Goal: Task Accomplishment & Management: Manage account settings

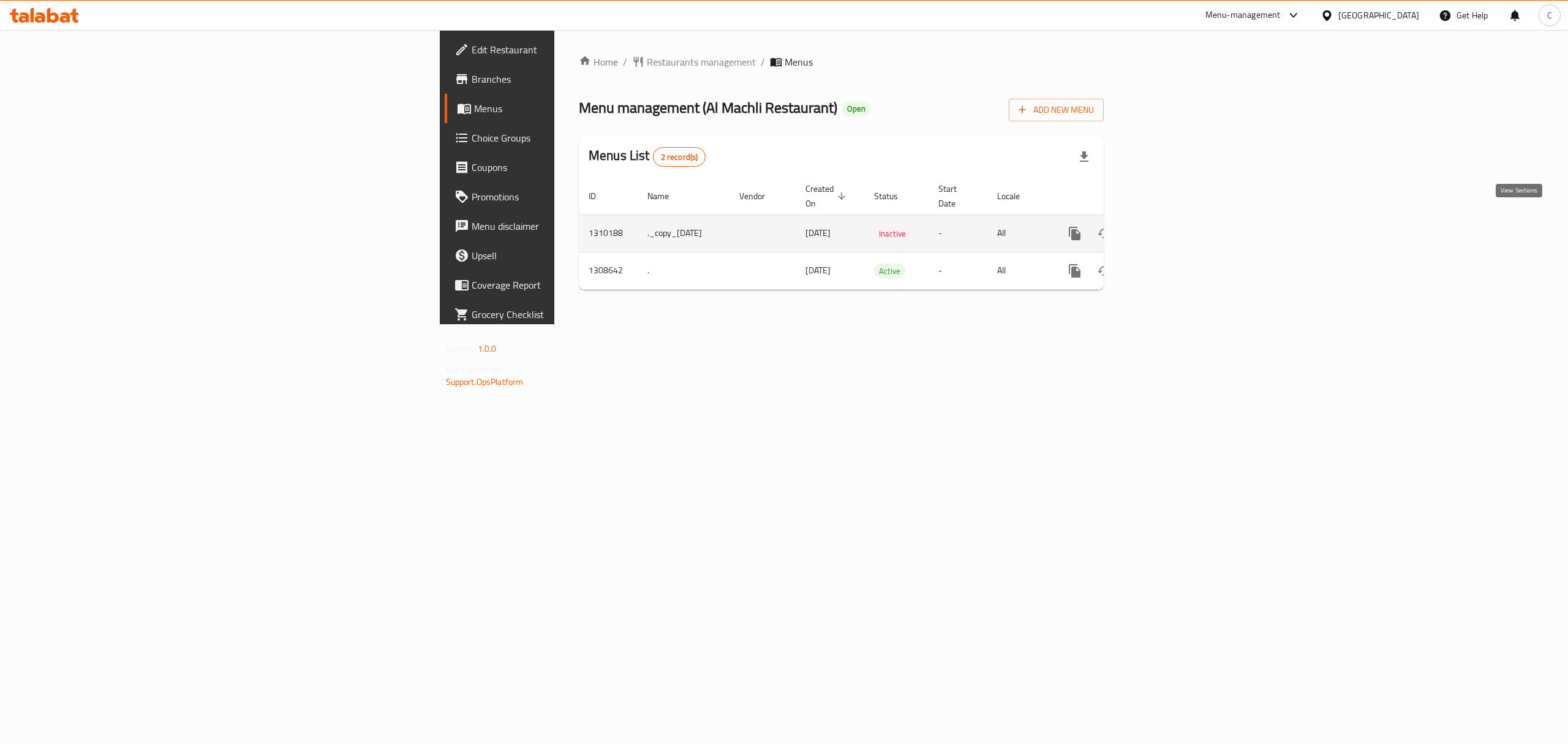
click at [1170, 226] on icon "enhanced table" at bounding box center [1163, 233] width 14 height 14
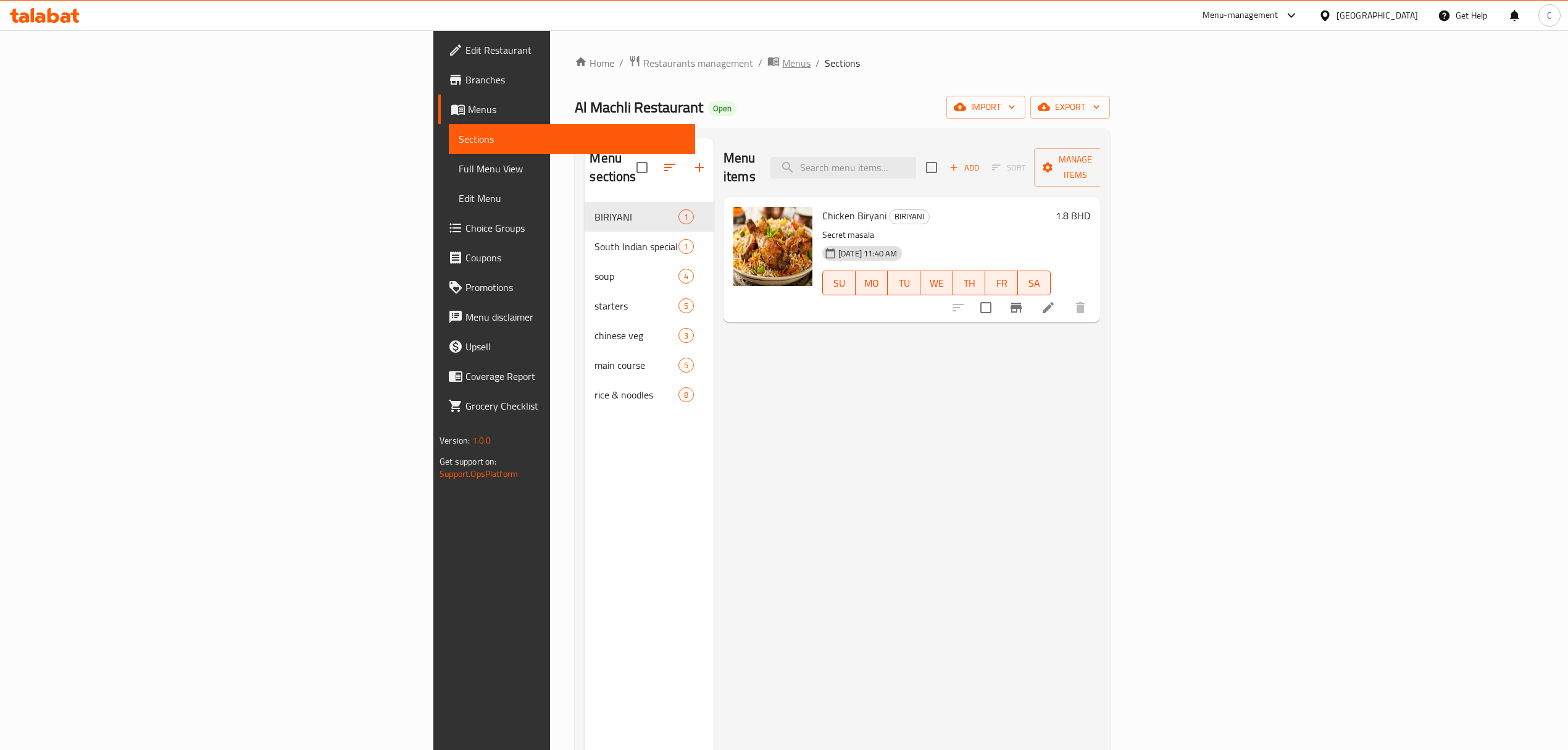
click at [782, 58] on span "Menus" at bounding box center [796, 63] width 28 height 15
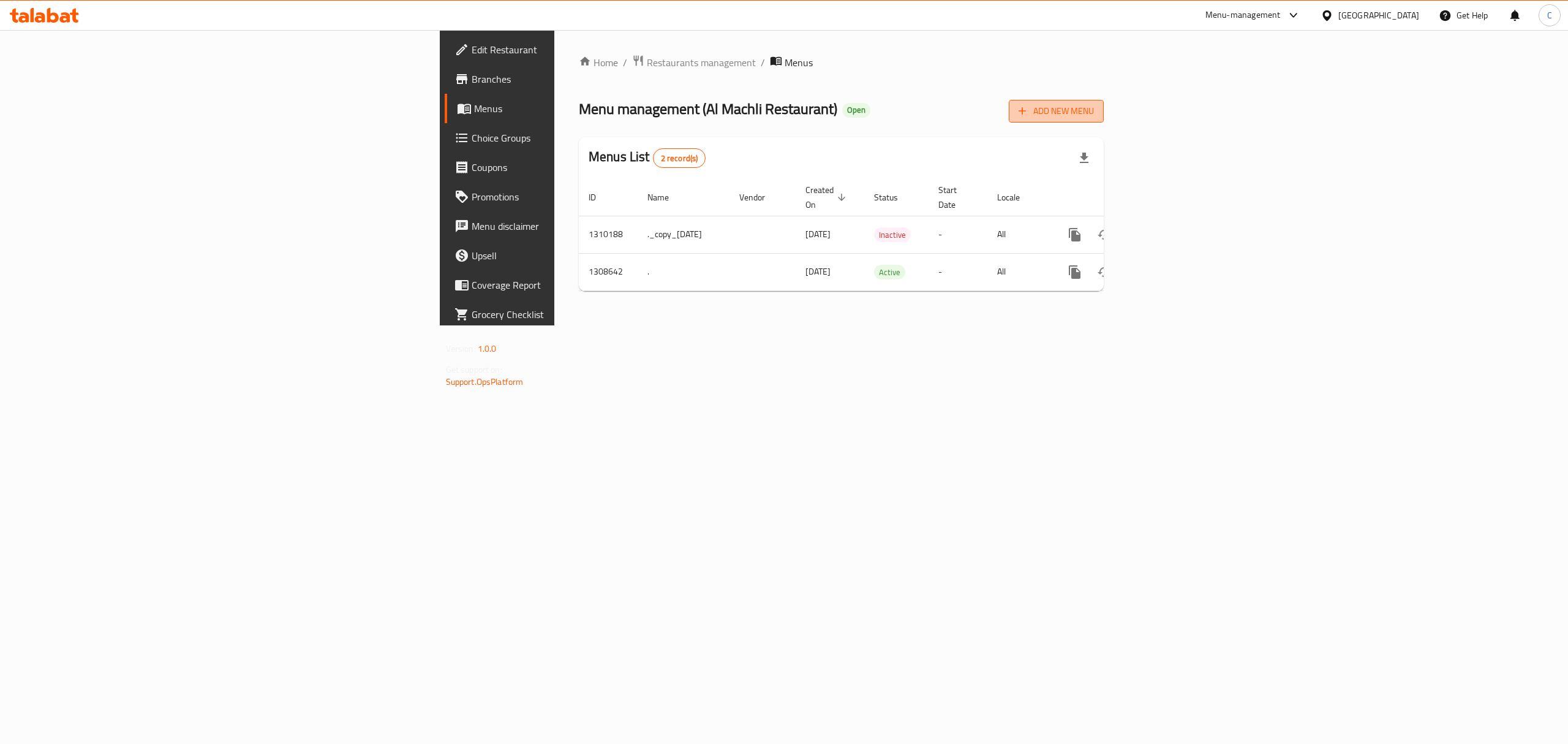
click at [1094, 111] on span "Add New Menu" at bounding box center [1056, 112] width 76 height 15
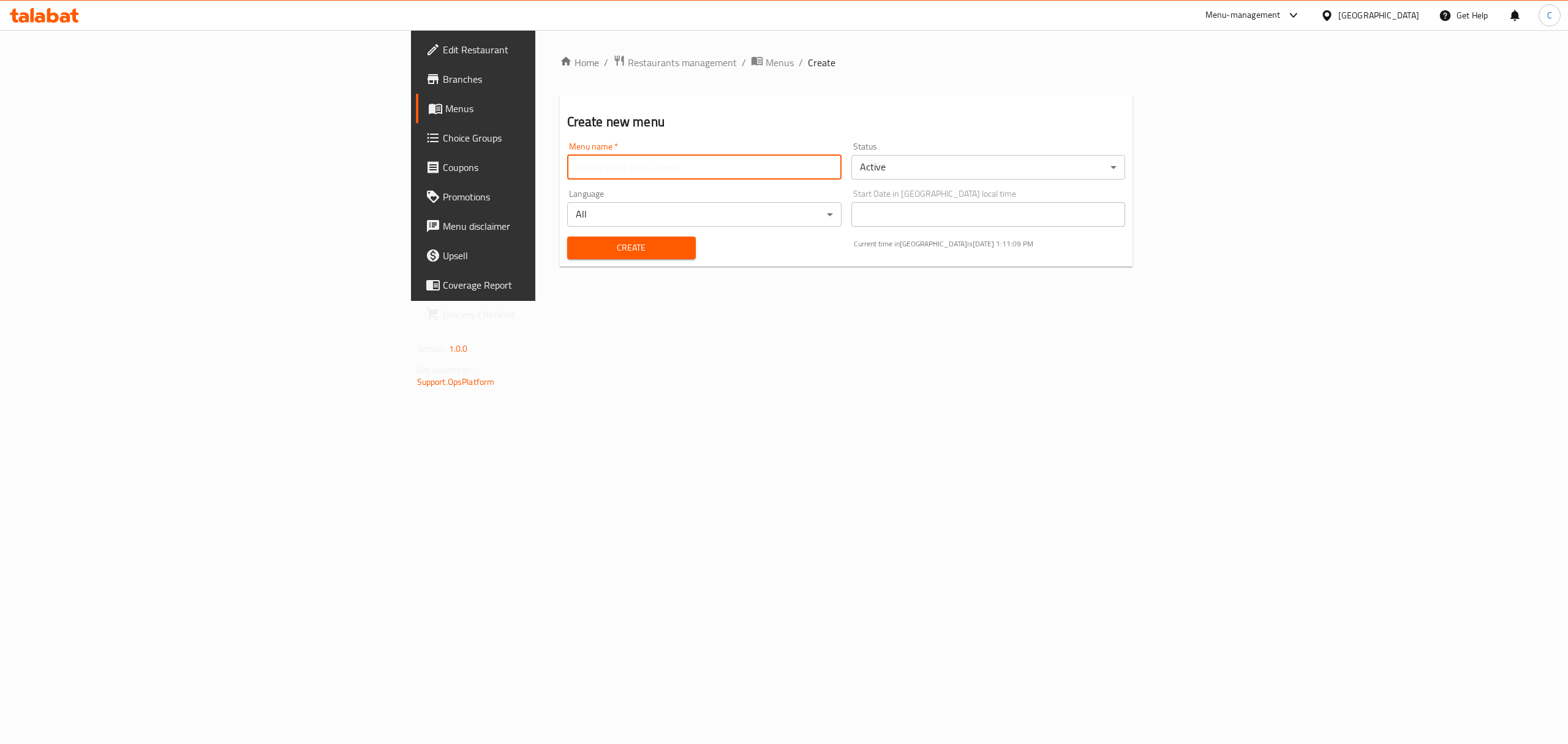
drag, startPoint x: 564, startPoint y: 174, endPoint x: 536, endPoint y: 195, distance: 35.0
click at [567, 174] on input "text" at bounding box center [704, 167] width 274 height 25
click at [567, 156] on input "text" at bounding box center [704, 167] width 274 height 25
type input "[DATE]"
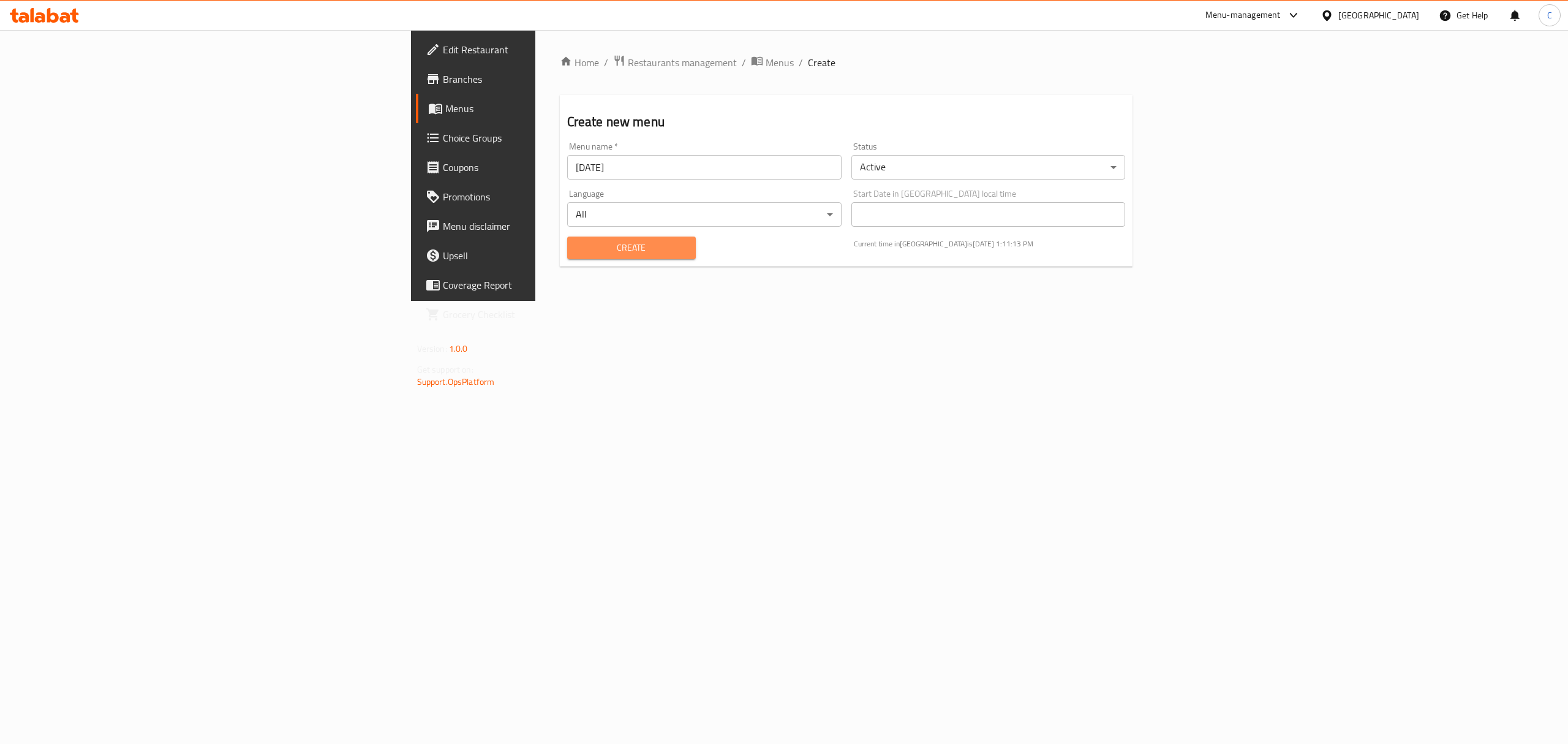
drag, startPoint x: 468, startPoint y: 239, endPoint x: 499, endPoint y: 245, distance: 31.6
click at [567, 241] on button "Create" at bounding box center [631, 248] width 129 height 23
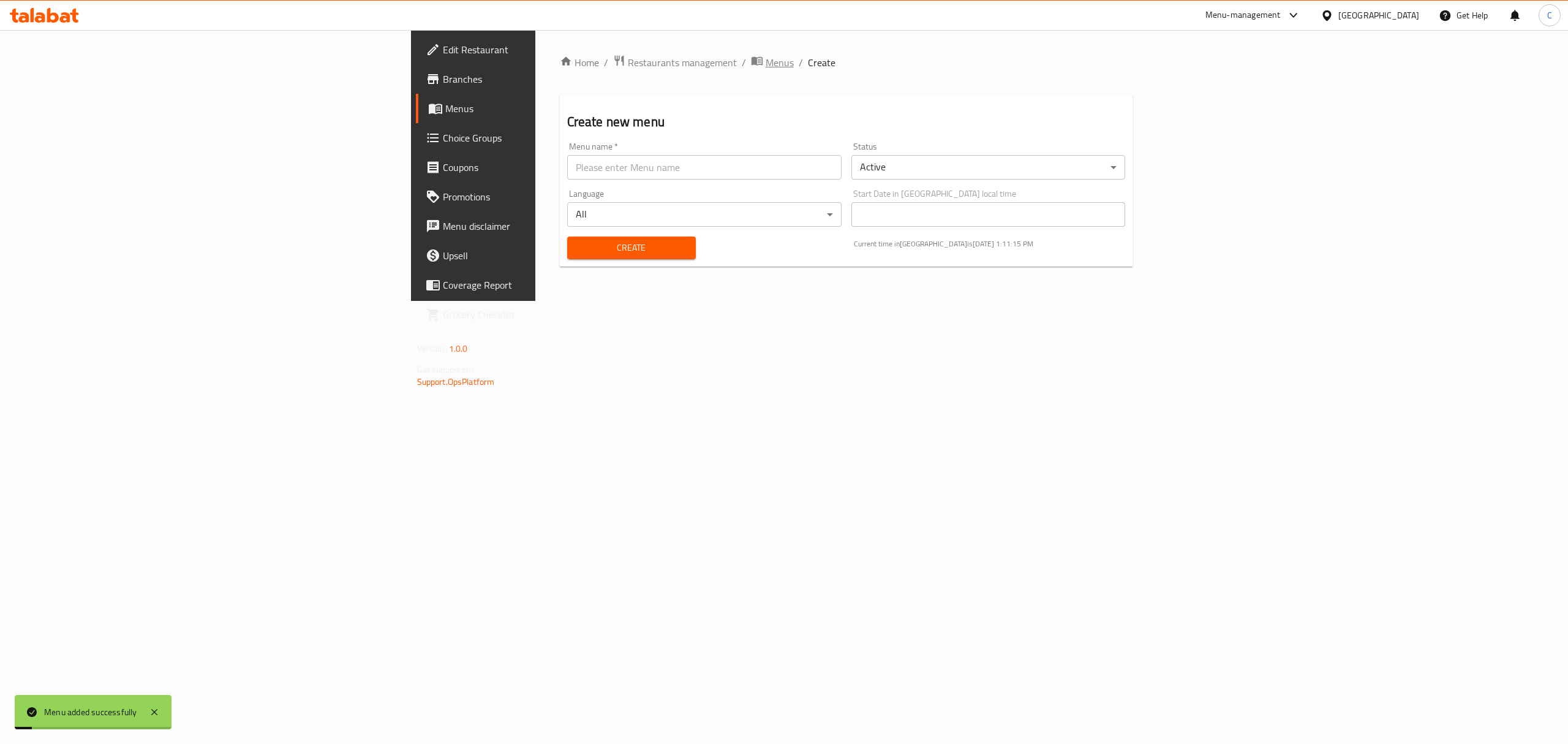
click at [765, 62] on span "Menus" at bounding box center [779, 62] width 28 height 14
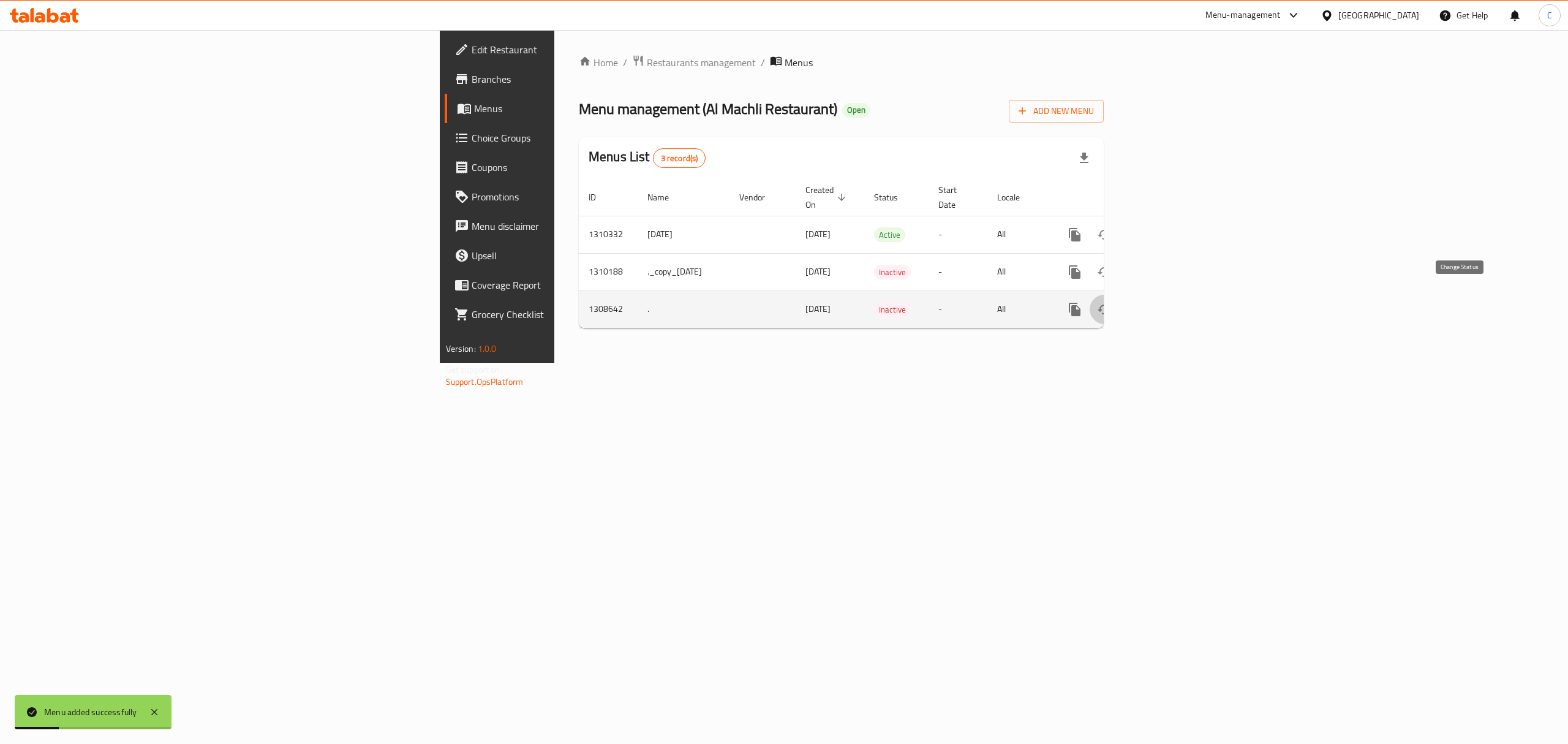
click at [1112, 302] on icon "enhanced table" at bounding box center [1104, 309] width 14 height 14
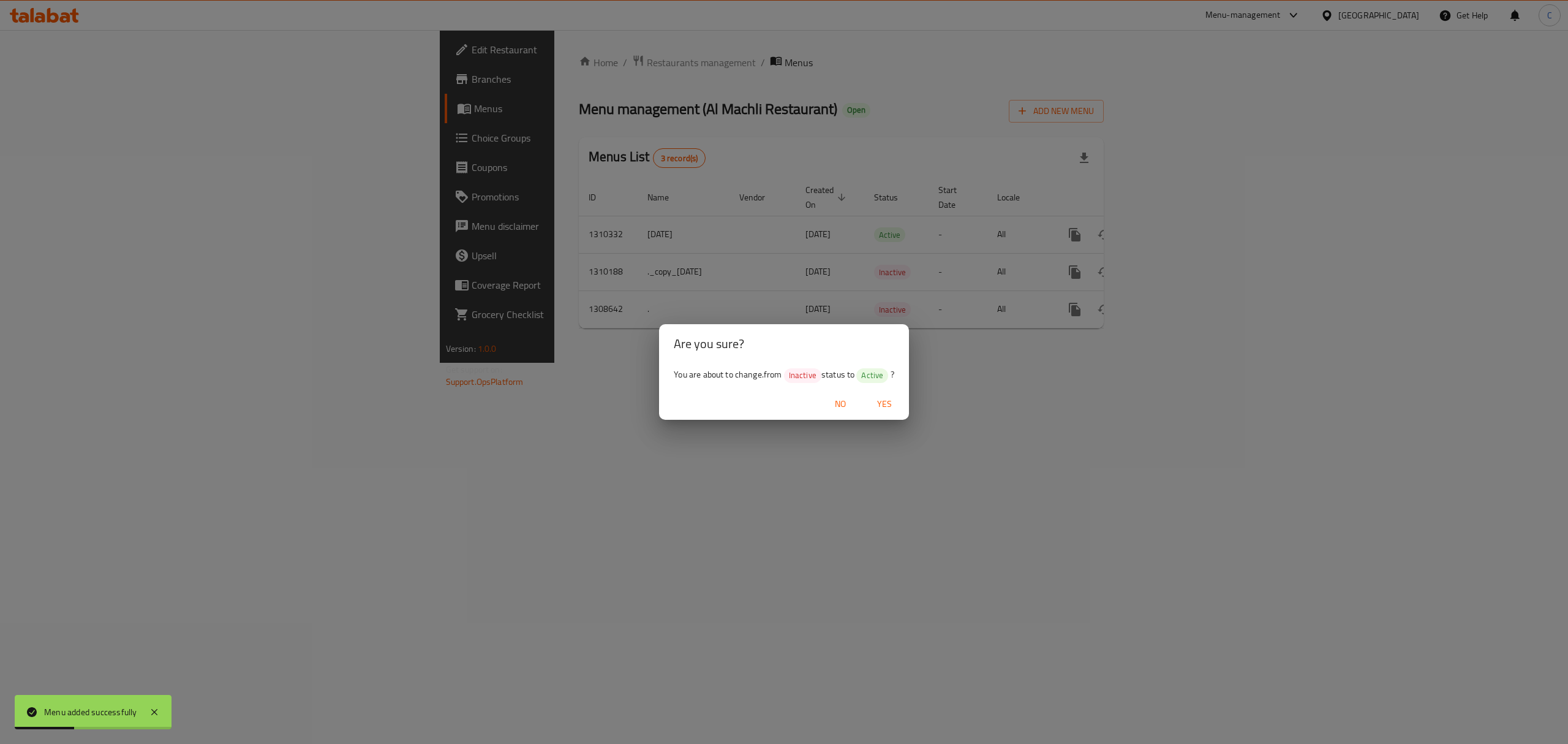
click at [893, 398] on span "Yes" at bounding box center [884, 404] width 30 height 15
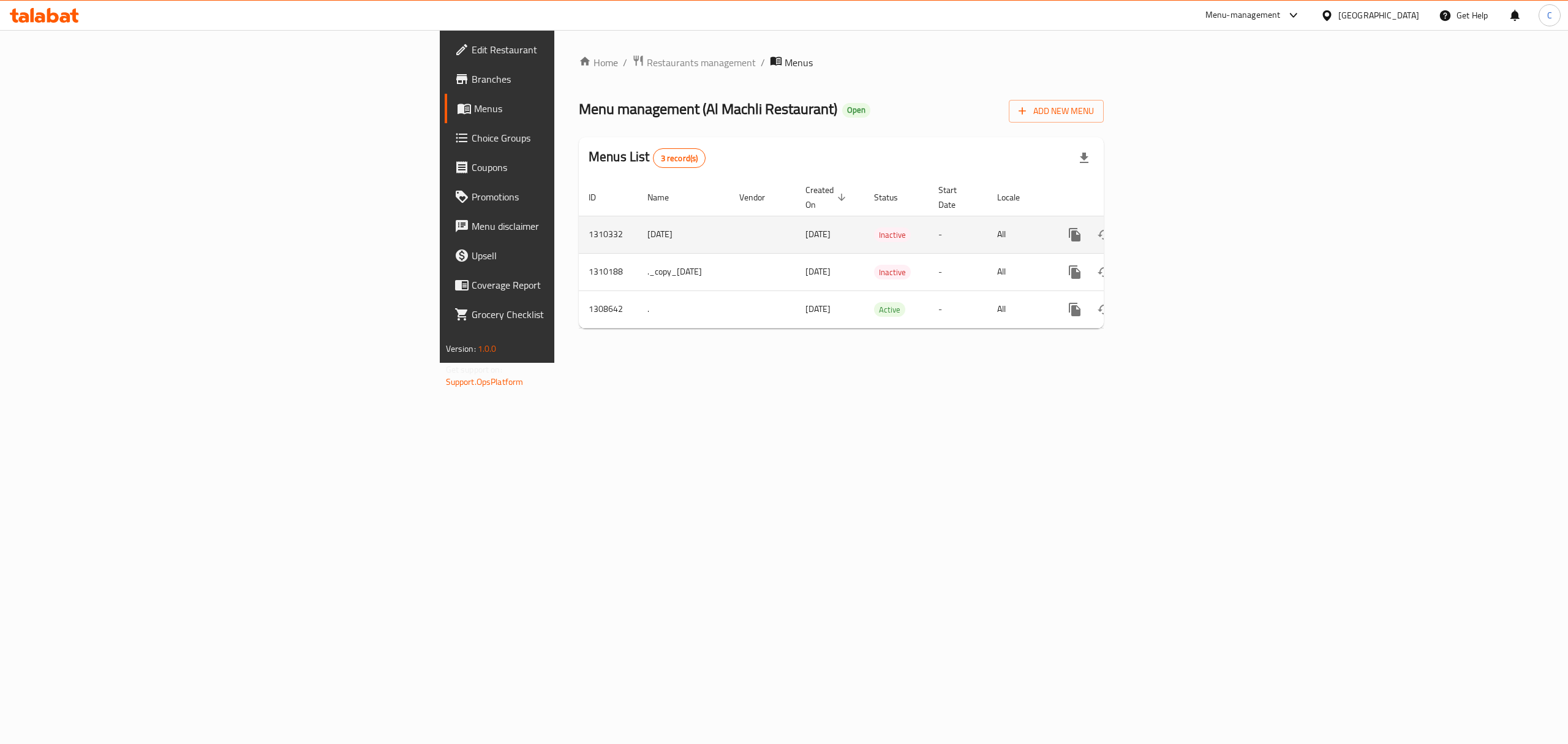
drag, startPoint x: 1226, startPoint y: 220, endPoint x: 1486, endPoint y: 215, distance: 260.0
click at [1050, 220] on td "All" at bounding box center [1019, 234] width 63 height 37
click at [1170, 228] on icon "enhanced table" at bounding box center [1163, 234] width 14 height 14
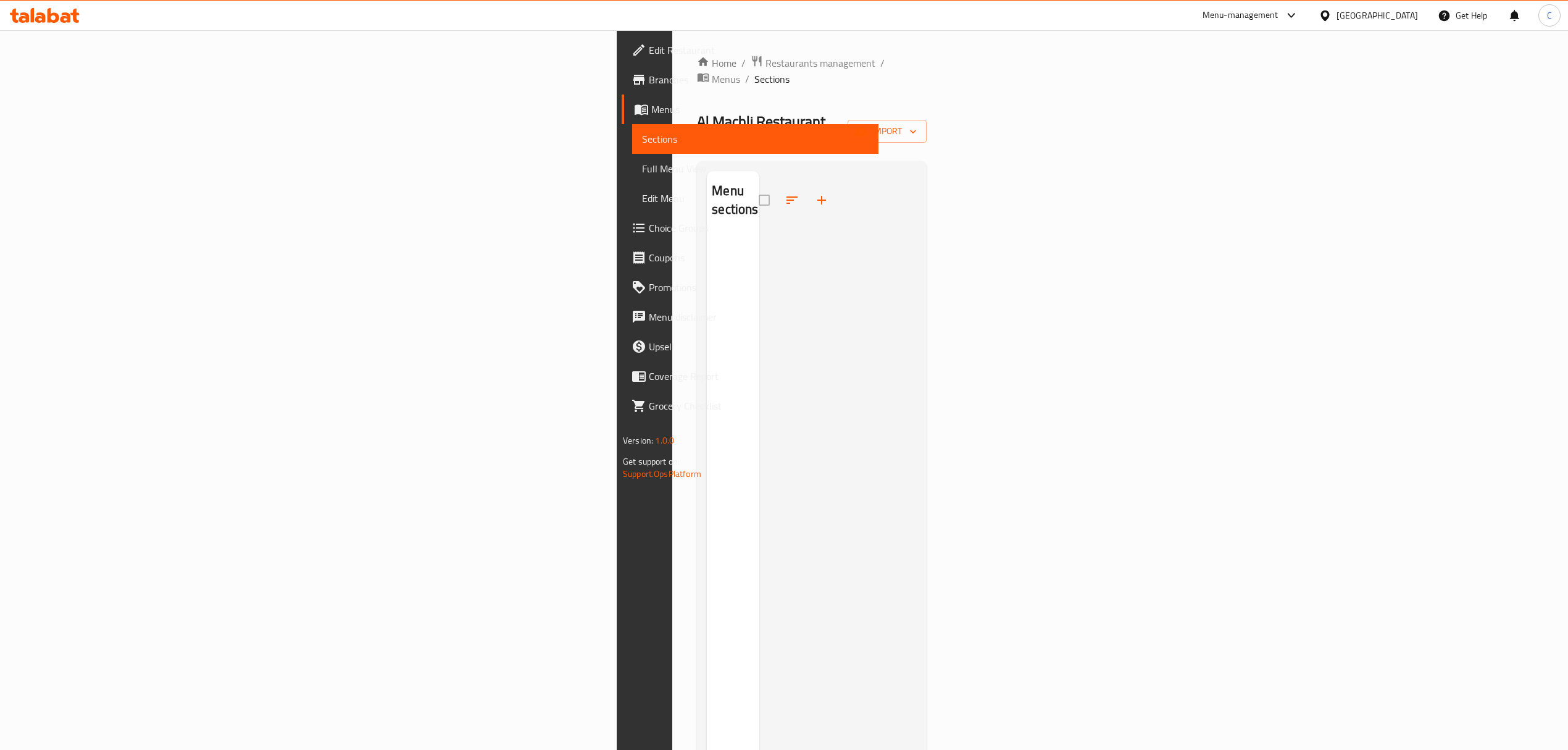
click at [817, 196] on icon "button" at bounding box center [822, 200] width 9 height 9
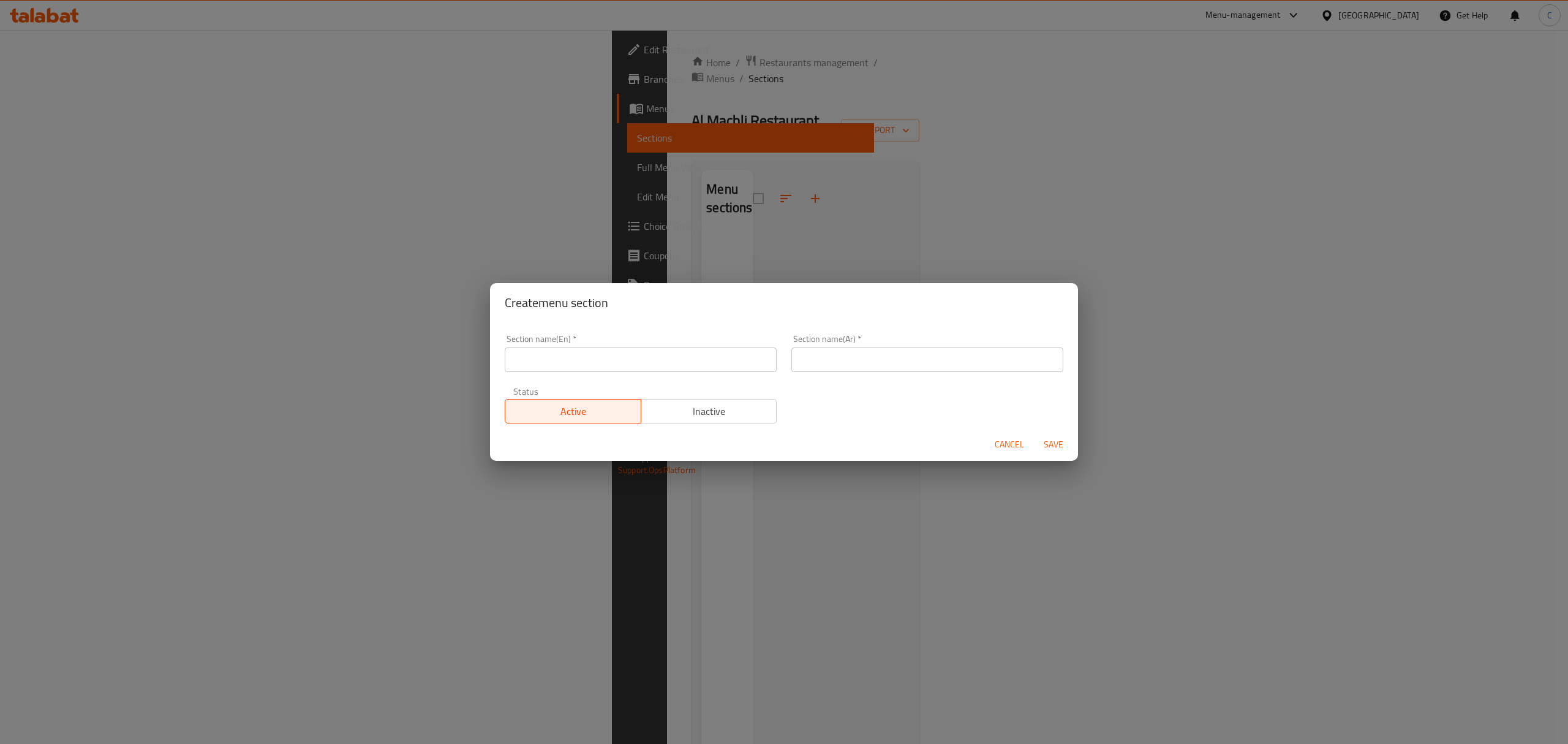
click at [549, 360] on input "text" at bounding box center [640, 359] width 272 height 25
paste input "Chinese Cuisine"
type input "Chinese Cuisine"
click at [851, 363] on input "text" at bounding box center [927, 359] width 272 height 25
paste input "المطبخ الصيني"
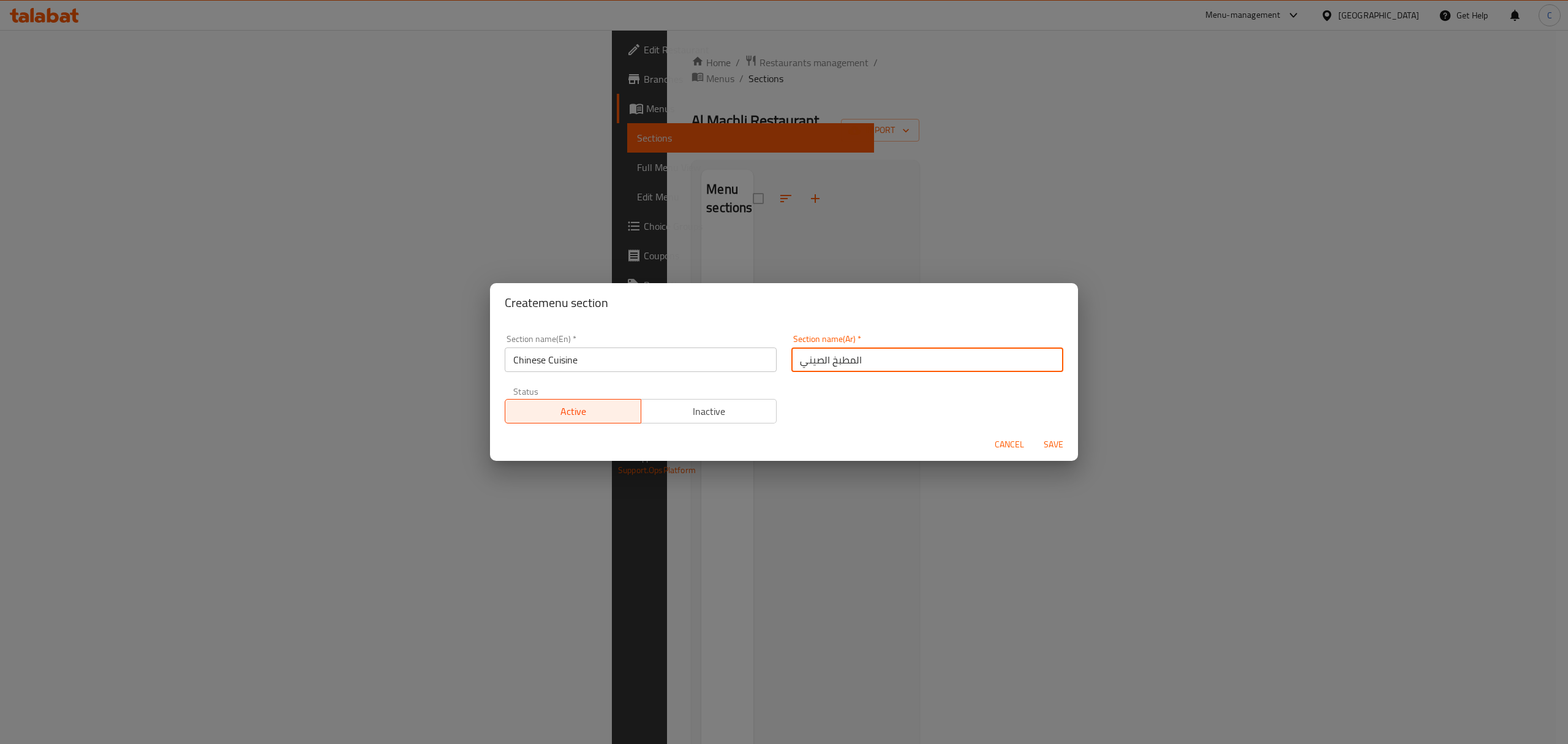
type input "المطبخ الصيني"
click at [1065, 443] on span "Save" at bounding box center [1053, 444] width 30 height 15
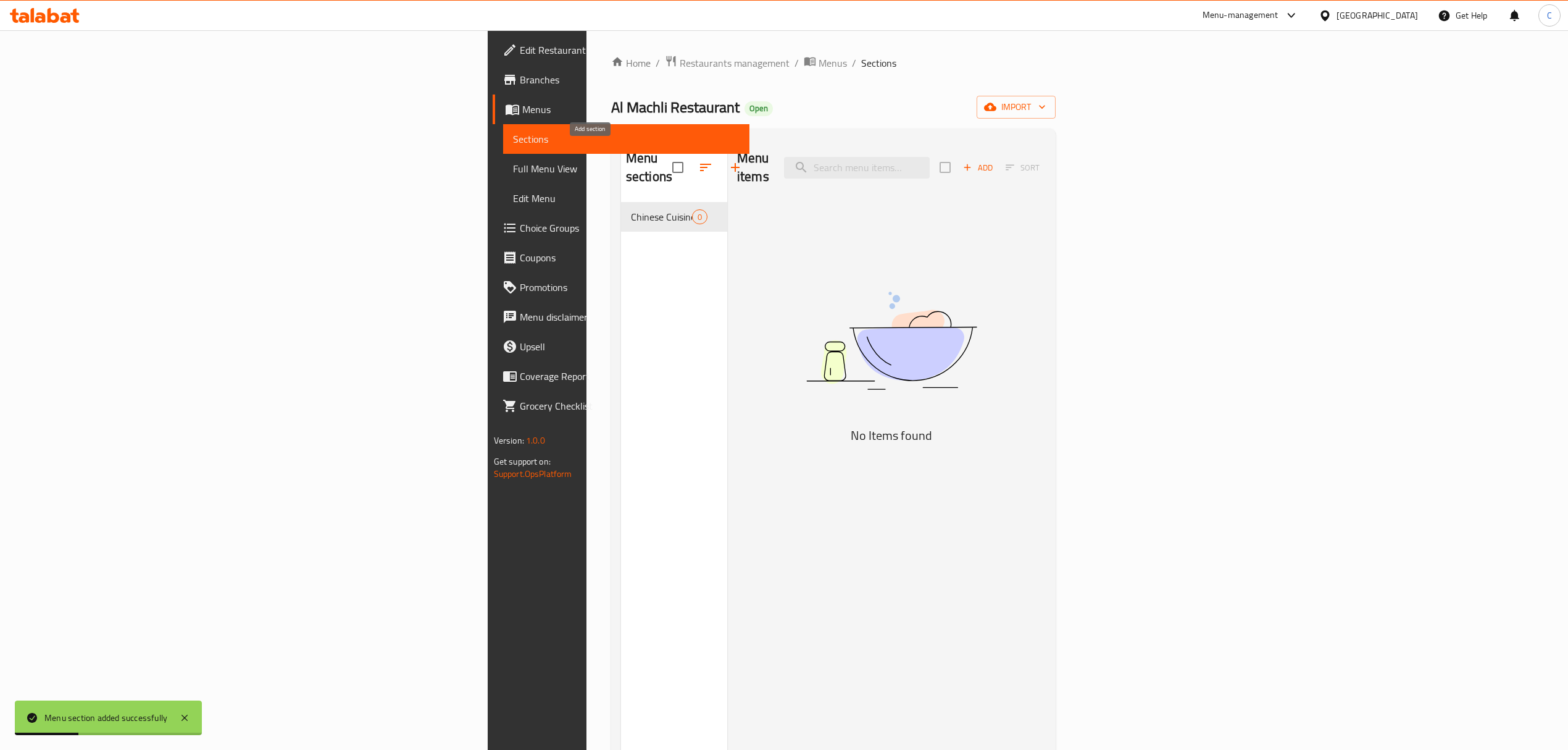
click at [727, 160] on icon "button" at bounding box center [734, 166] width 15 height 15
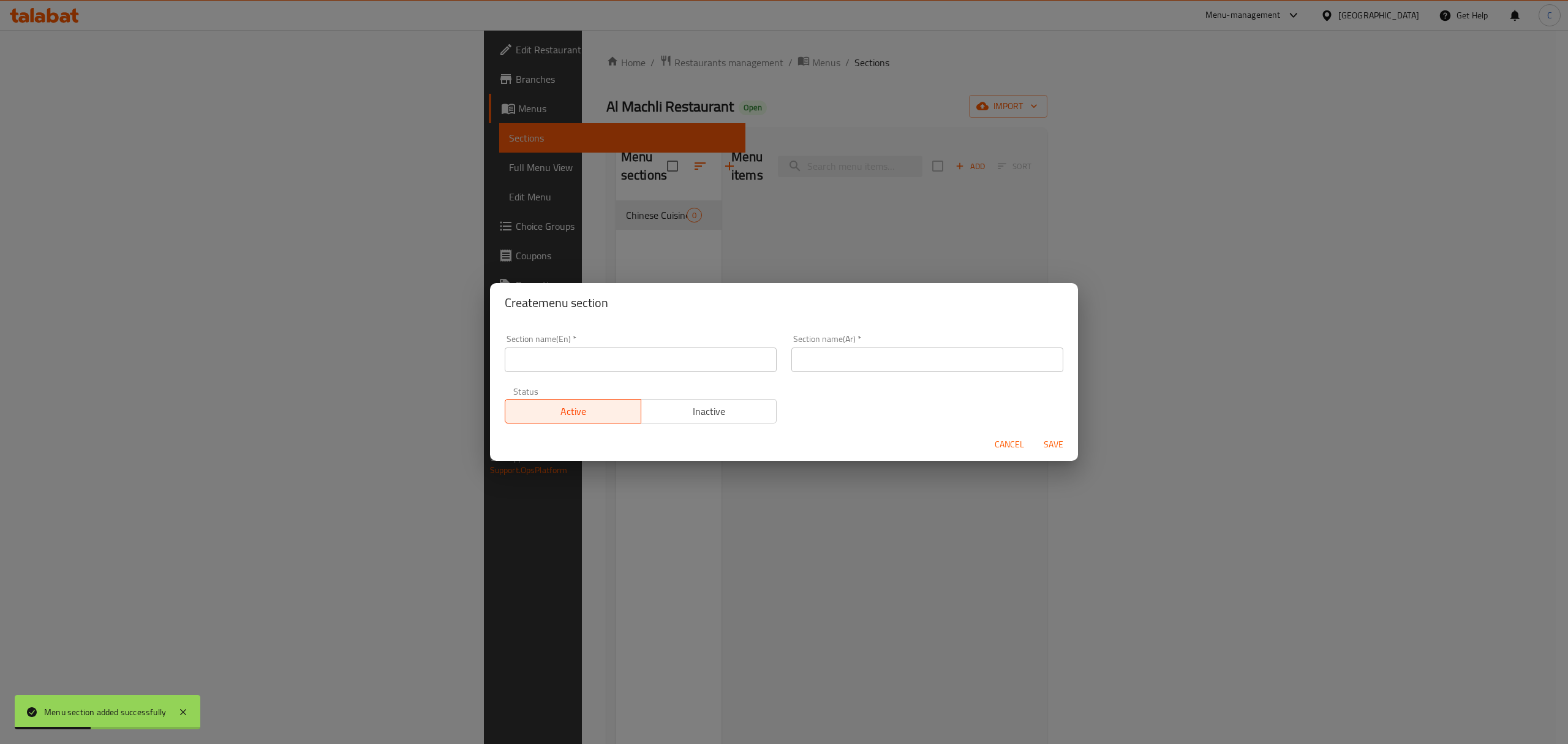
click at [695, 360] on input "text" at bounding box center [640, 359] width 272 height 25
paste input "Juice & Dessert"
type input "Juice & Dessert"
drag, startPoint x: 814, startPoint y: 343, endPoint x: 827, endPoint y: 354, distance: 17.0
click at [814, 343] on div "Section name(Ar)   * Section name(Ar) *" at bounding box center [927, 353] width 272 height 37
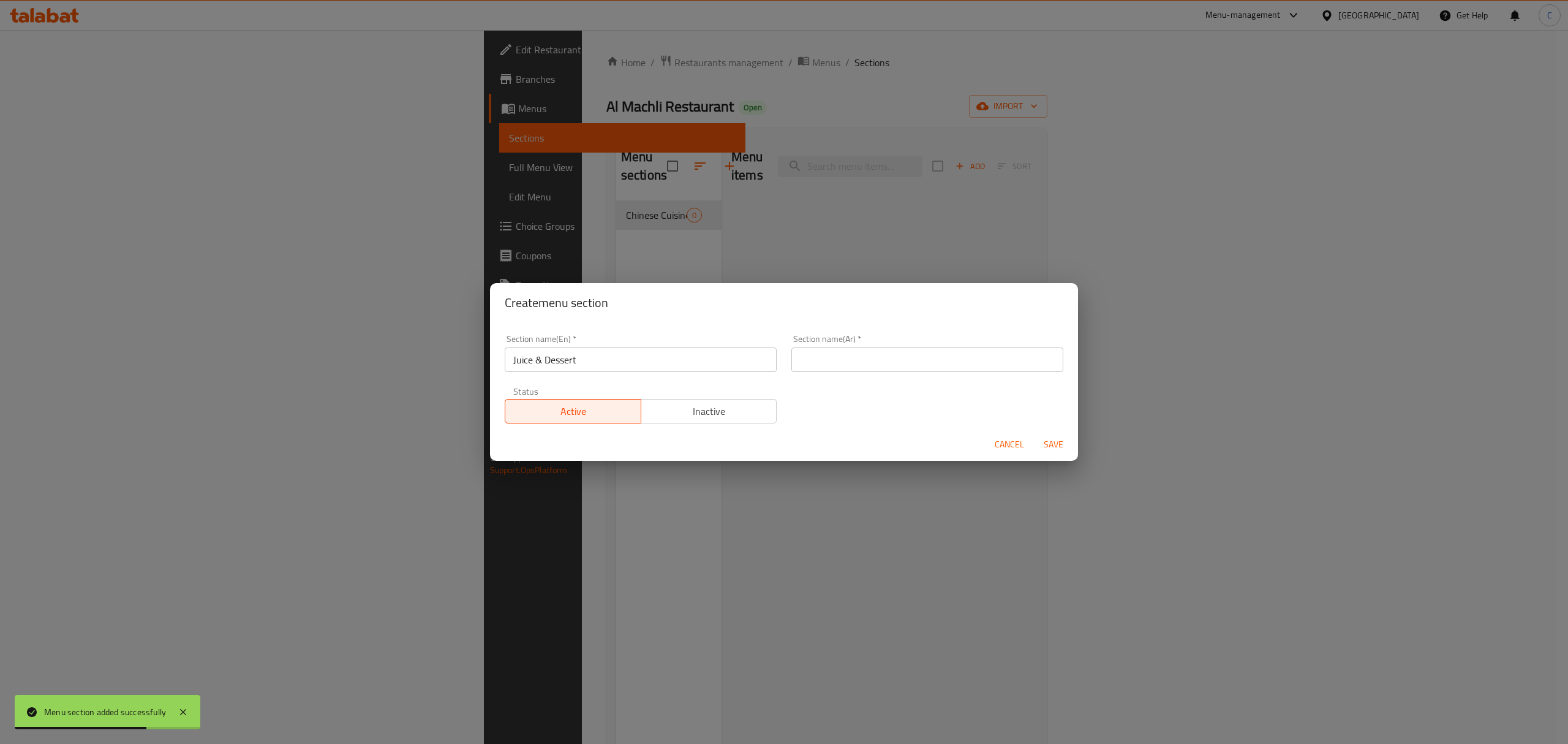
click at [827, 354] on input "text" at bounding box center [927, 359] width 272 height 25
paste input "عصير وحلويات"
type input "عصير وحلويات"
click at [1061, 440] on span "Save" at bounding box center [1053, 444] width 30 height 15
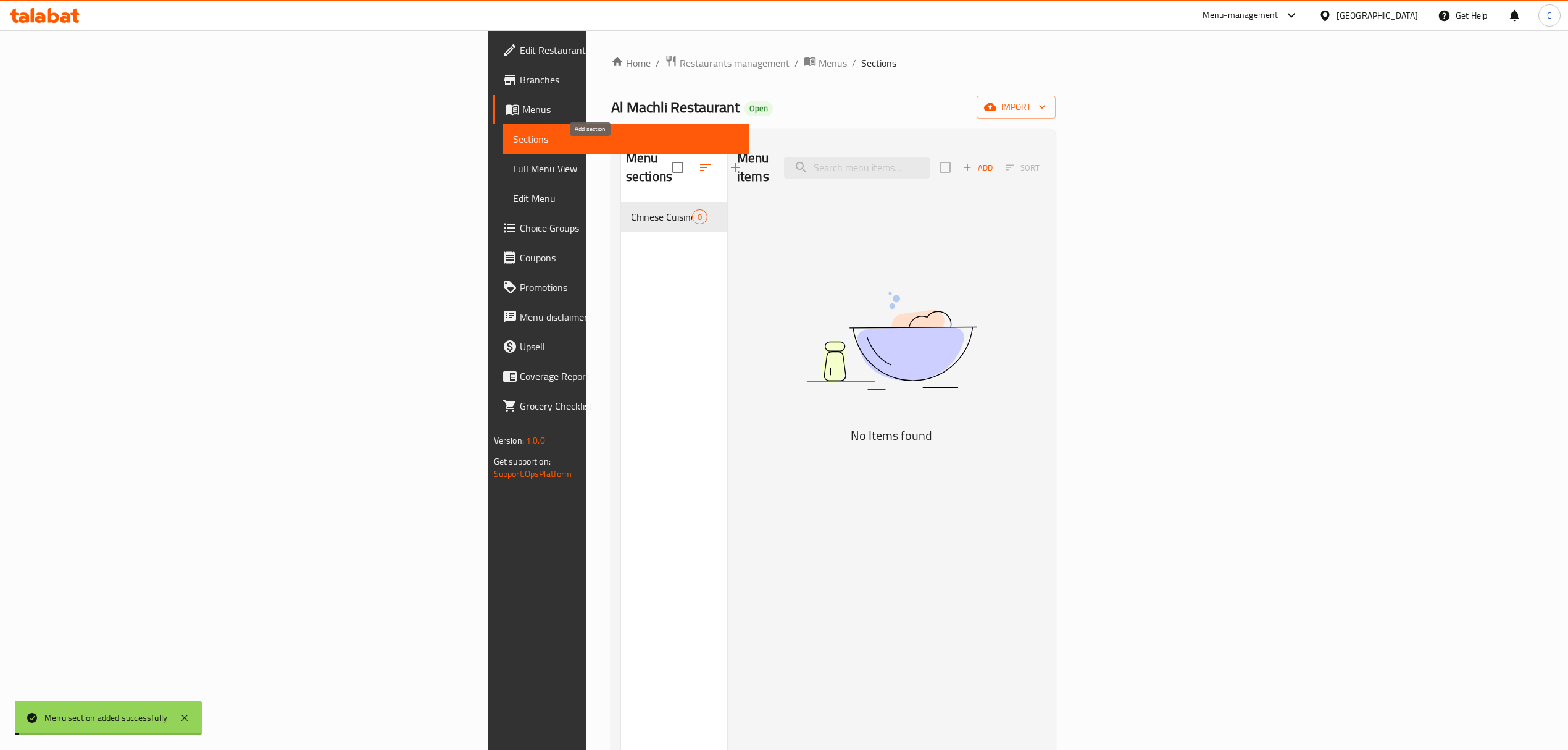
click at [727, 162] on icon "button" at bounding box center [734, 166] width 15 height 15
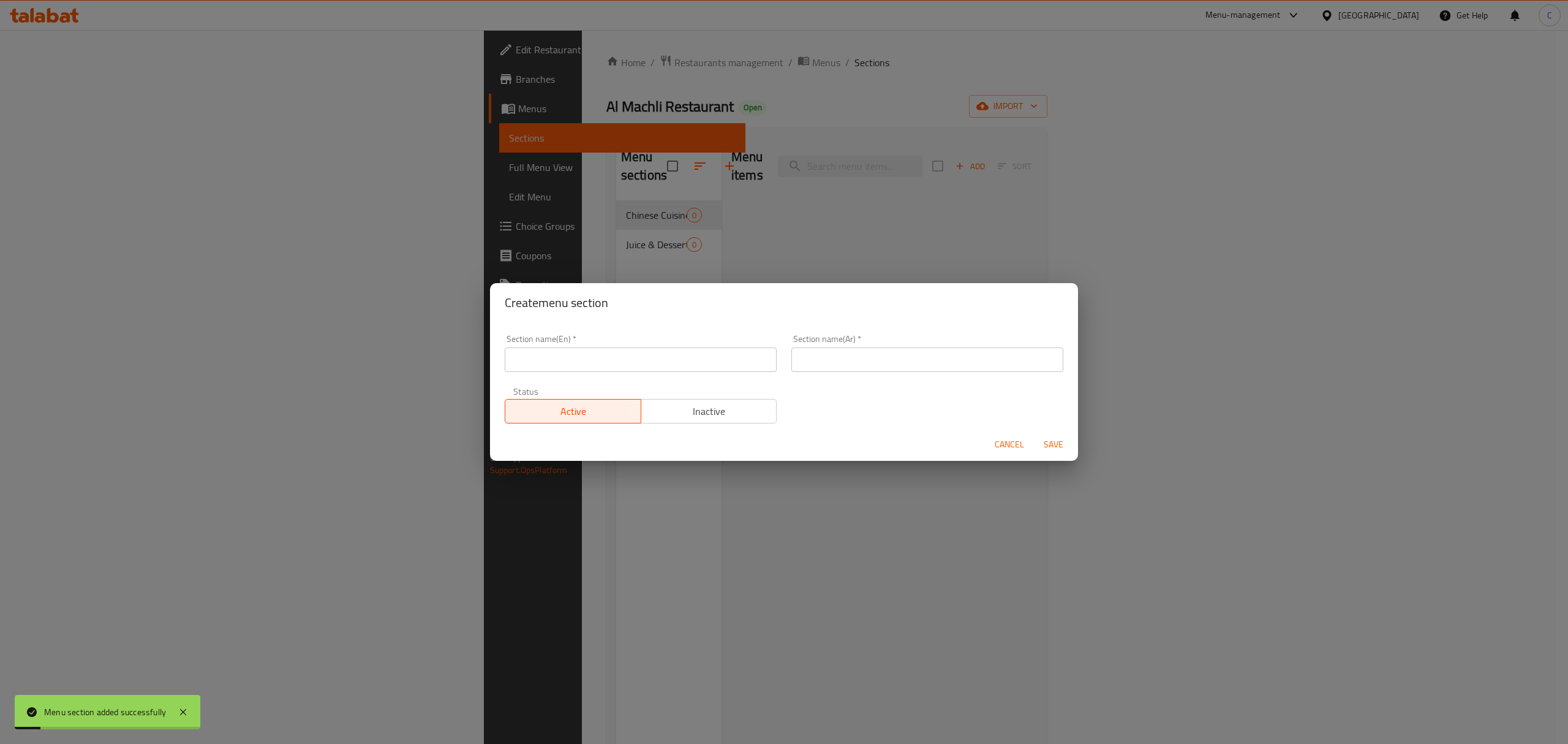
click at [683, 344] on div "Section name(En)   * Section name(En) *" at bounding box center [640, 353] width 272 height 37
click at [684, 359] on input "text" at bounding box center [640, 359] width 272 height 25
paste input "South Indian Cuisine"
type input "South Indian Cuisine"
click at [926, 370] on input "text" at bounding box center [927, 359] width 272 height 25
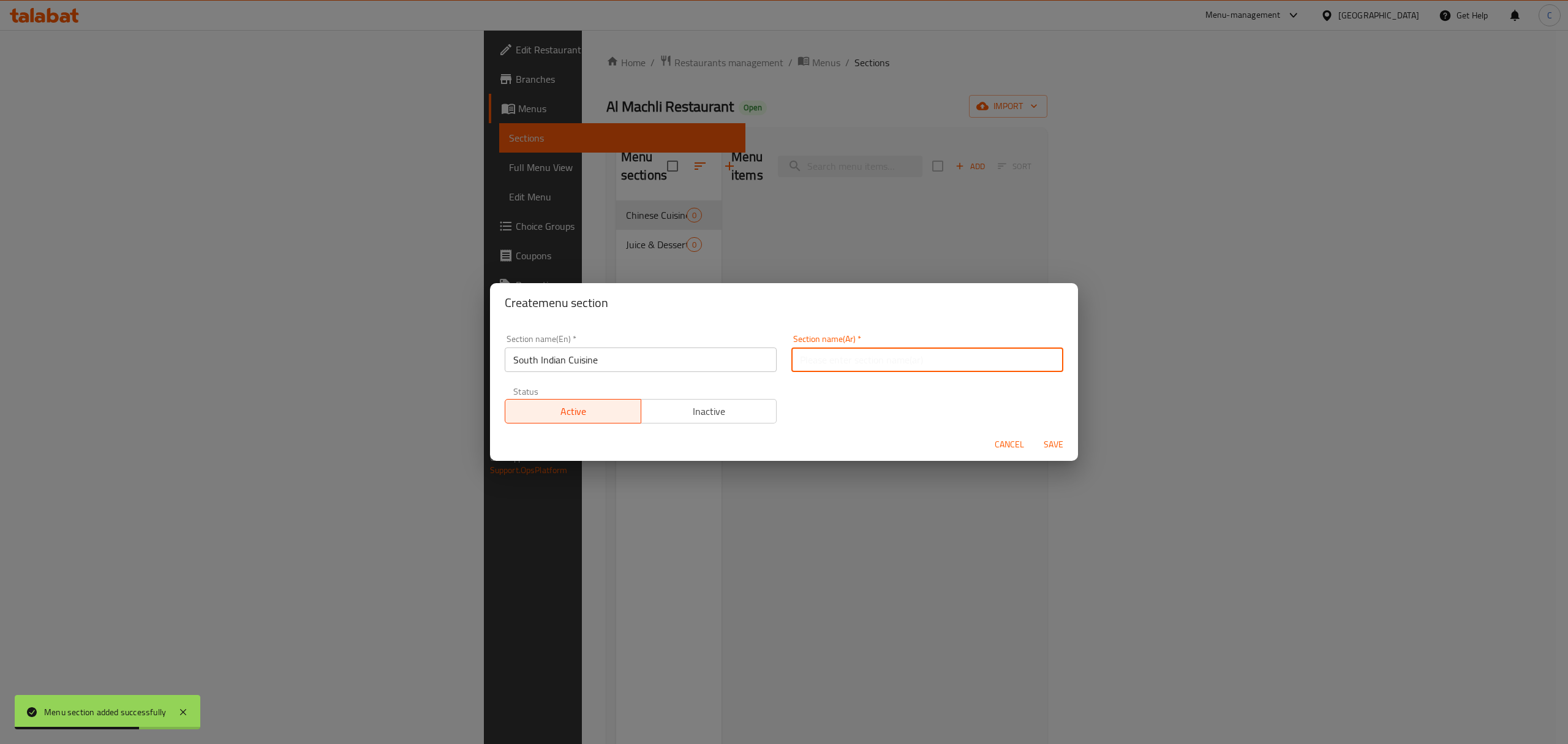
paste input "المطبخ الهندي الجنوبي"
type input "المطبخ الهندي الجنوبي"
click at [1063, 447] on span "Save" at bounding box center [1053, 444] width 30 height 15
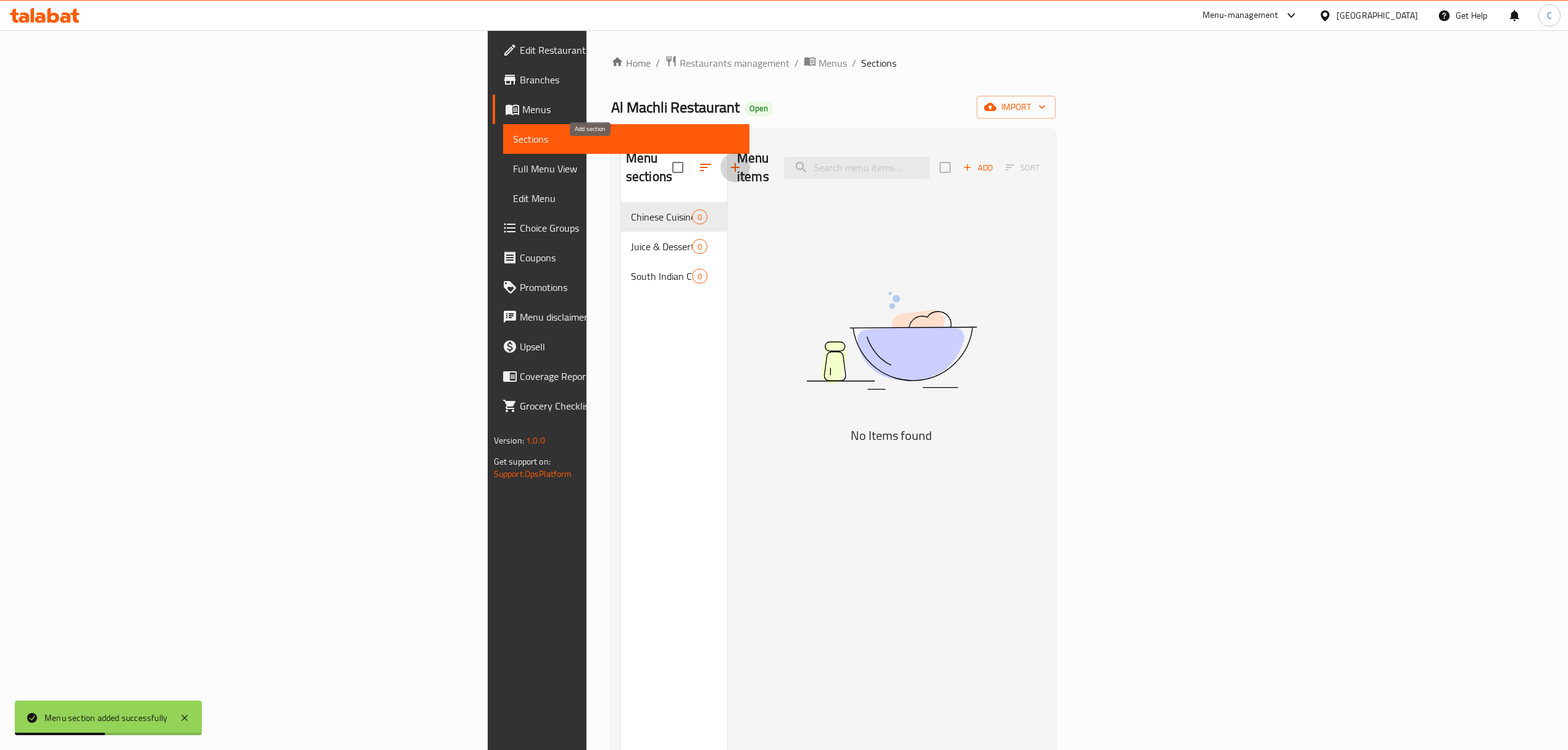
click at [721, 166] on button "button" at bounding box center [735, 167] width 30 height 30
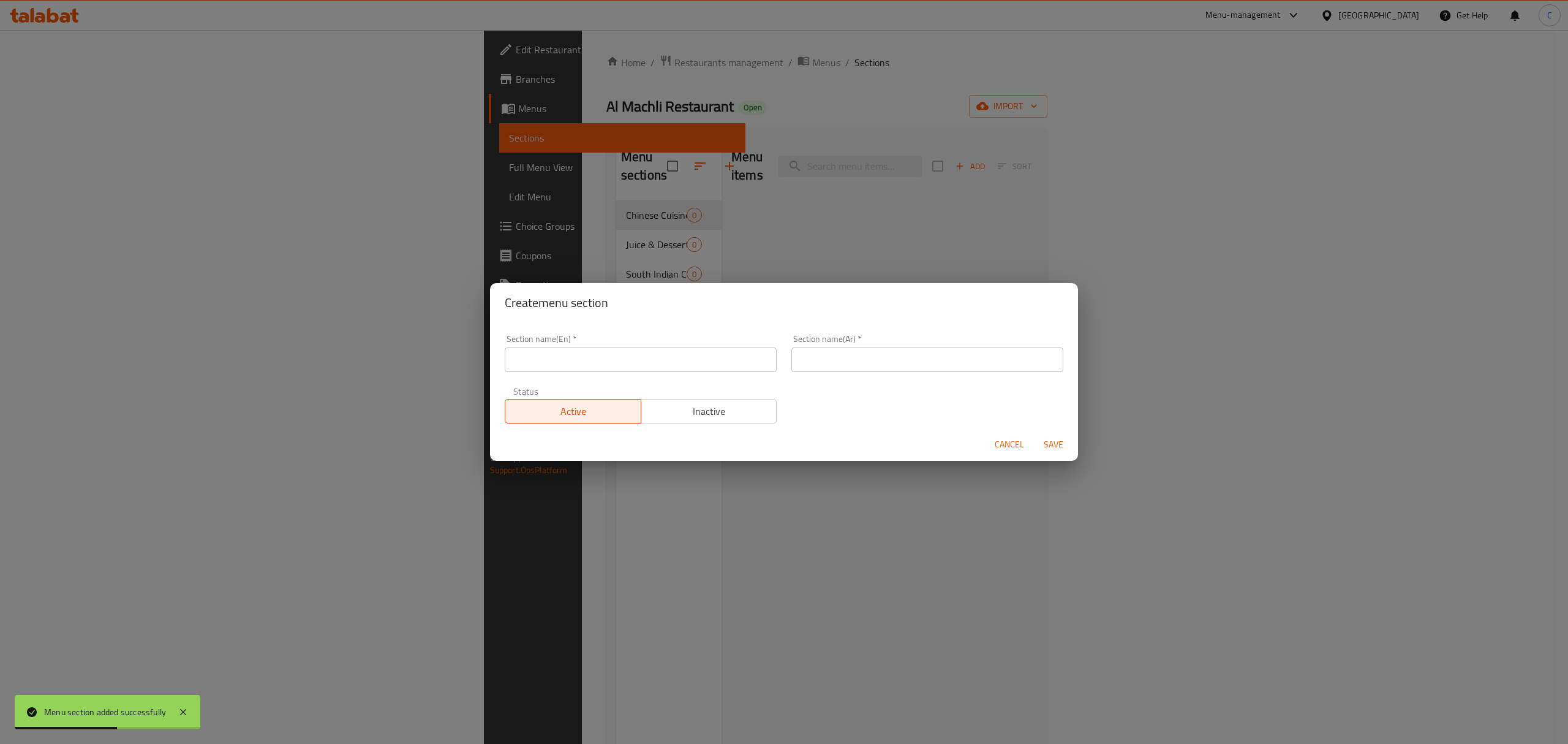
click at [697, 348] on input "text" at bounding box center [640, 359] width 272 height 25
paste input "Machli Special"
type input "Machli Special"
click at [831, 355] on input "text" at bounding box center [927, 359] width 272 height 25
paste input "[PERSON_NAME]"
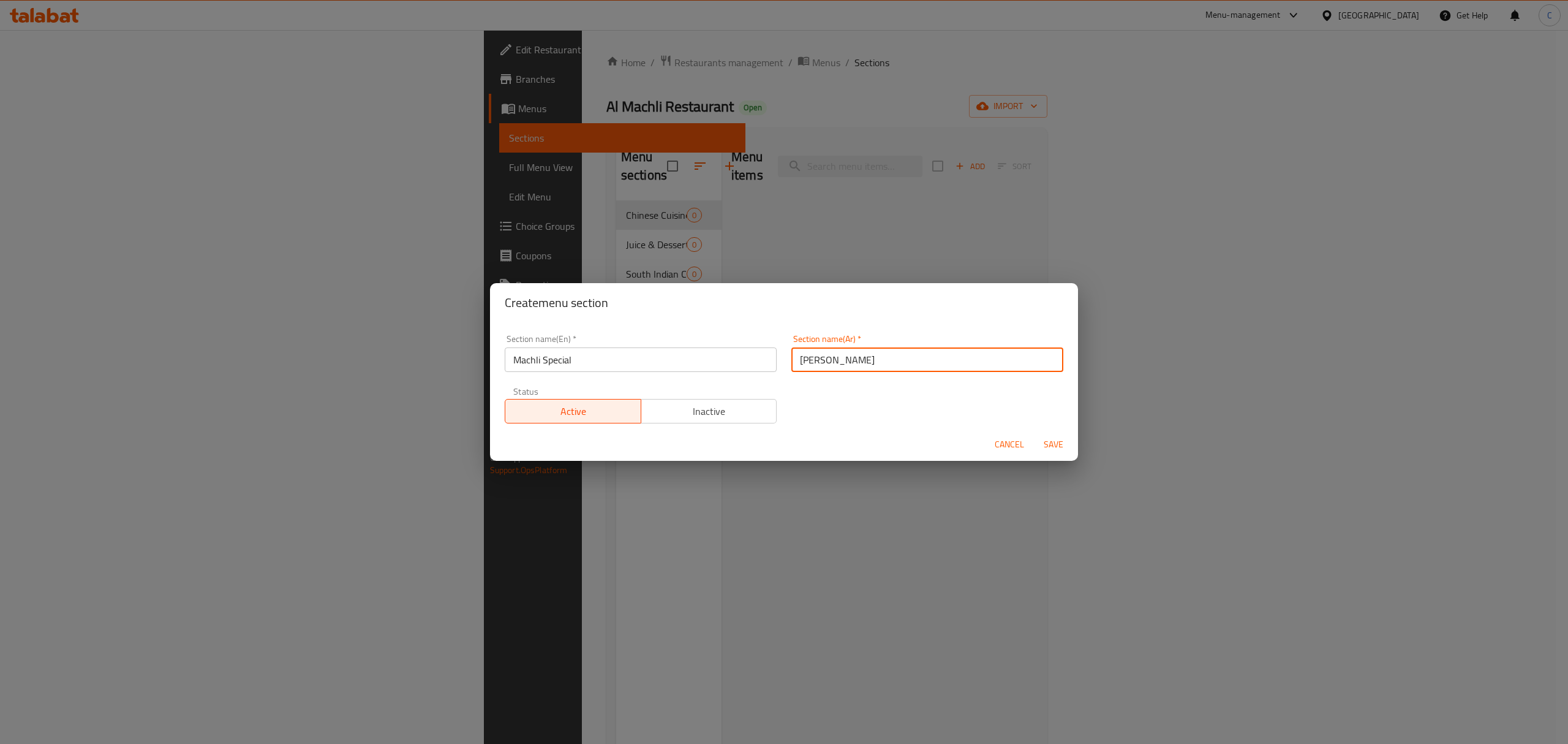
type input "[PERSON_NAME]"
click at [1056, 441] on span "Save" at bounding box center [1053, 444] width 30 height 15
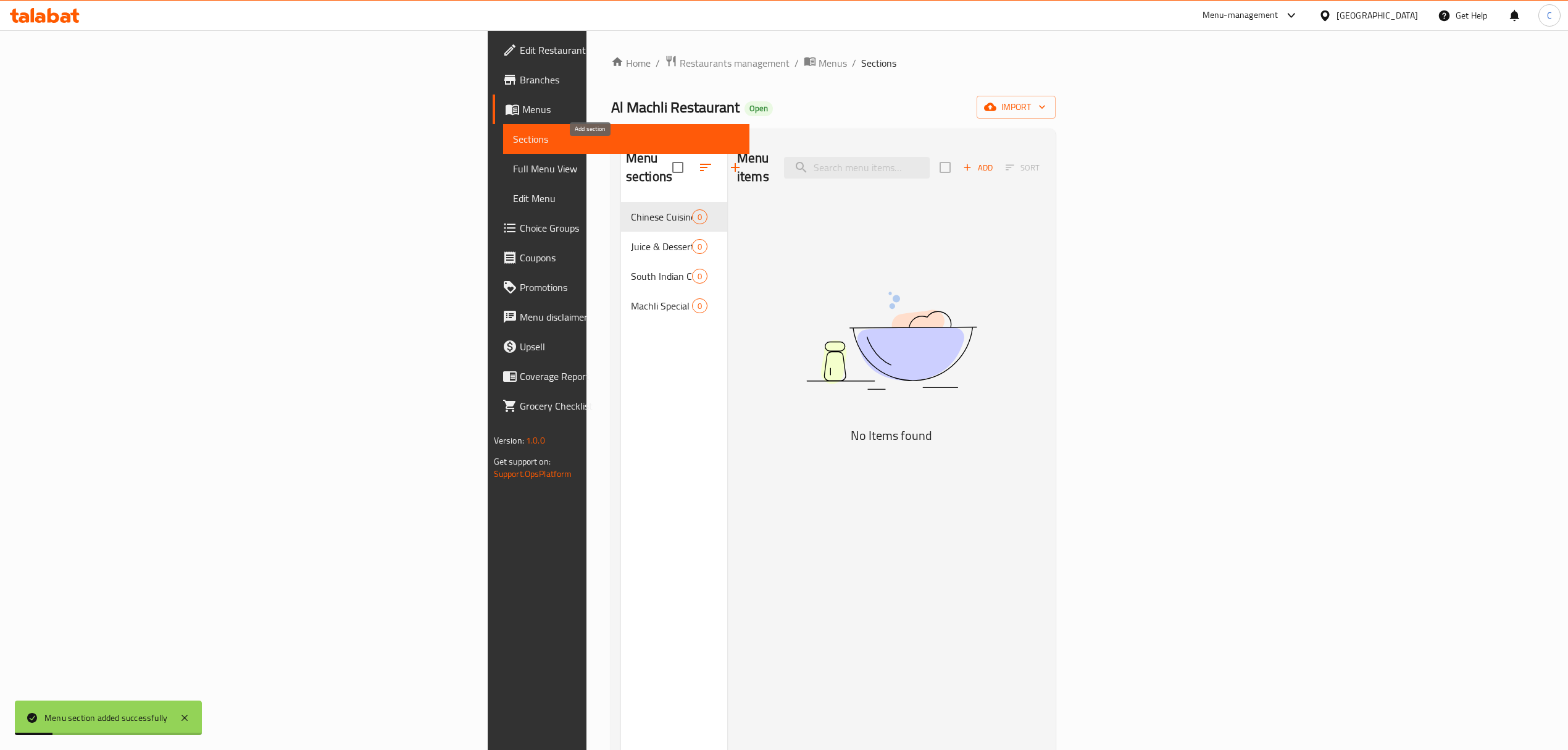
click at [727, 166] on icon "button" at bounding box center [734, 166] width 15 height 15
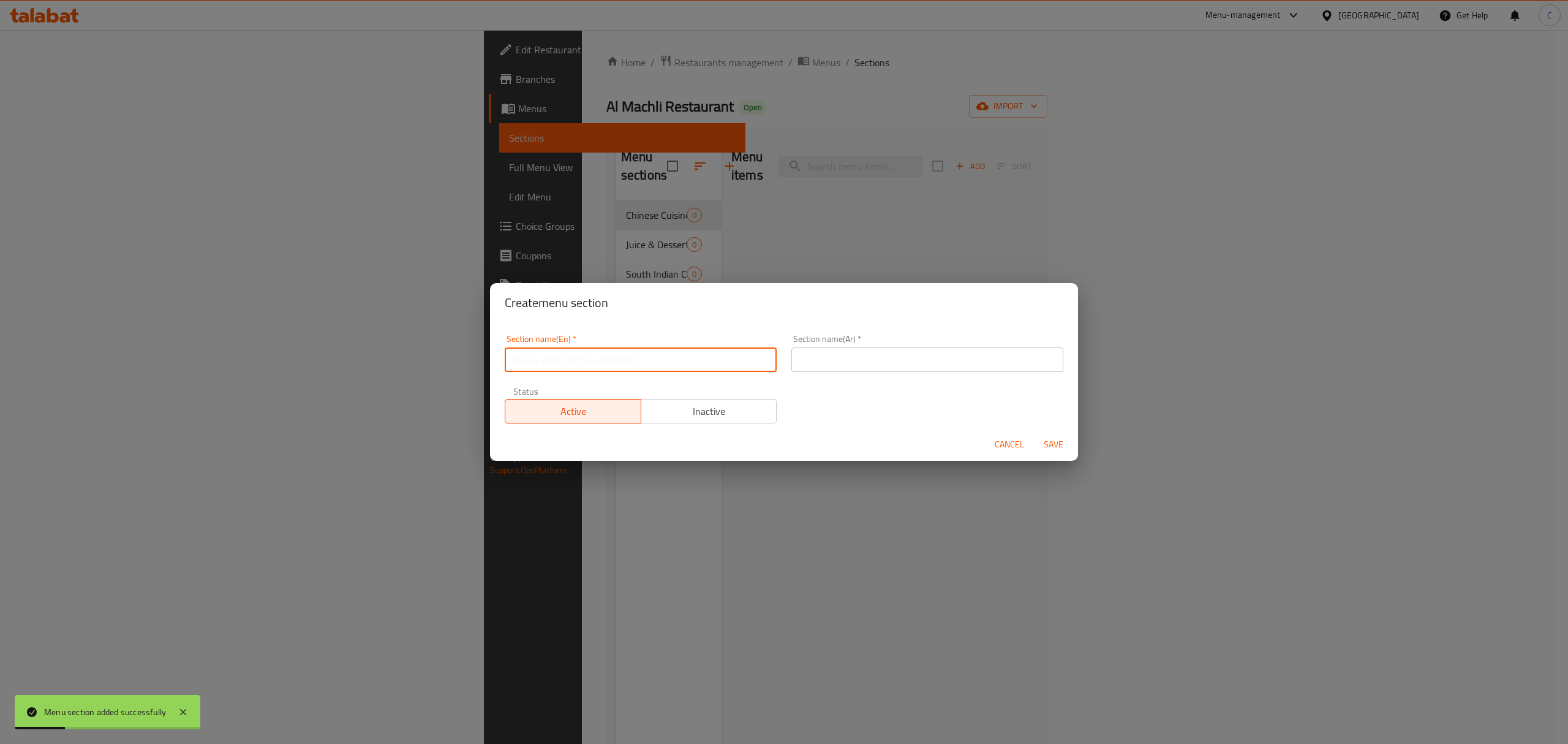
click at [717, 358] on input "text" at bounding box center [640, 359] width 272 height 25
paste input "Biryani & Rice"
type input "Biryani & Rice"
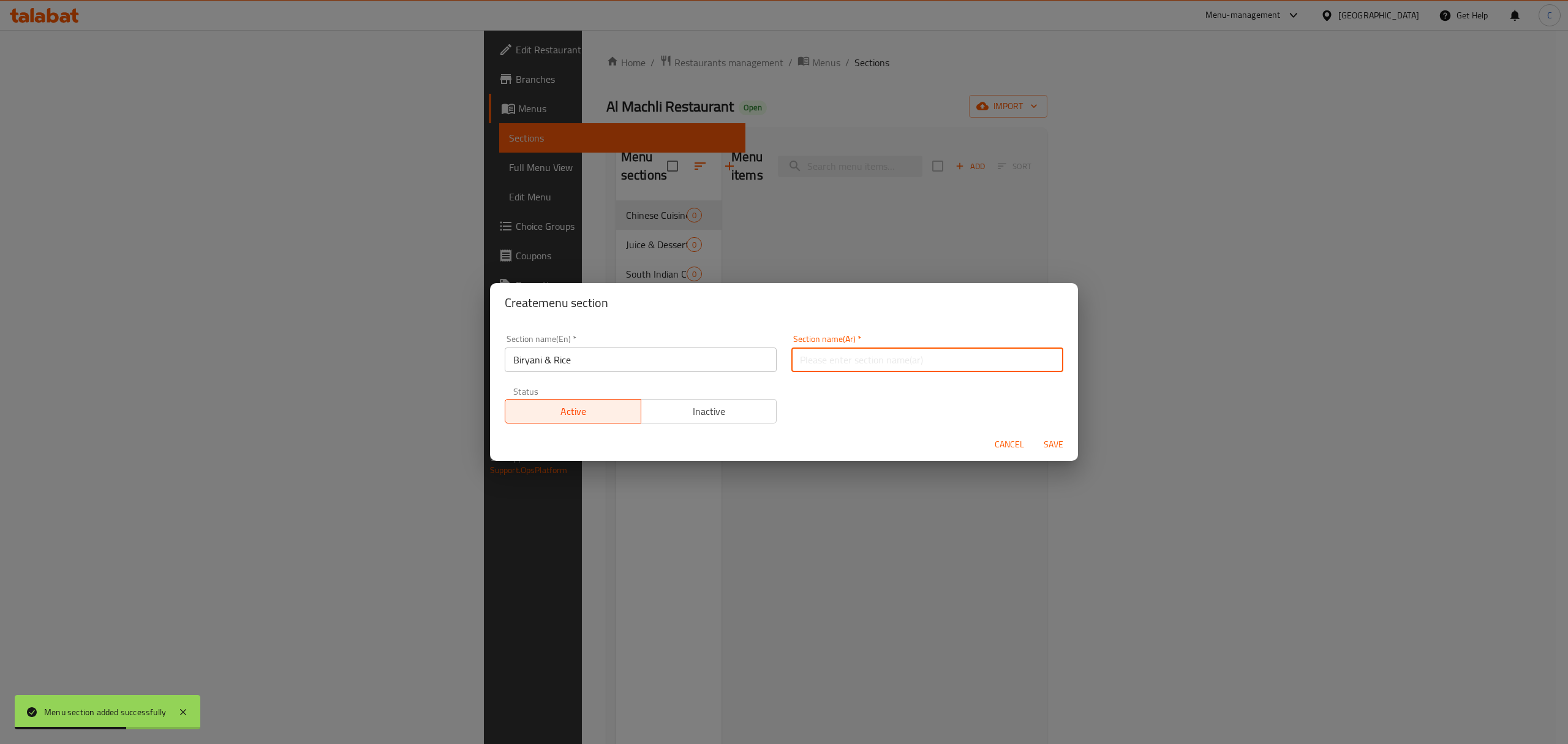
click at [953, 357] on input "text" at bounding box center [927, 359] width 272 height 25
paste input "برياني وأرز"
type input "برياني وأرز"
click at [1054, 438] on span "Save" at bounding box center [1053, 444] width 30 height 15
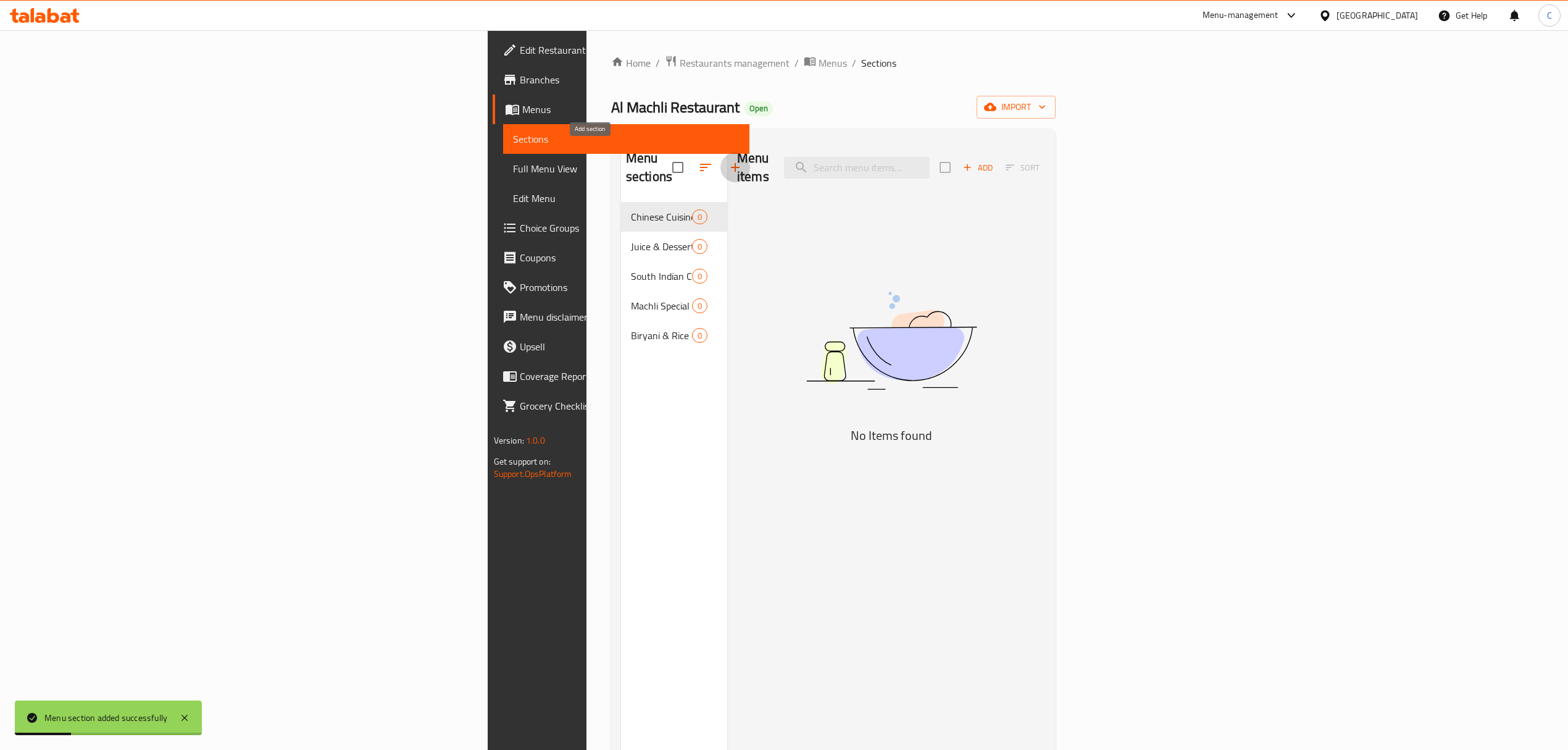
click at [727, 160] on icon "button" at bounding box center [734, 166] width 15 height 15
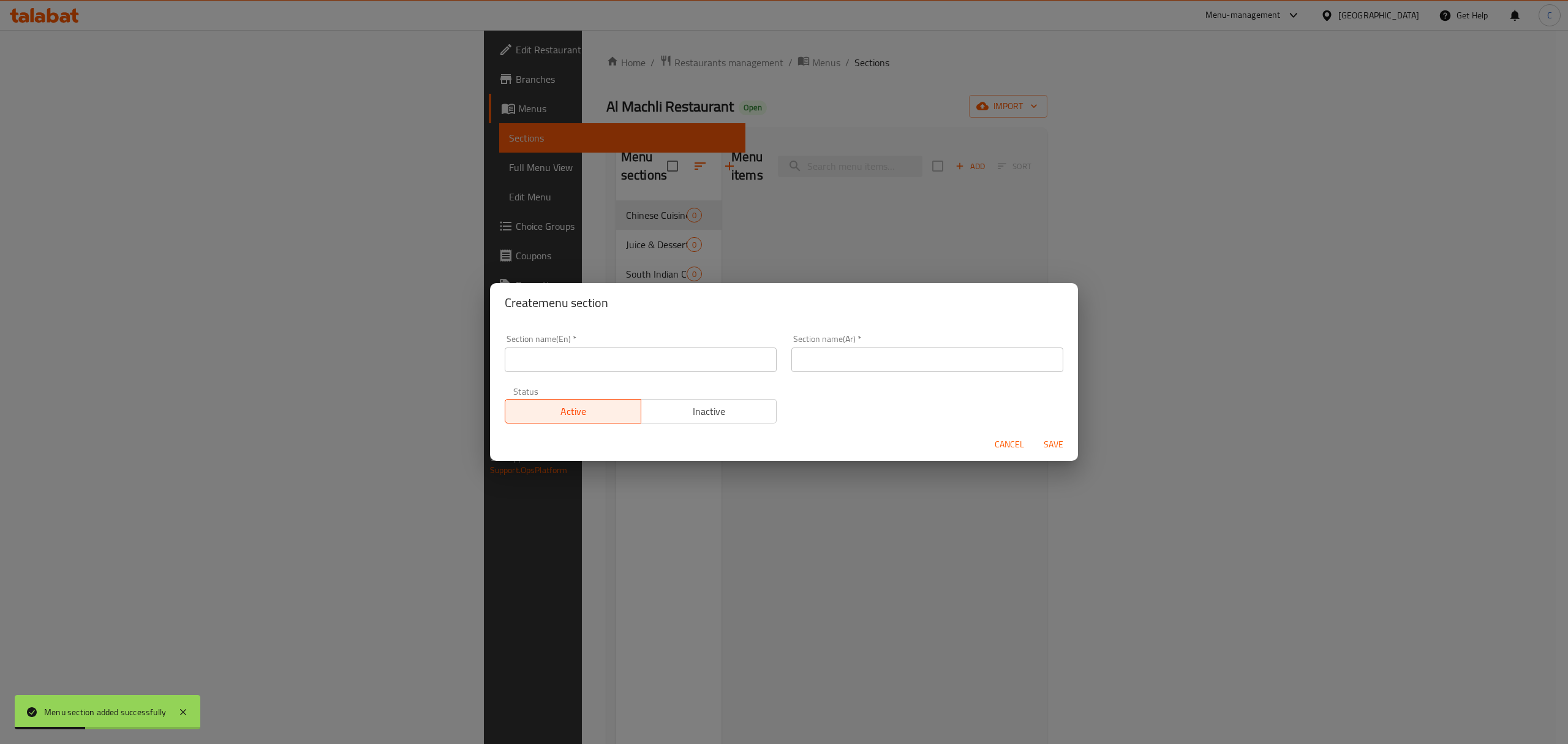
click at [717, 363] on input "text" at bounding box center [640, 359] width 272 height 25
paste input "Mangalore Chicken"
type input "Mangalore Chicken"
click at [838, 358] on input "text" at bounding box center [927, 359] width 272 height 25
paste input "دجاج مانغلور"
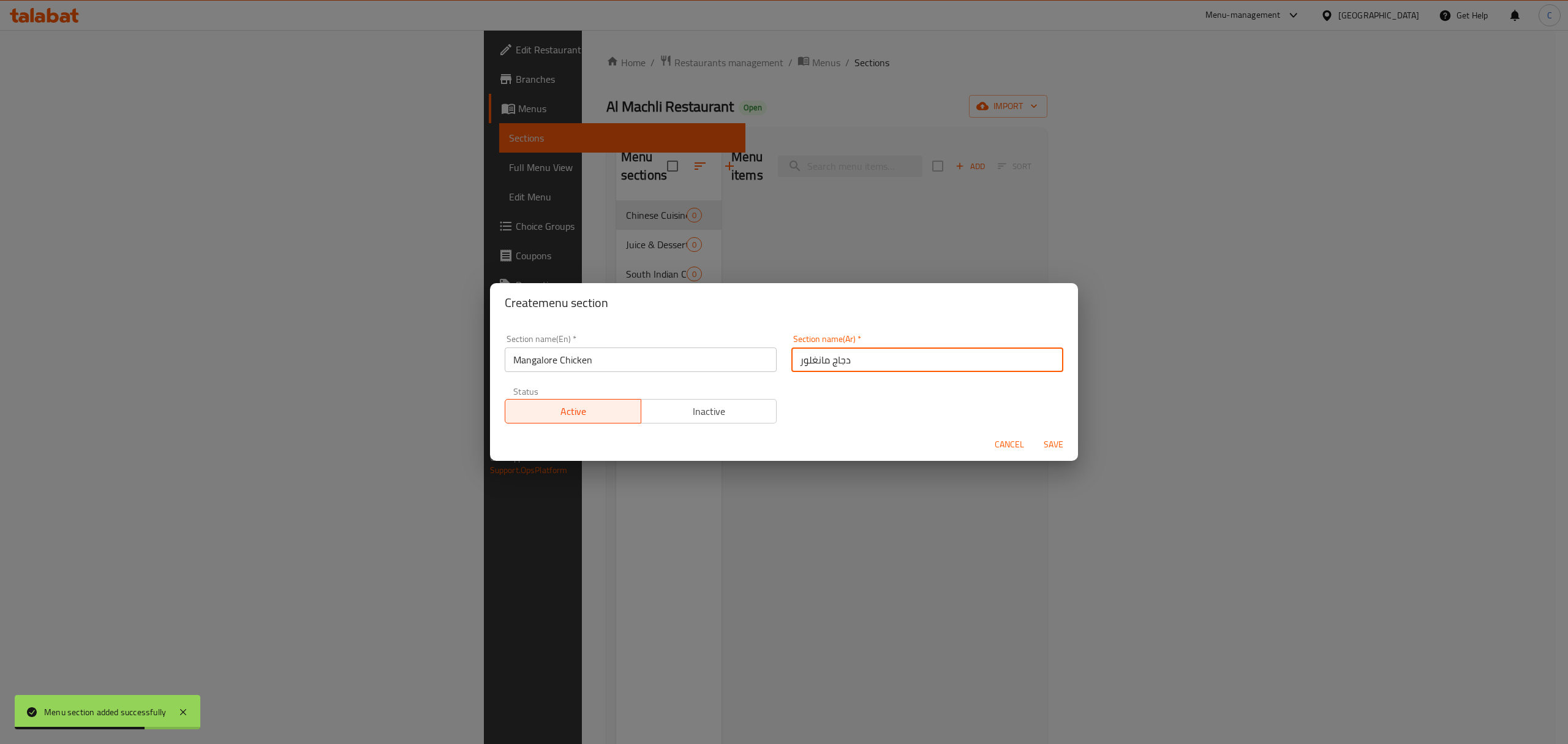
type input "دجاج مانغلور"
drag, startPoint x: 1058, startPoint y: 447, endPoint x: 1086, endPoint y: 442, distance: 28.4
click at [1058, 447] on span "Save" at bounding box center [1053, 444] width 30 height 15
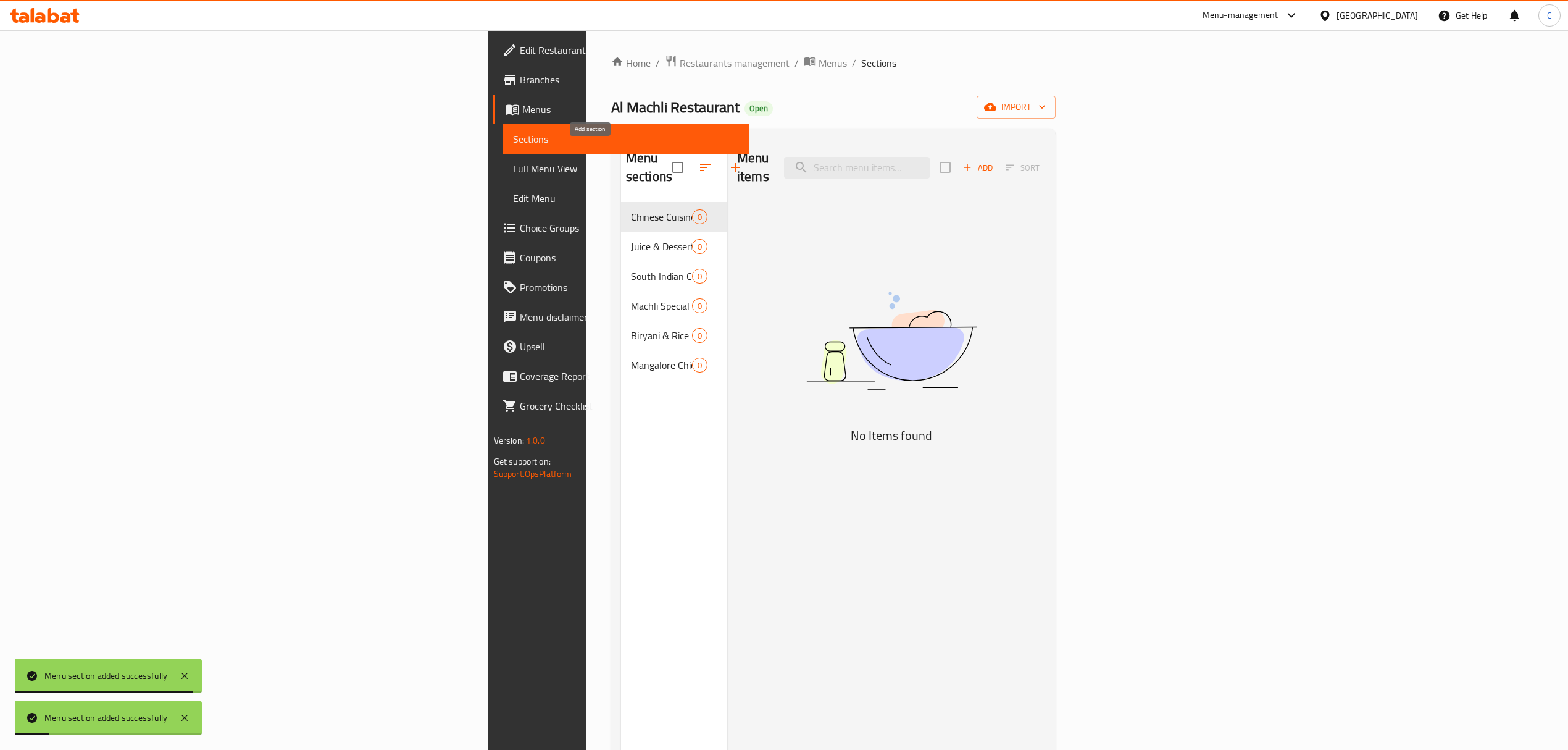
click at [727, 160] on icon "button" at bounding box center [734, 166] width 15 height 15
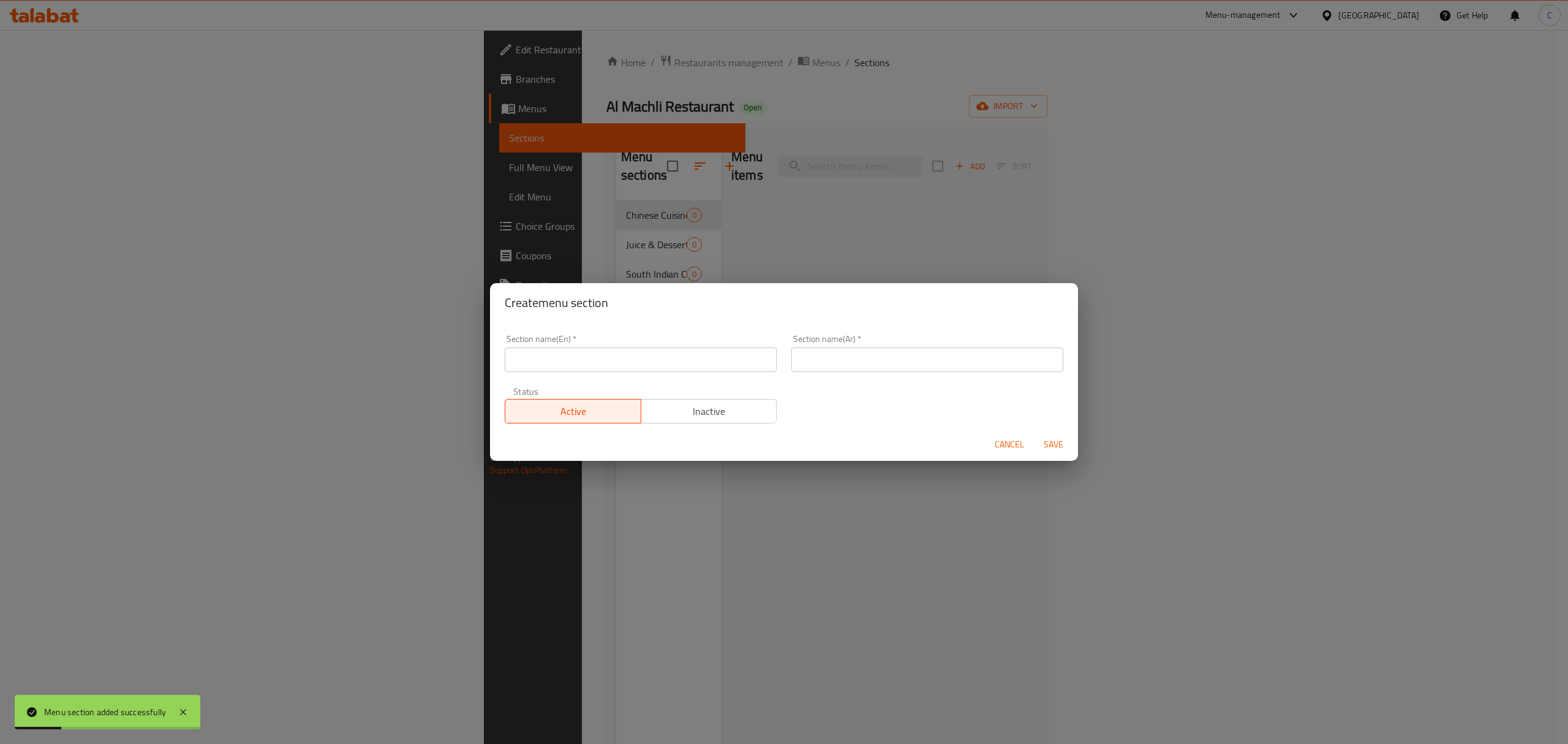
click at [704, 346] on div "Section name(En)   * Section name(En) *" at bounding box center [640, 353] width 272 height 37
drag, startPoint x: 706, startPoint y: 353, endPoint x: 725, endPoint y: 363, distance: 21.5
click at [706, 353] on input "text" at bounding box center [640, 359] width 272 height 25
paste input "TANDOORI"
type input "TANDOORI"
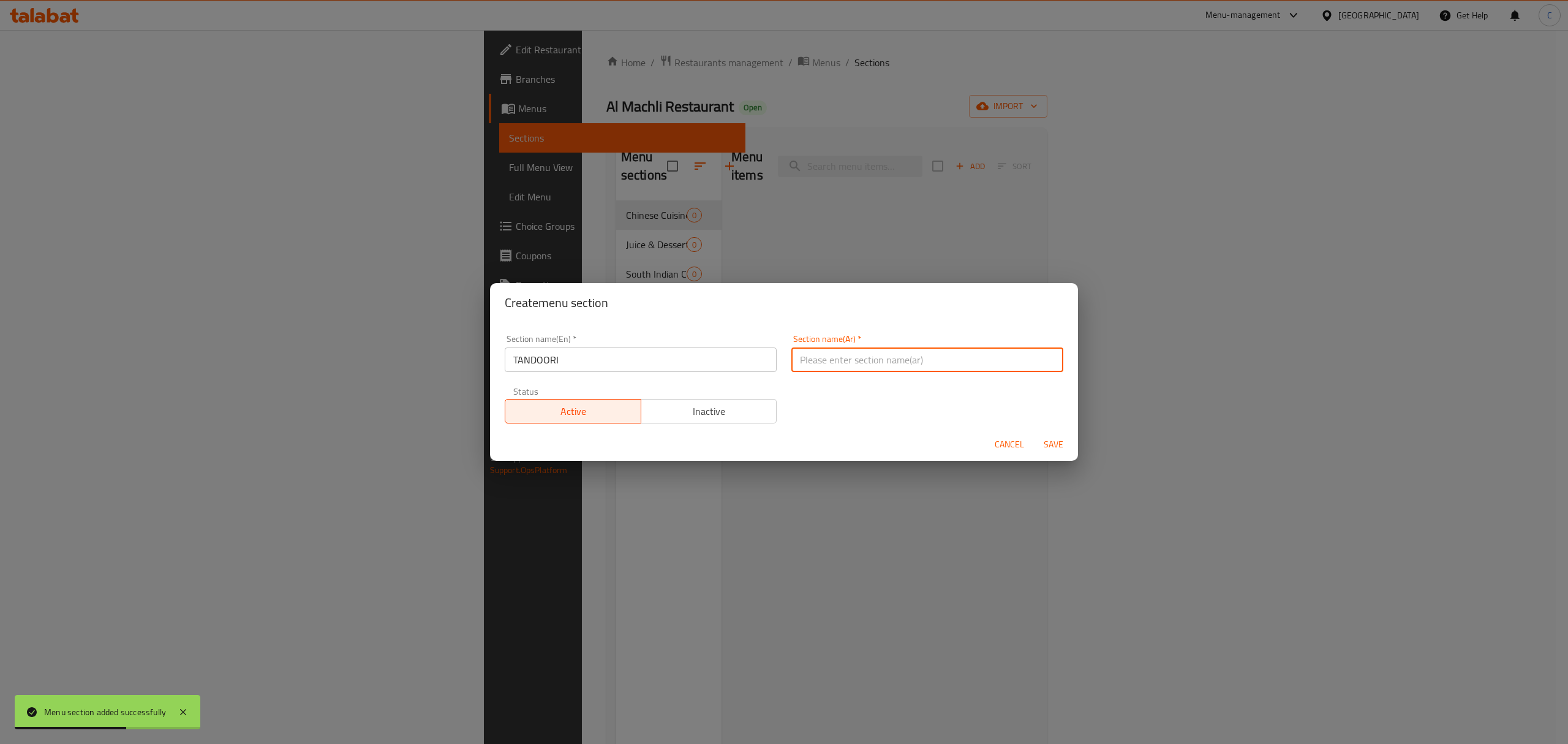
click at [861, 363] on input "text" at bounding box center [927, 359] width 272 height 25
paste input "تندوري"
type input "تندوري"
drag, startPoint x: 1060, startPoint y: 442, endPoint x: 1521, endPoint y: 513, distance: 466.4
click at [1060, 442] on span "Save" at bounding box center [1053, 444] width 30 height 15
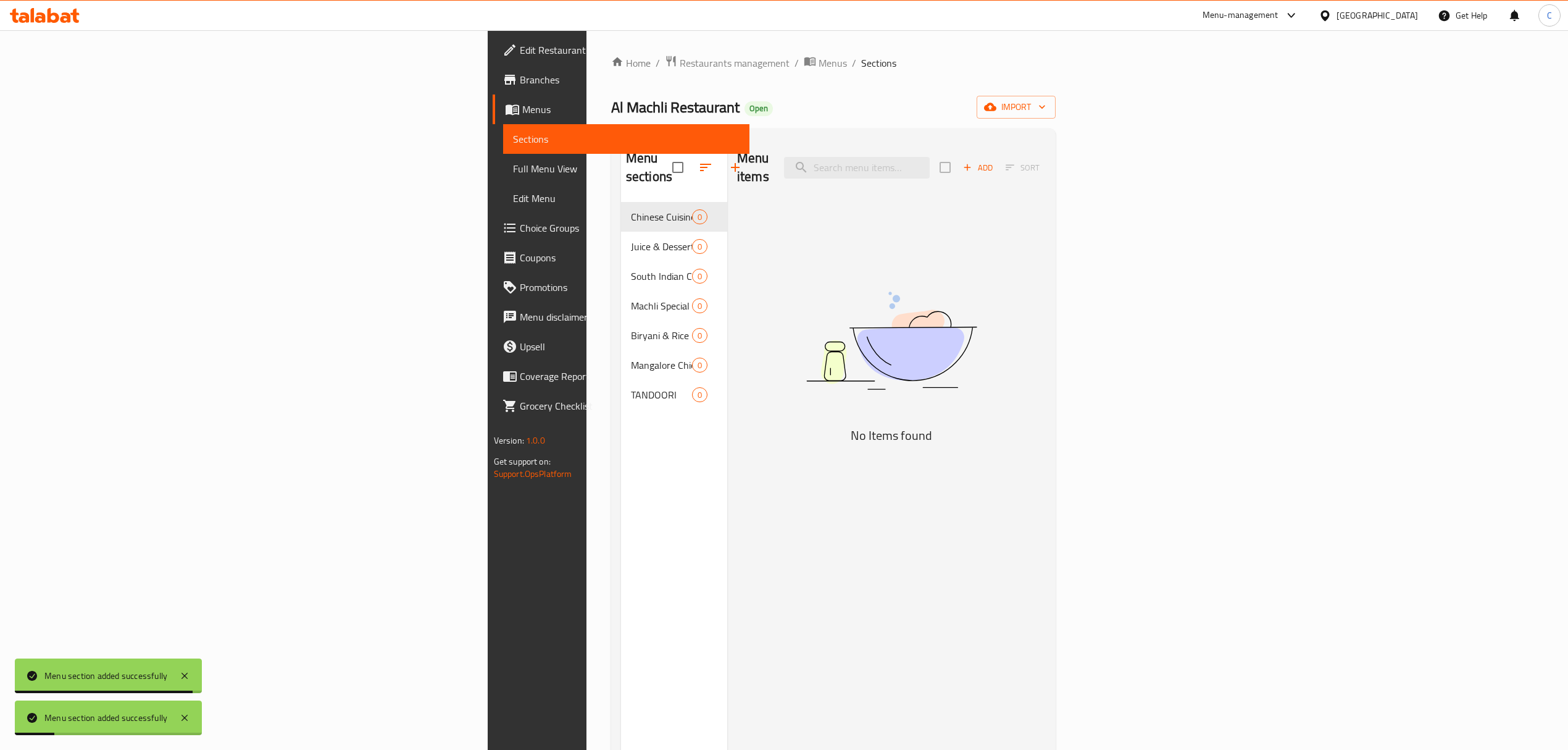
click at [727, 160] on icon "button" at bounding box center [734, 166] width 15 height 15
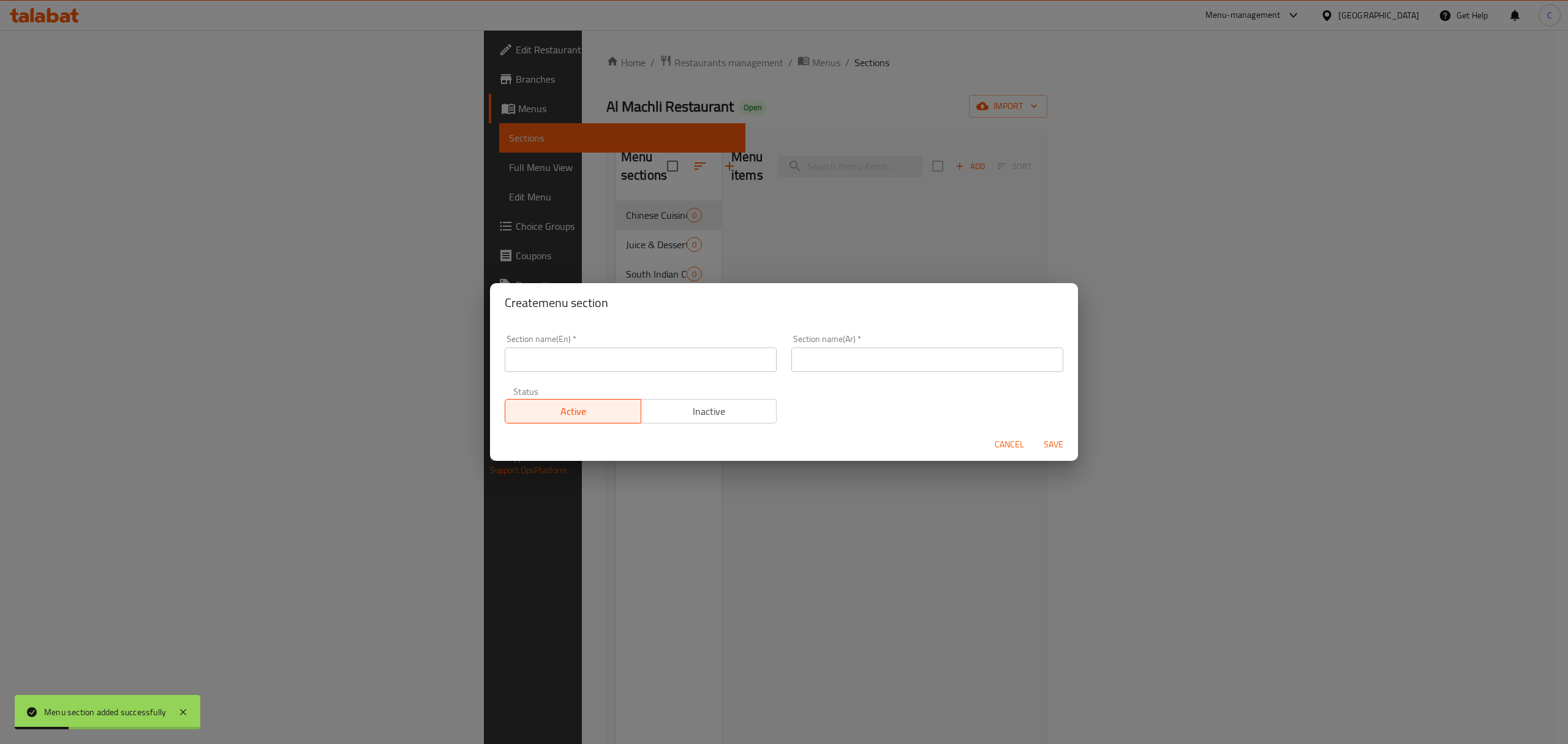
click at [567, 352] on input "text" at bounding box center [640, 359] width 272 height 25
paste input "BREAD"
type input "BREAD"
paste input "خبز"
click at [944, 361] on input "text" at bounding box center [927, 359] width 272 height 25
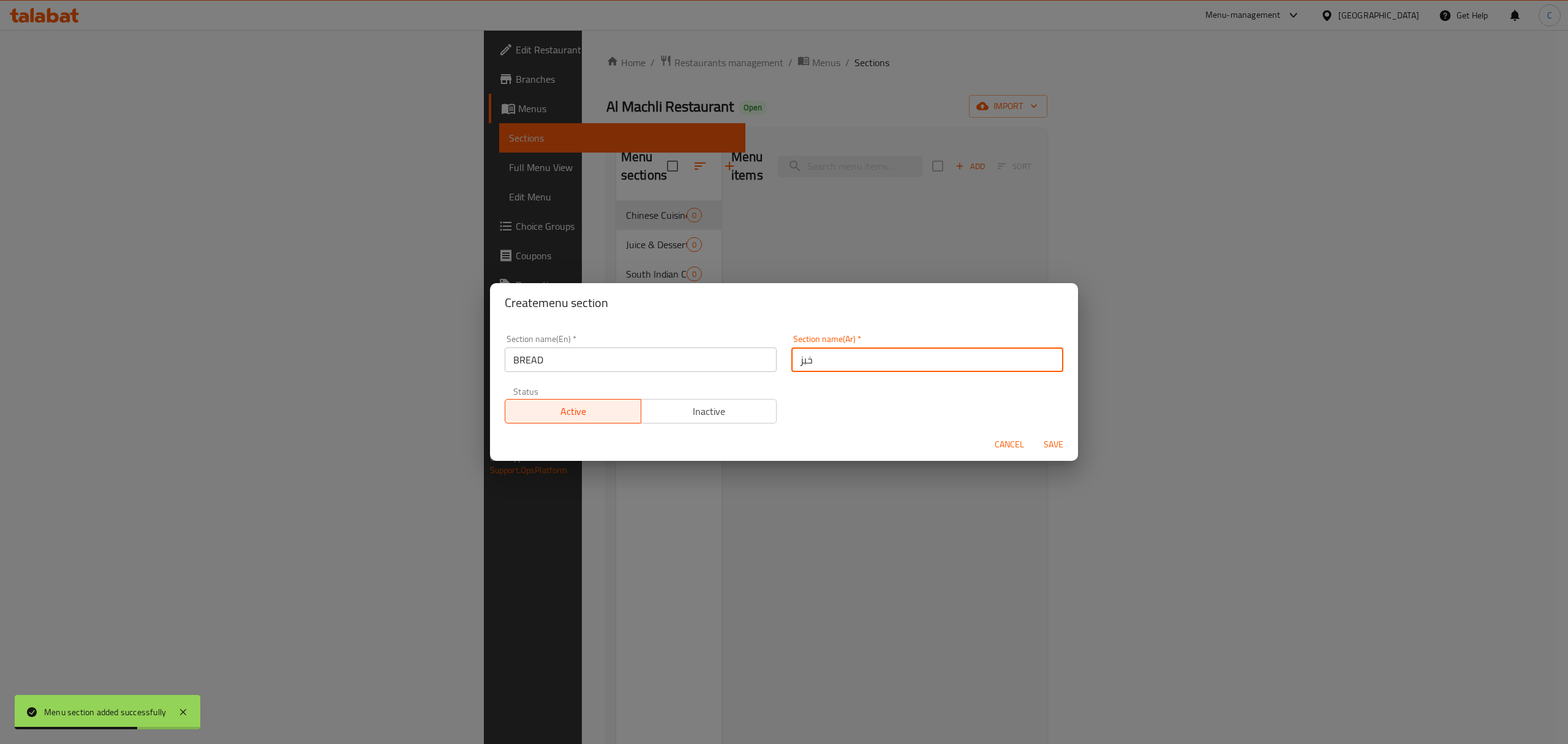
type input "خبز"
click at [1034, 433] on button "Save" at bounding box center [1054, 444] width 39 height 23
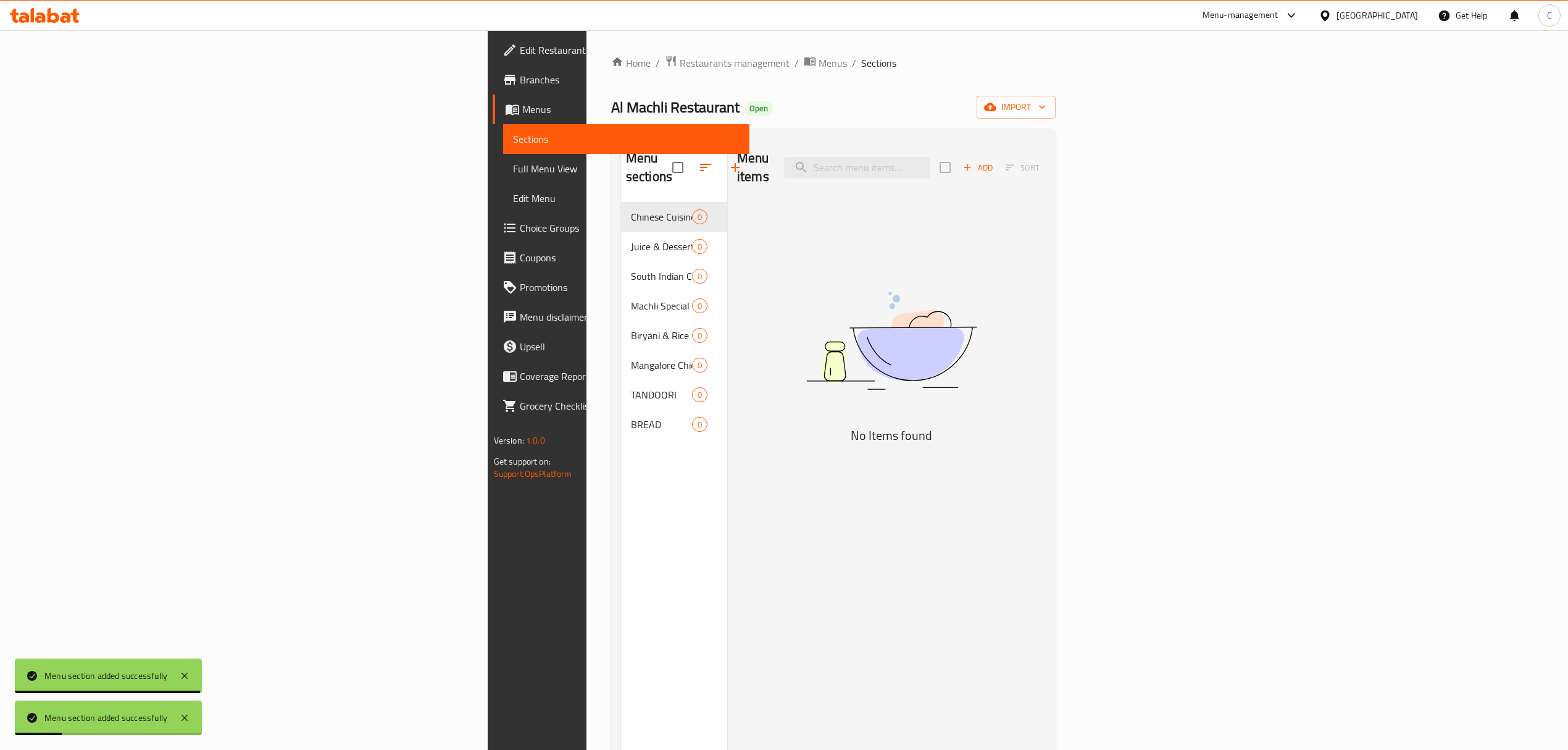
click at [731, 163] on icon "button" at bounding box center [735, 167] width 9 height 9
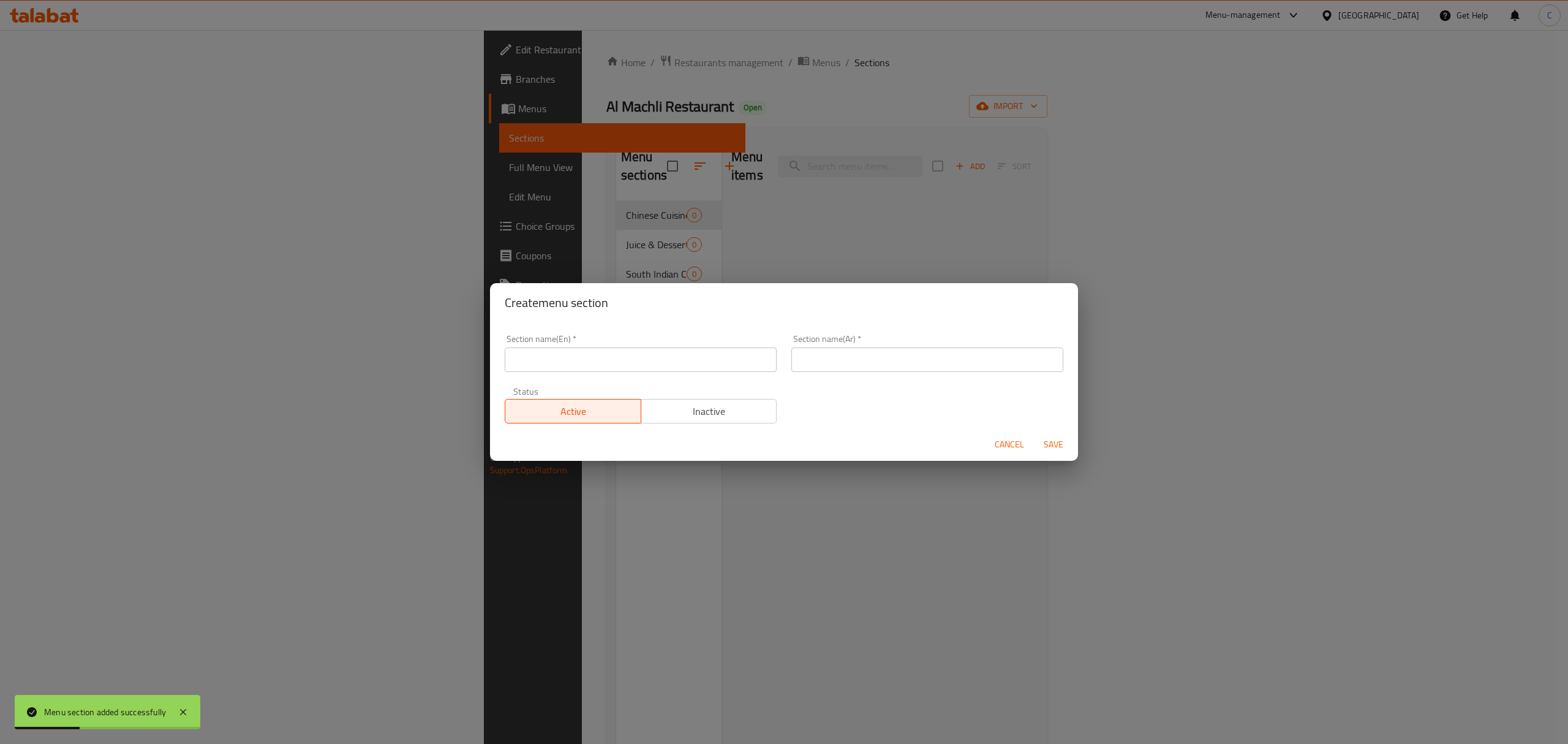
click at [648, 376] on div "Section name(En)   * Section name(En) *" at bounding box center [640, 352] width 287 height 52
click at [647, 358] on input "text" at bounding box center [640, 359] width 272 height 25
paste input "KASARGOD LIVE"
type input "KASARGOD LIVE"
click at [801, 357] on input "text" at bounding box center [927, 359] width 272 height 25
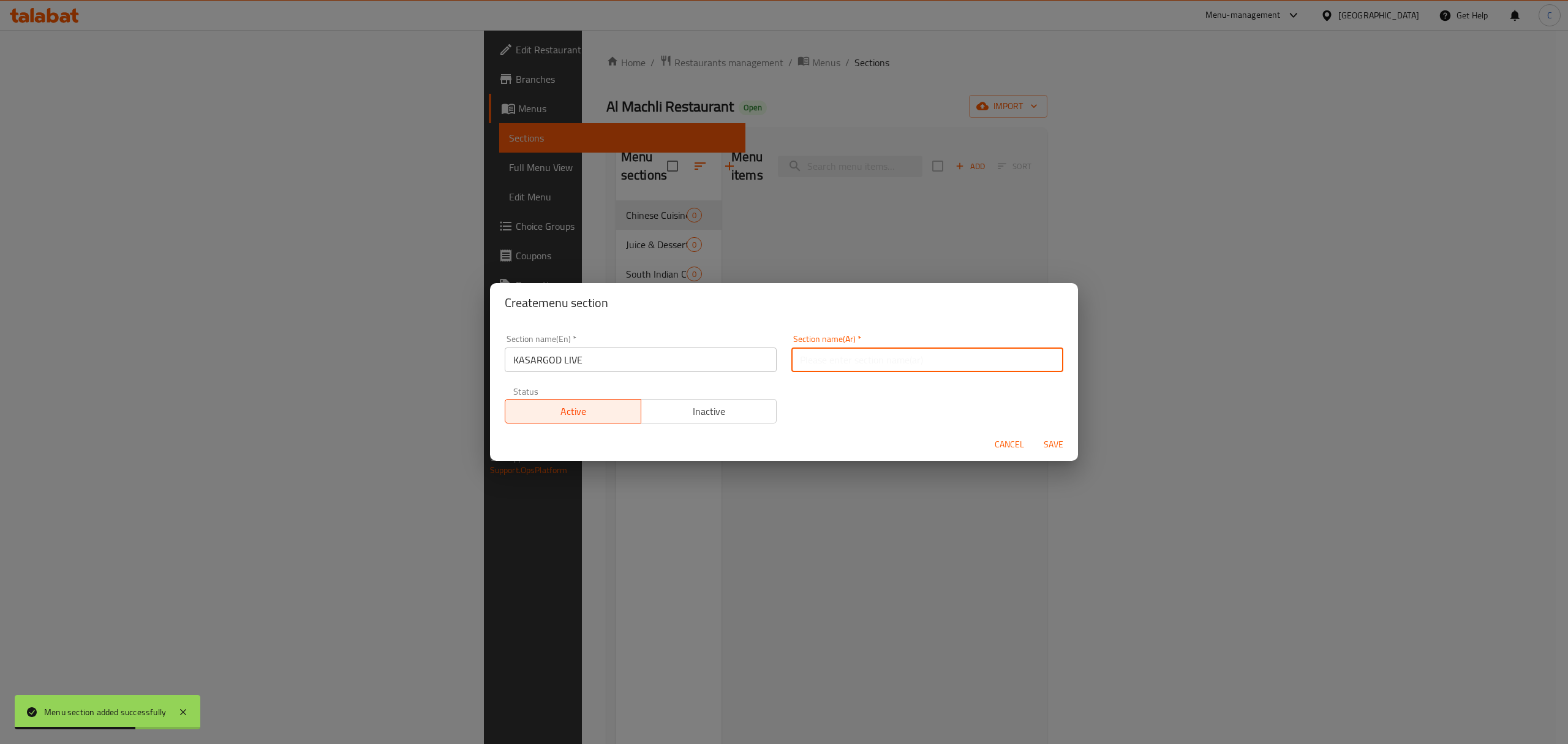
paste input "كاسارجود لايف"
type input "كاسارجود لايف"
click at [1069, 452] on button "Save" at bounding box center [1054, 444] width 39 height 23
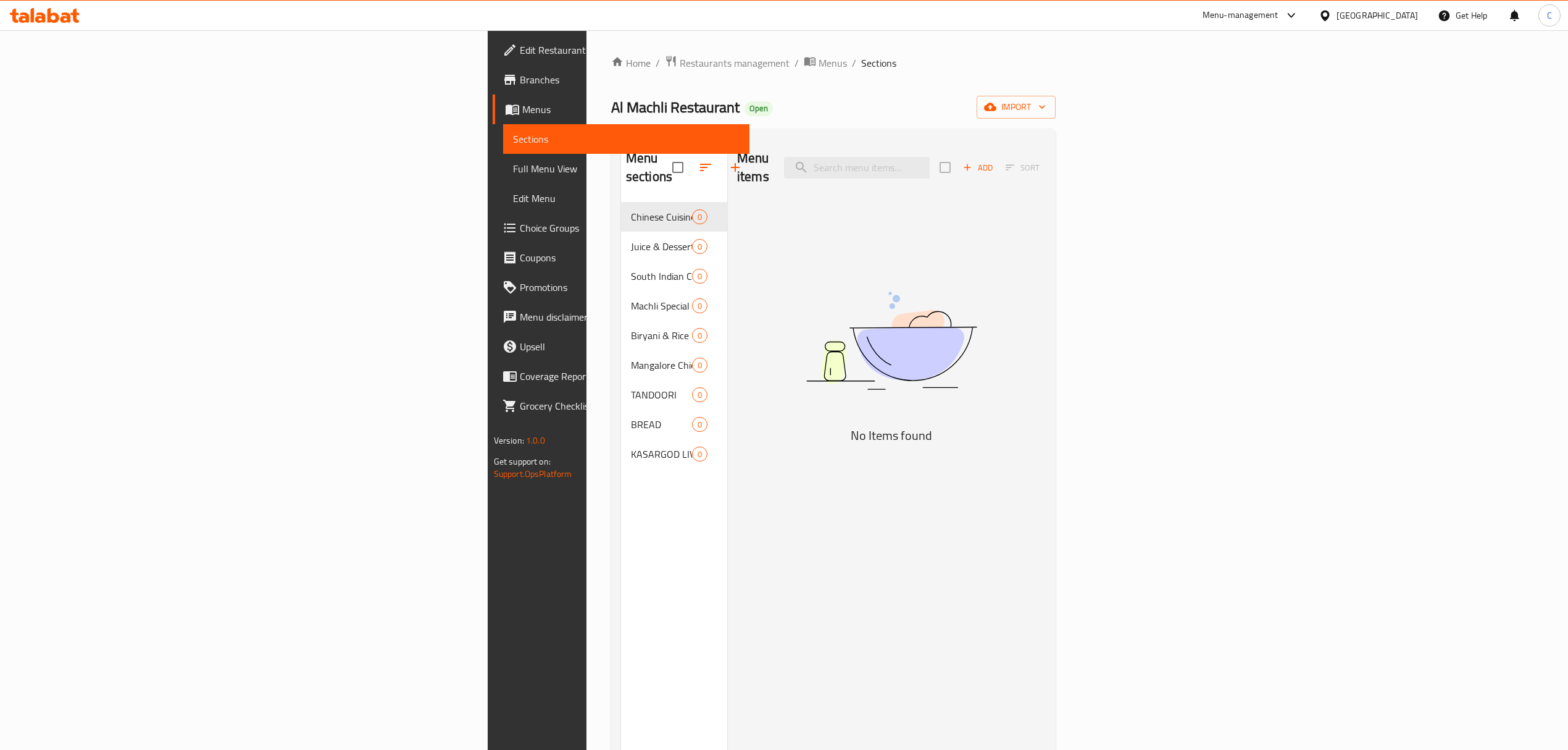
click at [727, 160] on icon "button" at bounding box center [734, 166] width 15 height 15
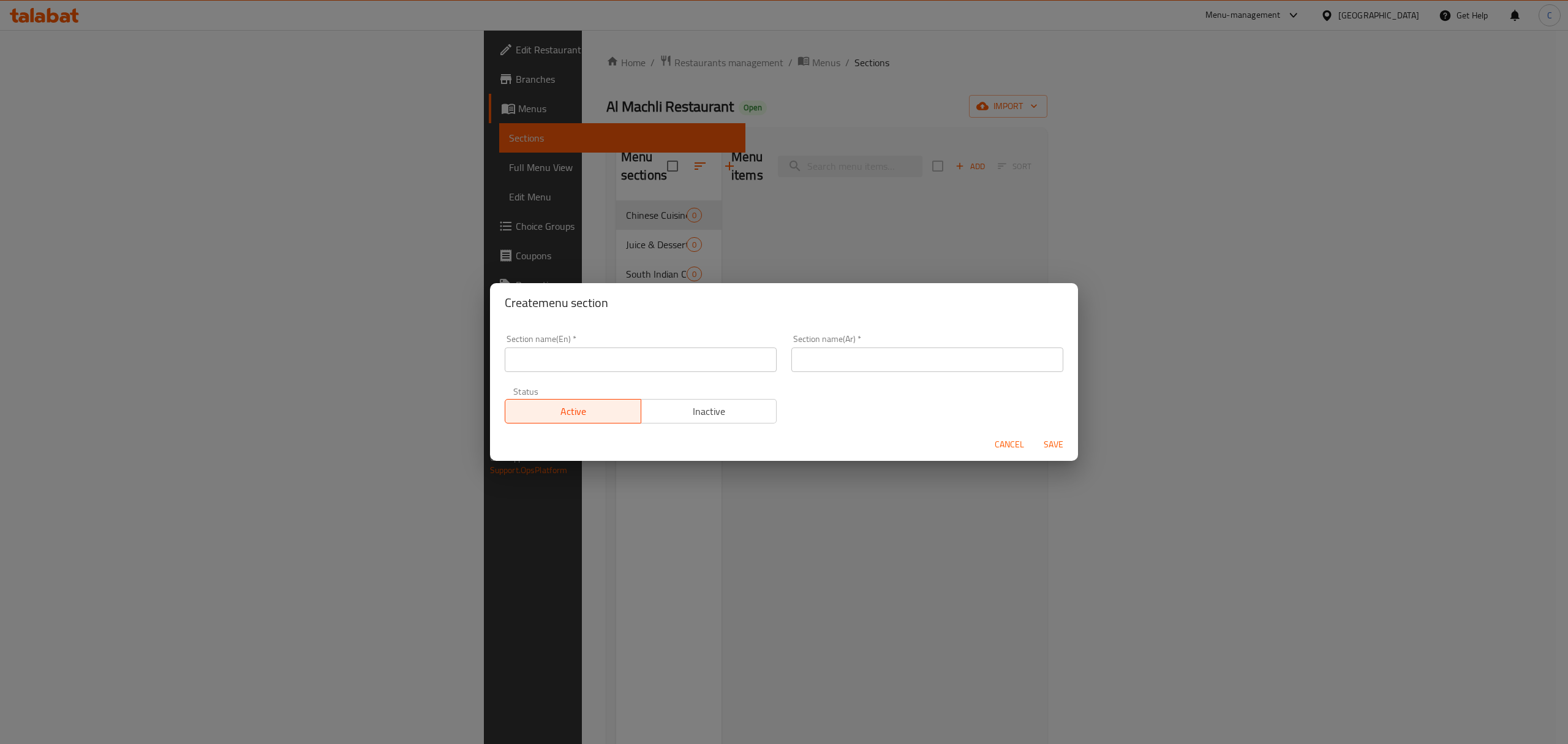
click at [1002, 443] on span "Cancel" at bounding box center [1010, 444] width 30 height 15
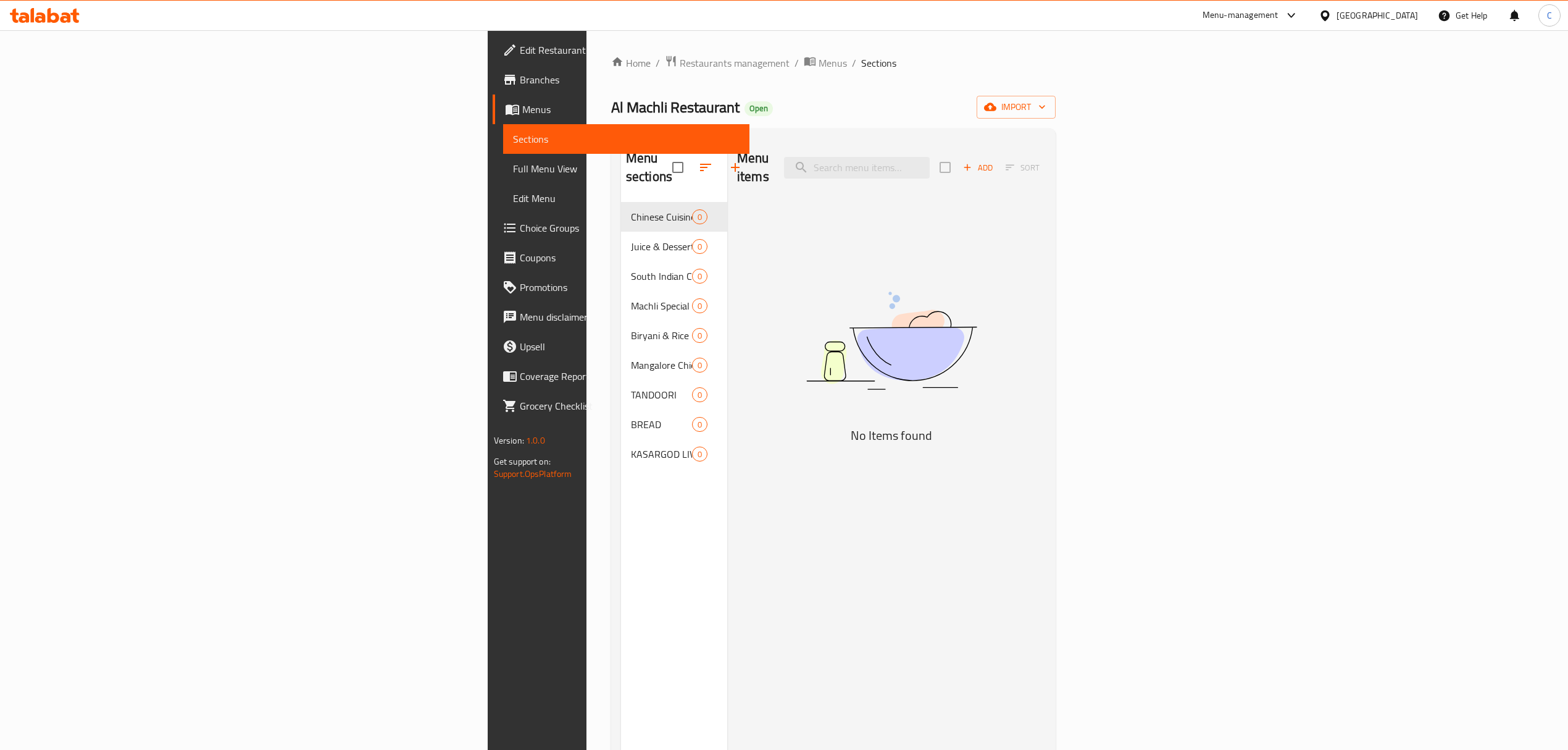
click at [994, 161] on span "Add" at bounding box center [977, 167] width 33 height 15
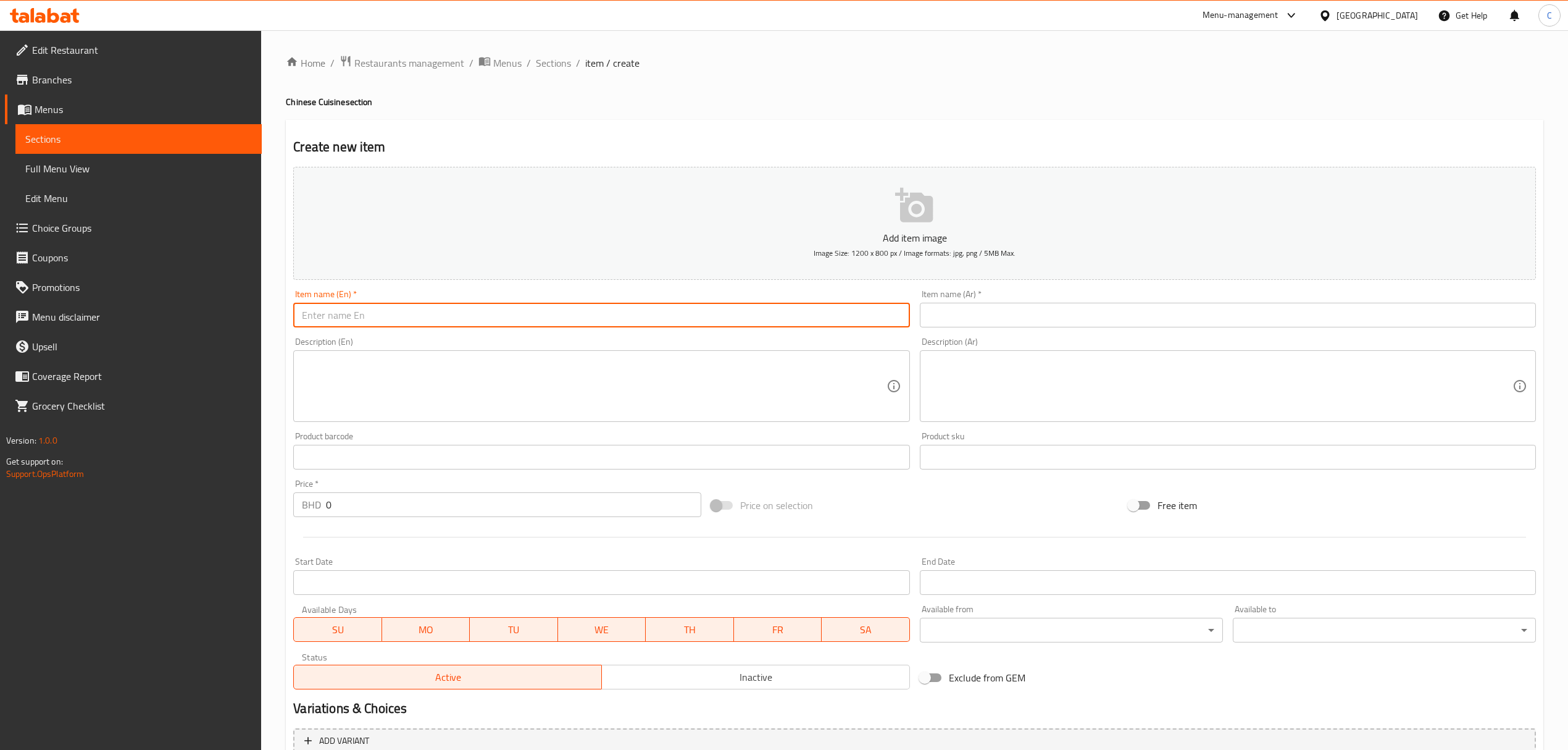
click at [826, 320] on input "text" at bounding box center [601, 315] width 616 height 25
type input "Water"
click at [989, 296] on div "Item name (Ar)   * Item name (Ar) *" at bounding box center [1227, 308] width 616 height 38
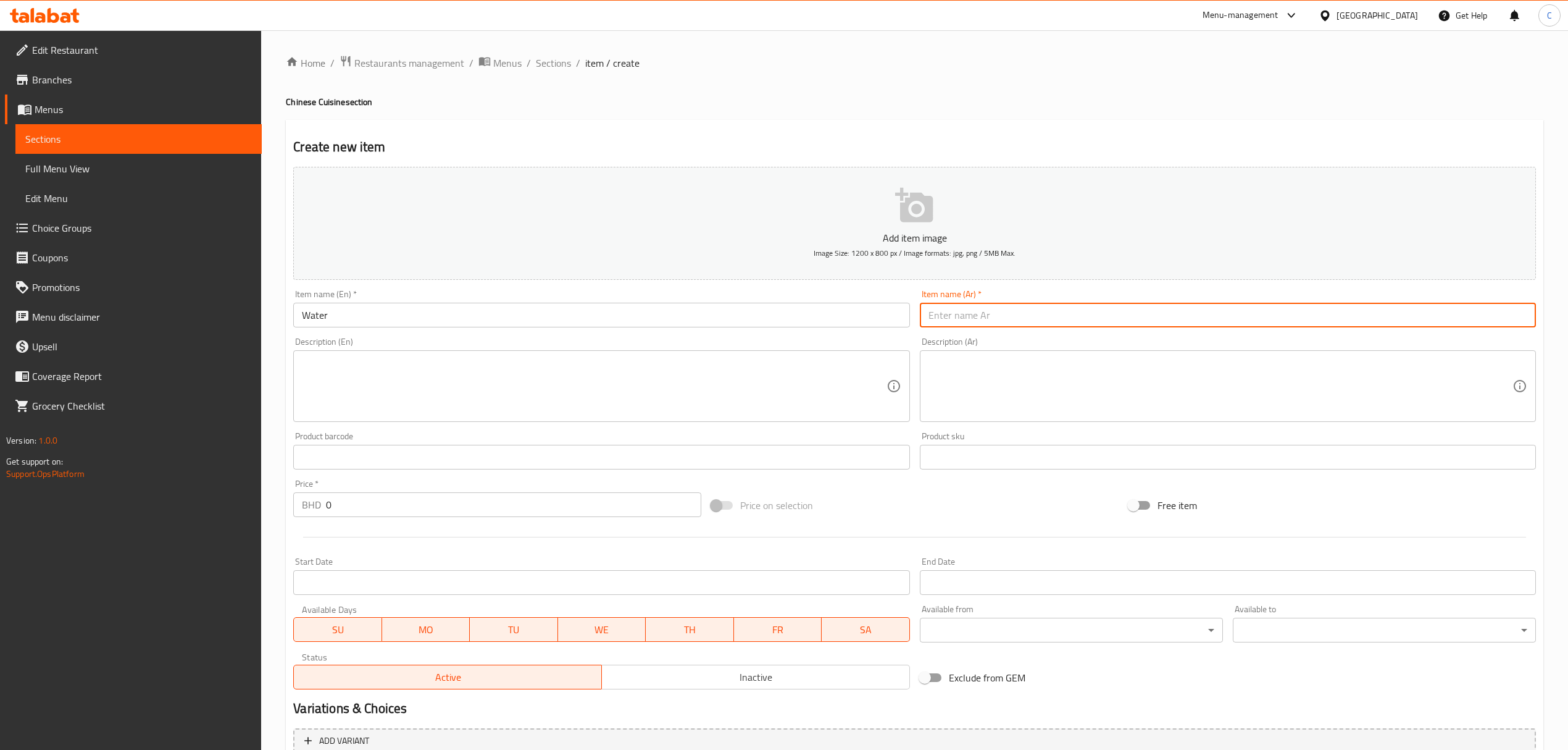
click at [988, 311] on input "text" at bounding box center [1227, 315] width 616 height 25
type input "ماء"
click at [761, 373] on textarea at bounding box center [594, 386] width 584 height 58
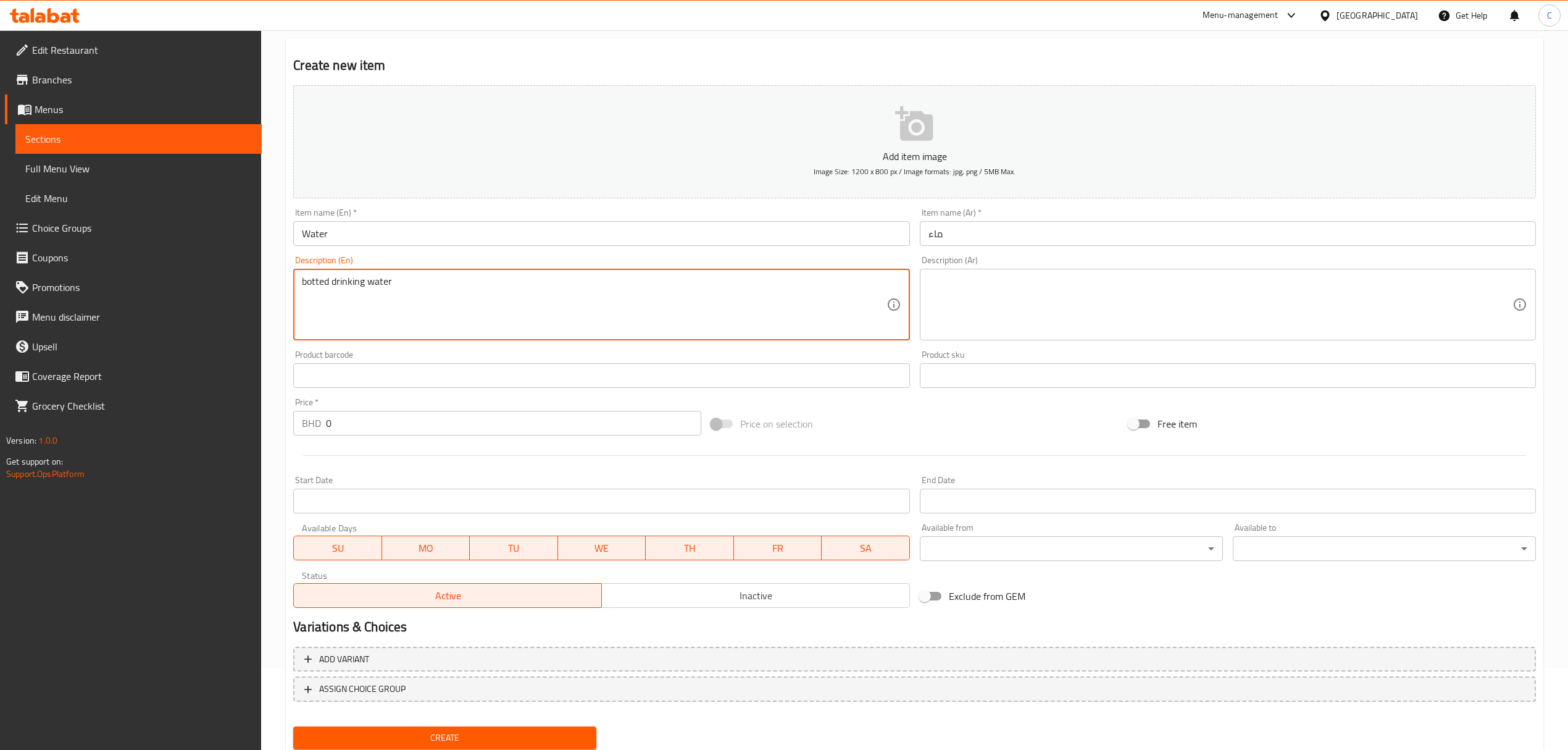
scroll to position [82, 0]
type textarea "botted drinking water"
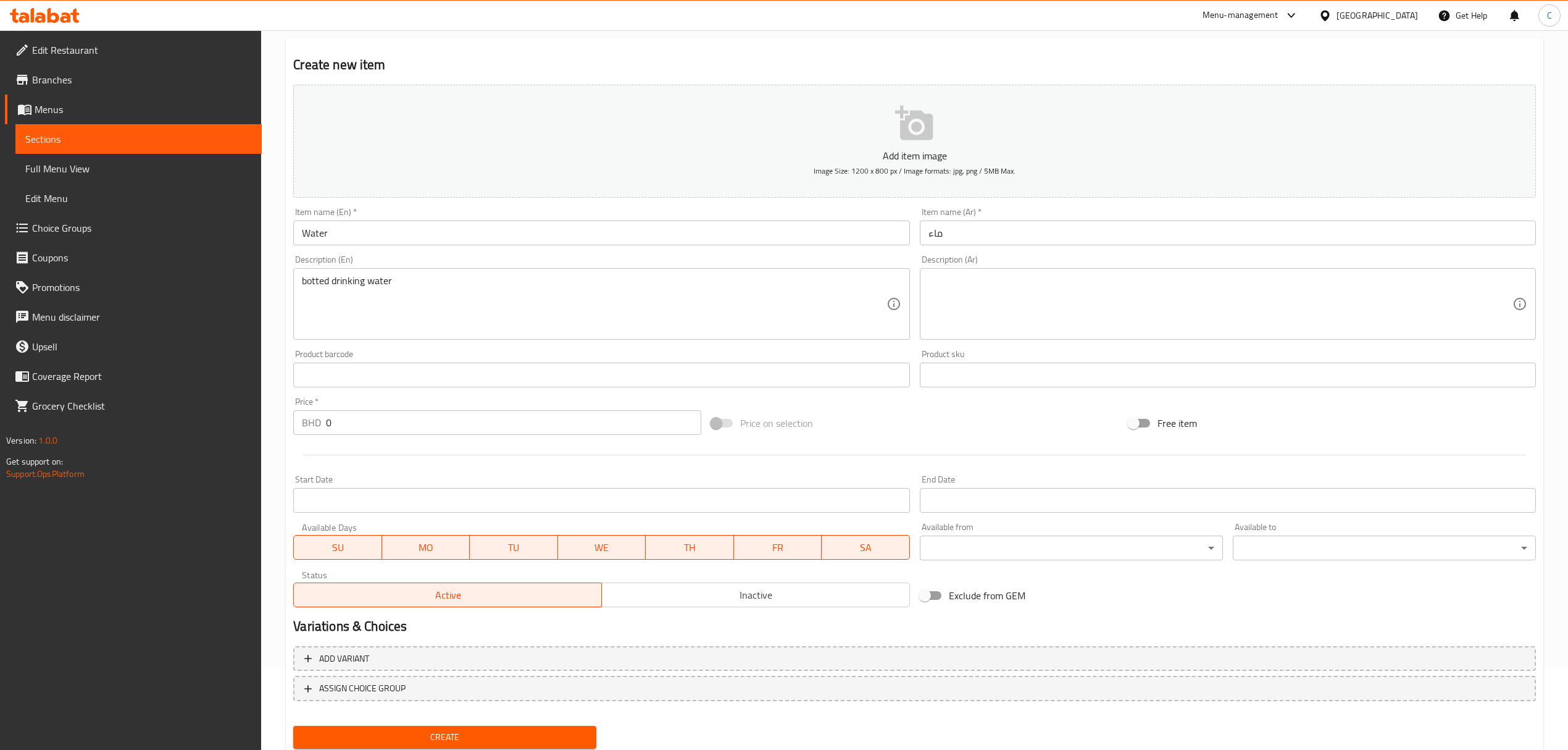
drag, startPoint x: 914, startPoint y: 405, endPoint x: 694, endPoint y: 402, distance: 220.0
click at [913, 405] on div "Add item image Image Size: 1200 x 800 px / Image formats: jpg, png / 5MB Max. I…" at bounding box center [914, 346] width 1252 height 532
drag, startPoint x: 512, startPoint y: 416, endPoint x: 233, endPoint y: 415, distance: 279.0
click at [235, 415] on div "Edit Restaurant Branches Menus Sections Full Menu View Edit Menu Choice Groups …" at bounding box center [784, 369] width 1568 height 842
type input "1"
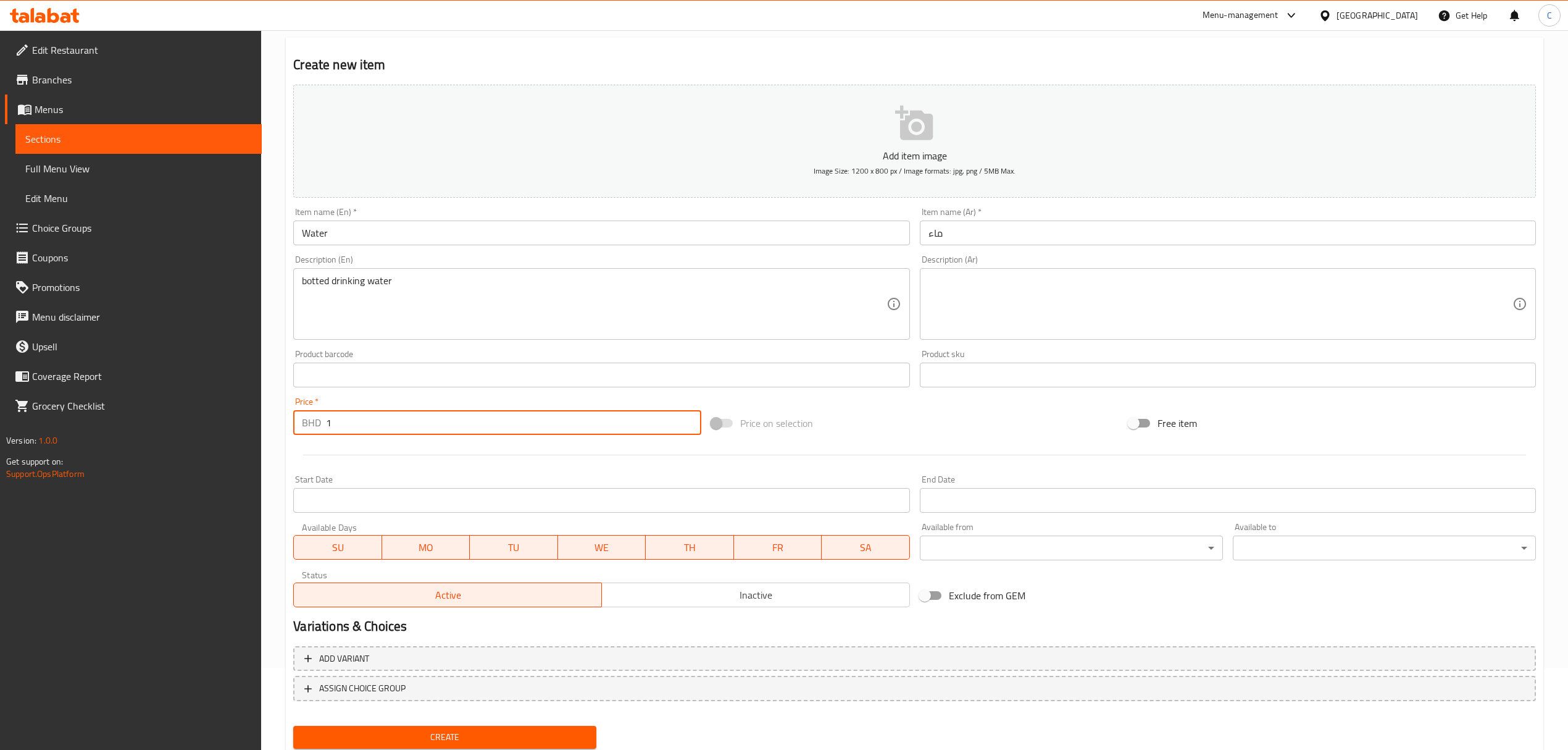
click at [956, 411] on div "Price on selection" at bounding box center [914, 422] width 417 height 33
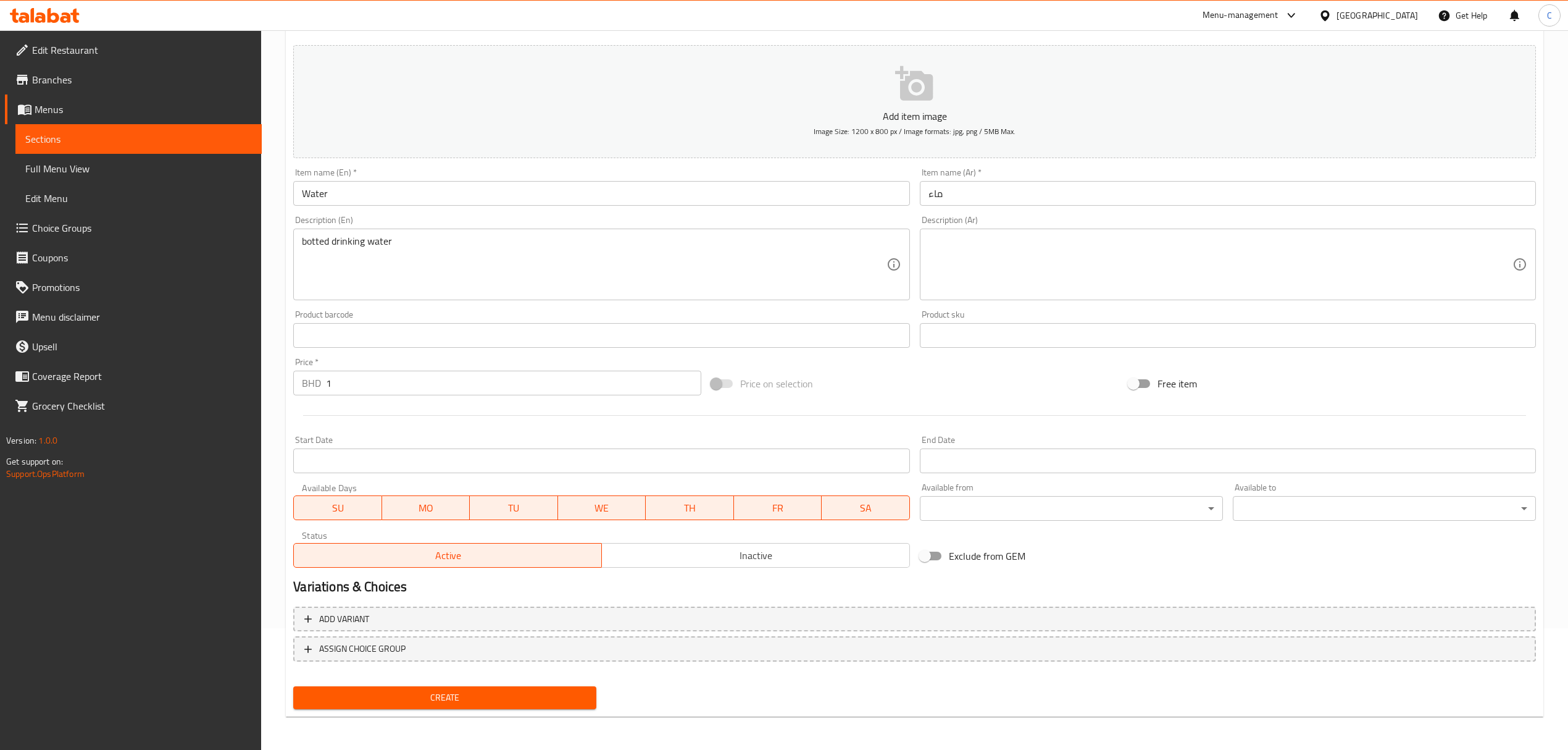
click at [509, 693] on span "Create" at bounding box center [444, 698] width 283 height 15
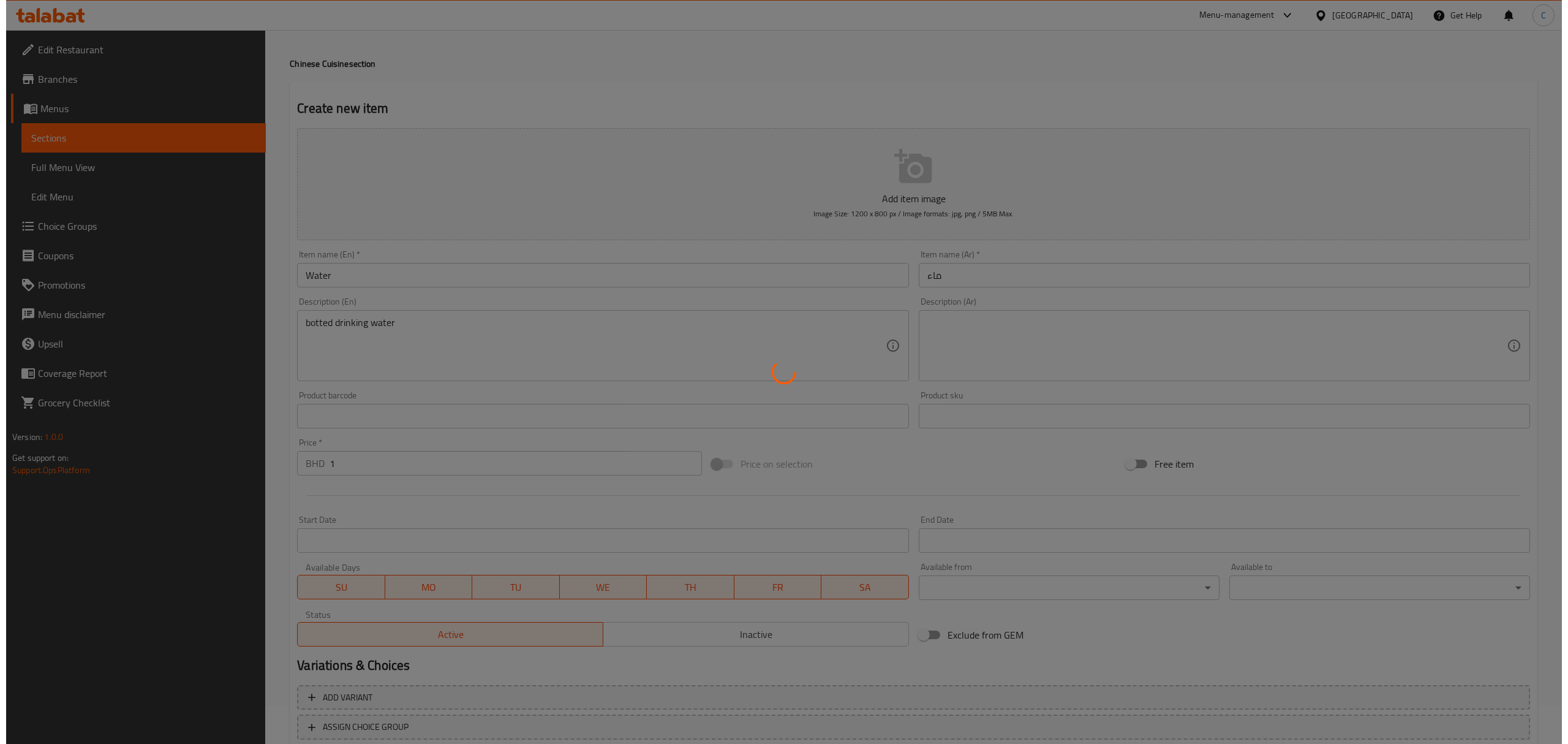
scroll to position [0, 0]
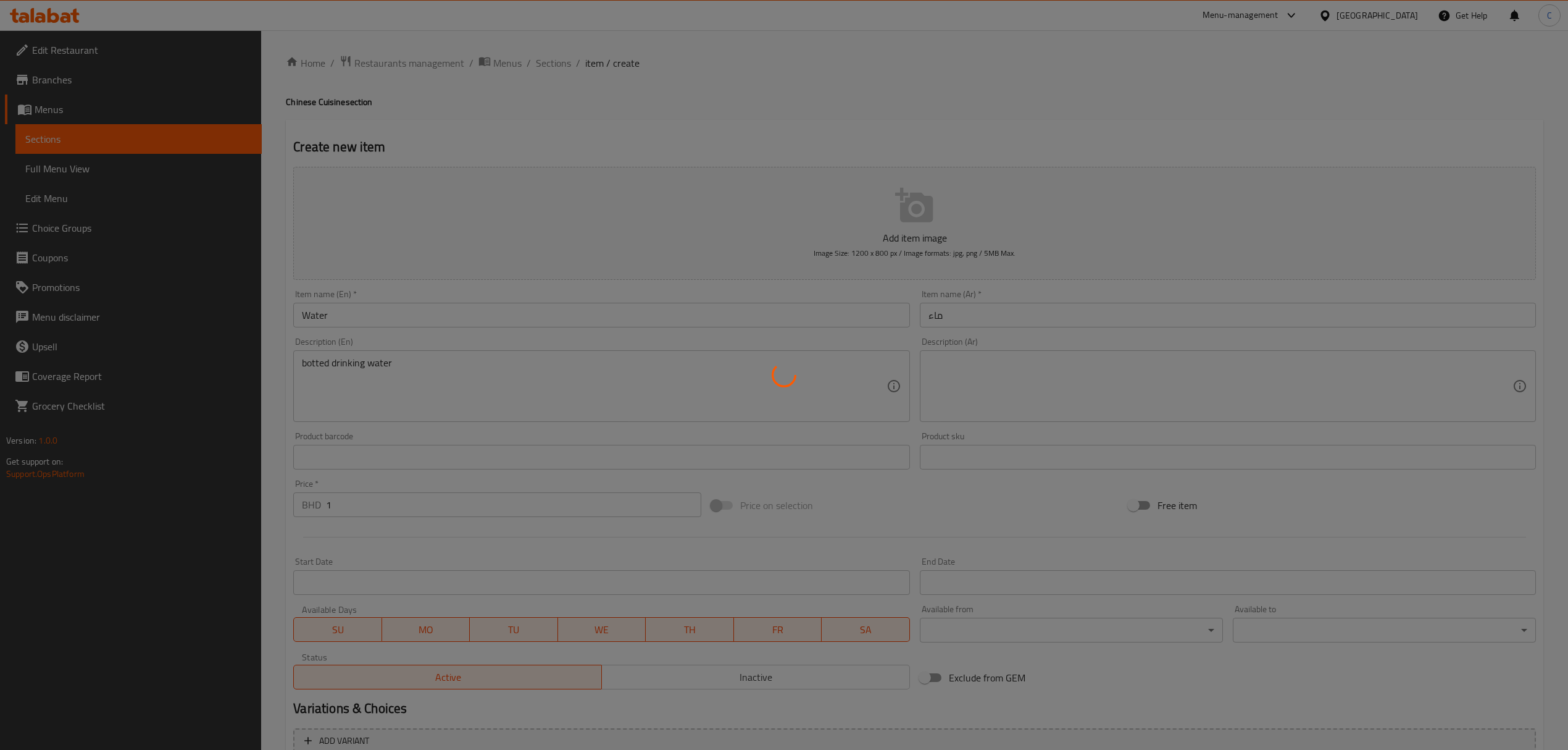
type input "0"
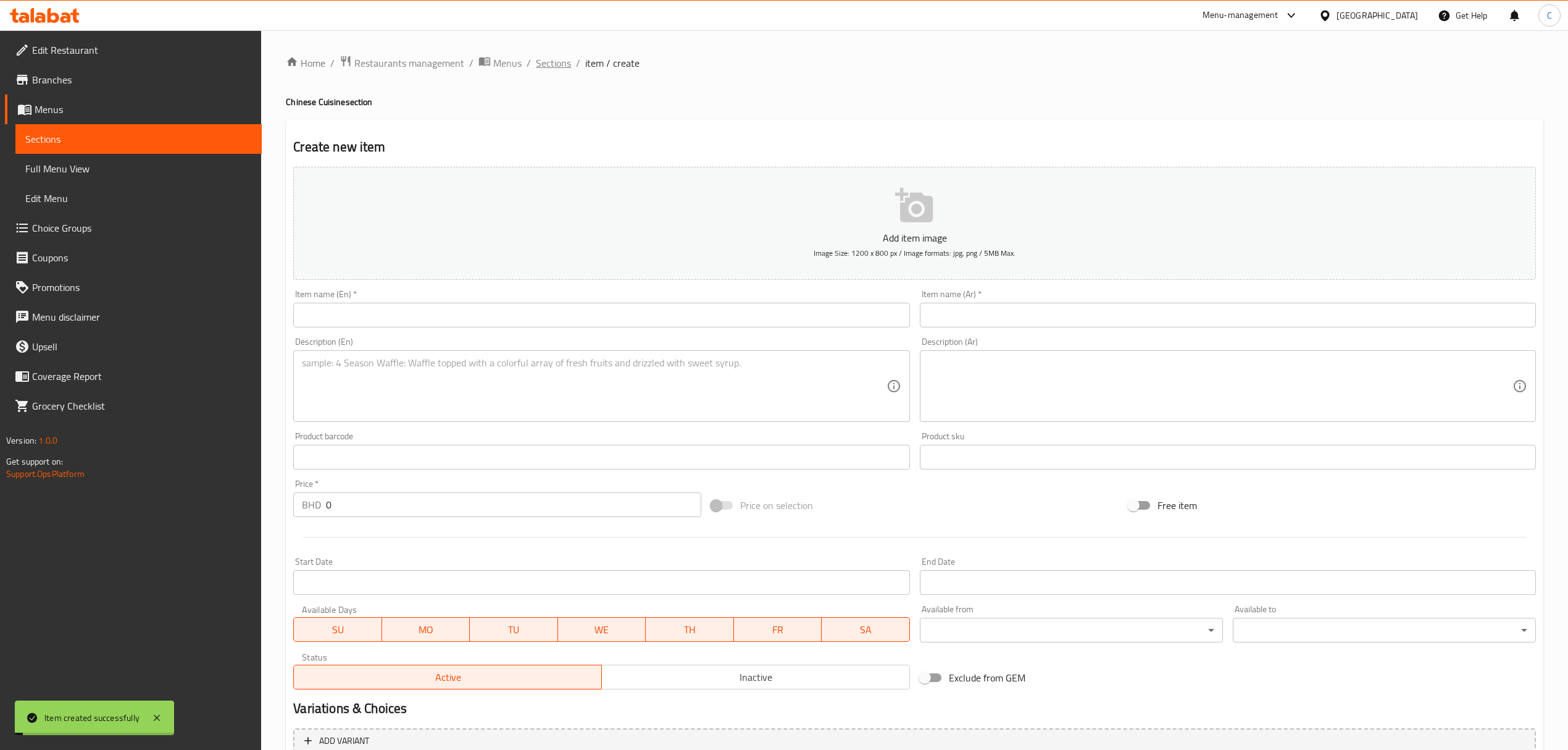
click at [562, 64] on span "Sections" at bounding box center [553, 63] width 35 height 15
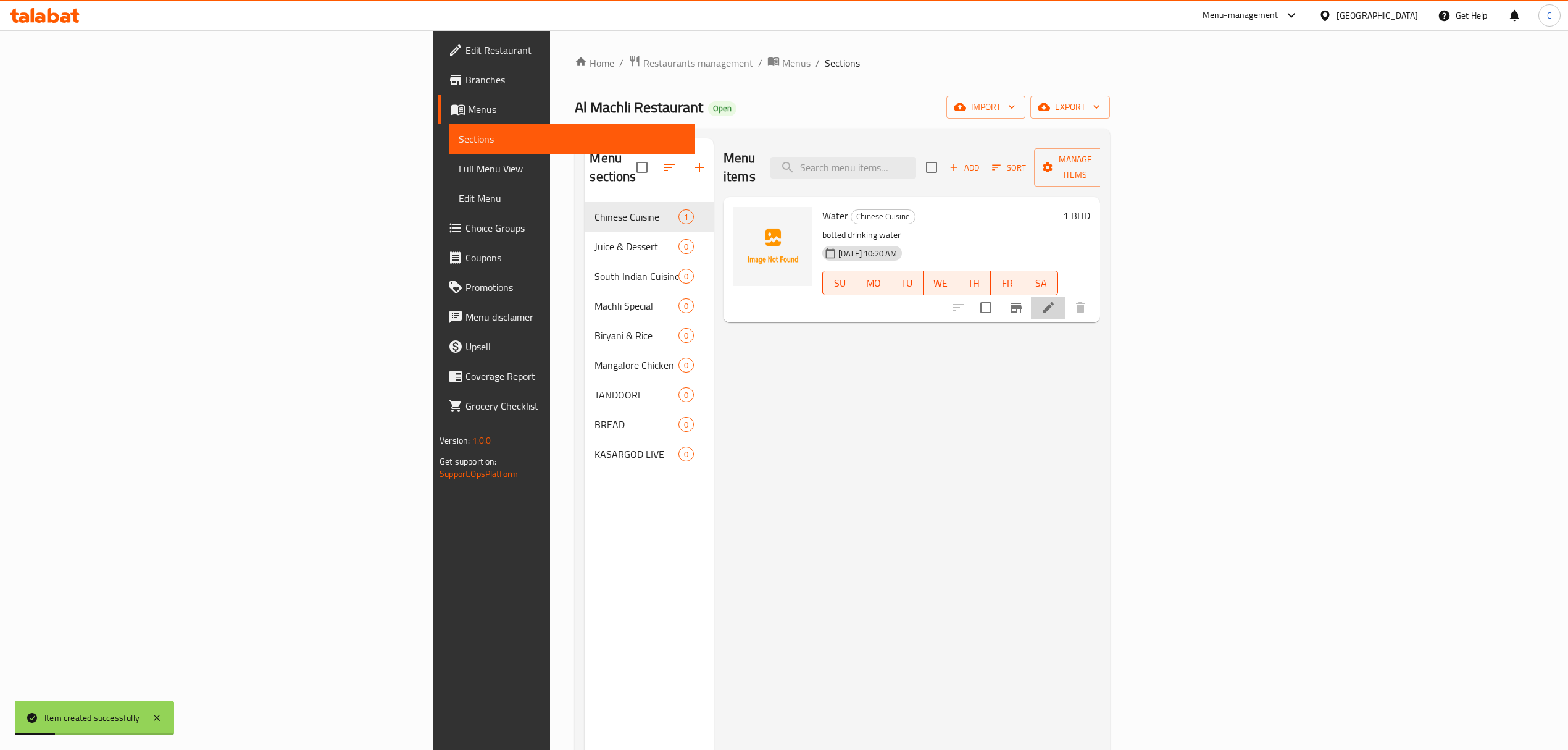
click at [1065, 296] on li at bounding box center [1048, 307] width 34 height 22
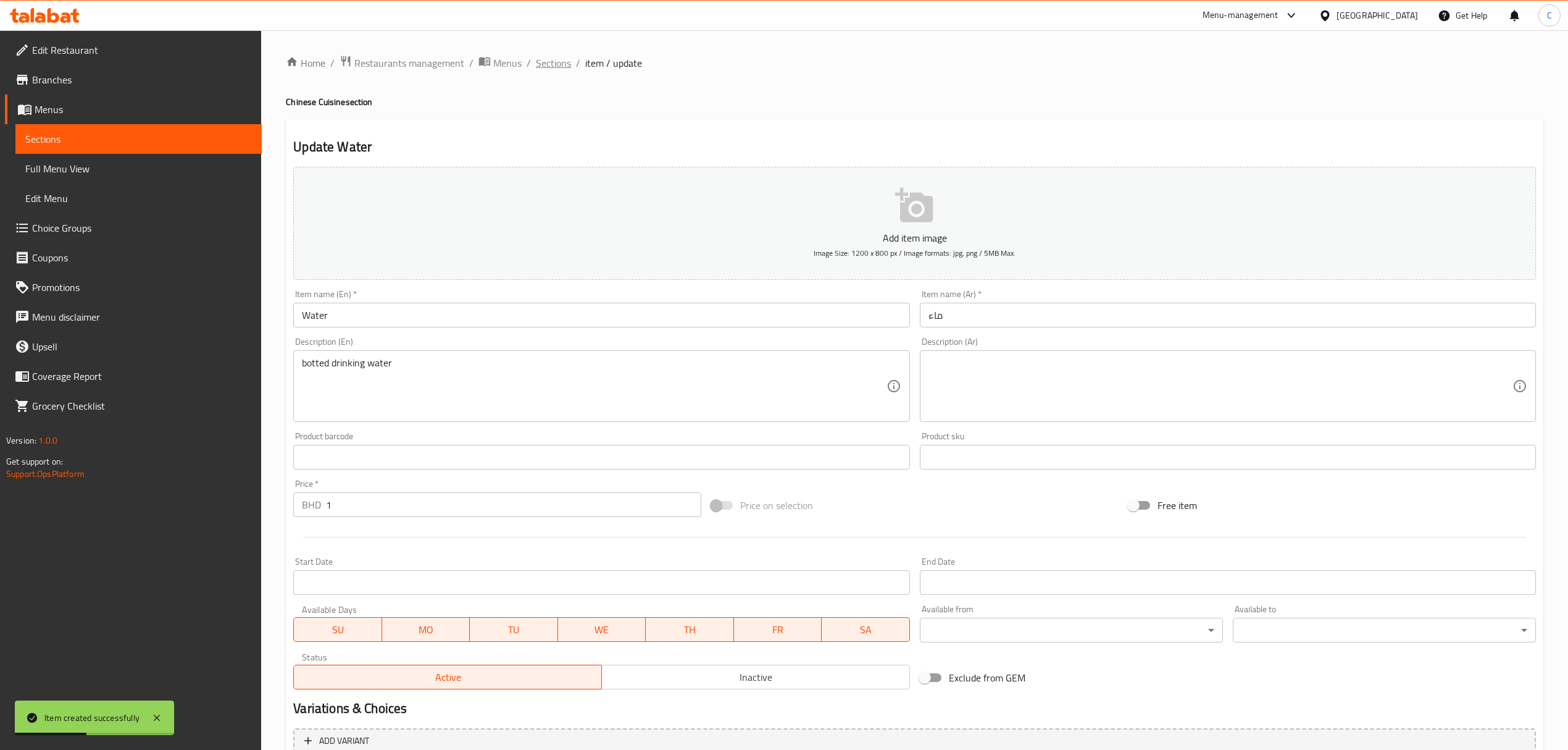
click at [564, 65] on span "Sections" at bounding box center [553, 63] width 35 height 15
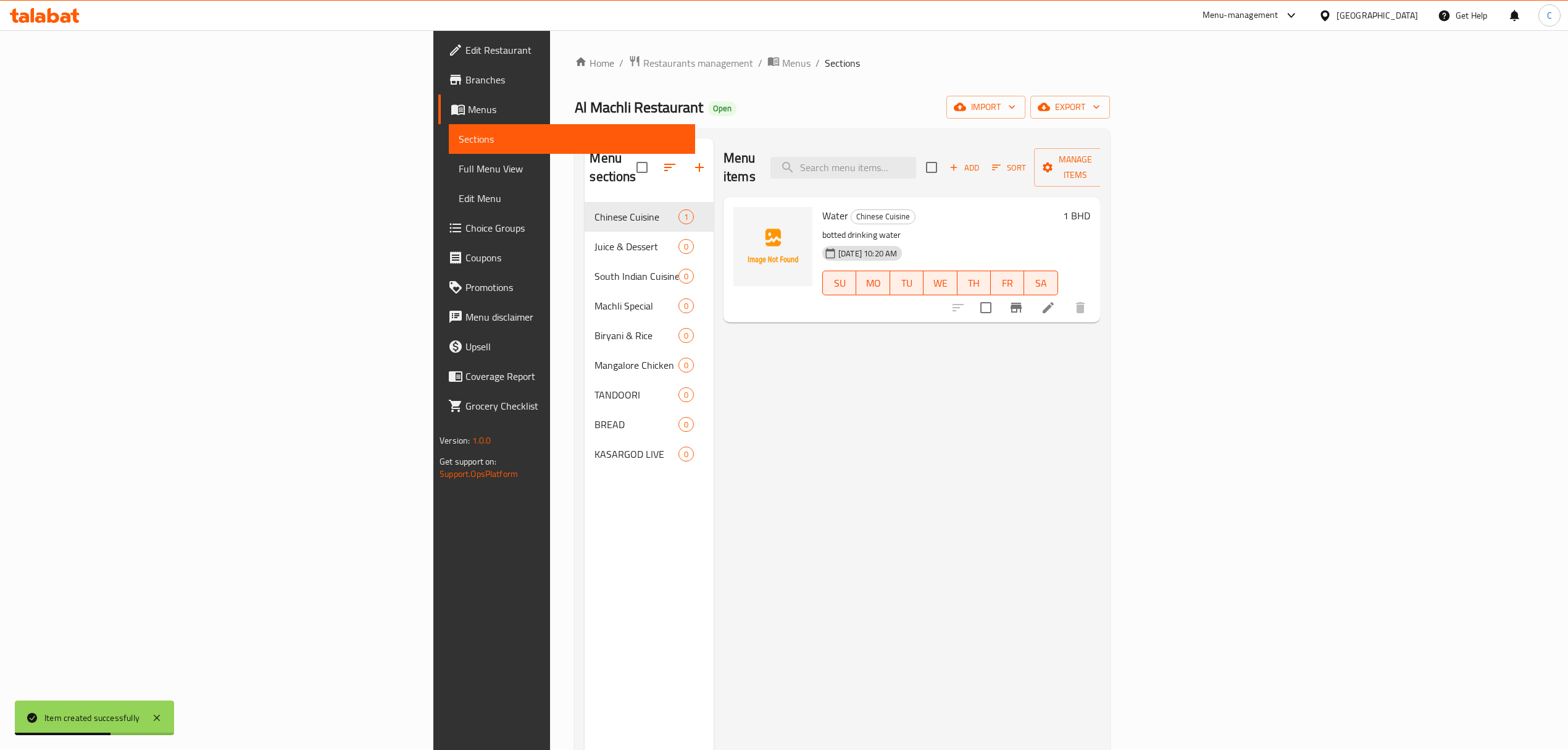
click at [1100, 176] on div "Menu items Add Sort Manage items" at bounding box center [911, 167] width 377 height 58
click at [1109, 164] on icon "button" at bounding box center [1103, 167] width 12 height 12
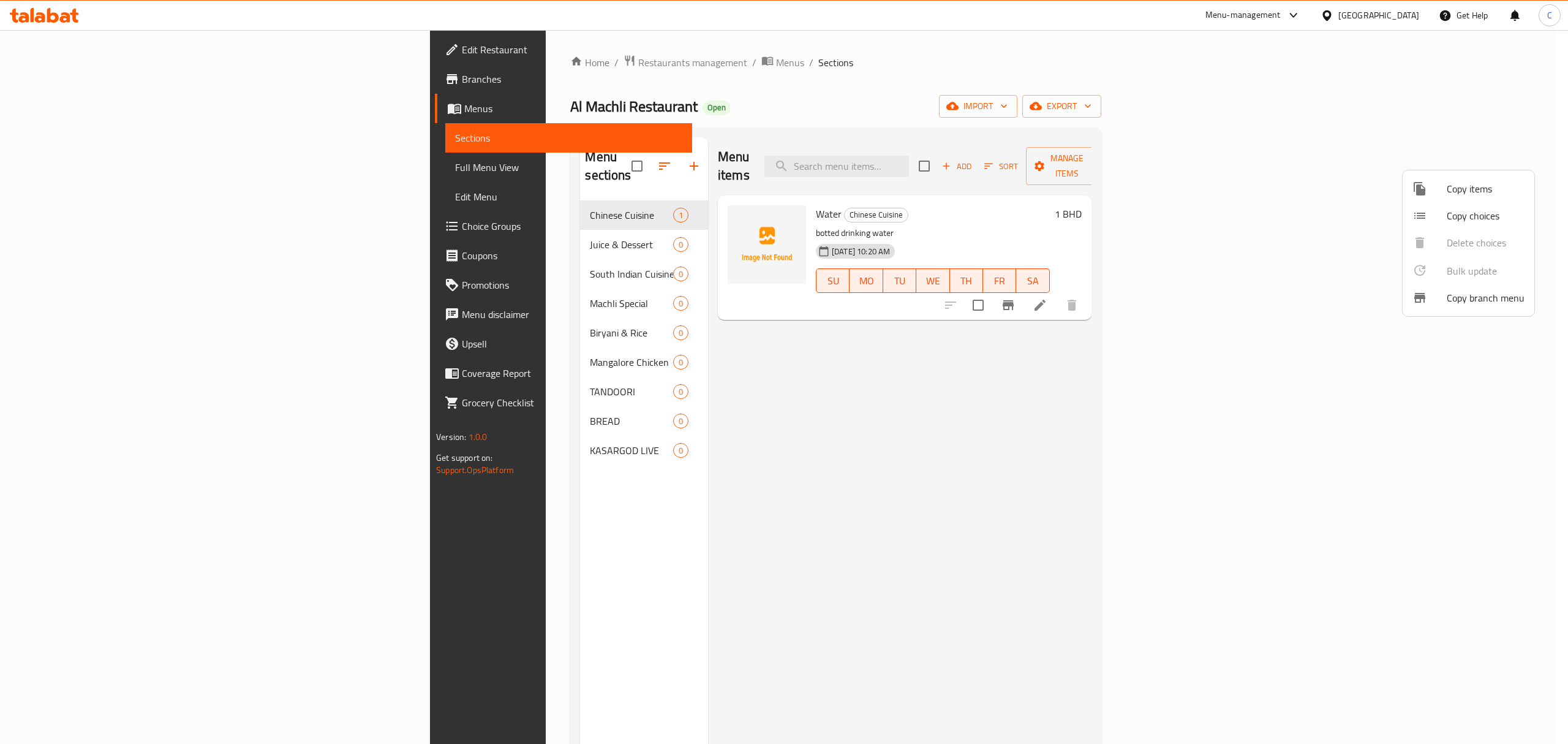
click at [1468, 221] on span "Copy choices" at bounding box center [1485, 215] width 77 height 14
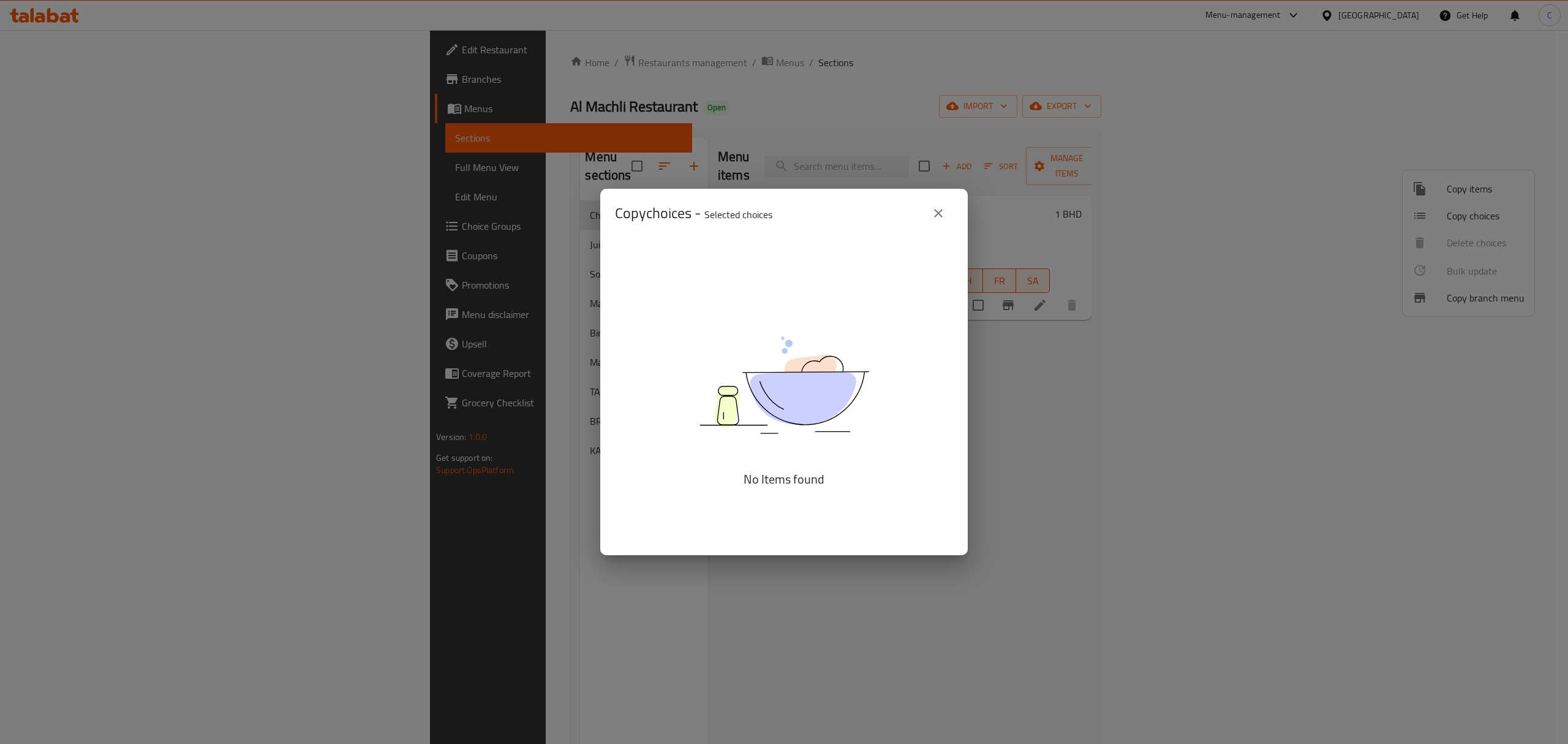
click at [942, 209] on icon "close" at bounding box center [938, 213] width 14 height 14
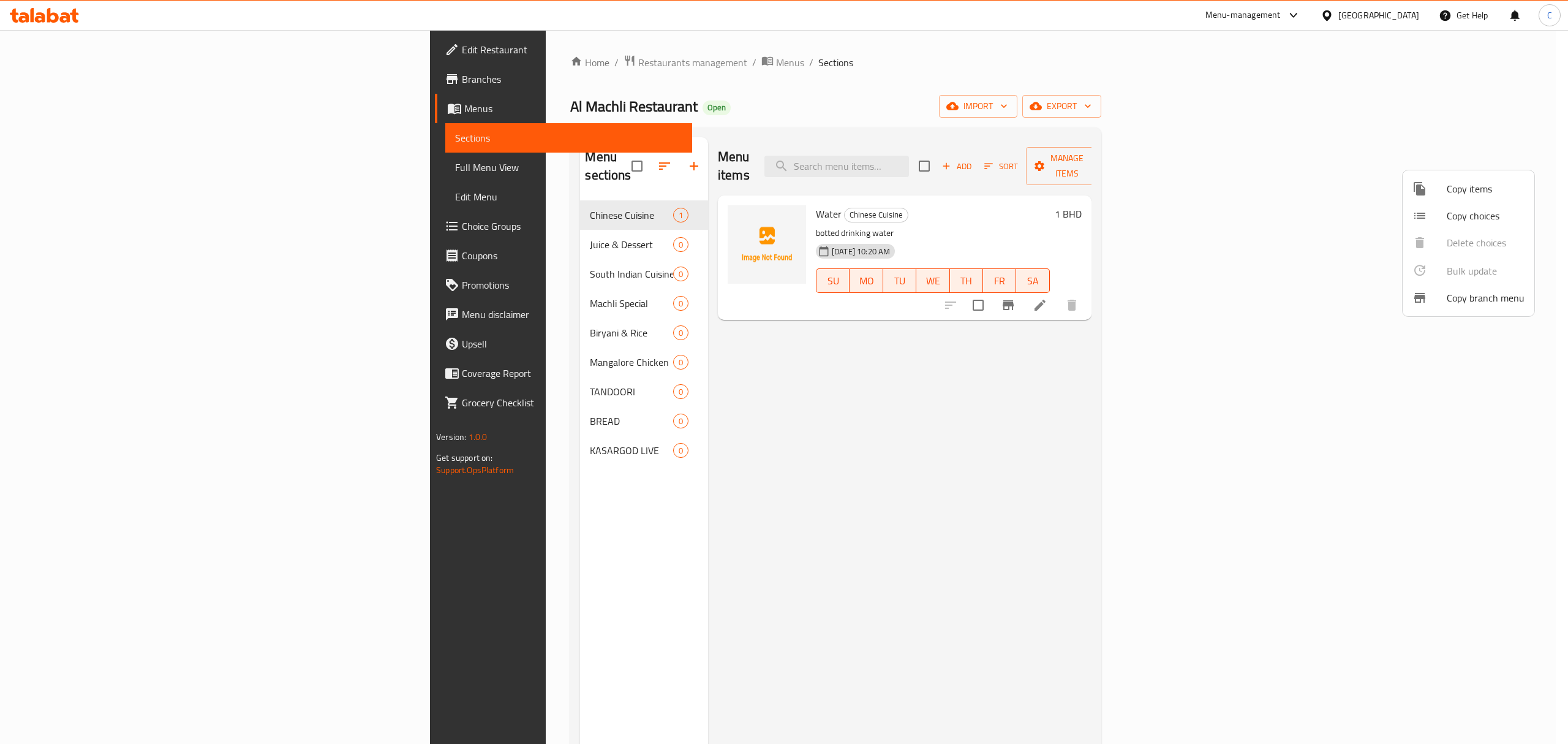
click at [1449, 182] on span "Copy items" at bounding box center [1485, 188] width 77 height 14
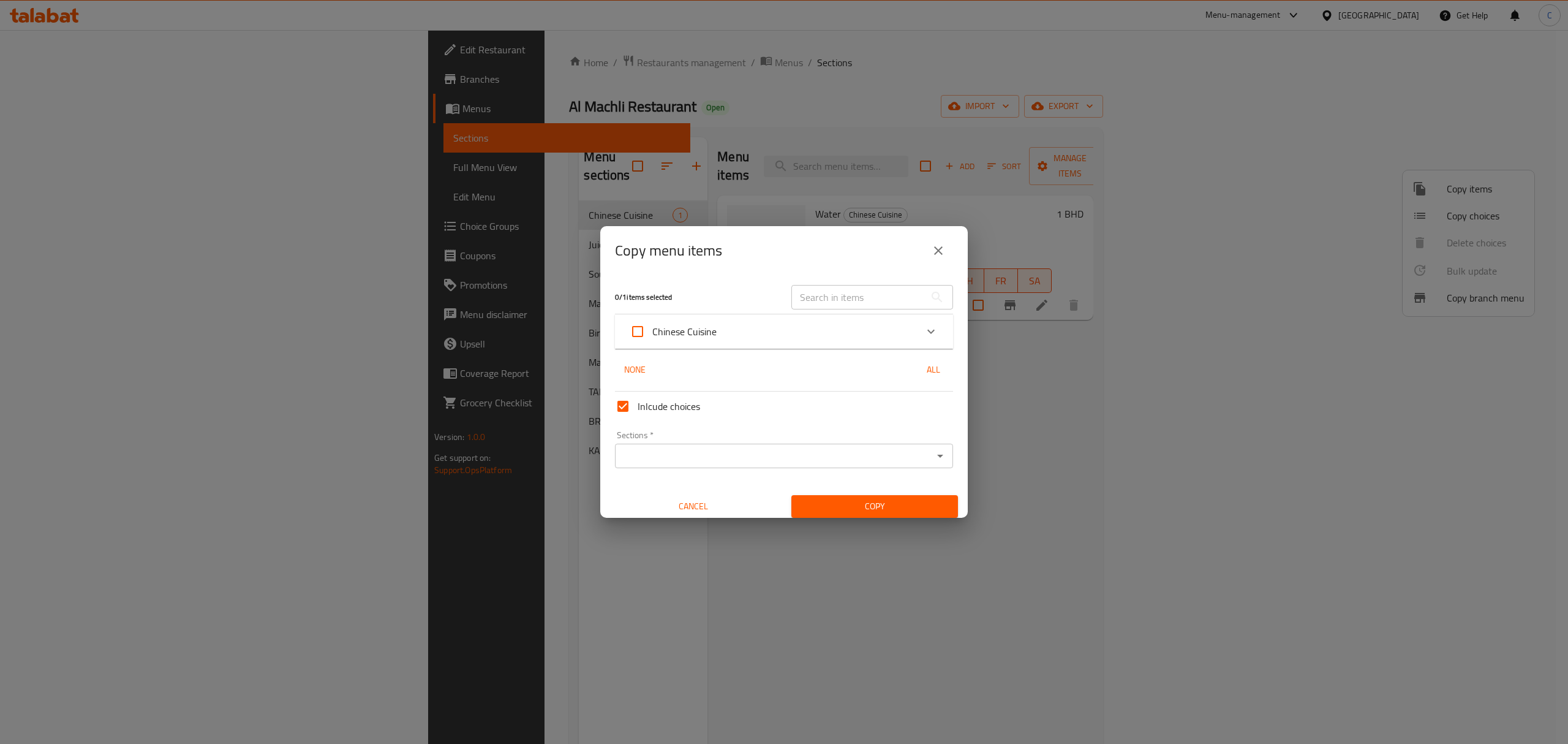
click at [735, 323] on div "Chinese Cuisine" at bounding box center [773, 331] width 287 height 30
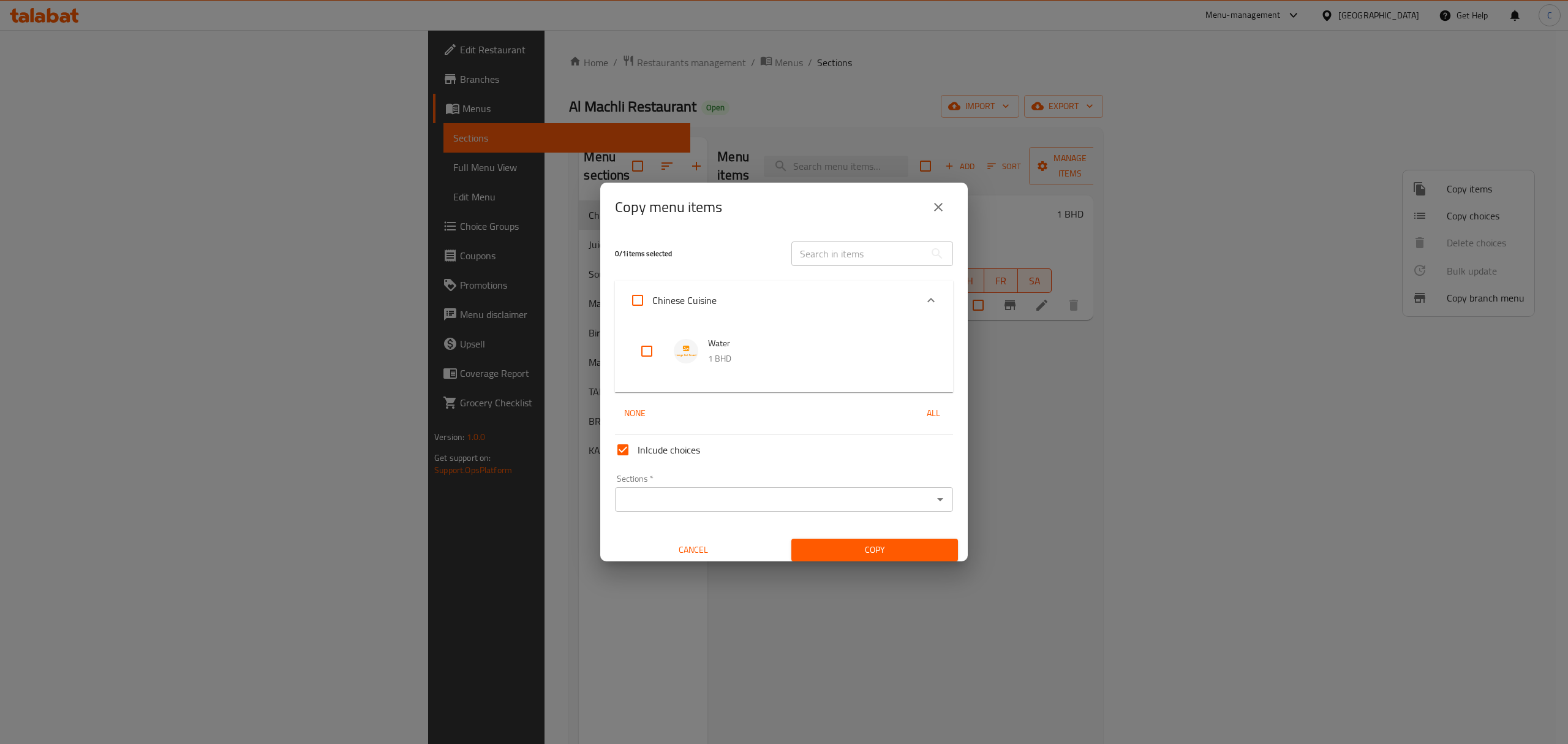
click at [647, 302] on input "Chinese Cuisine" at bounding box center [638, 300] width 30 height 30
checkbox input "true"
click at [741, 507] on input "Sections   *" at bounding box center [774, 499] width 311 height 17
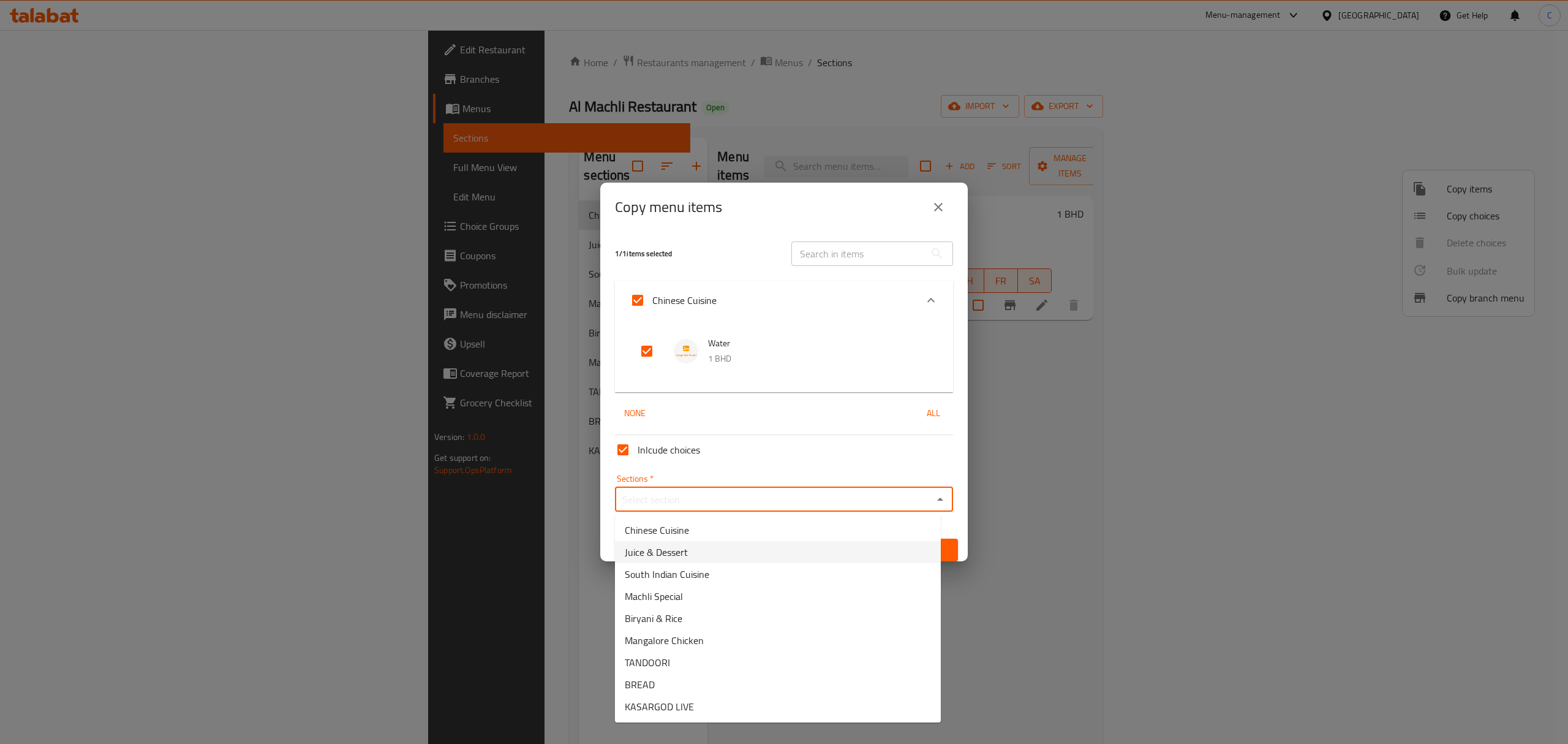
click at [719, 558] on li "Juice & Dessert" at bounding box center [777, 552] width 326 height 22
type input "Juice & Dessert"
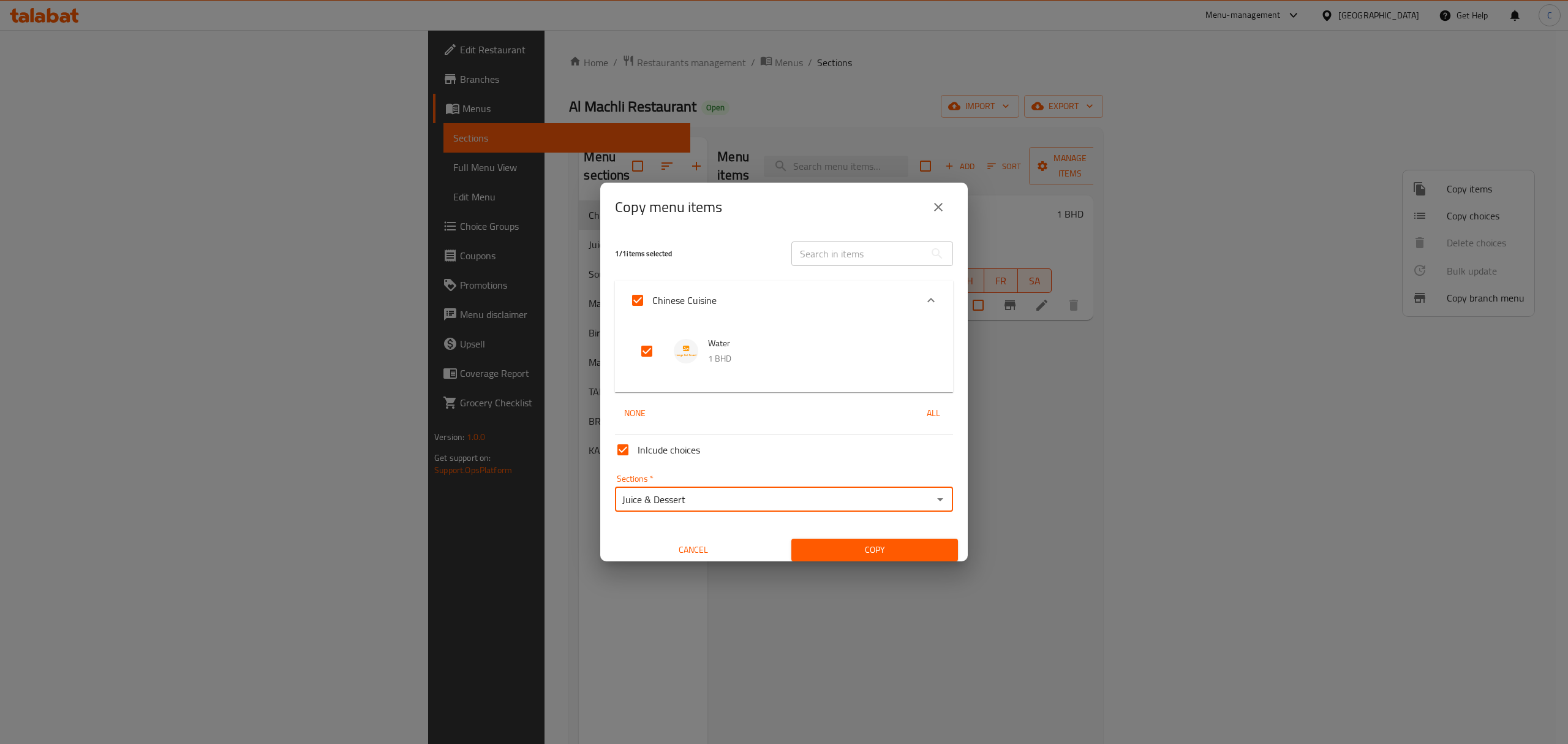
click at [868, 556] on span "Copy" at bounding box center [874, 550] width 147 height 15
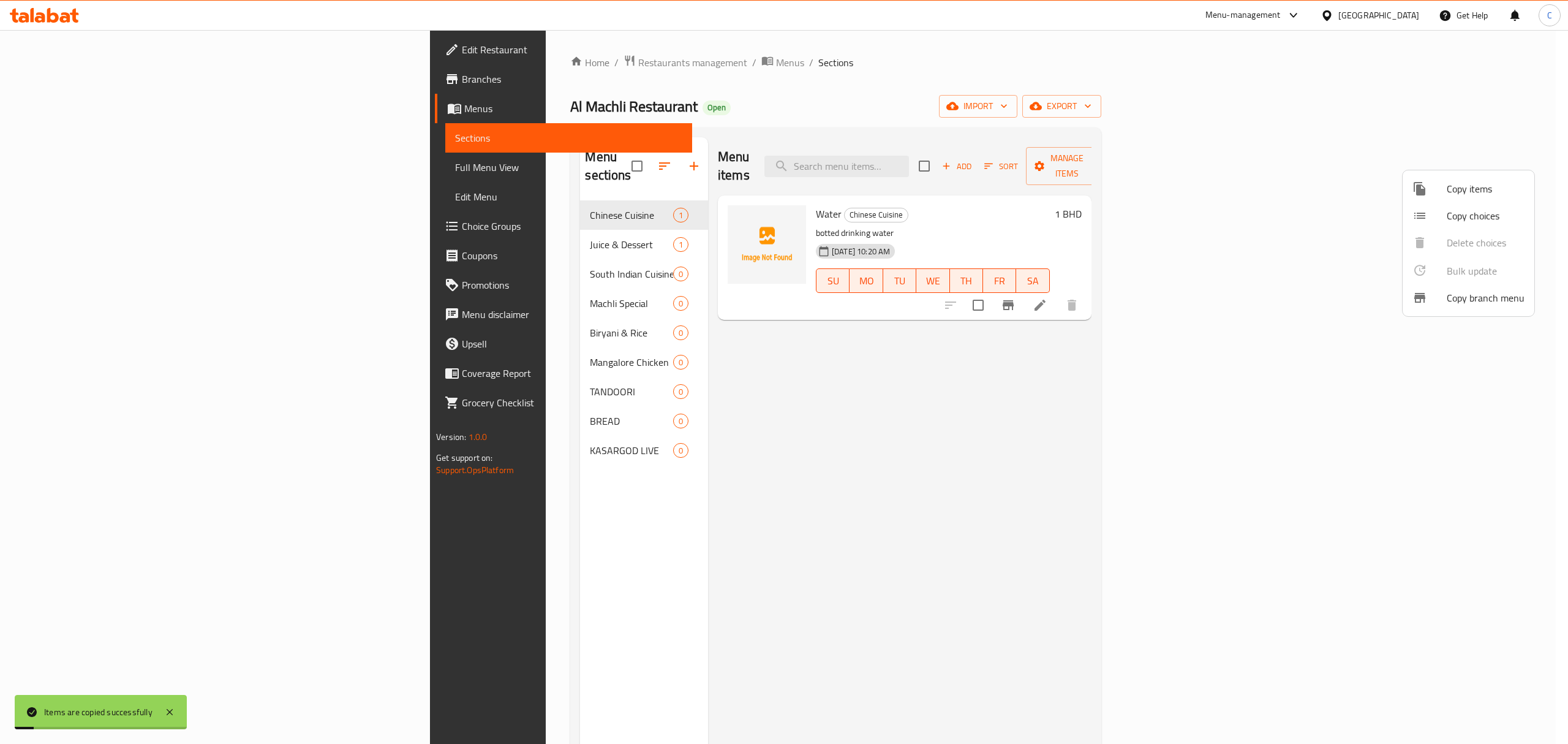
click at [1428, 174] on ul "Copy items Copy choices Delete choices Bulk update 0 Copy branch menu" at bounding box center [1468, 243] width 132 height 146
click at [1448, 209] on span "Copy choices" at bounding box center [1485, 215] width 77 height 14
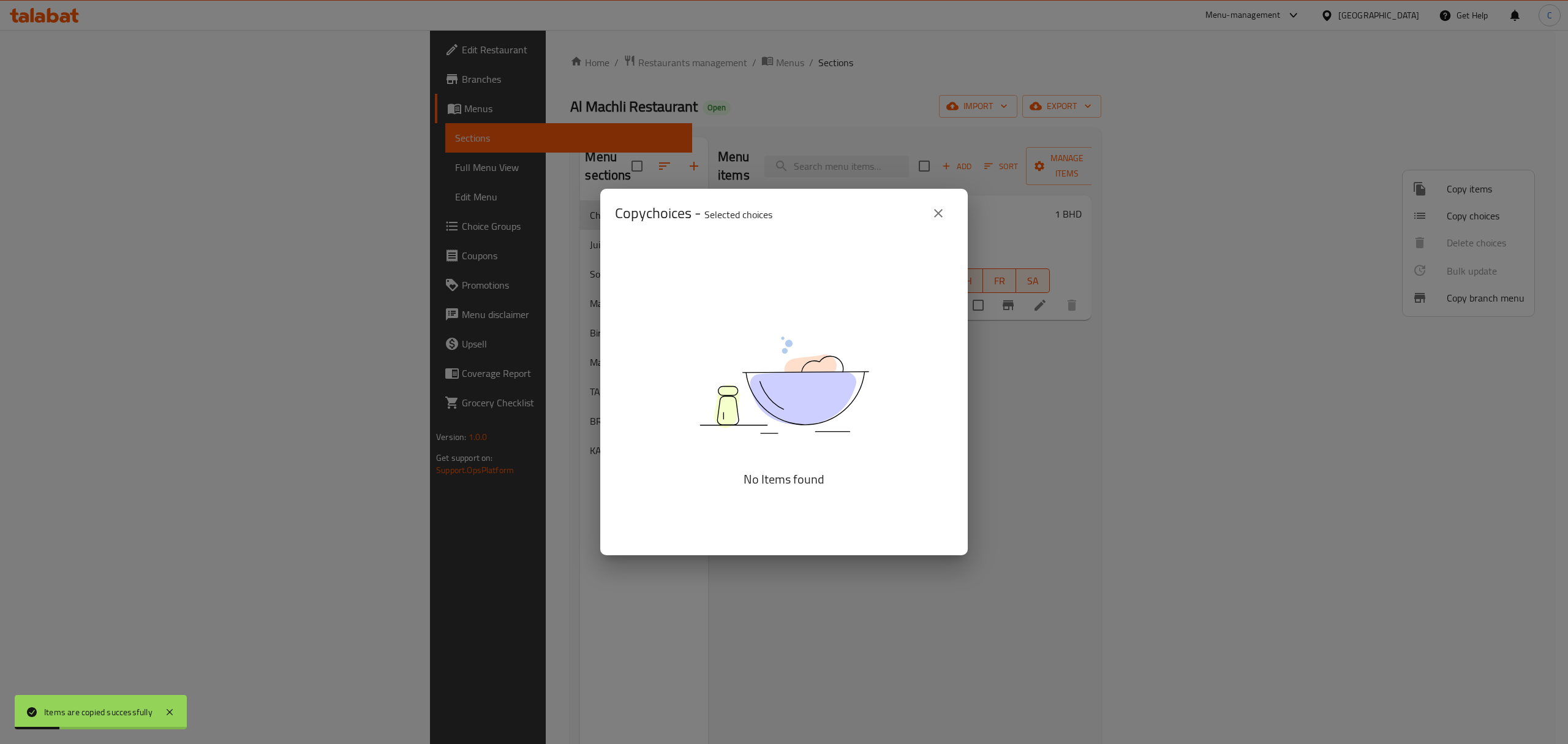
click at [1439, 194] on div "Copy choices - Selected choices 0 No Items found" at bounding box center [784, 372] width 1568 height 744
click at [936, 217] on icon "close" at bounding box center [938, 213] width 14 height 14
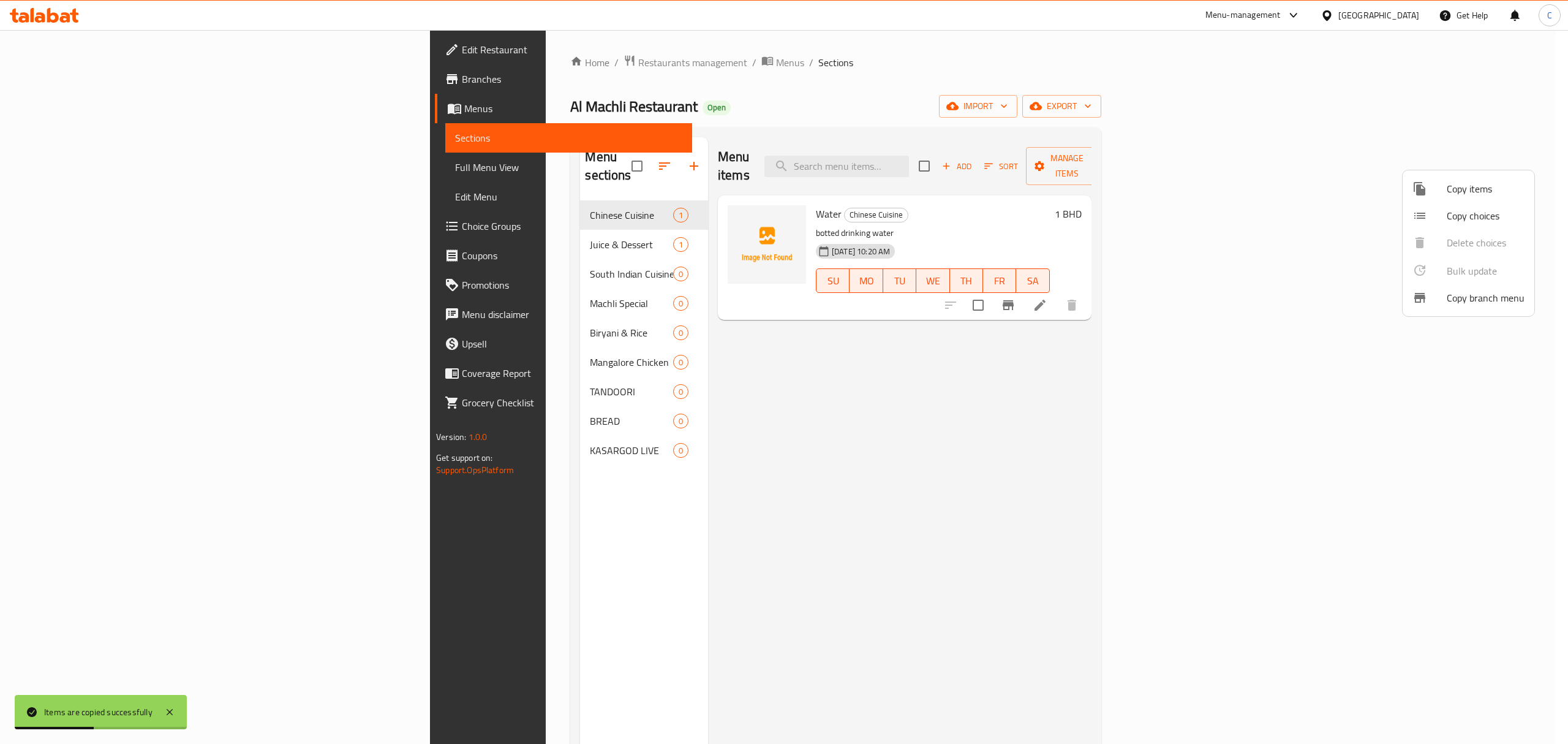
click at [1416, 182] on icon at bounding box center [1420, 189] width 12 height 14
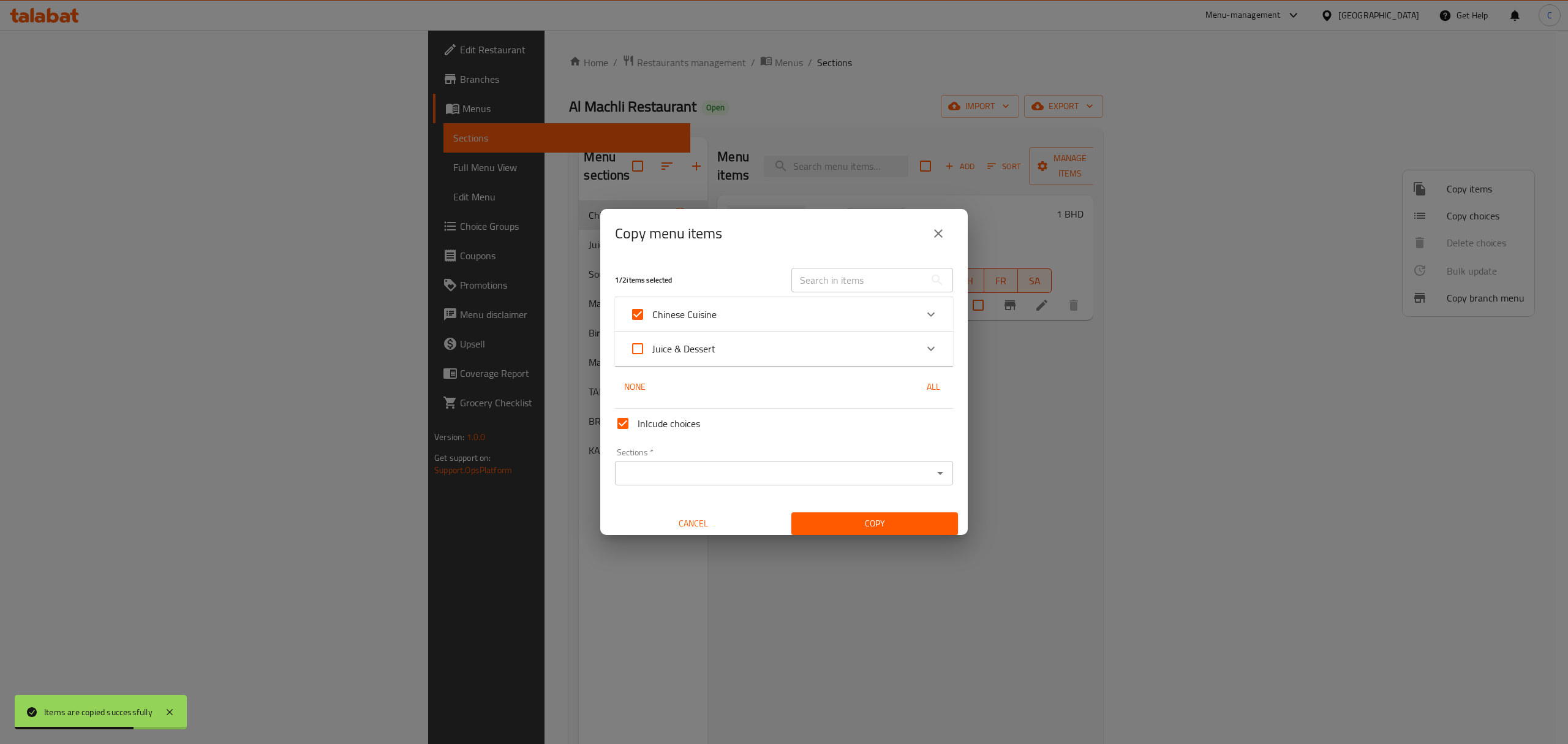
click at [925, 462] on div "Sections *" at bounding box center [783, 472] width 338 height 25
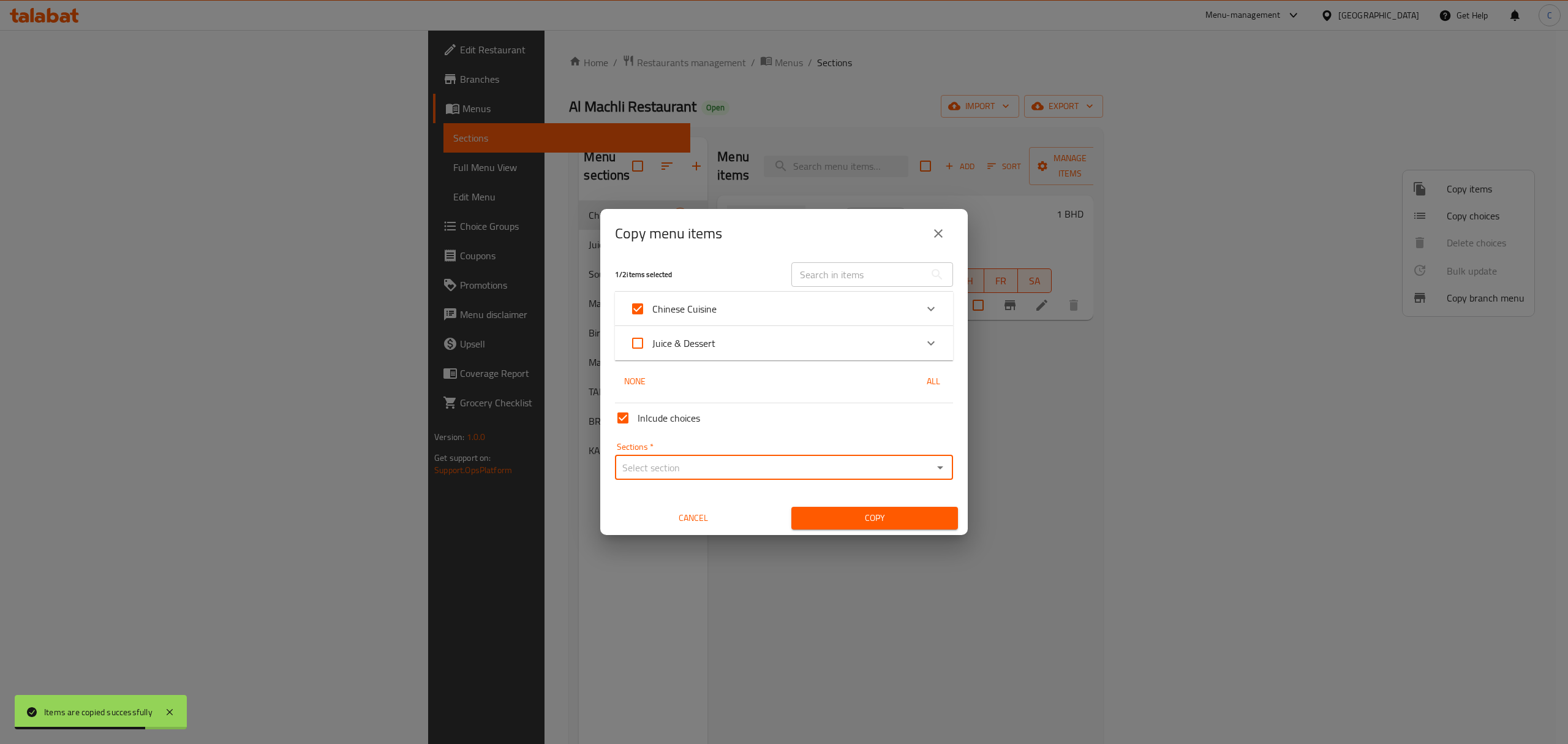
scroll to position [8, 0]
click at [937, 464] on icon "Open" at bounding box center [940, 466] width 6 height 3
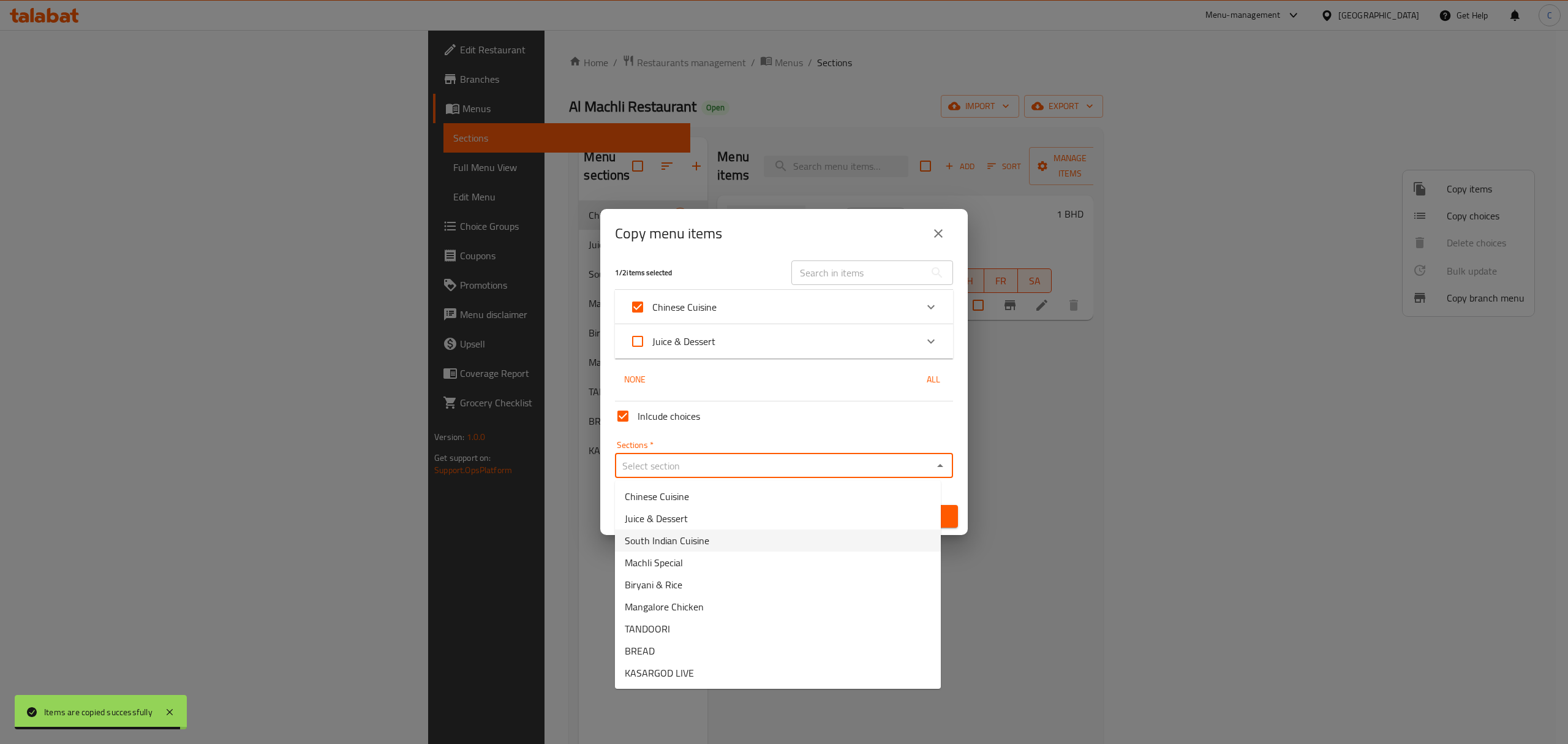
click at [695, 550] on li "South Indian Cuisine" at bounding box center [777, 541] width 326 height 22
type input "South Indian Cuisine"
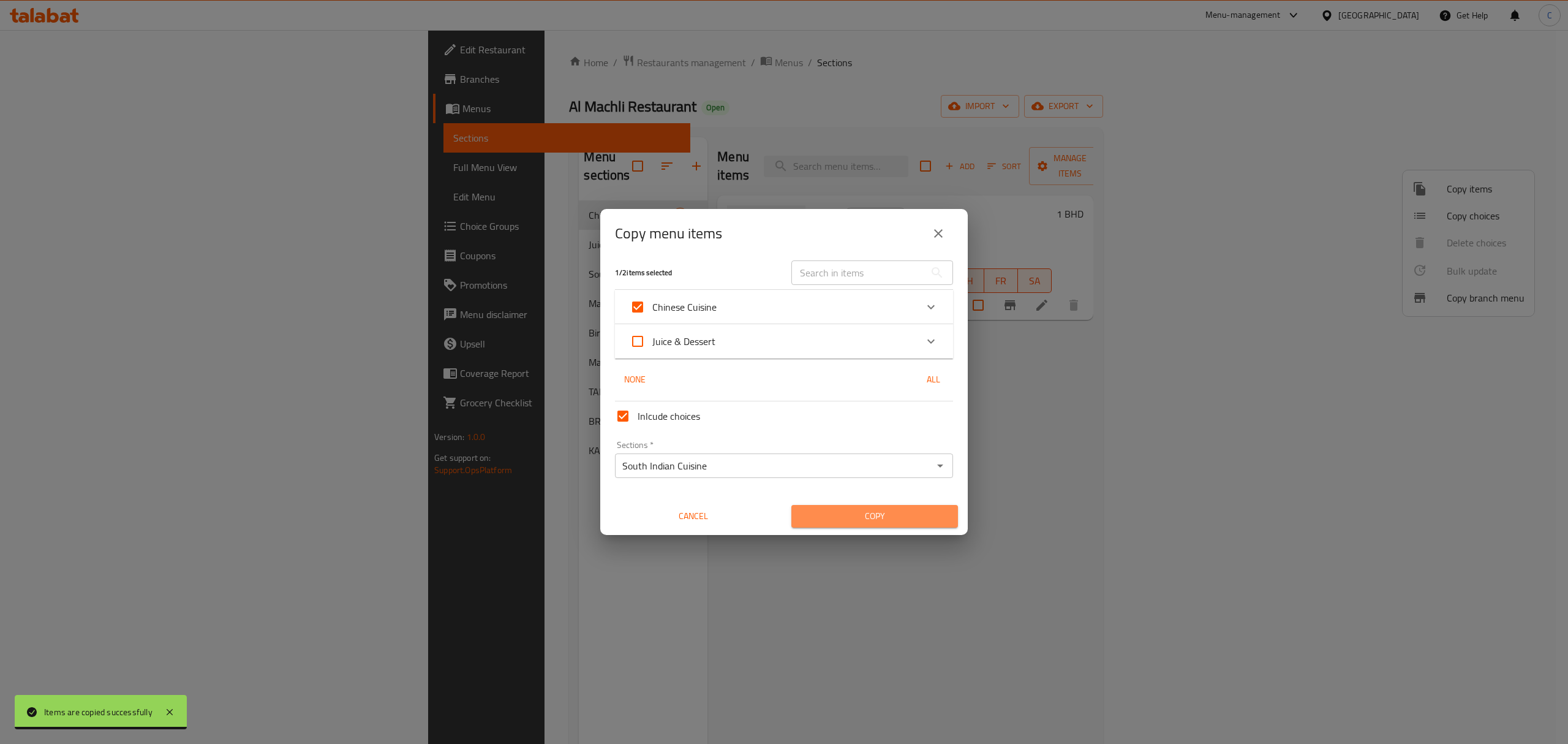
click at [910, 512] on span "Copy" at bounding box center [874, 516] width 147 height 15
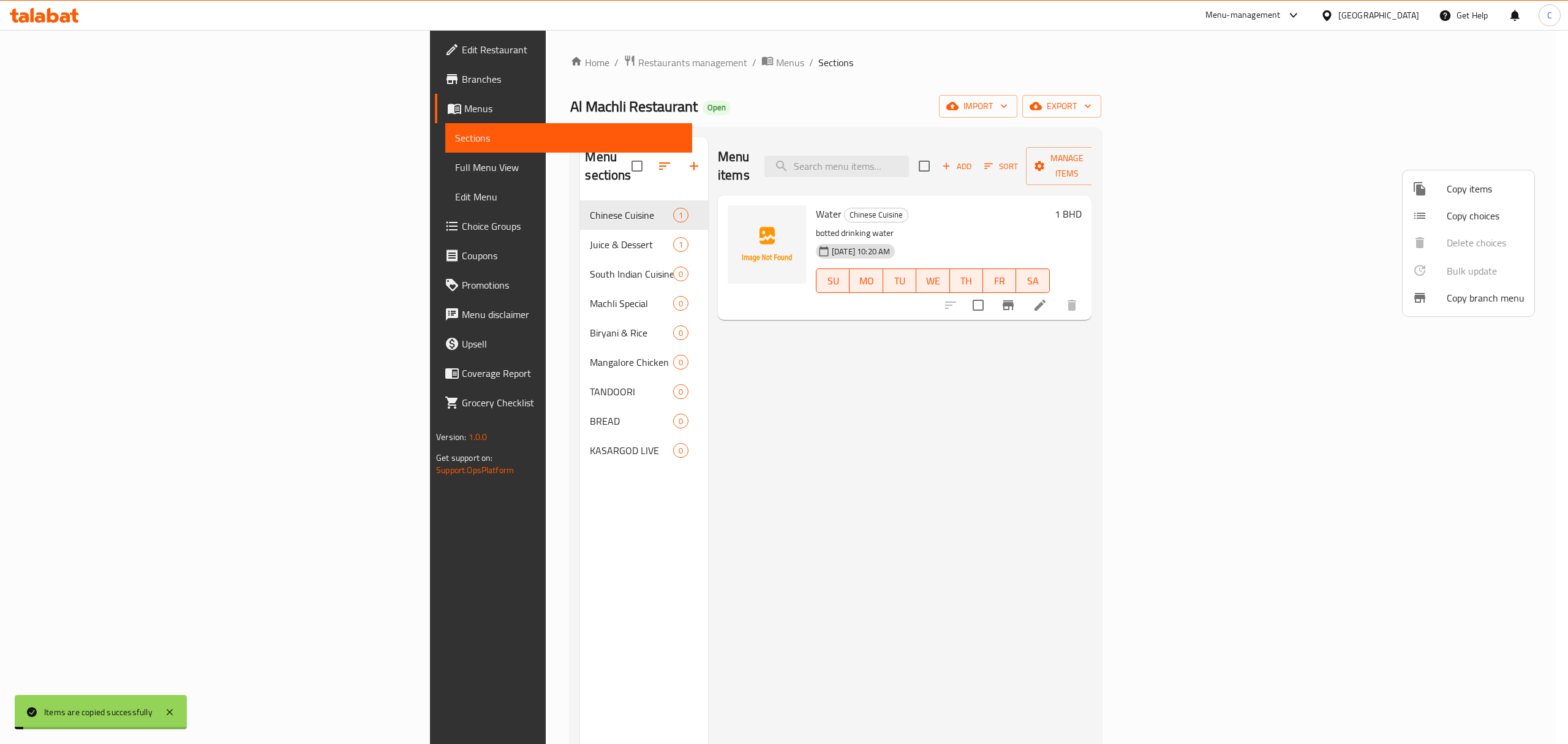
click at [1440, 192] on div at bounding box center [1429, 188] width 34 height 14
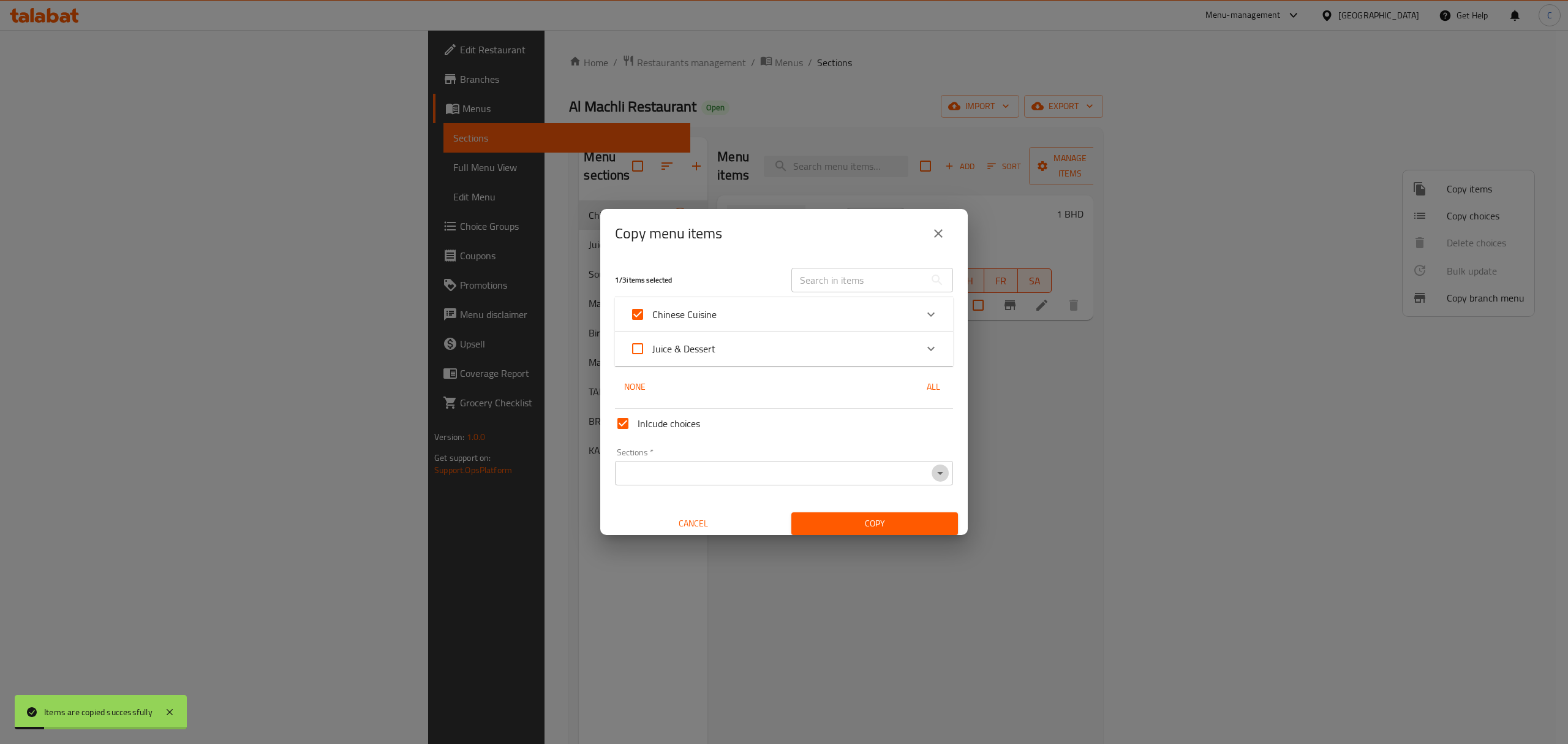
click at [933, 474] on icon "Open" at bounding box center [940, 472] width 14 height 14
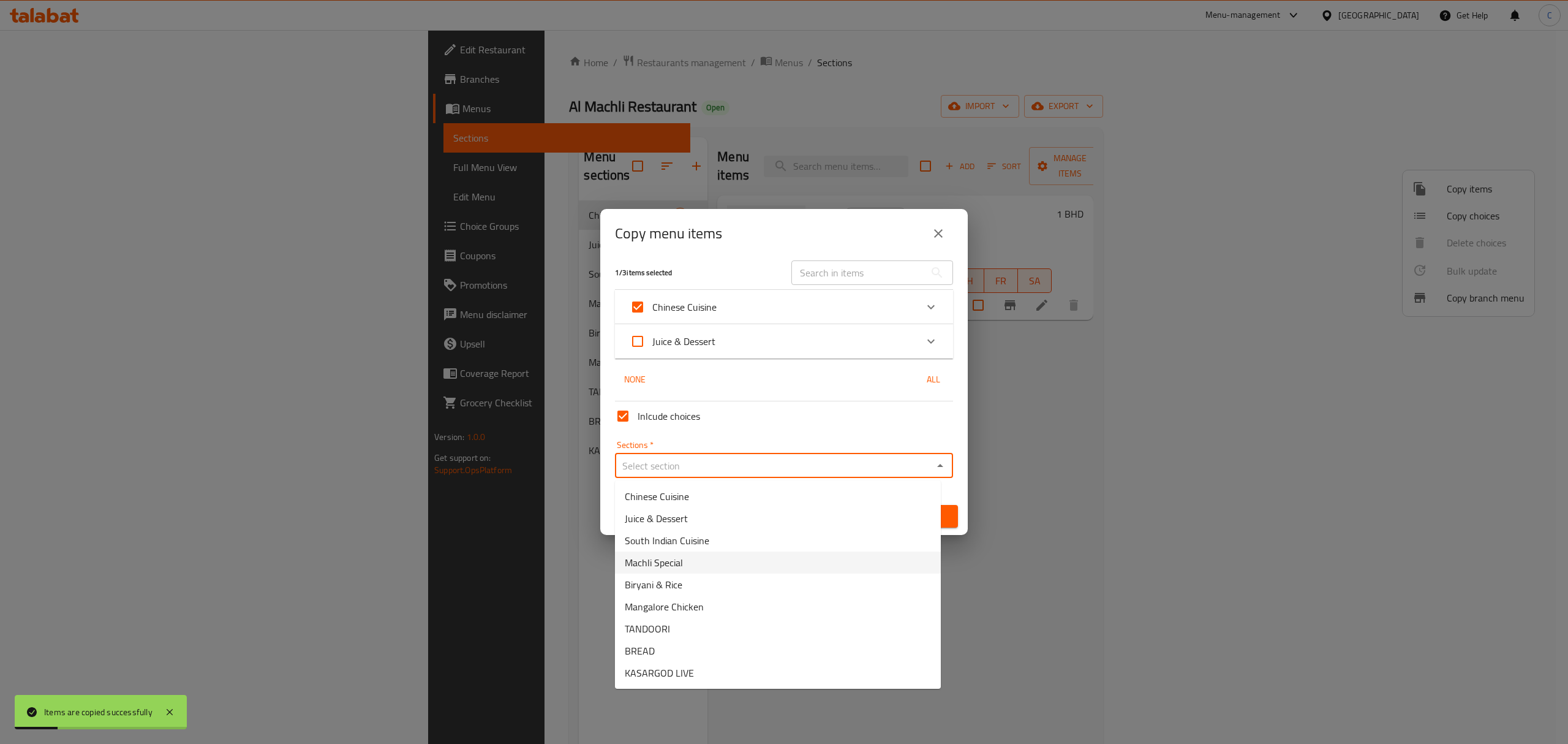
click at [729, 562] on li "Machli Special" at bounding box center [777, 563] width 326 height 22
type input "Machli Special"
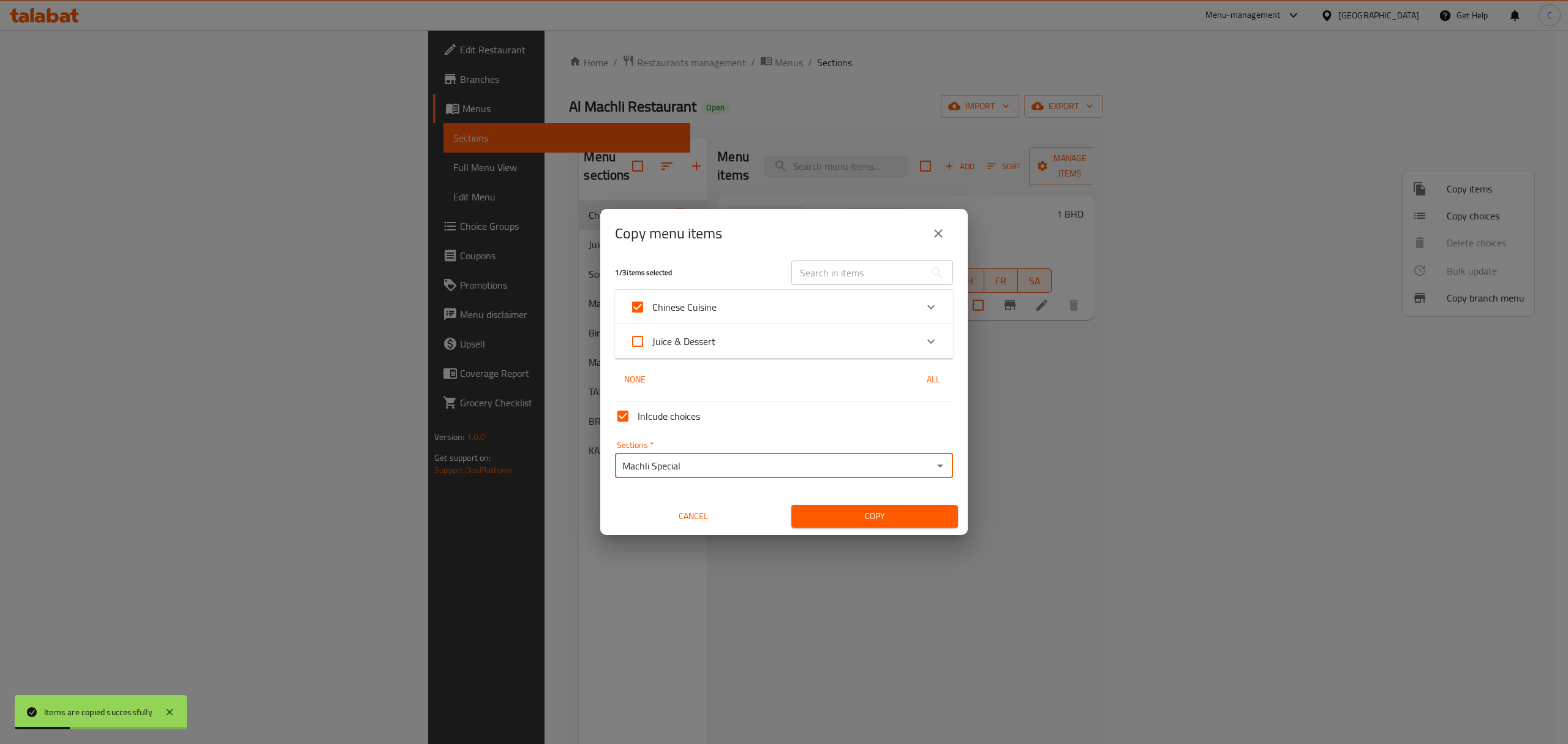
drag, startPoint x: 884, startPoint y: 514, endPoint x: 1050, endPoint y: 452, distance: 177.2
click at [884, 513] on span "Copy" at bounding box center [874, 516] width 147 height 15
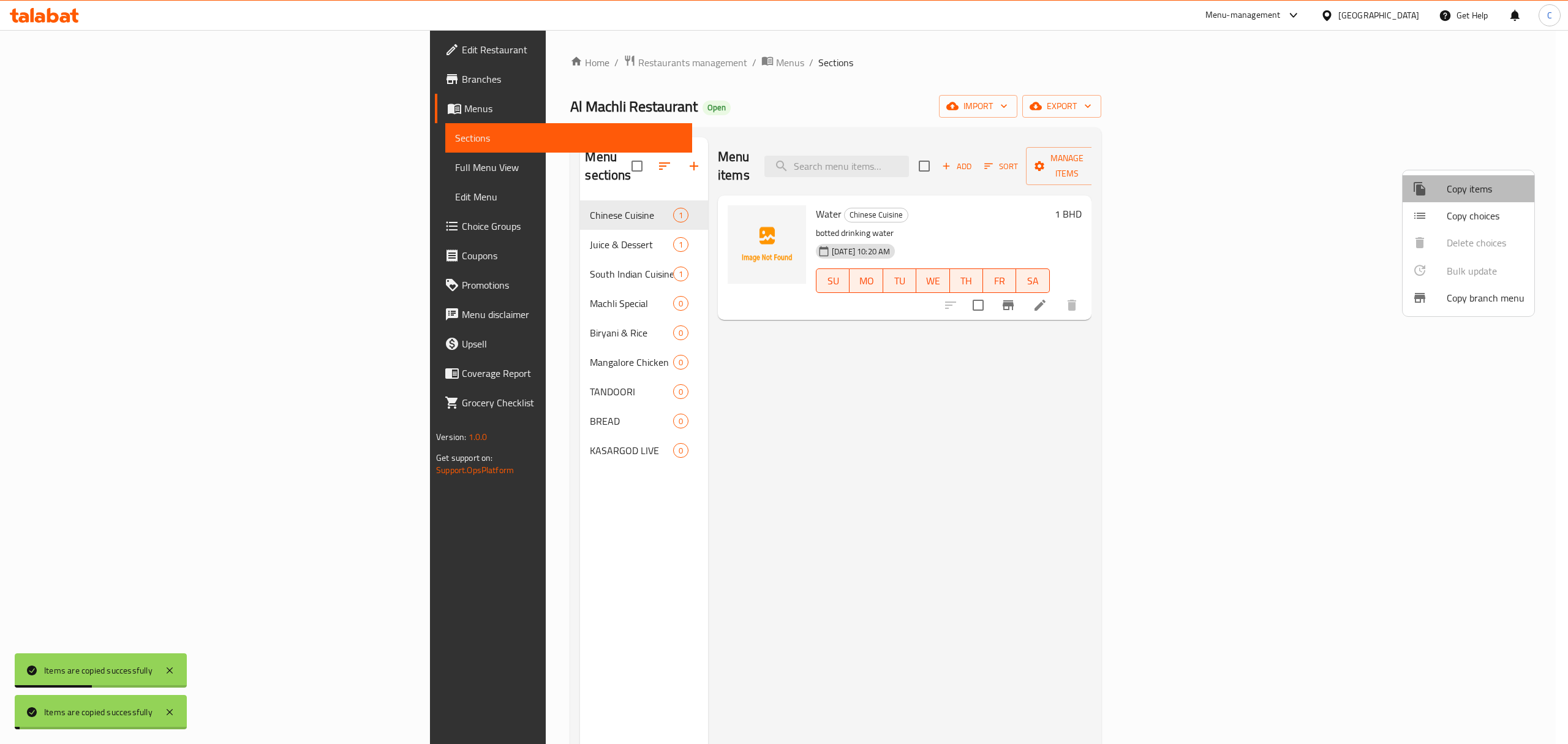
click at [1479, 192] on span "Copy items" at bounding box center [1485, 188] width 77 height 14
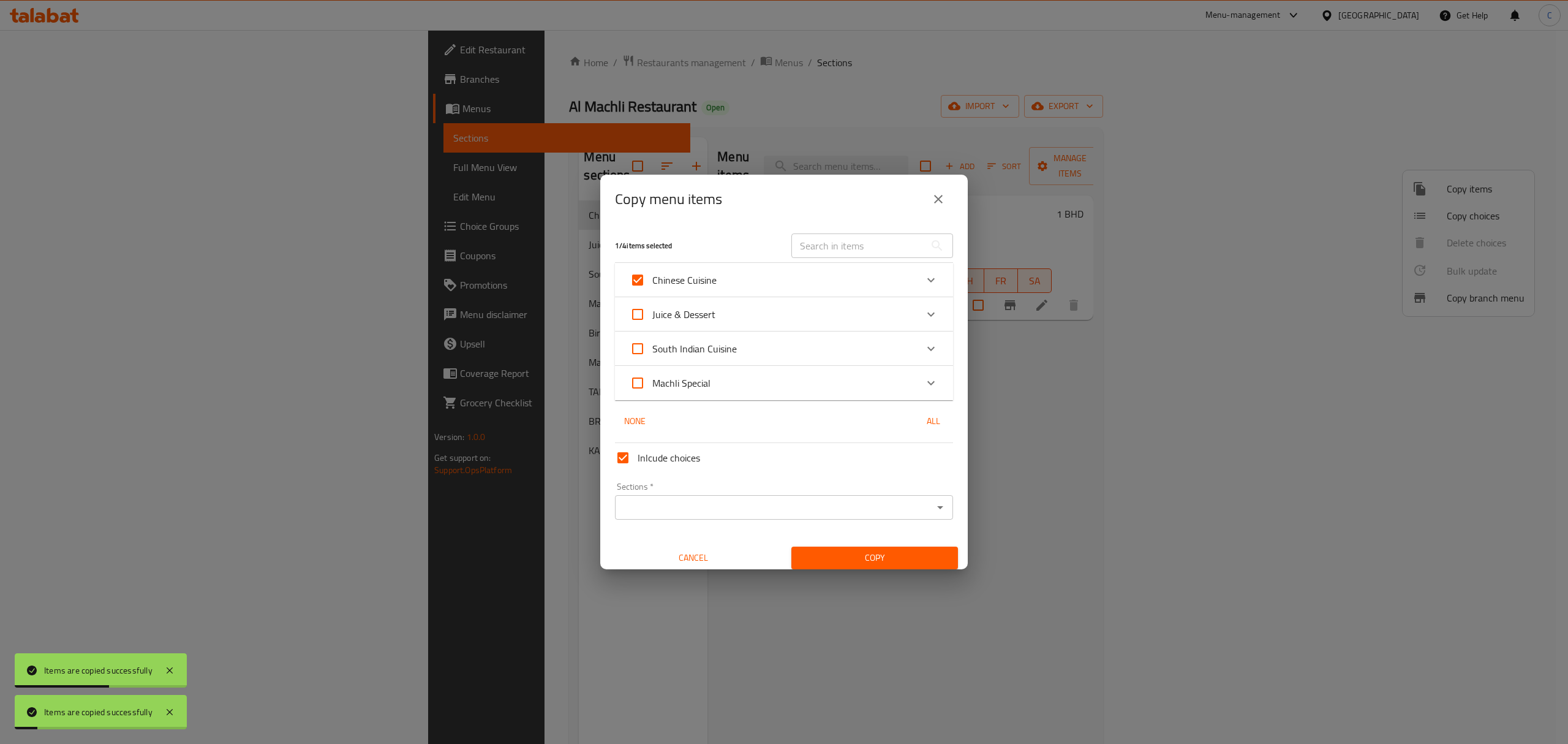
click at [933, 507] on icon "Open" at bounding box center [940, 506] width 14 height 14
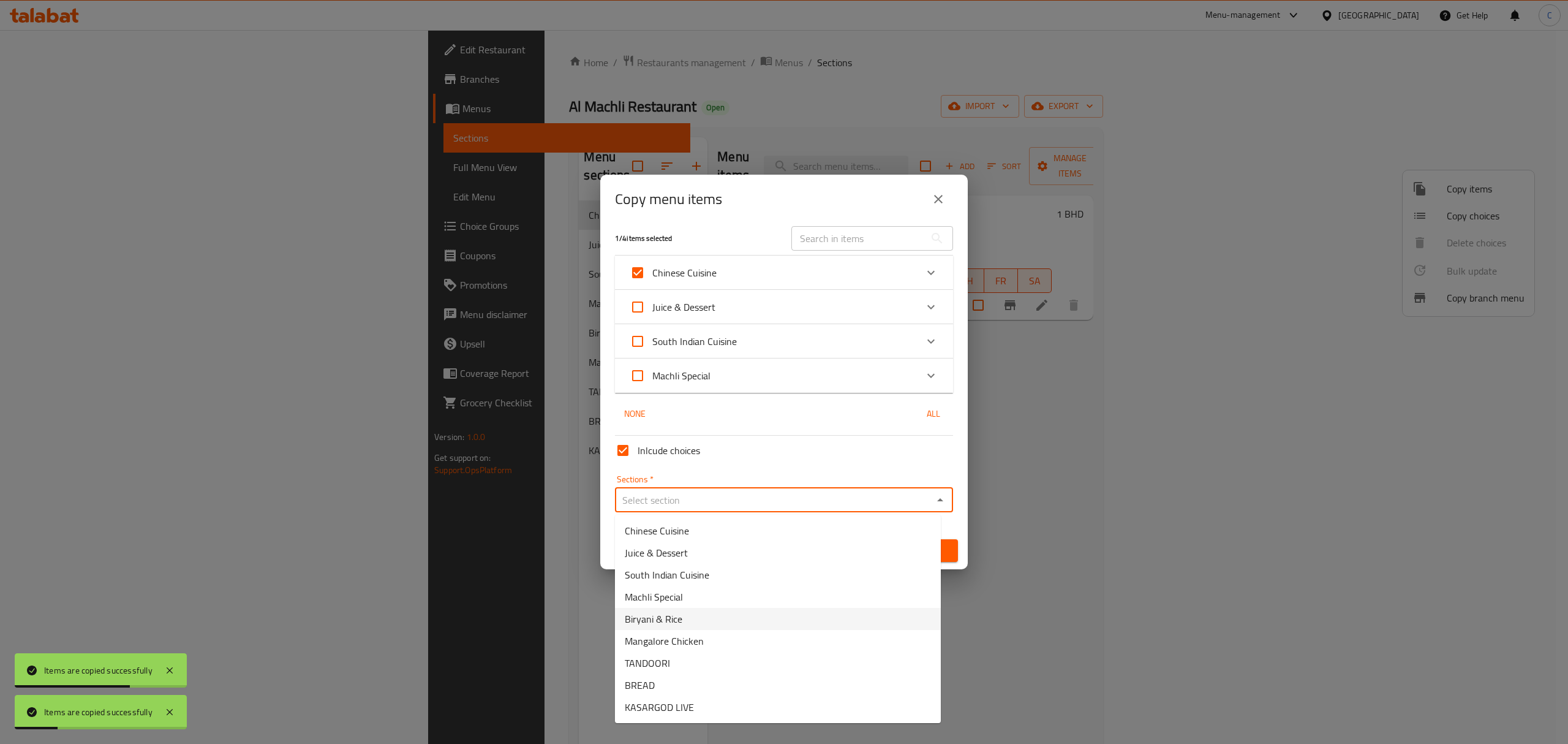
drag, startPoint x: 785, startPoint y: 615, endPoint x: 833, endPoint y: 615, distance: 48.0
click at [785, 614] on li "Biryani & Rice" at bounding box center [777, 619] width 326 height 22
type input "Biryani & Rice"
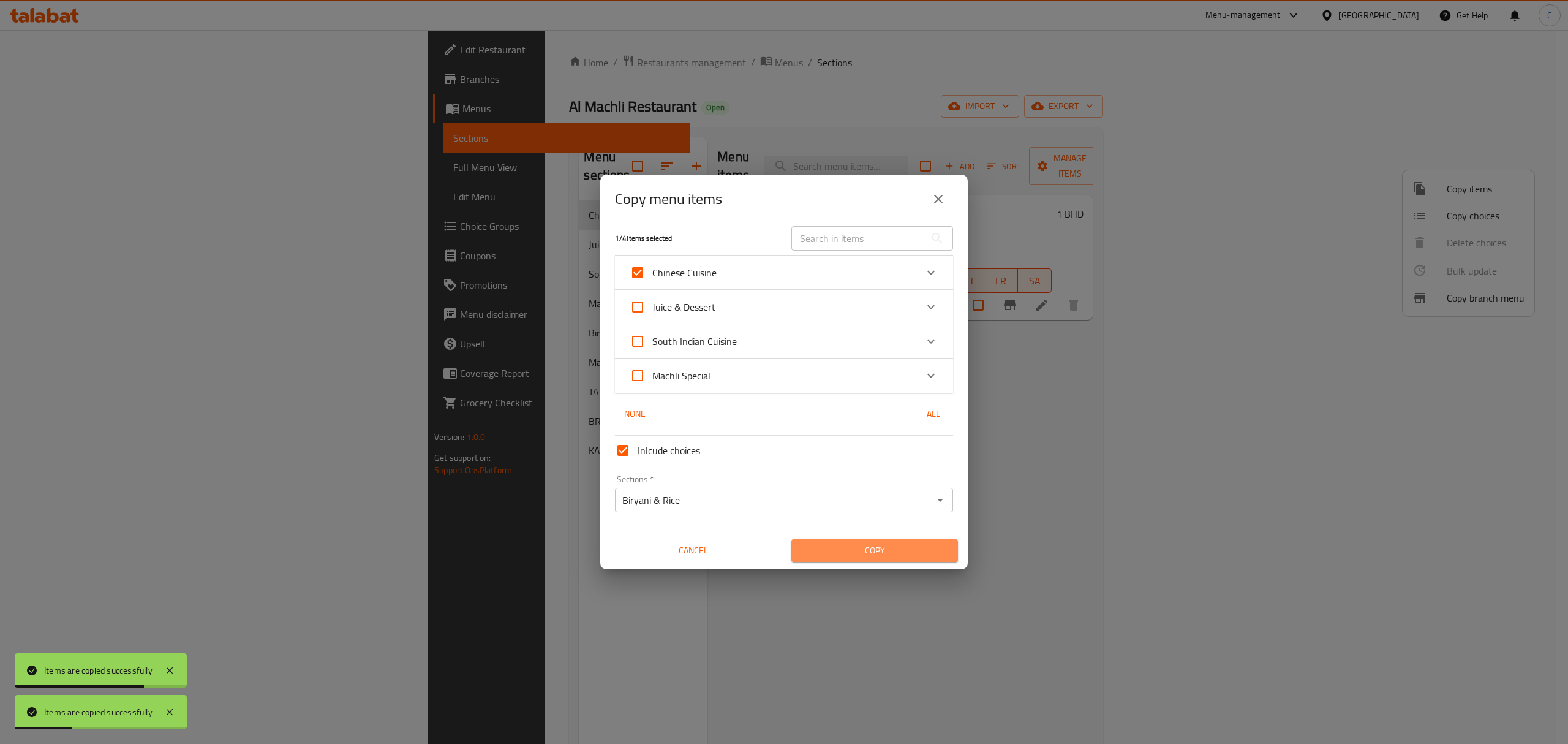
click at [890, 547] on span "Copy" at bounding box center [874, 551] width 147 height 15
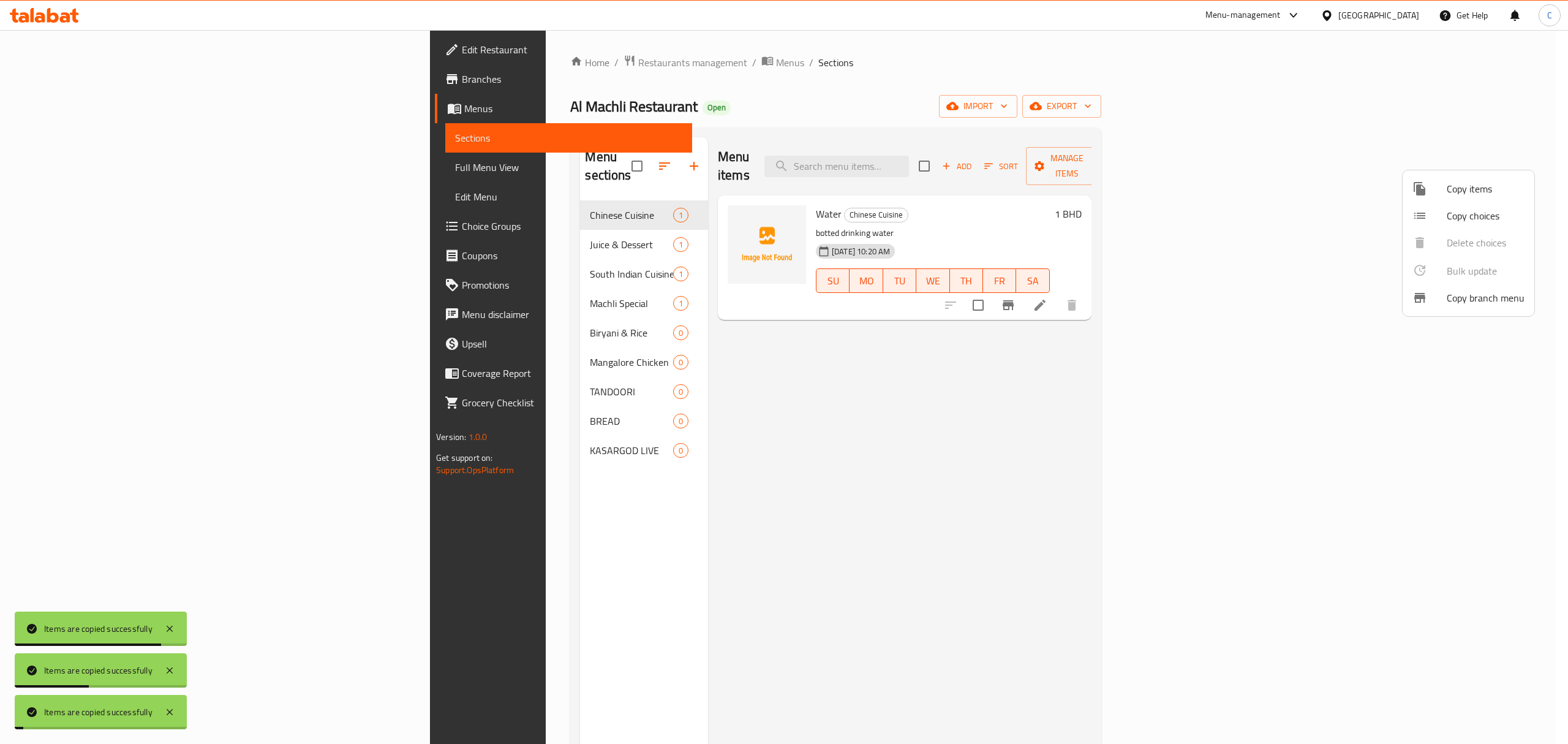
click at [1486, 182] on span "Copy items" at bounding box center [1485, 188] width 77 height 14
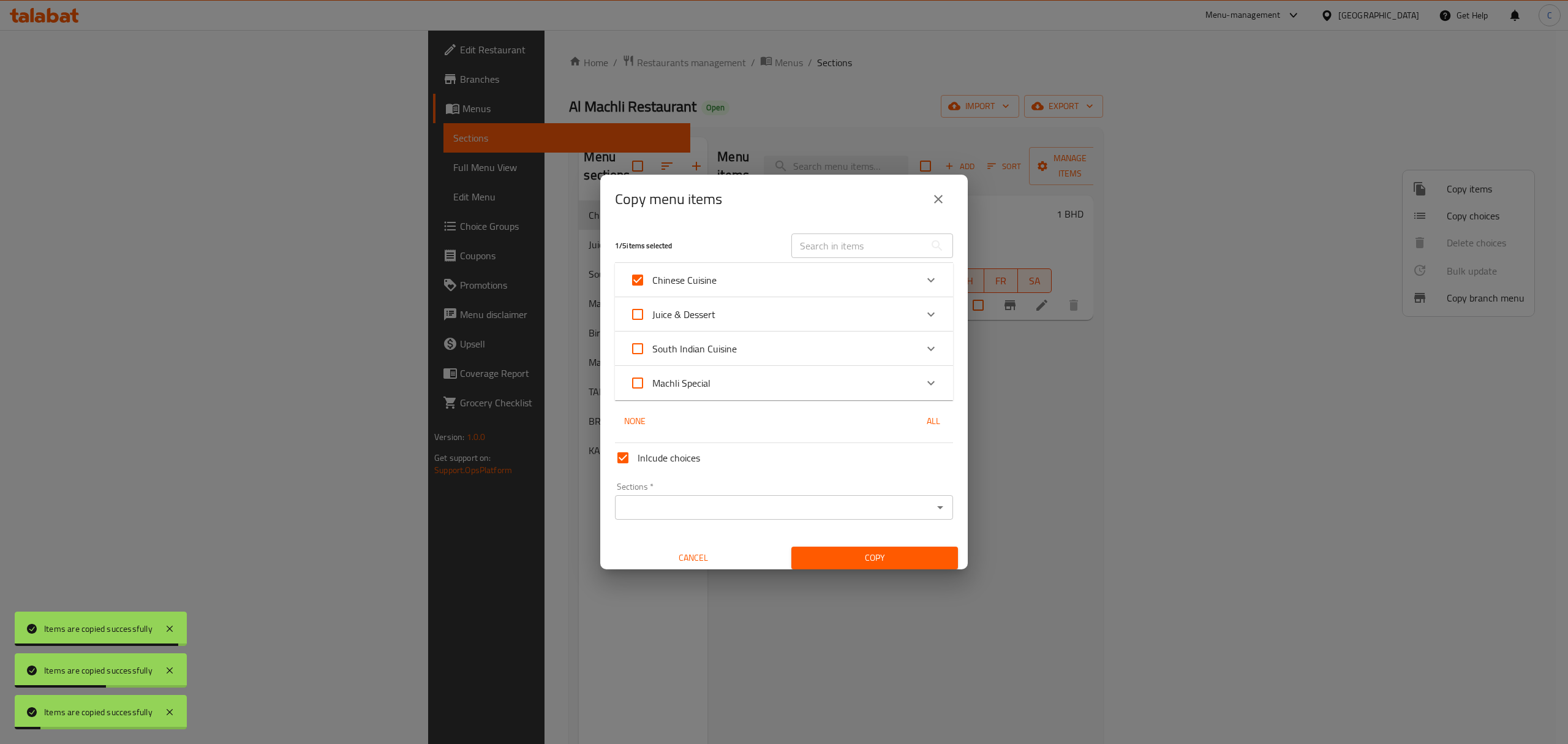
click at [898, 513] on input "Sections   *" at bounding box center [774, 507] width 311 height 17
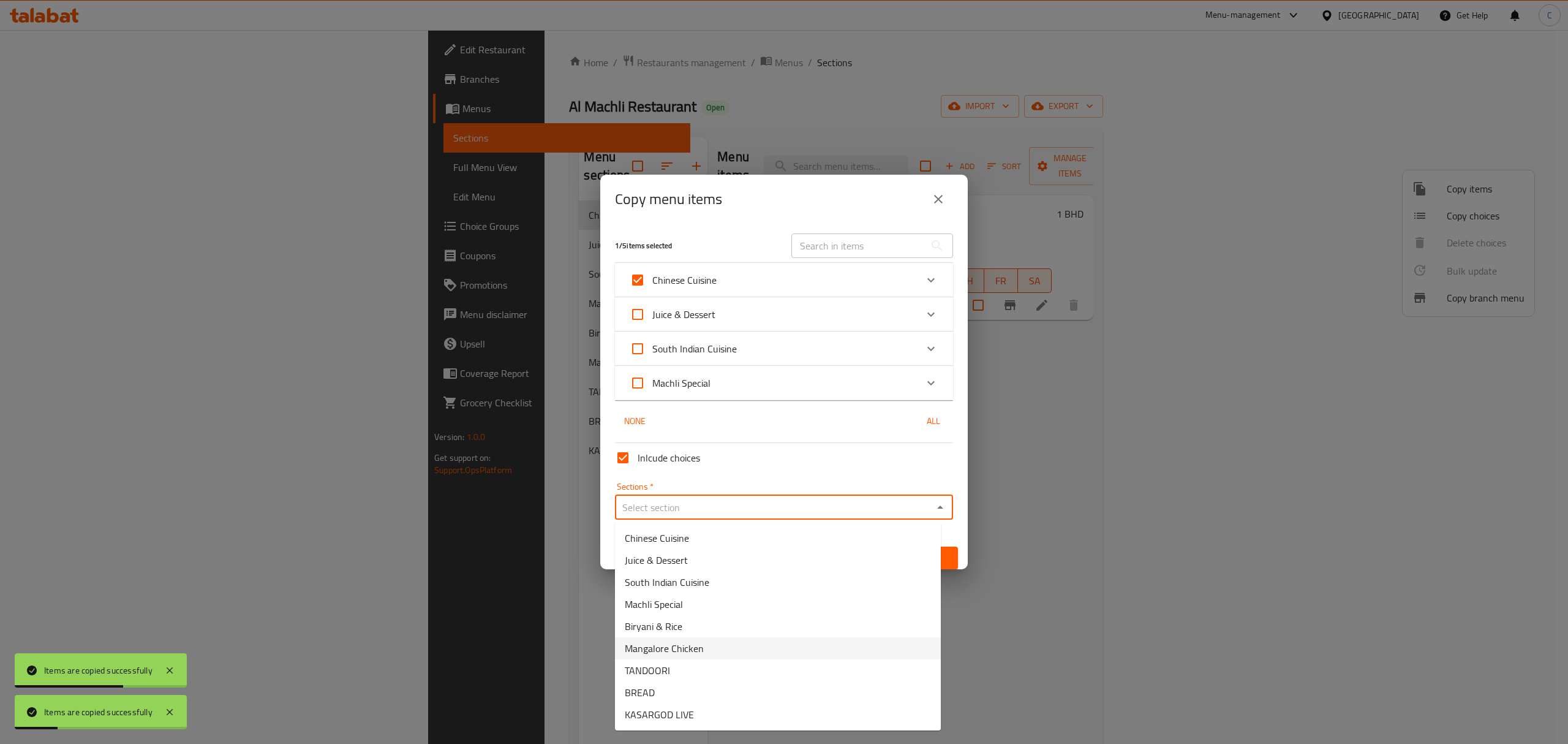
click at [775, 653] on li "Mangalore Chicken" at bounding box center [777, 648] width 326 height 22
type input "Mangalore Chicken"
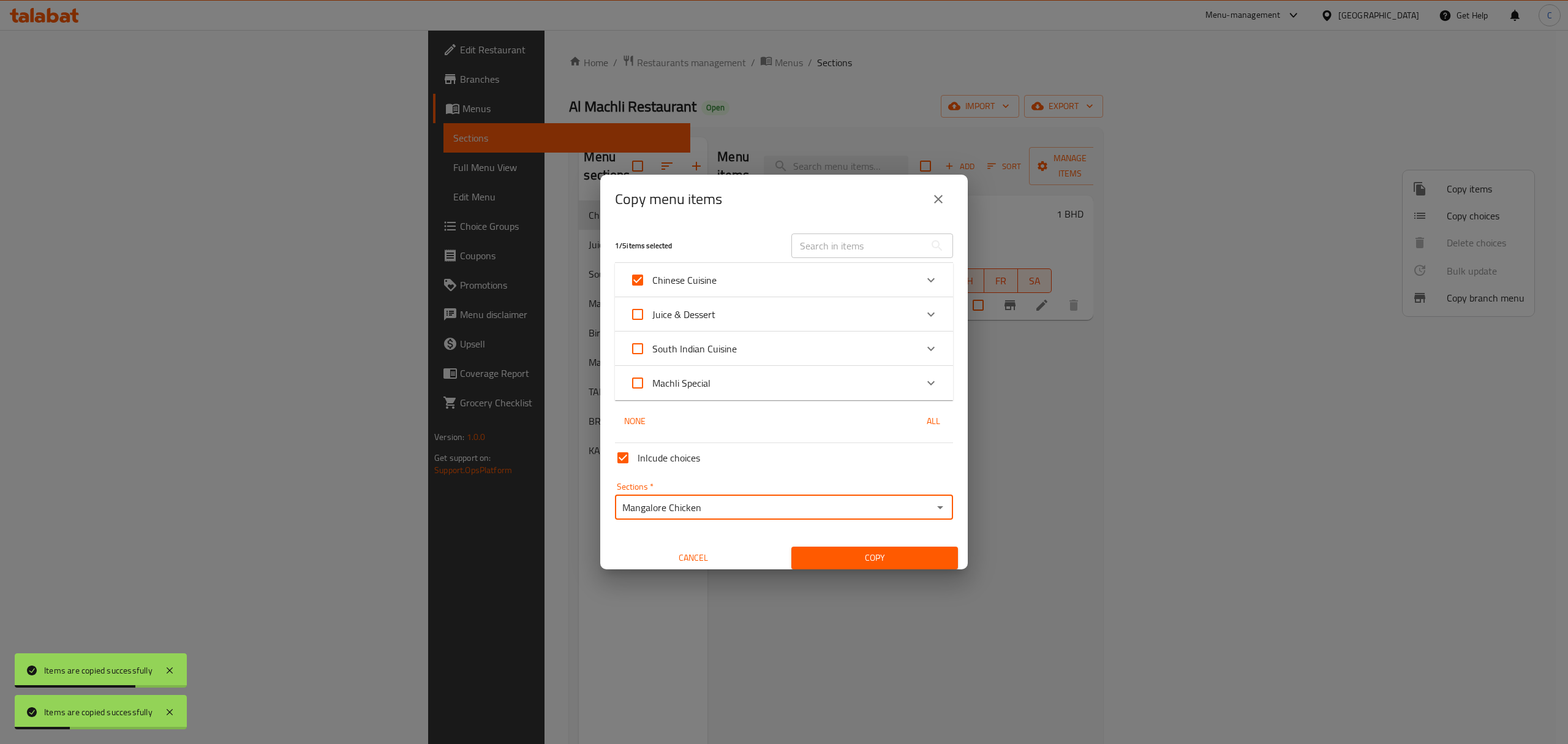
drag, startPoint x: 901, startPoint y: 556, endPoint x: 925, endPoint y: 537, distance: 30.6
click at [902, 557] on span "Copy" at bounding box center [874, 558] width 147 height 15
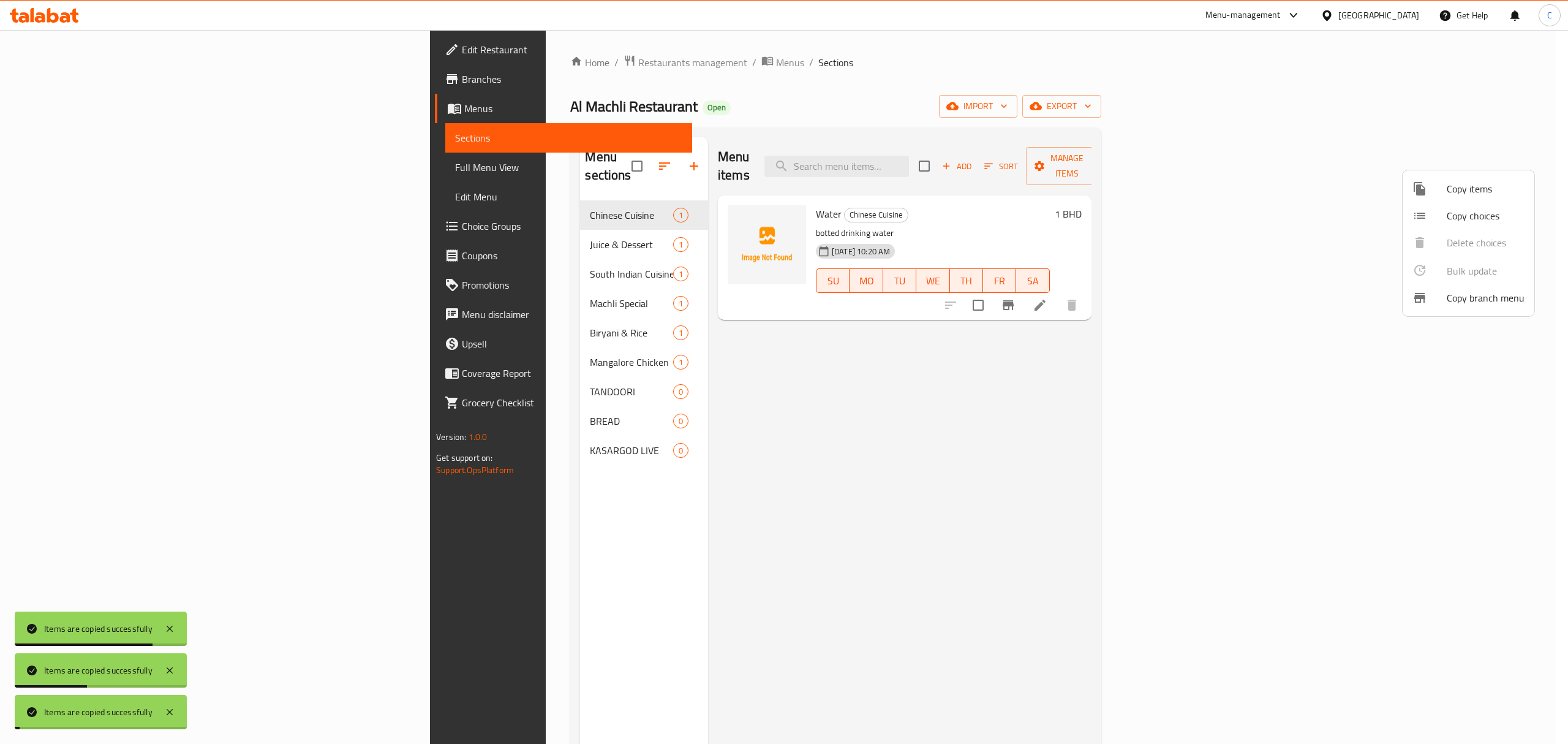
click at [1458, 192] on span "Copy items" at bounding box center [1485, 188] width 77 height 14
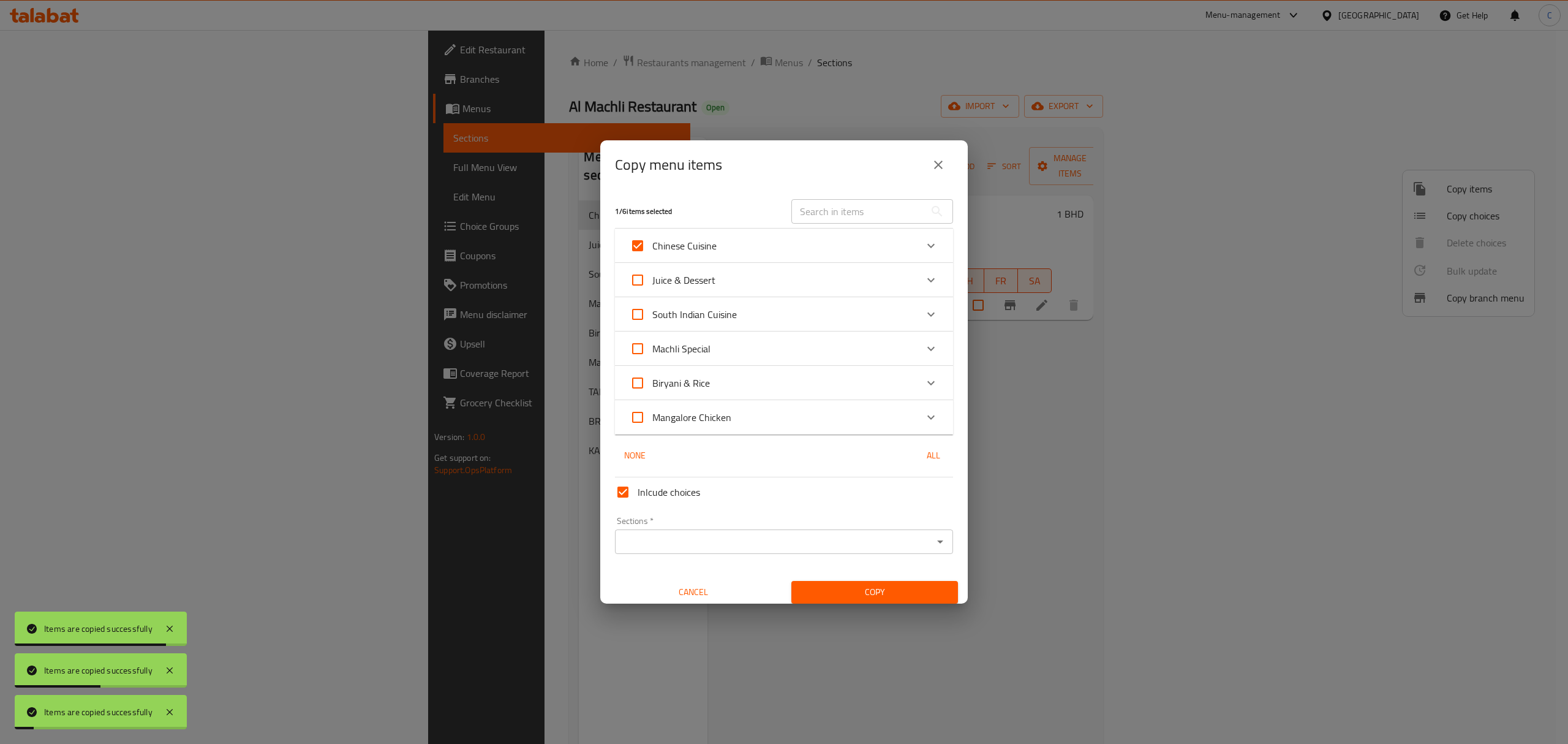
click at [934, 545] on icon "Open" at bounding box center [940, 541] width 14 height 14
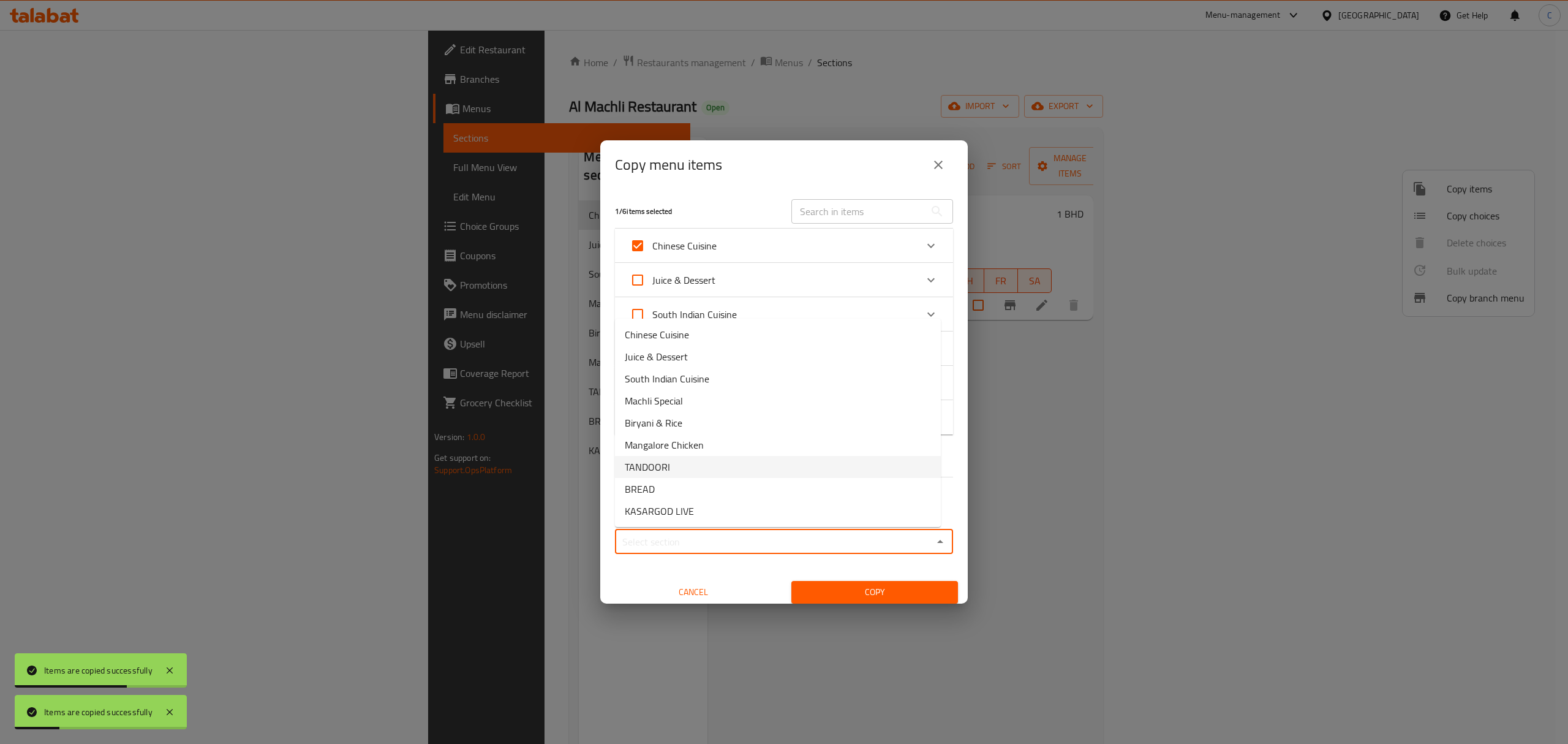
click at [750, 475] on li "TANDOORI" at bounding box center [777, 466] width 326 height 22
type input "TANDOORI"
click at [859, 583] on button "Copy" at bounding box center [875, 592] width 167 height 23
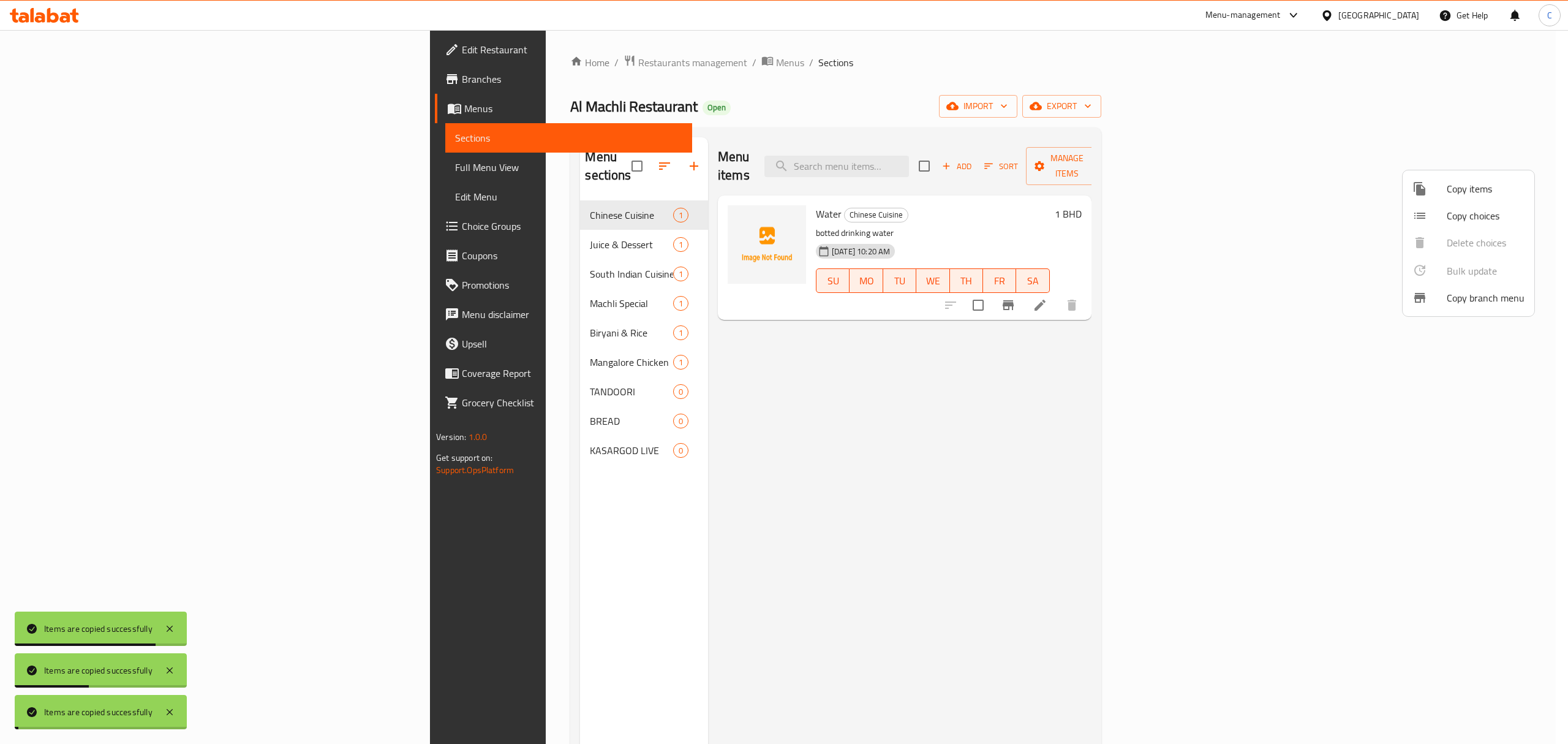
click at [1475, 217] on span "Copy choices" at bounding box center [1485, 215] width 77 height 14
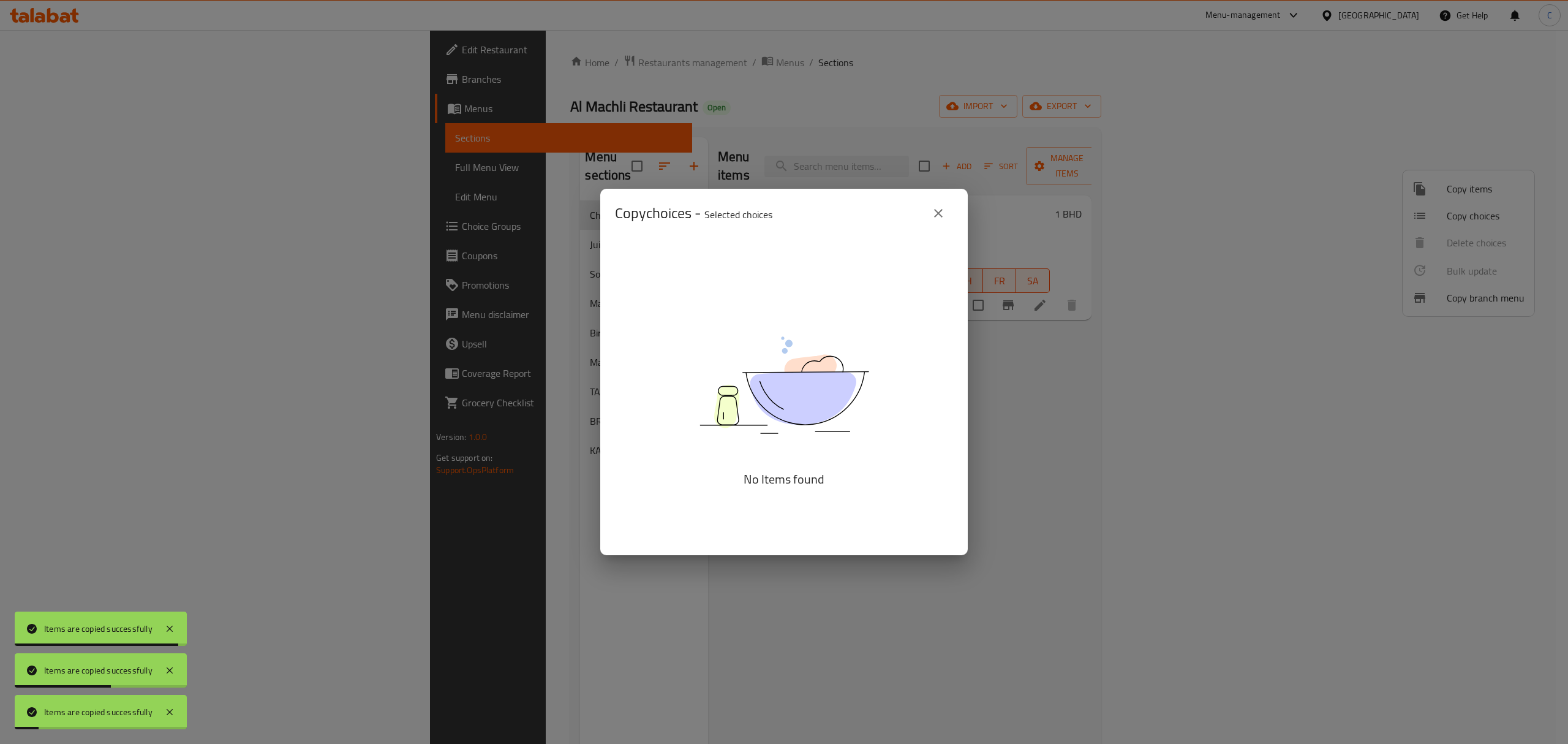
click at [926, 224] on div "Copy choices - Selected choices 0" at bounding box center [783, 213] width 338 height 30
click at [937, 215] on icon "close" at bounding box center [938, 213] width 14 height 14
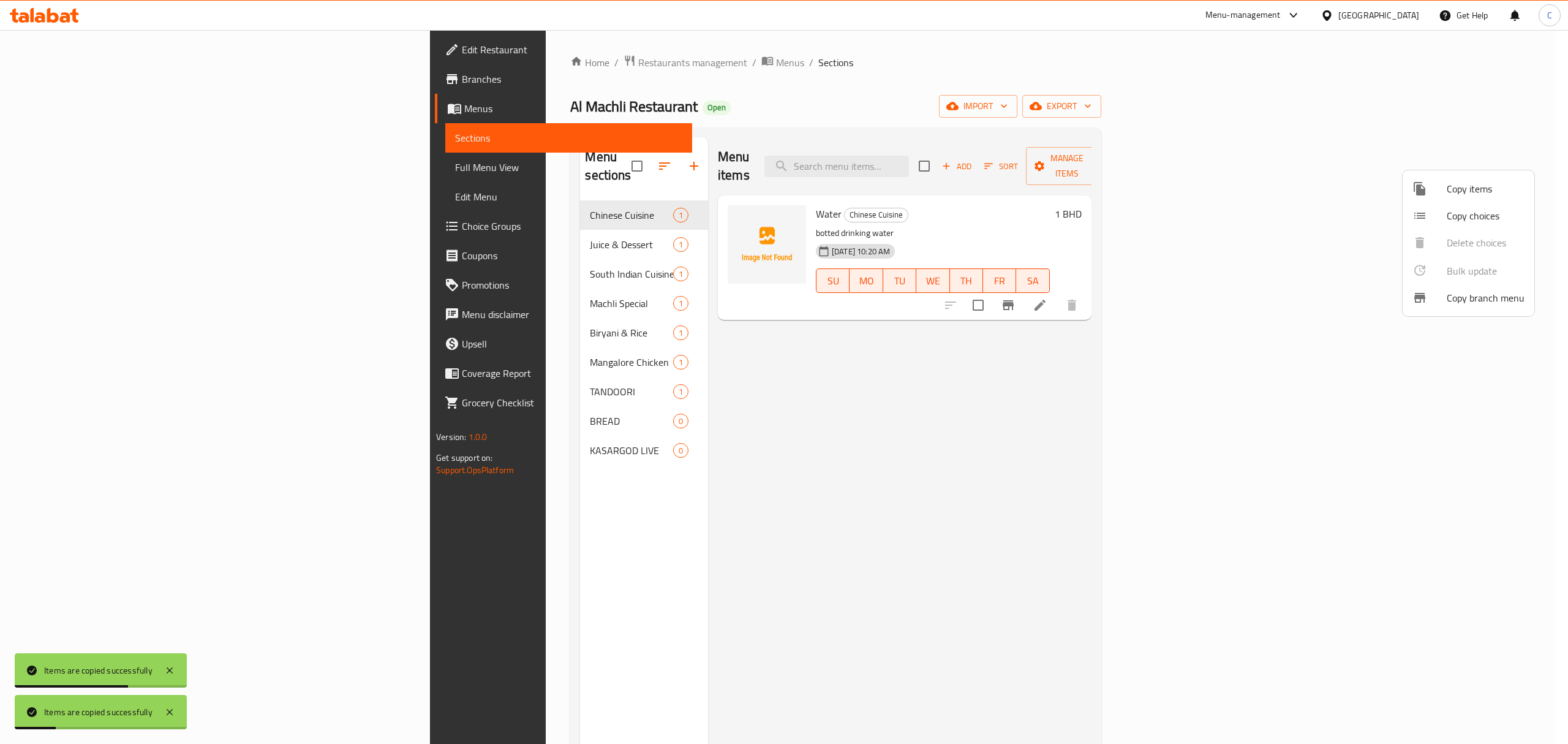
click at [1462, 189] on span "Copy items" at bounding box center [1485, 188] width 77 height 14
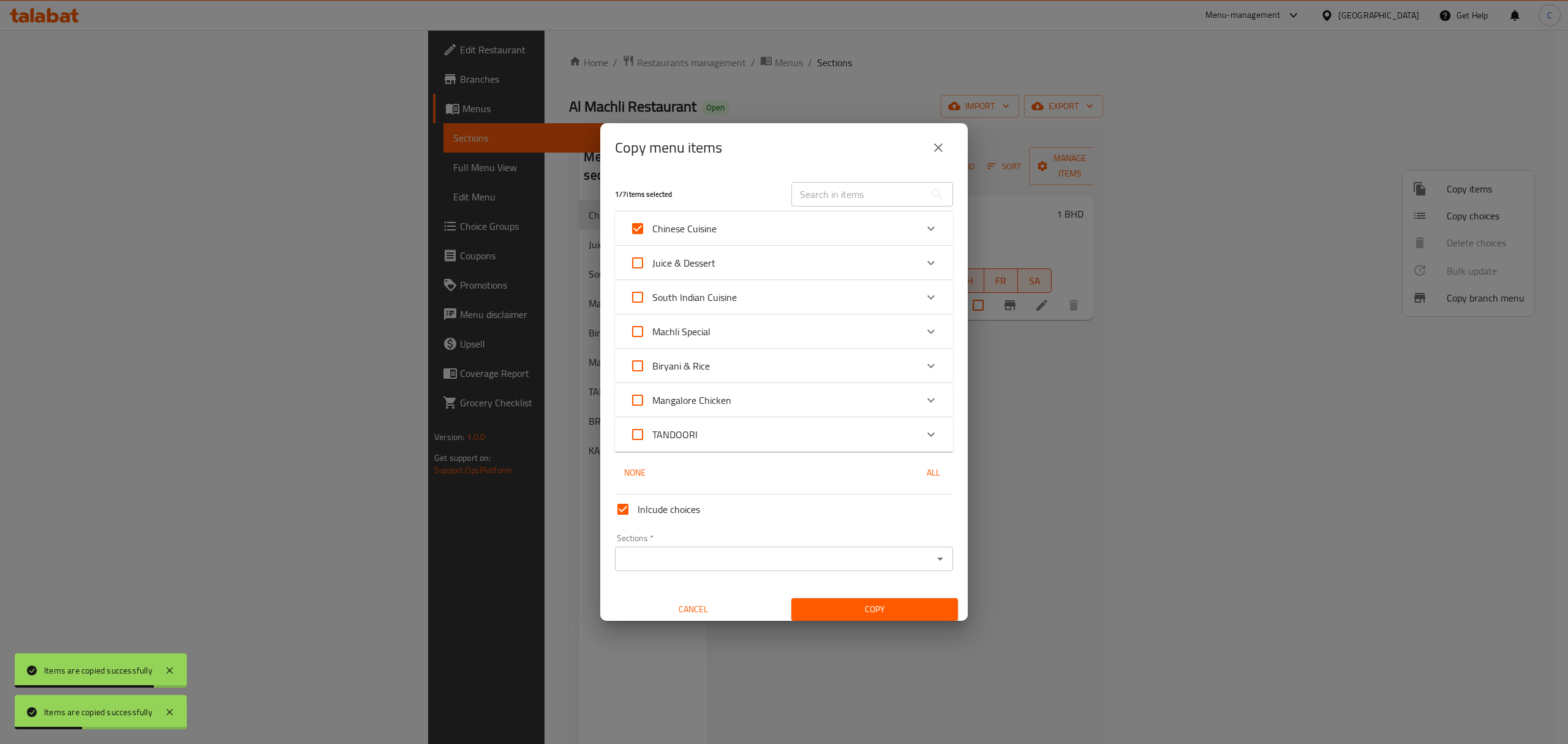
click at [933, 559] on icon "Open" at bounding box center [940, 558] width 14 height 14
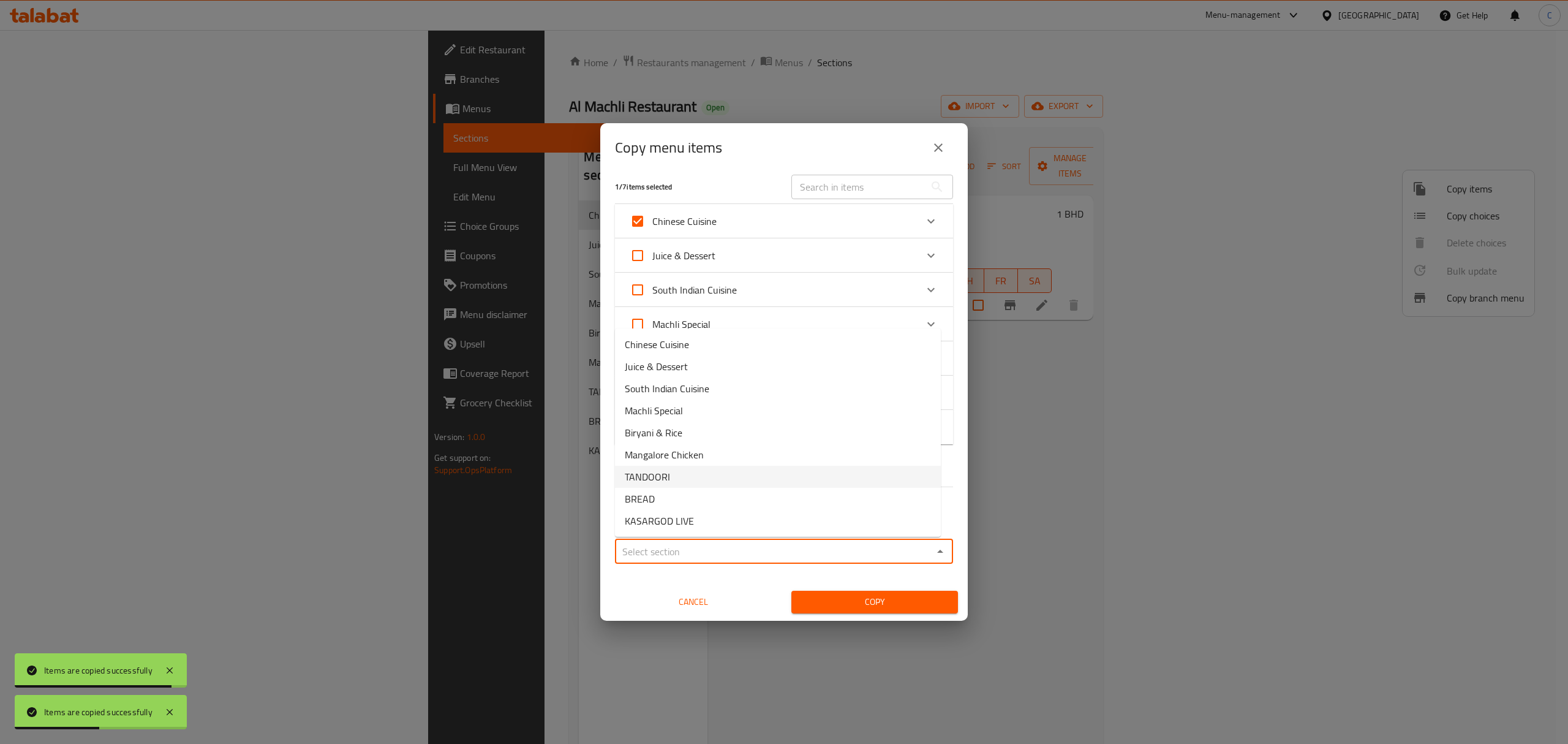
click at [748, 478] on li "TANDOORI" at bounding box center [777, 477] width 326 height 22
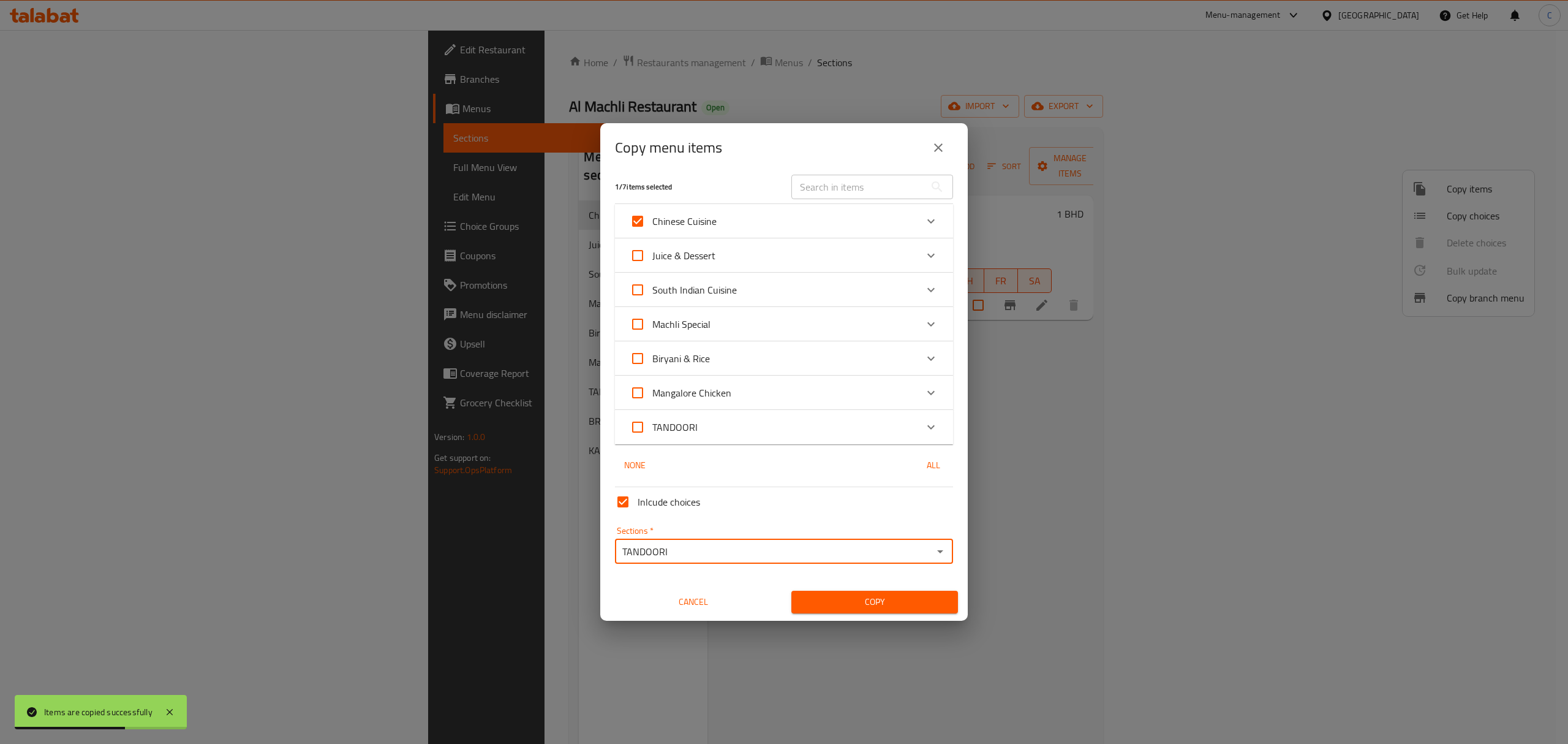
click at [933, 544] on icon "Open" at bounding box center [940, 551] width 14 height 14
click at [775, 491] on li "BREAD" at bounding box center [777, 499] width 326 height 22
type input "BREAD"
click at [924, 595] on span "Copy" at bounding box center [874, 602] width 147 height 15
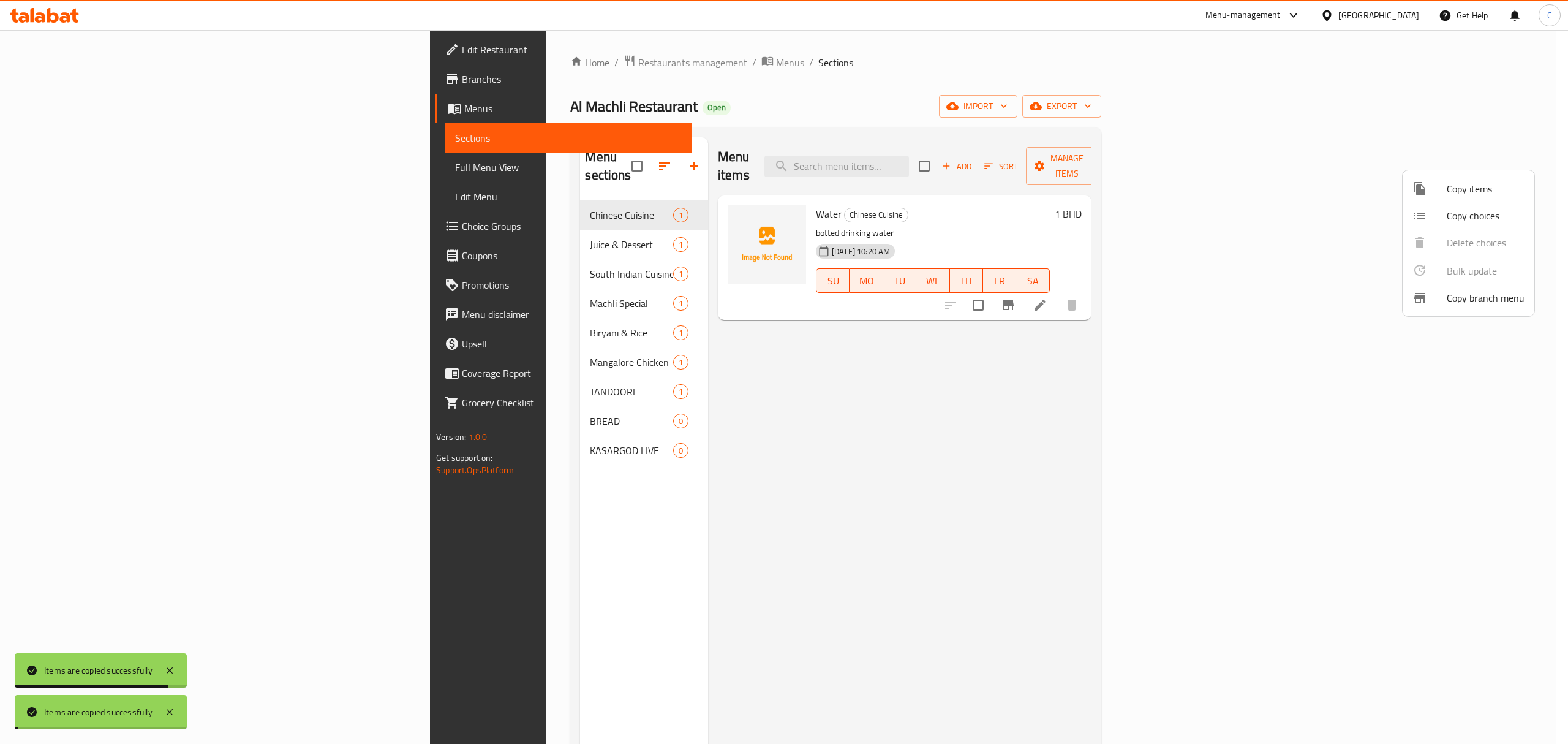
click at [1449, 189] on span "Copy items" at bounding box center [1485, 188] width 77 height 14
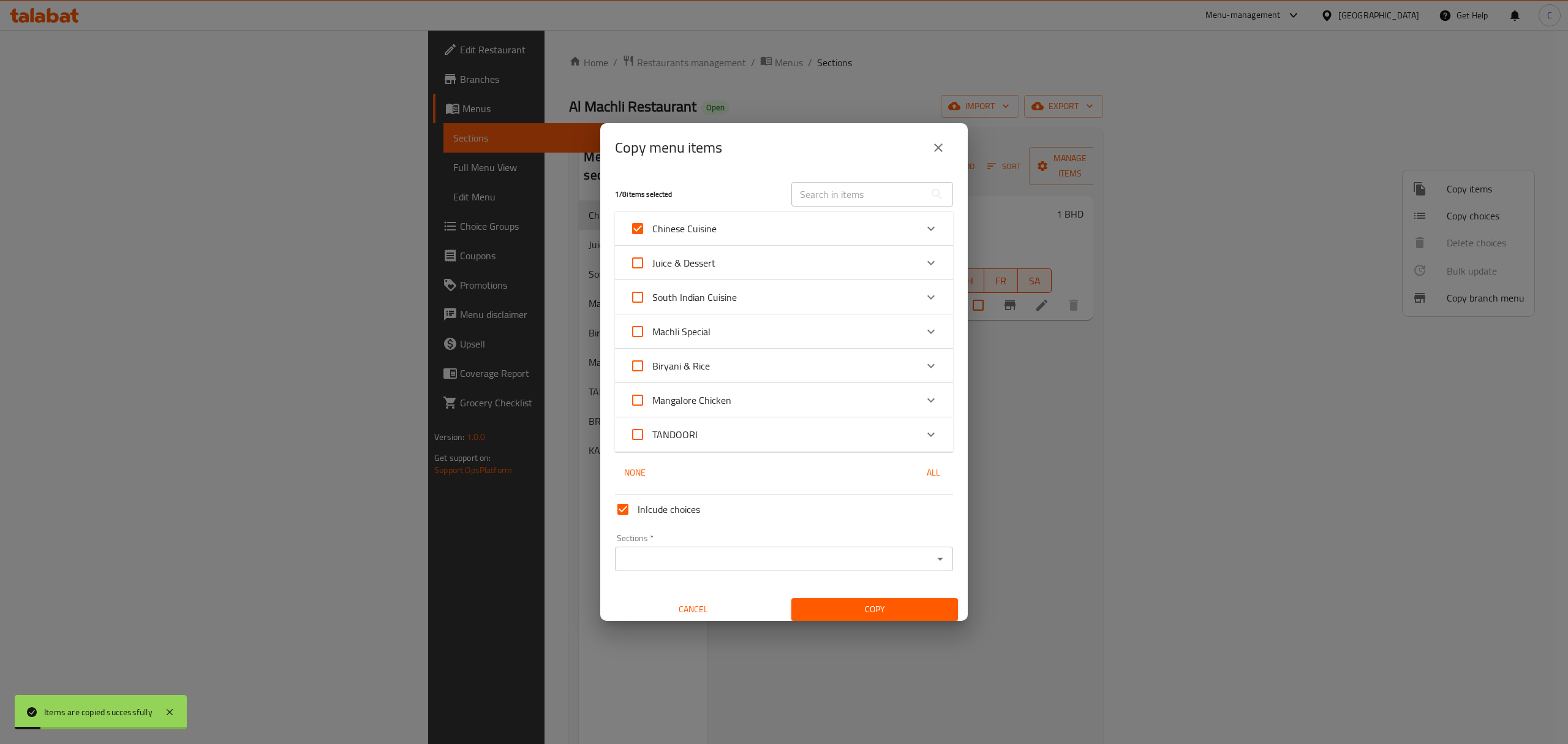
click at [933, 560] on icon "Open" at bounding box center [940, 558] width 14 height 14
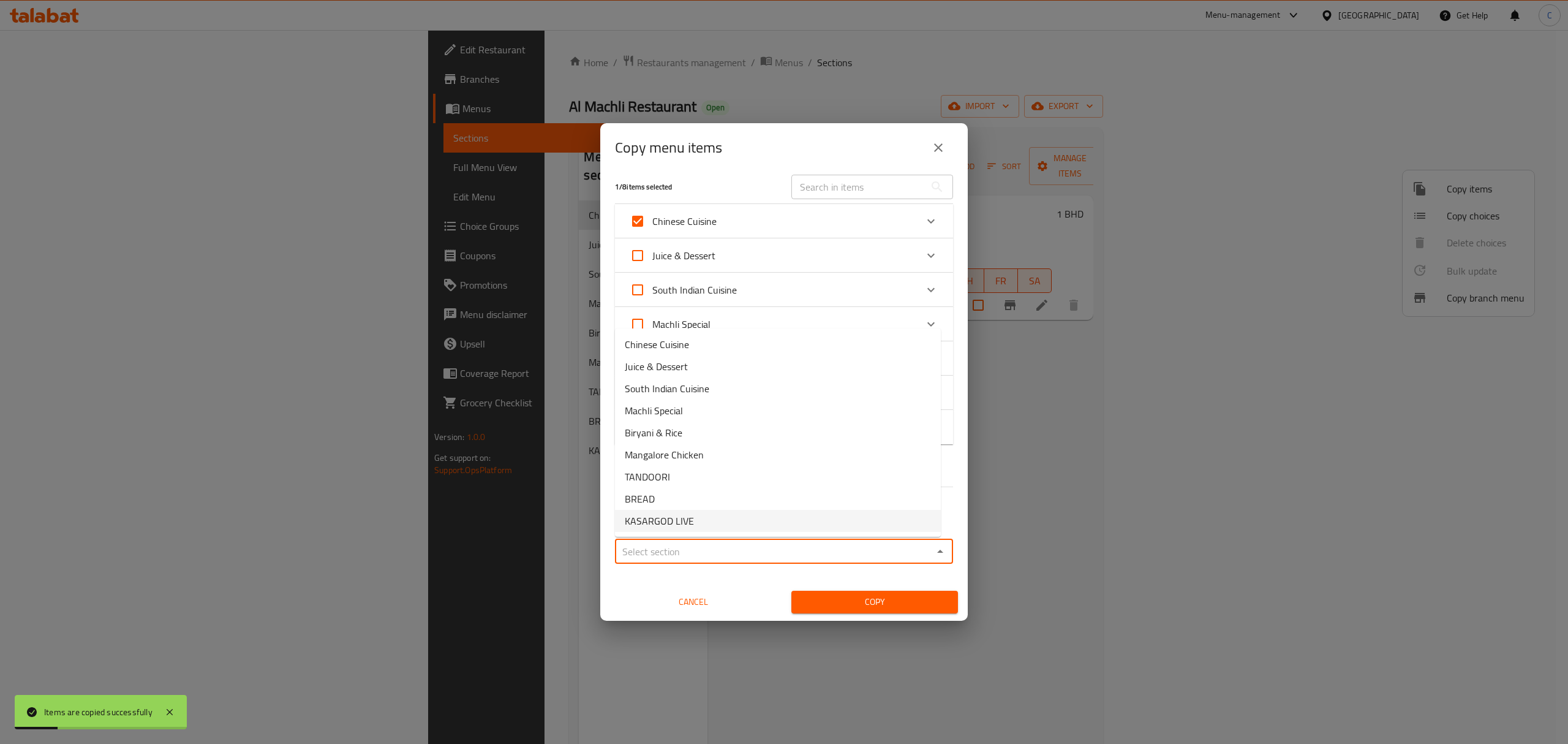
click at [777, 514] on li "KASARGOD LIVE" at bounding box center [777, 521] width 326 height 22
type input "KASARGOD LIVE"
click at [892, 598] on span "Copy" at bounding box center [874, 602] width 147 height 15
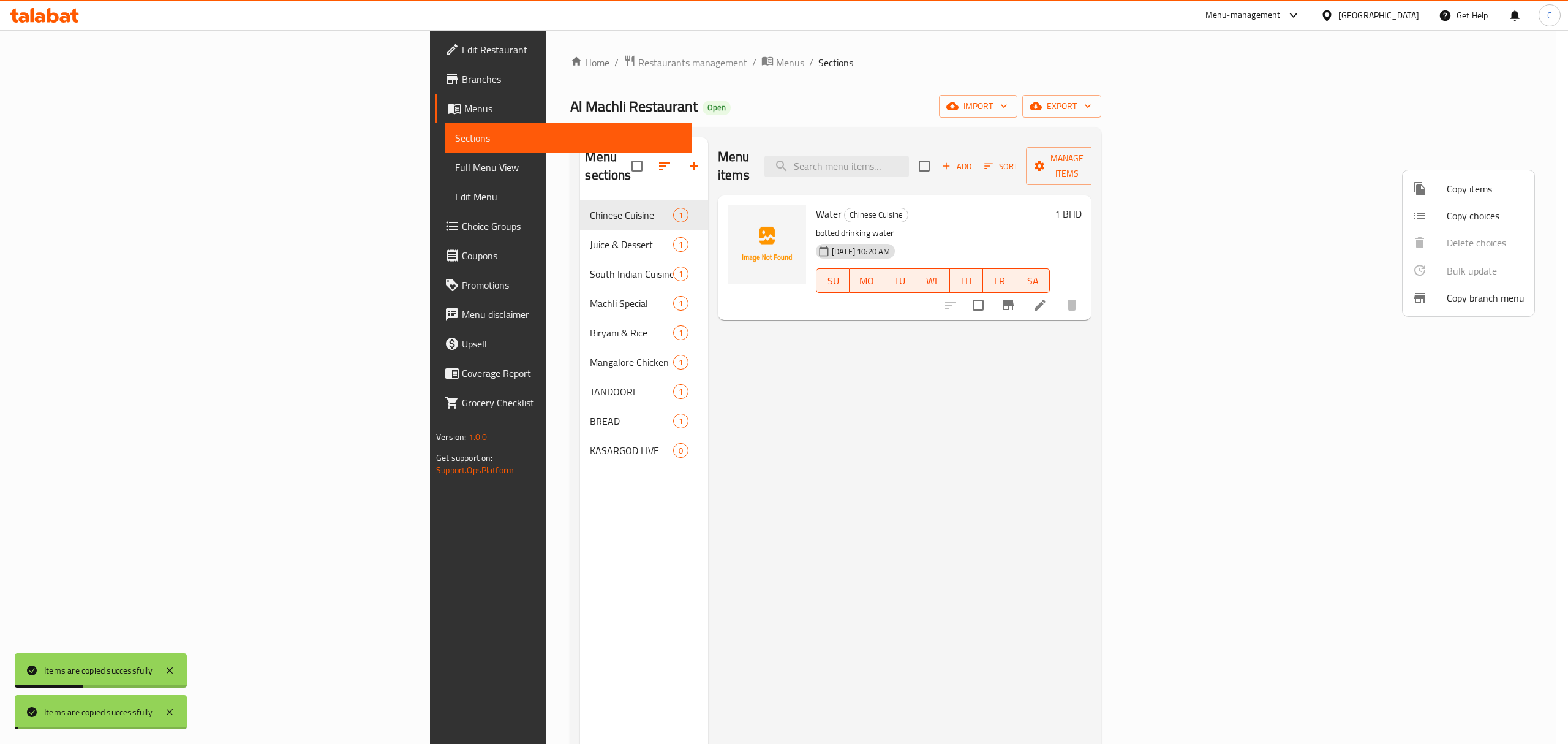
drag, startPoint x: 1257, startPoint y: 471, endPoint x: 1228, endPoint y: 346, distance: 128.3
click at [1257, 471] on div at bounding box center [784, 372] width 1568 height 744
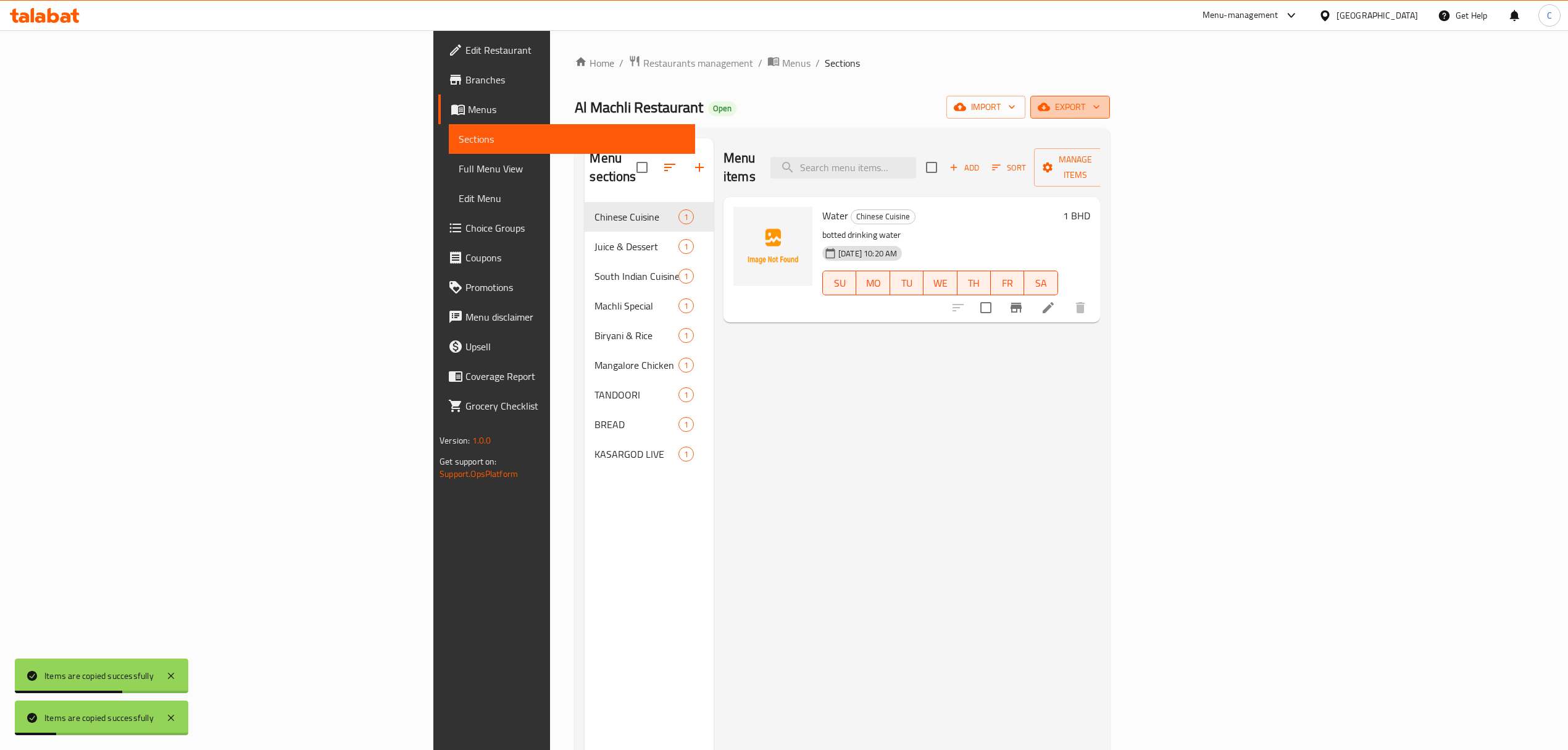
click at [1050, 104] on icon "button" at bounding box center [1044, 106] width 12 height 8
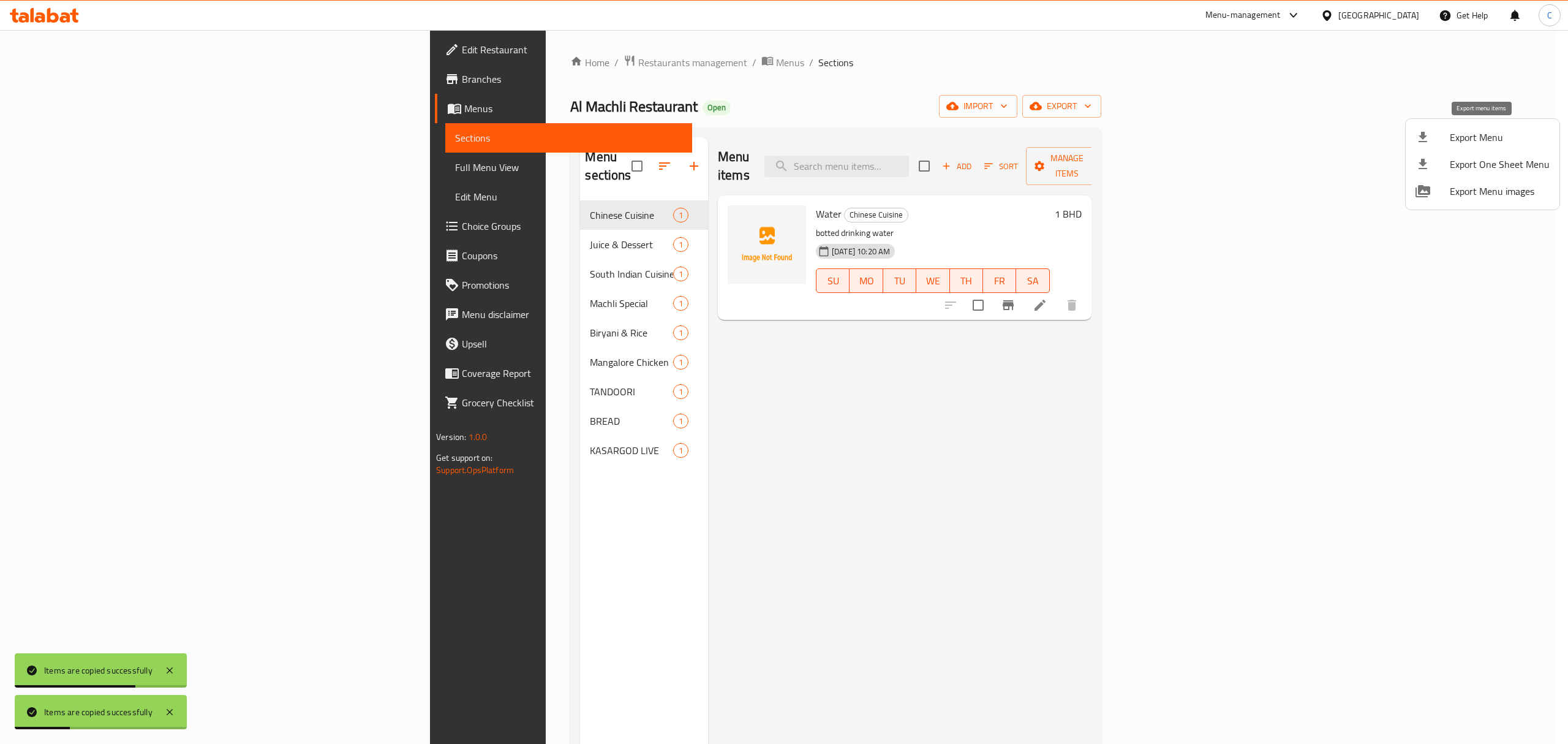
click at [1423, 140] on icon at bounding box center [1422, 137] width 9 height 10
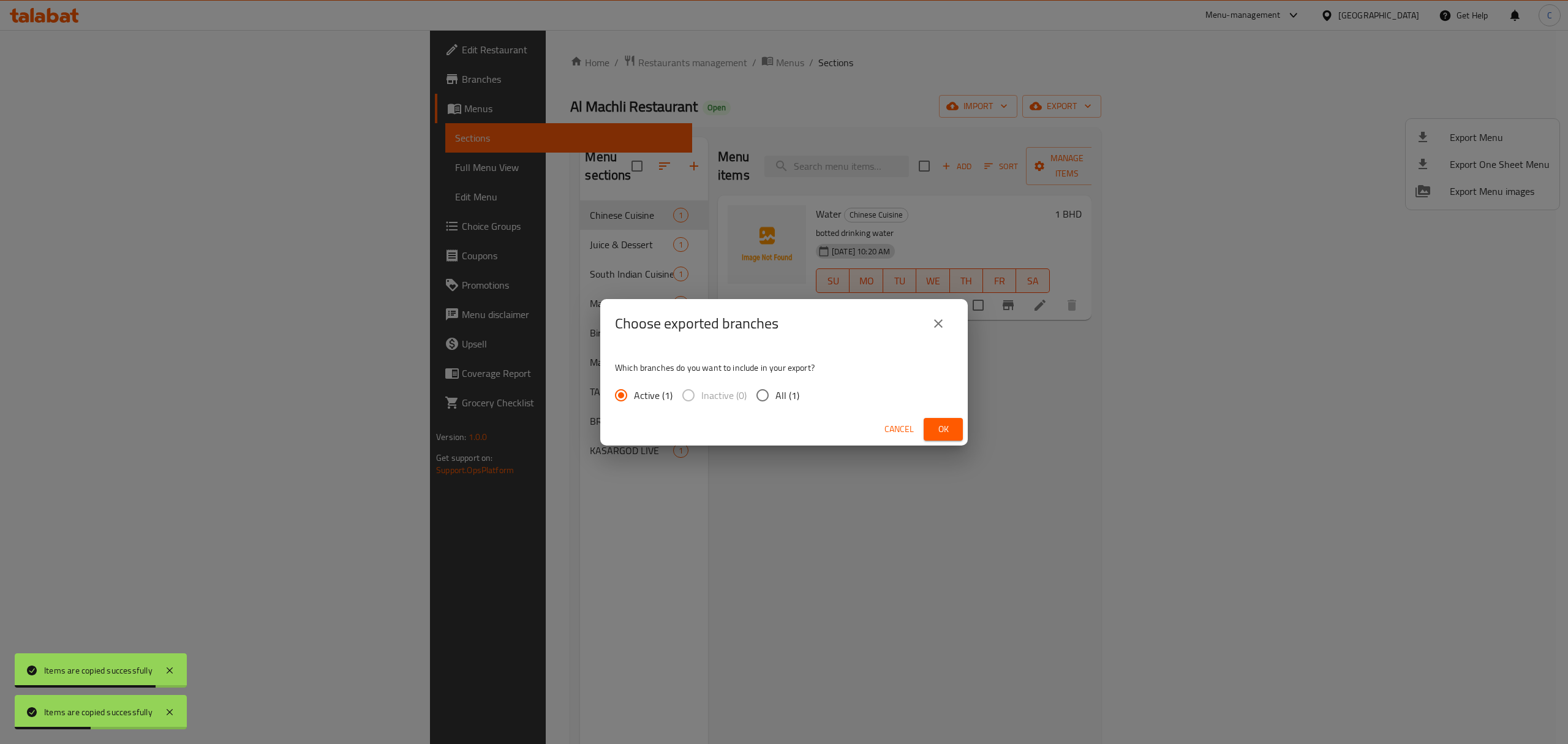
click at [765, 409] on div "Which branches do you want to include in your export? Active (1) Inactive (0) A…" at bounding box center [784, 381] width 368 height 65
click at [758, 392] on input "All (1)" at bounding box center [763, 395] width 26 height 26
radio input "true"
click at [951, 427] on span "Ok" at bounding box center [943, 429] width 20 height 15
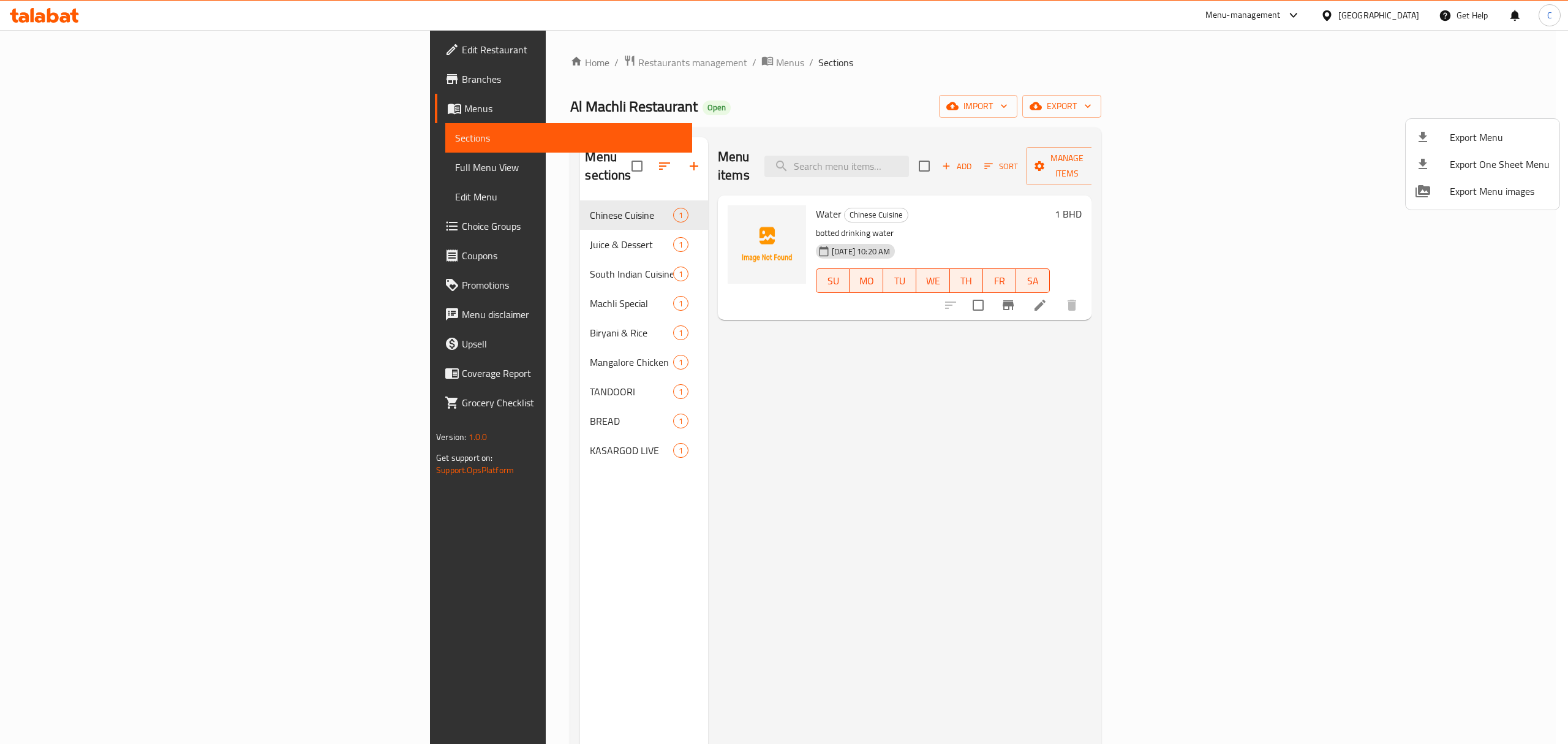
click at [507, 60] on div at bounding box center [784, 372] width 1568 height 744
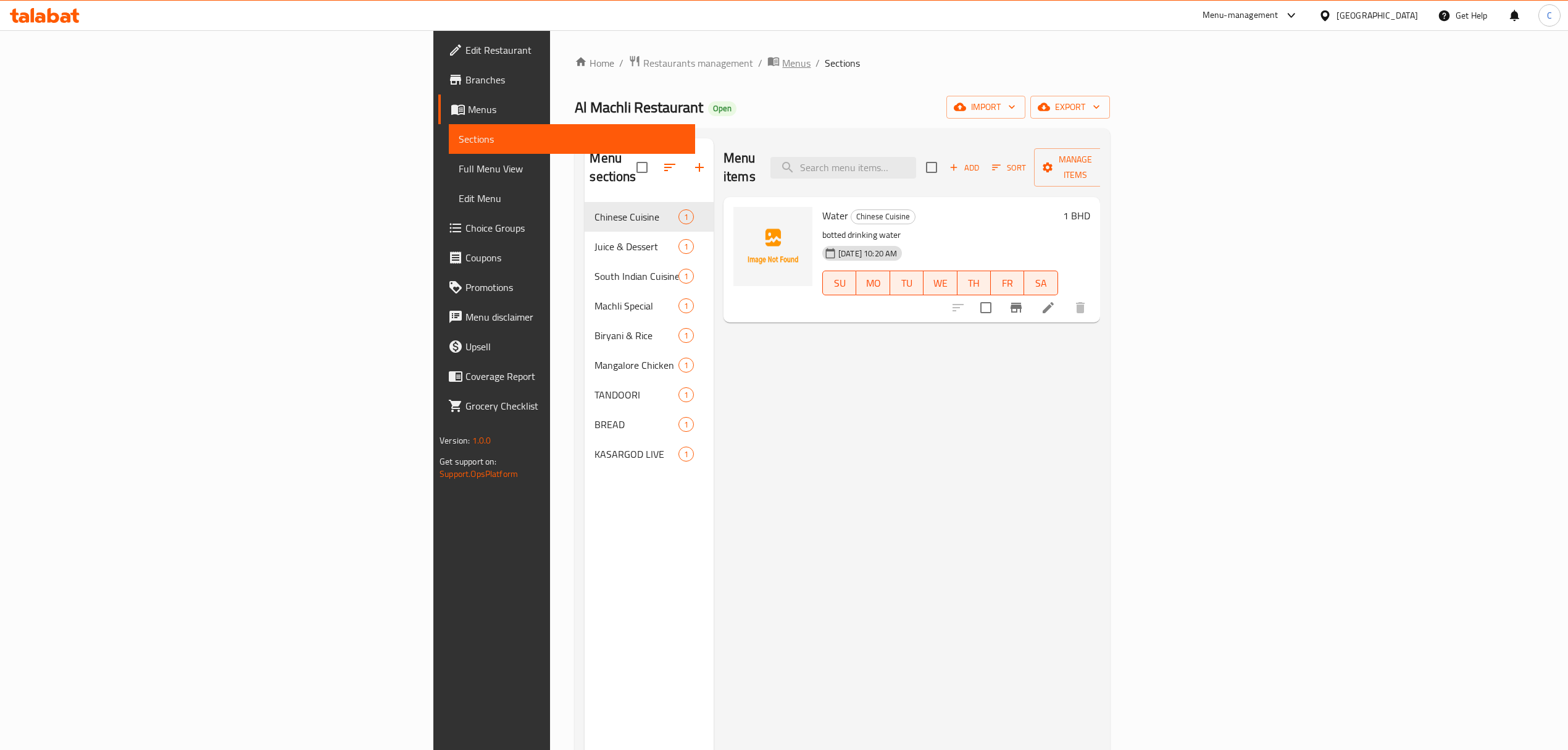
click at [782, 65] on span "Menus" at bounding box center [796, 63] width 28 height 15
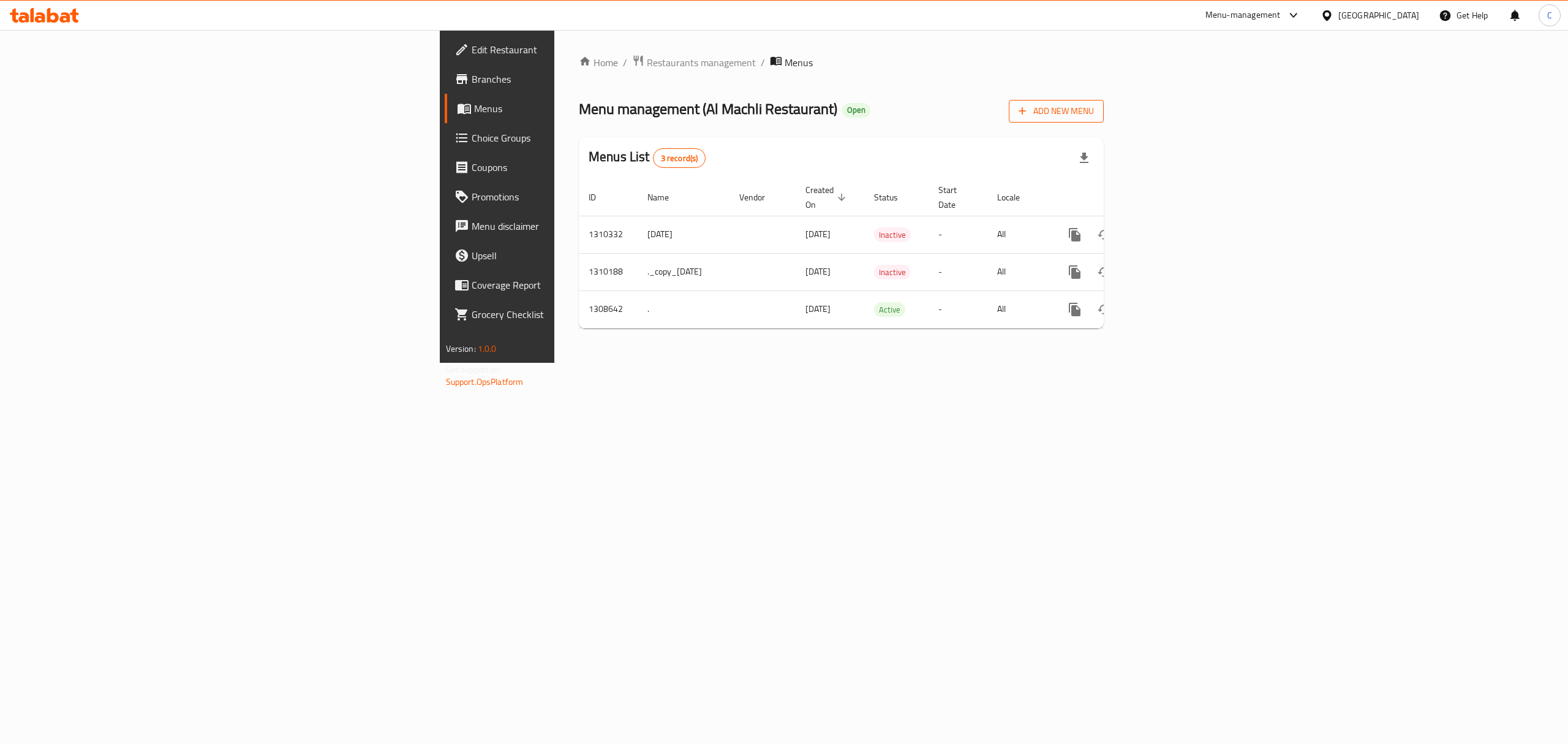
click at [1028, 114] on icon "button" at bounding box center [1022, 111] width 12 height 12
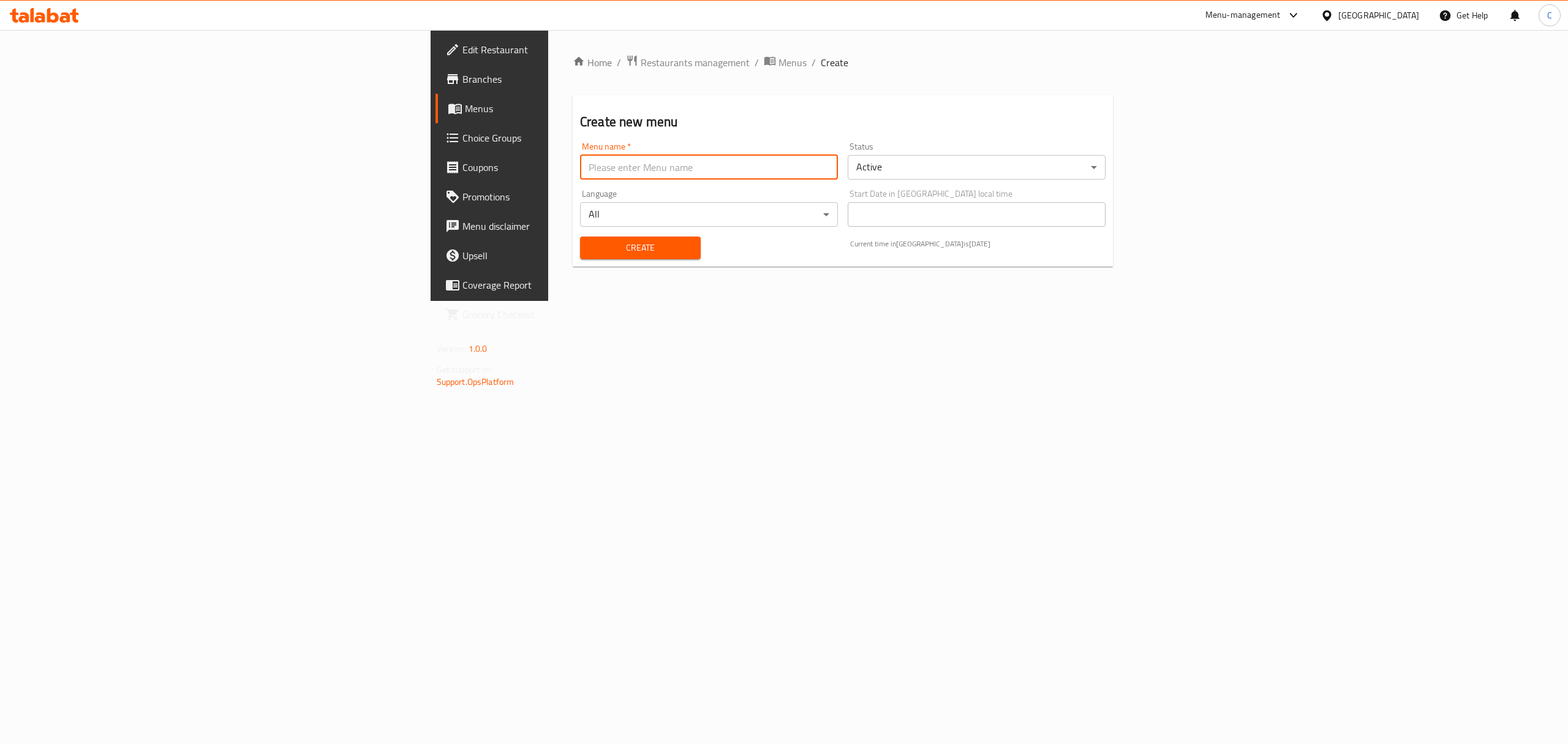
click at [725, 169] on input "text" at bounding box center [708, 167] width 258 height 25
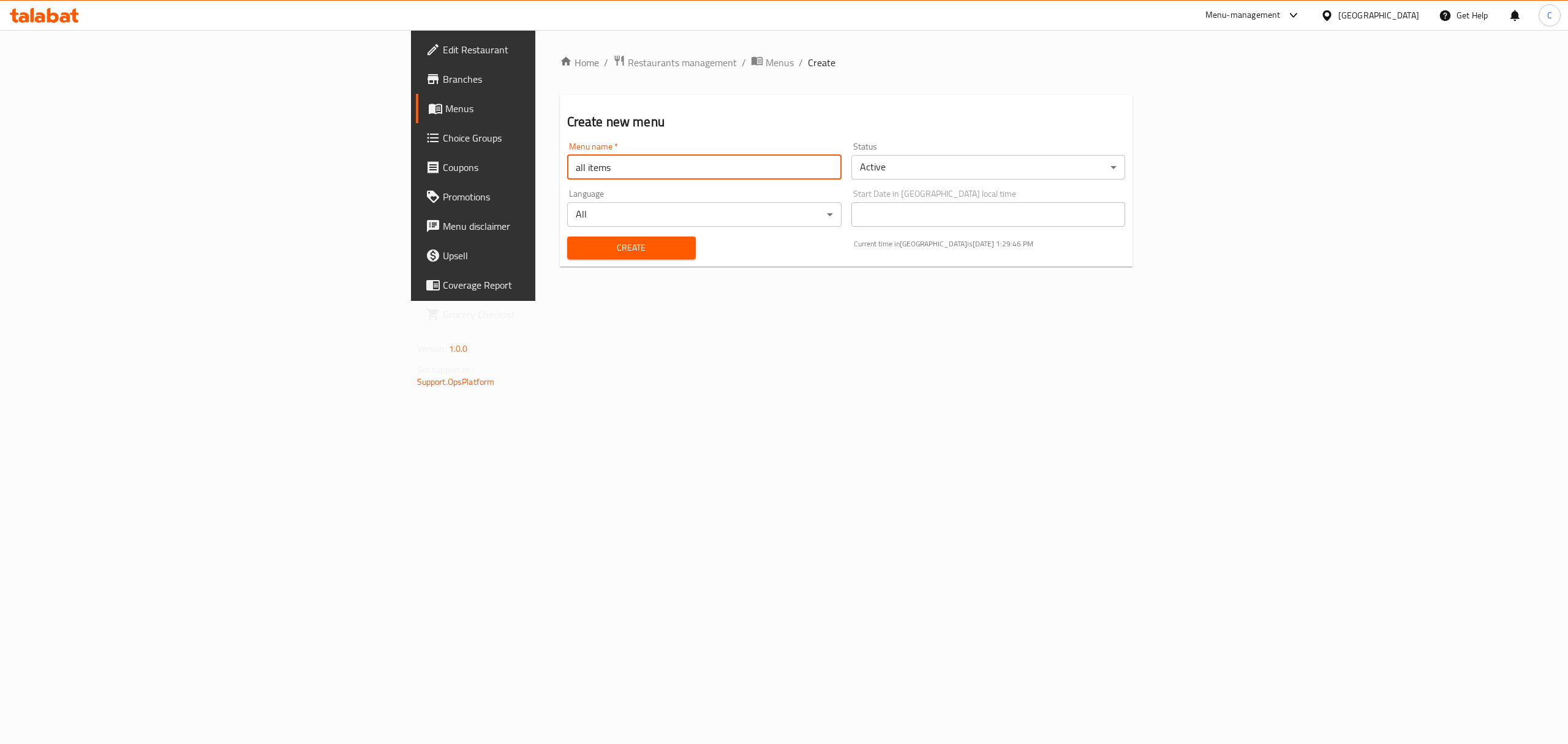
type input "all items"
click at [567, 237] on button "Create" at bounding box center [631, 248] width 129 height 23
click at [765, 58] on span "Menus" at bounding box center [779, 62] width 28 height 14
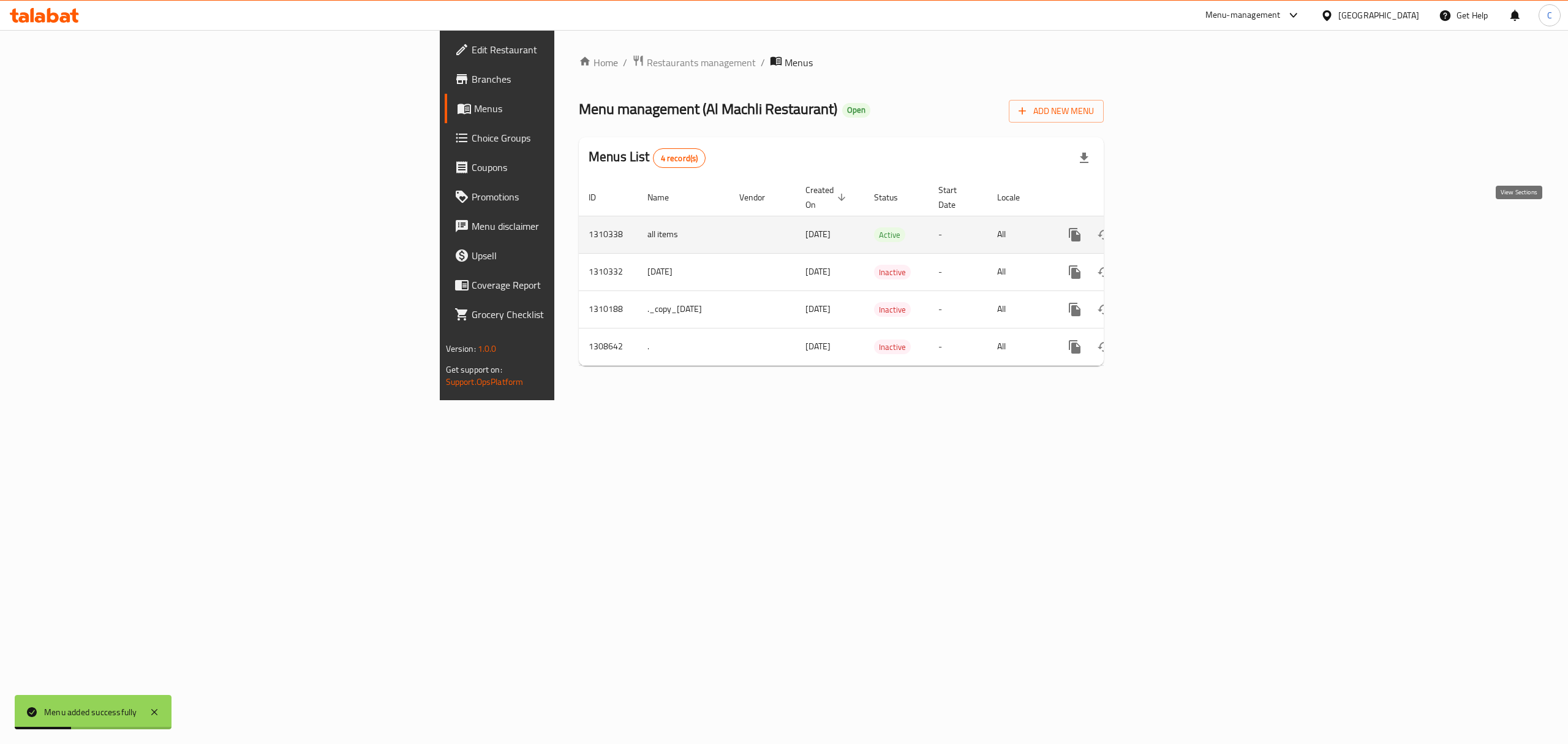
click at [1170, 227] on icon "enhanced table" at bounding box center [1163, 234] width 14 height 14
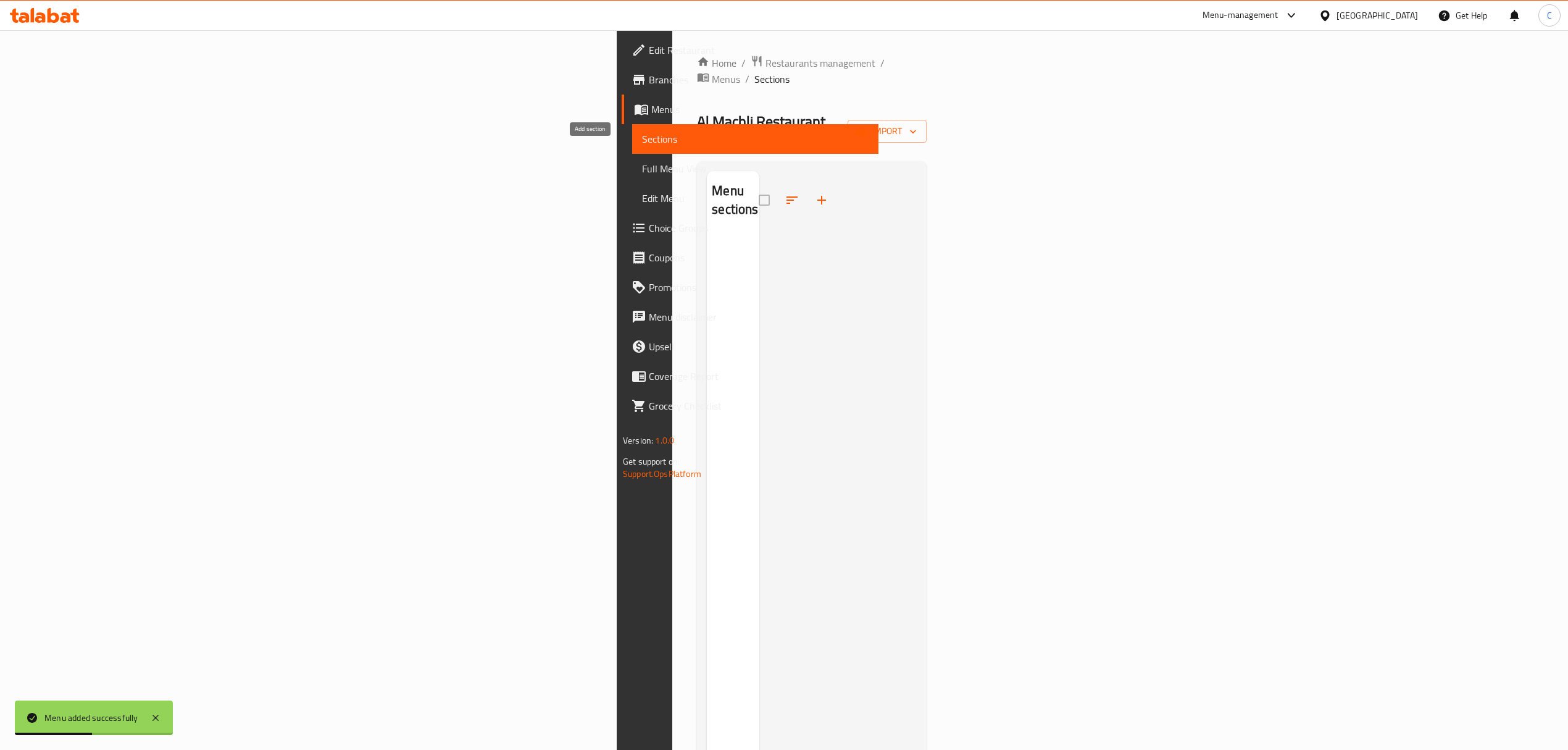
click at [814, 193] on icon "button" at bounding box center [821, 200] width 15 height 15
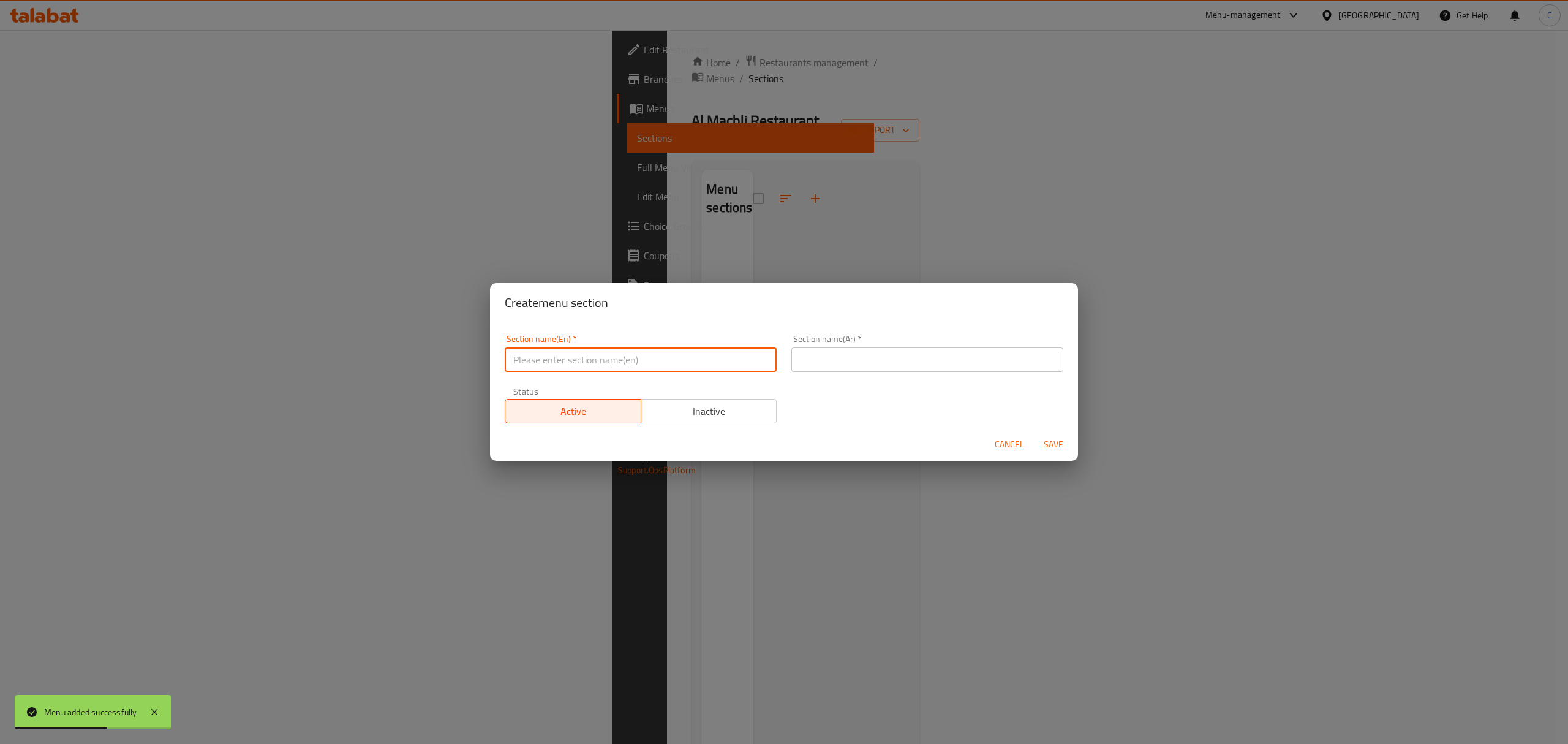
click at [695, 363] on input "text" at bounding box center [640, 359] width 272 height 25
drag, startPoint x: 1019, startPoint y: 444, endPoint x: 1193, endPoint y: 295, distance: 229.1
click at [1019, 444] on span "Cancel" at bounding box center [1010, 444] width 30 height 15
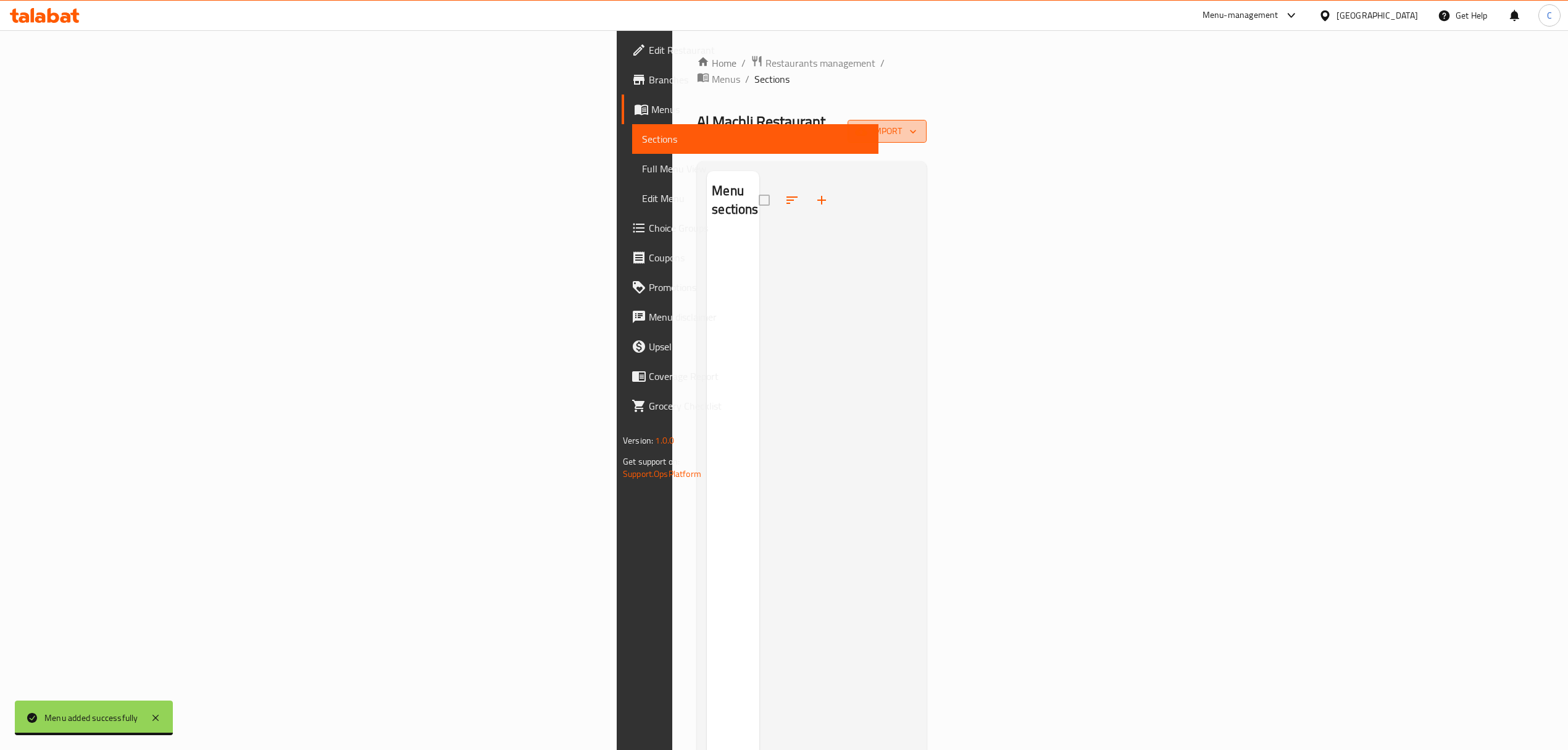
click at [917, 124] on span "import" at bounding box center [886, 131] width 59 height 15
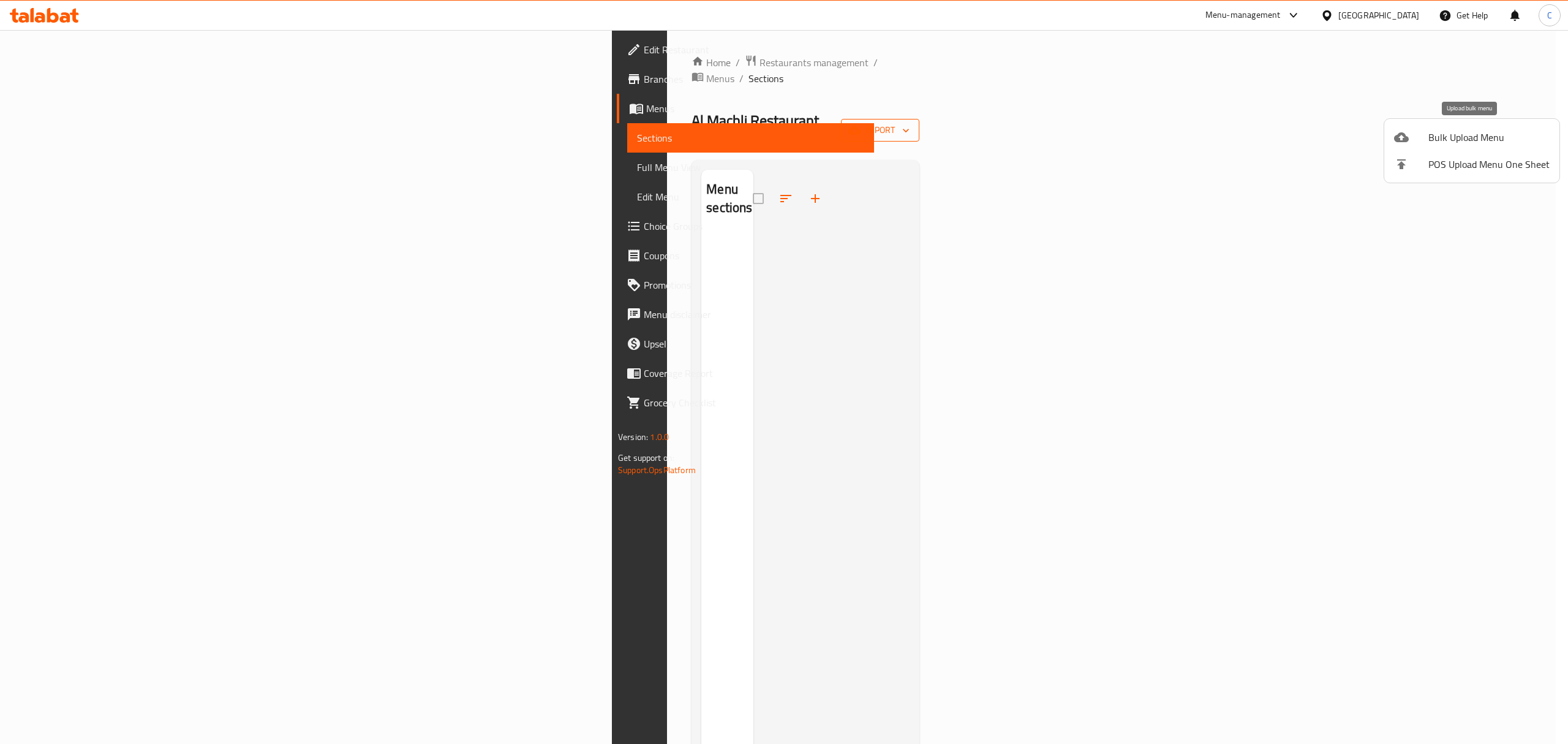
click at [1445, 140] on span "Bulk Upload Menu" at bounding box center [1489, 137] width 121 height 14
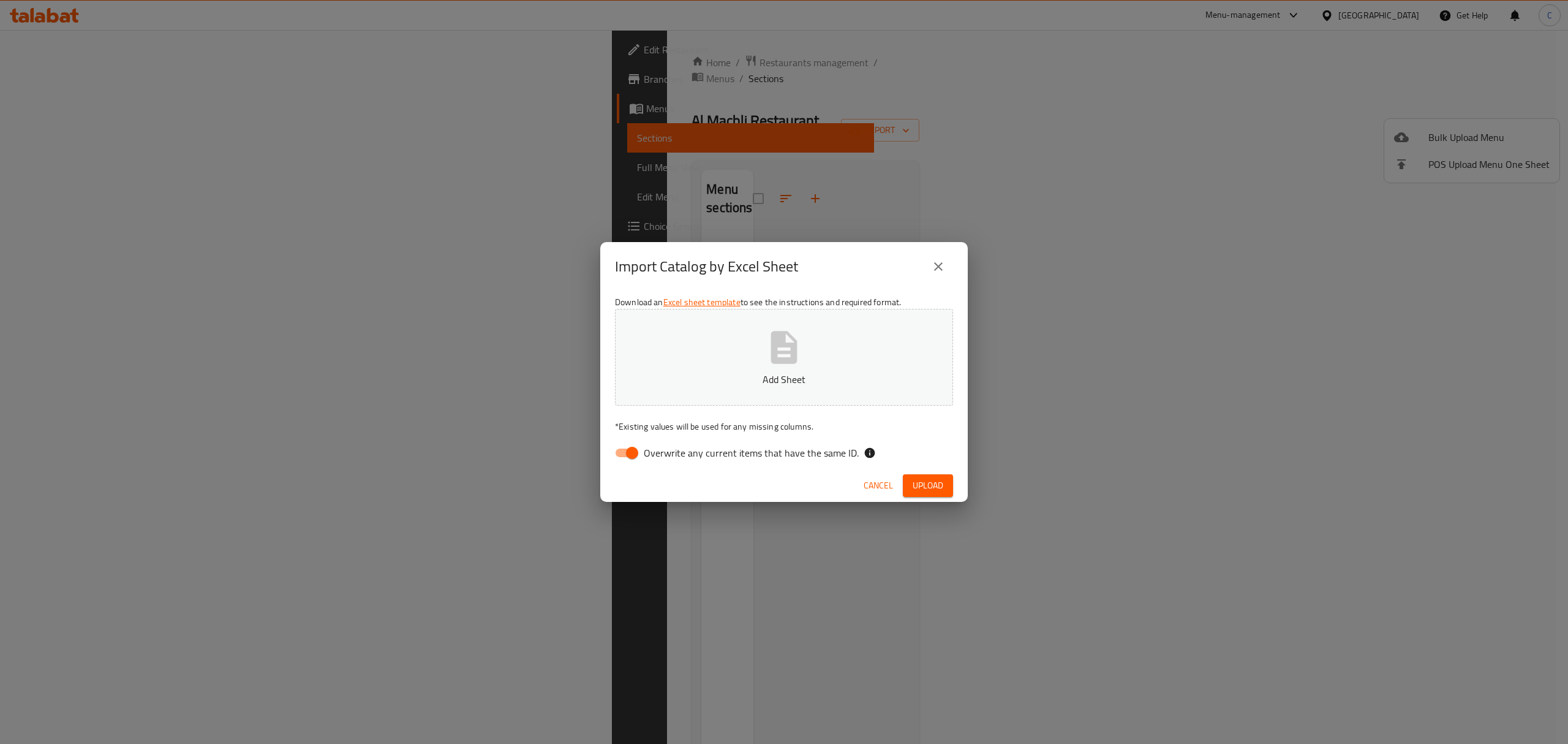
click at [836, 386] on p "Add Sheet" at bounding box center [784, 379] width 300 height 14
click at [447, 43] on div "Import Catalog by Excel Sheet Download an Excel sheet template to see the instr…" at bounding box center [784, 372] width 1568 height 744
click at [918, 485] on span "Upload" at bounding box center [928, 485] width 31 height 15
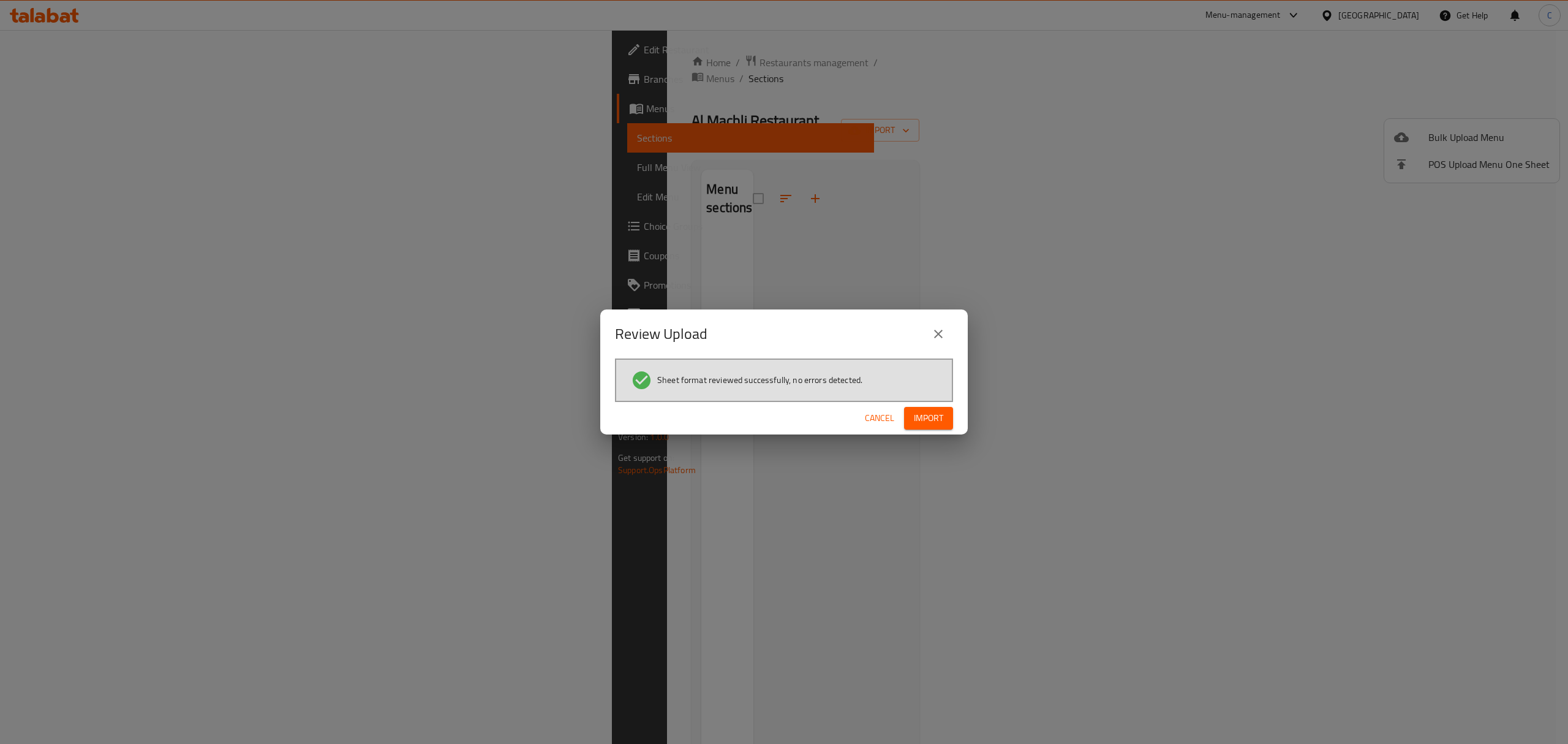
click at [923, 419] on span "Import" at bounding box center [929, 418] width 30 height 15
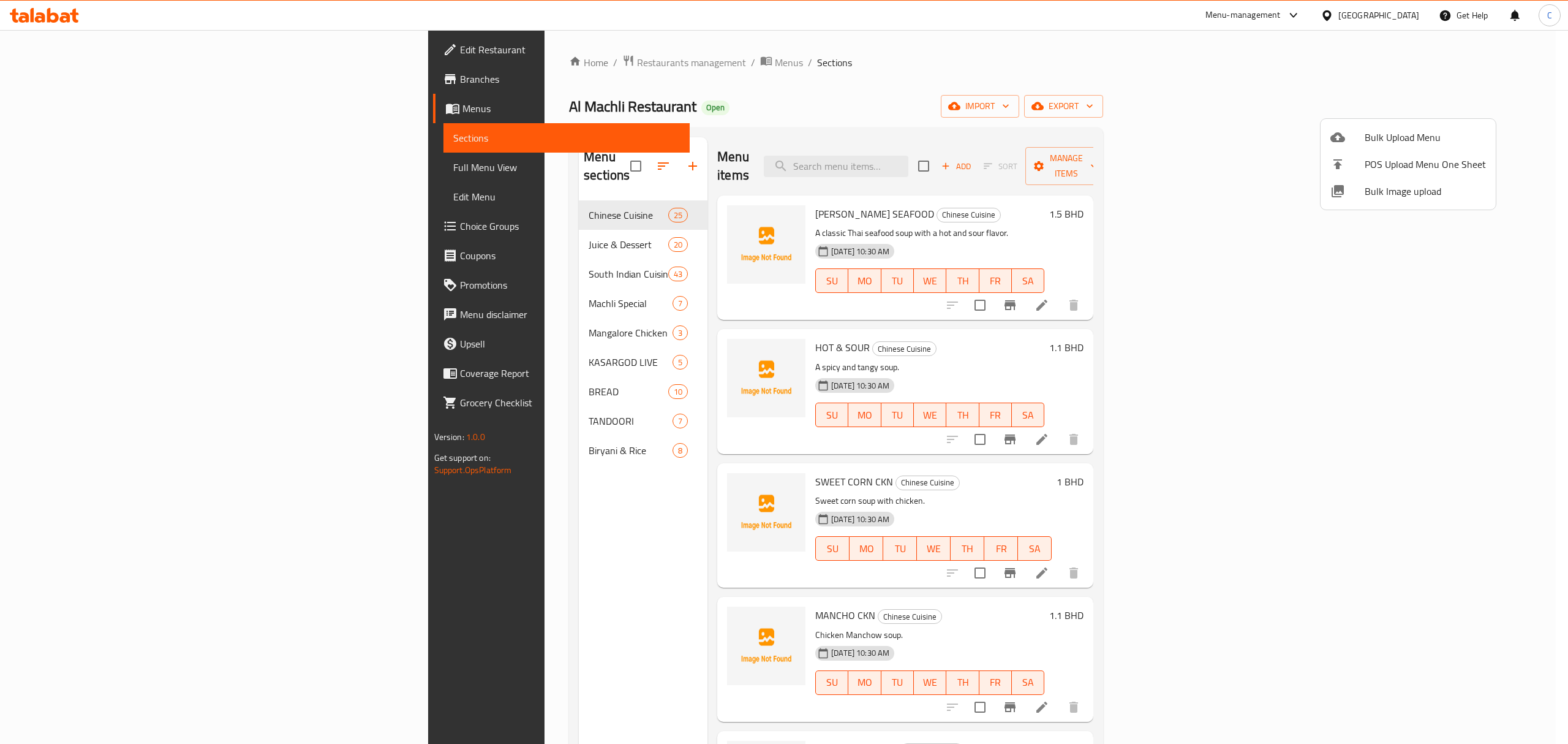
click at [495, 62] on div at bounding box center [784, 372] width 1568 height 744
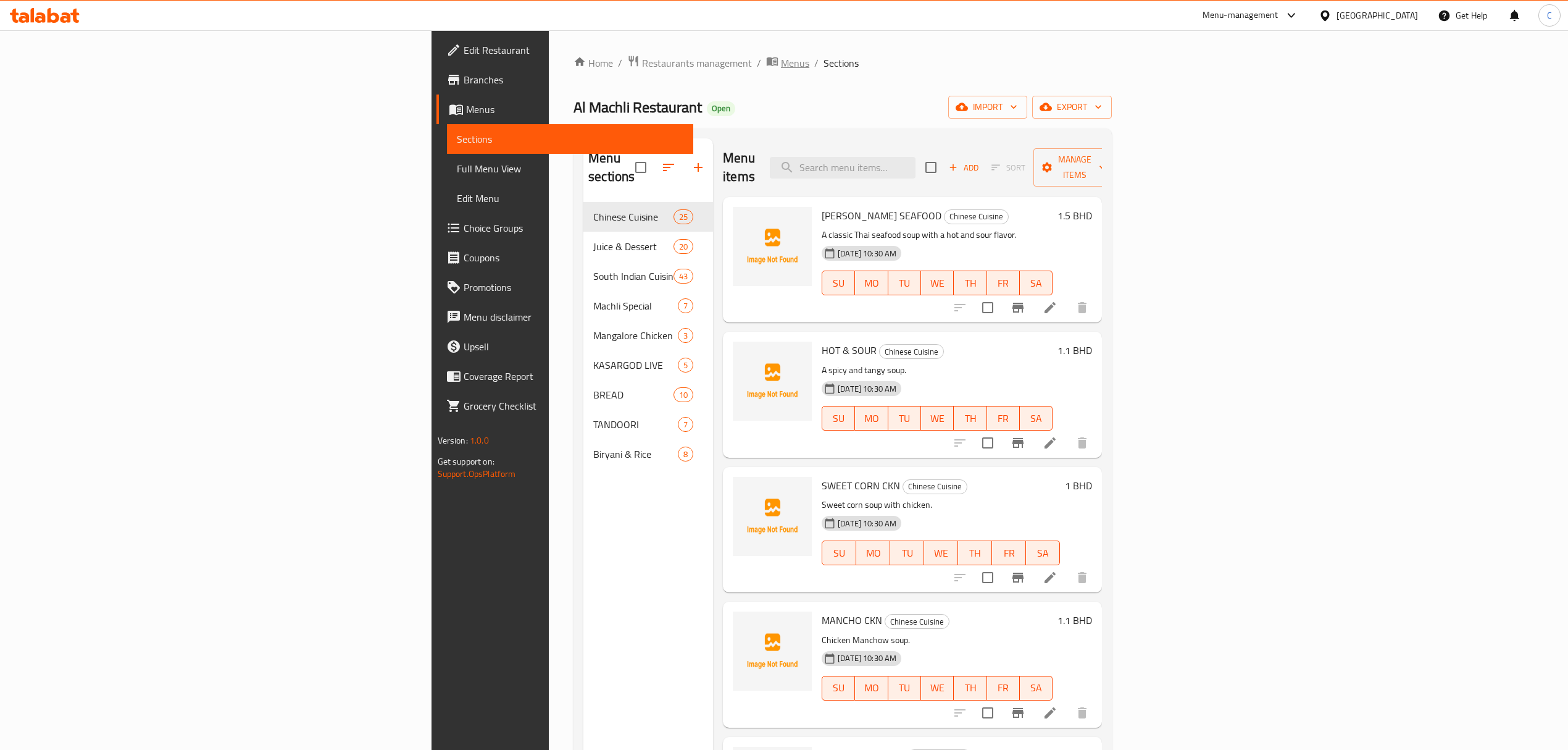
click at [781, 63] on span "Menus" at bounding box center [794, 63] width 28 height 15
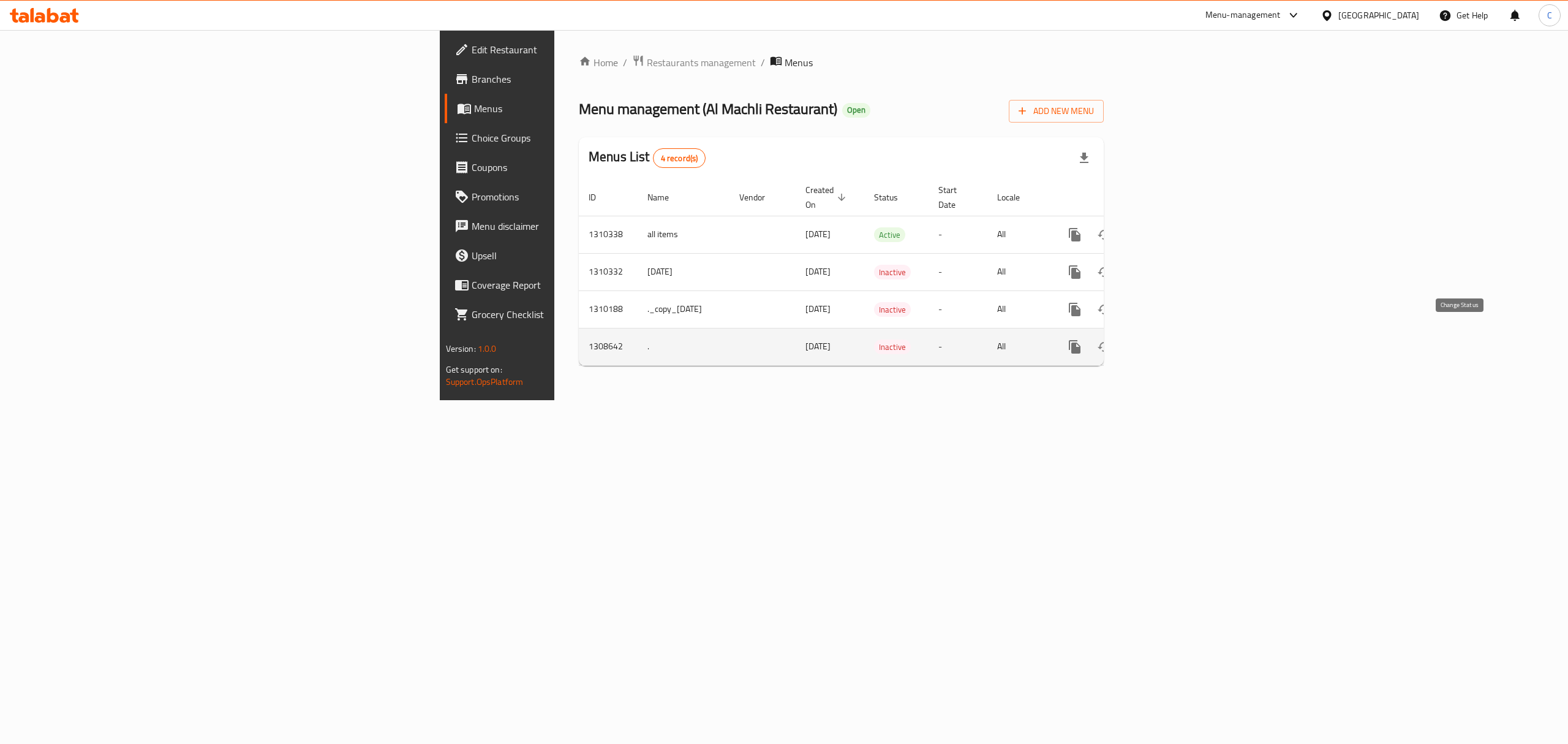
click at [1112, 340] on icon "enhanced table" at bounding box center [1104, 346] width 14 height 14
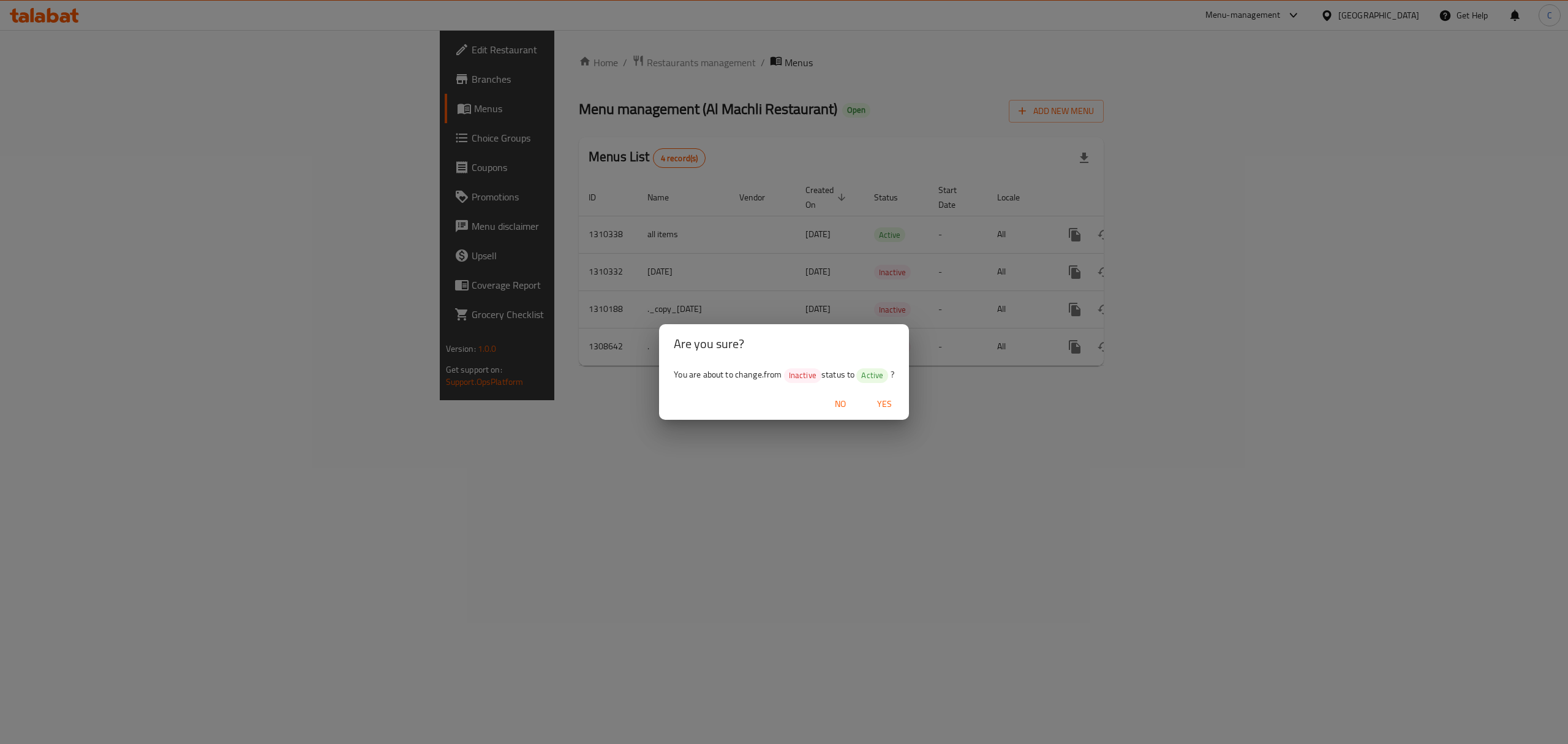
click at [885, 398] on span "Yes" at bounding box center [884, 404] width 30 height 15
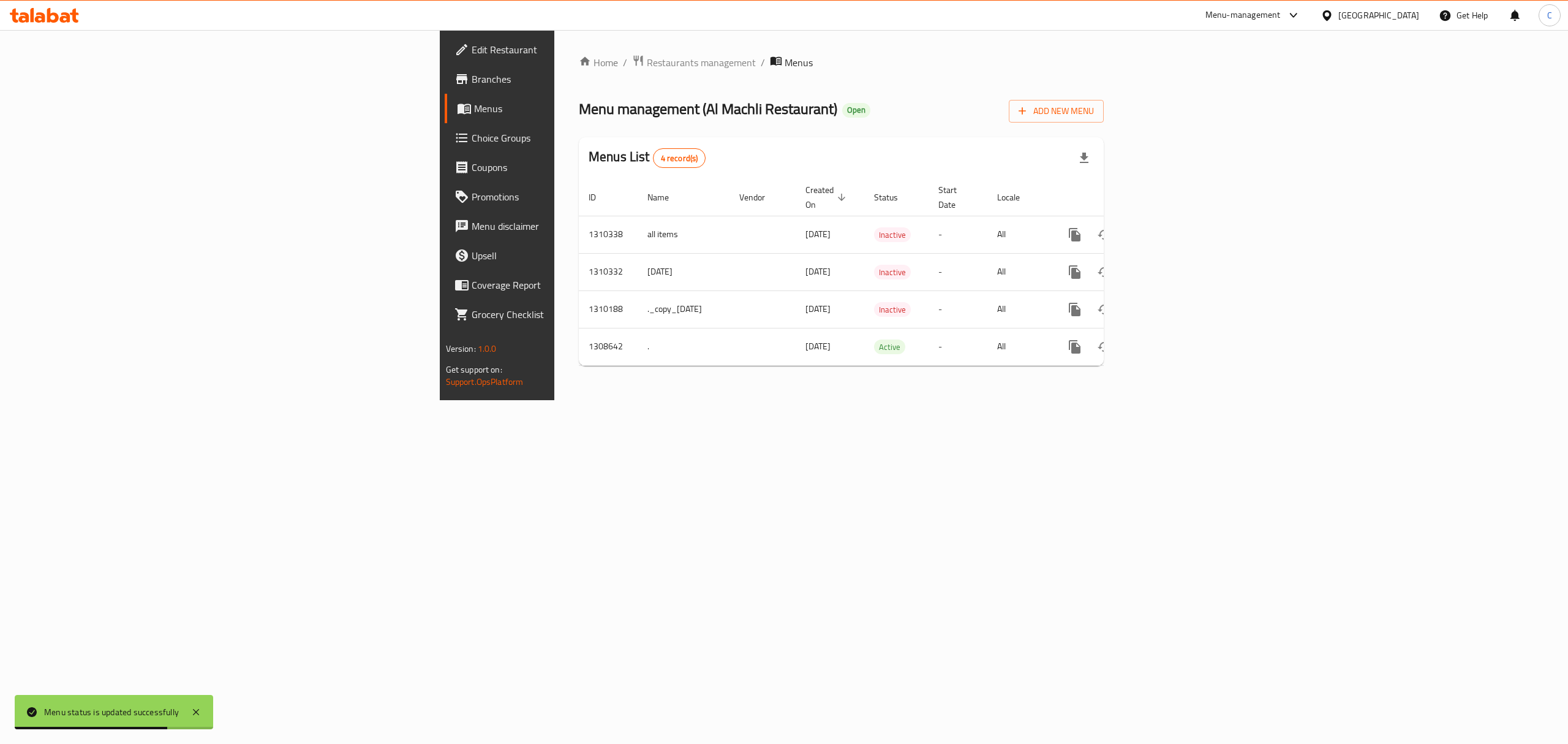
click at [554, 52] on div "Home / Restaurants management / Menus Menu management ( Al Machli Restaurant ) …" at bounding box center [841, 215] width 574 height 370
click at [647, 55] on span "Restaurants management" at bounding box center [701, 62] width 109 height 14
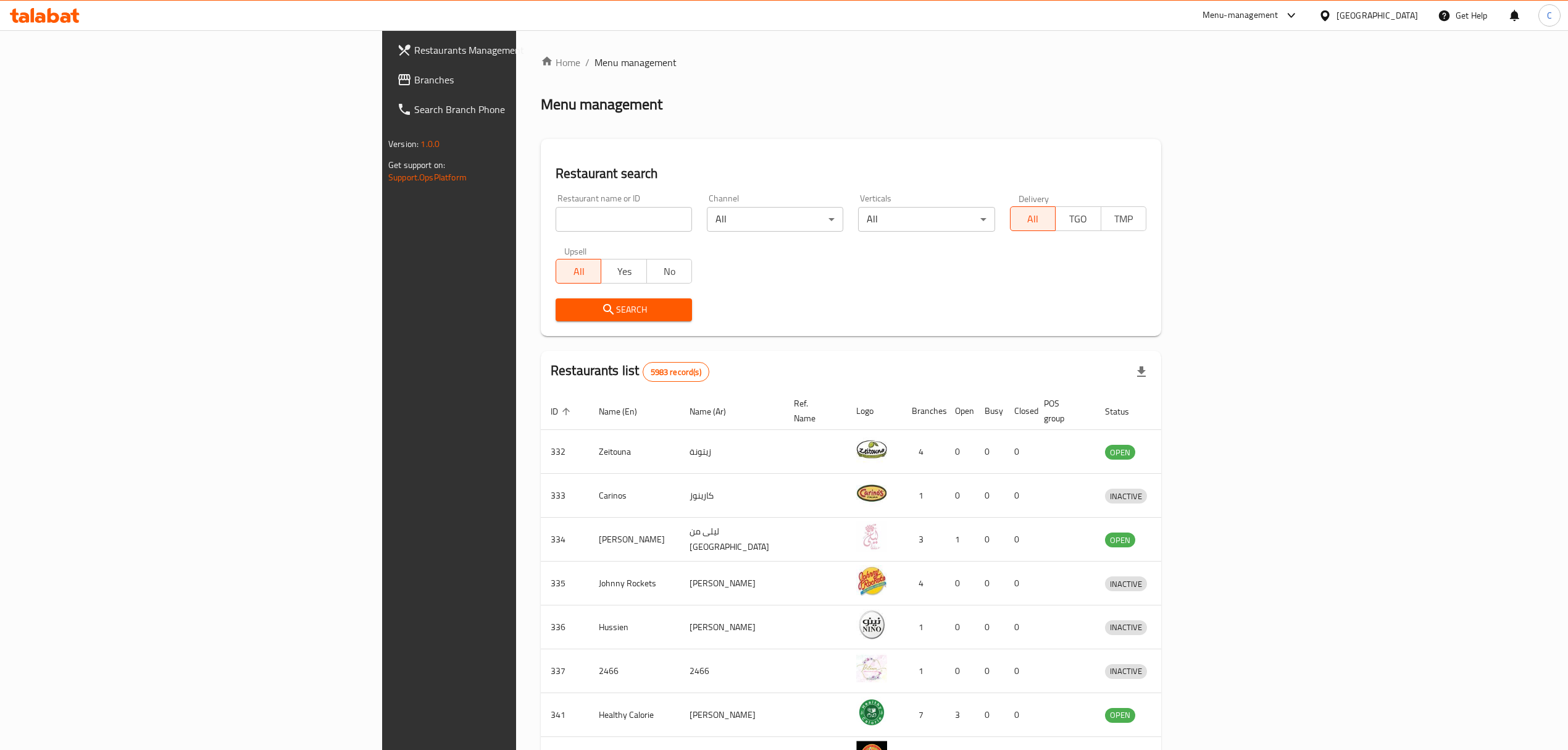
click at [556, 201] on div "Restaurant name or ID Restaurant name or ID" at bounding box center [624, 213] width 136 height 38
click at [556, 215] on input "search" at bounding box center [624, 219] width 136 height 25
click at [556, 221] on input "search" at bounding box center [624, 219] width 136 height 25
type input "estath"
click button "Search" at bounding box center [624, 310] width 136 height 23
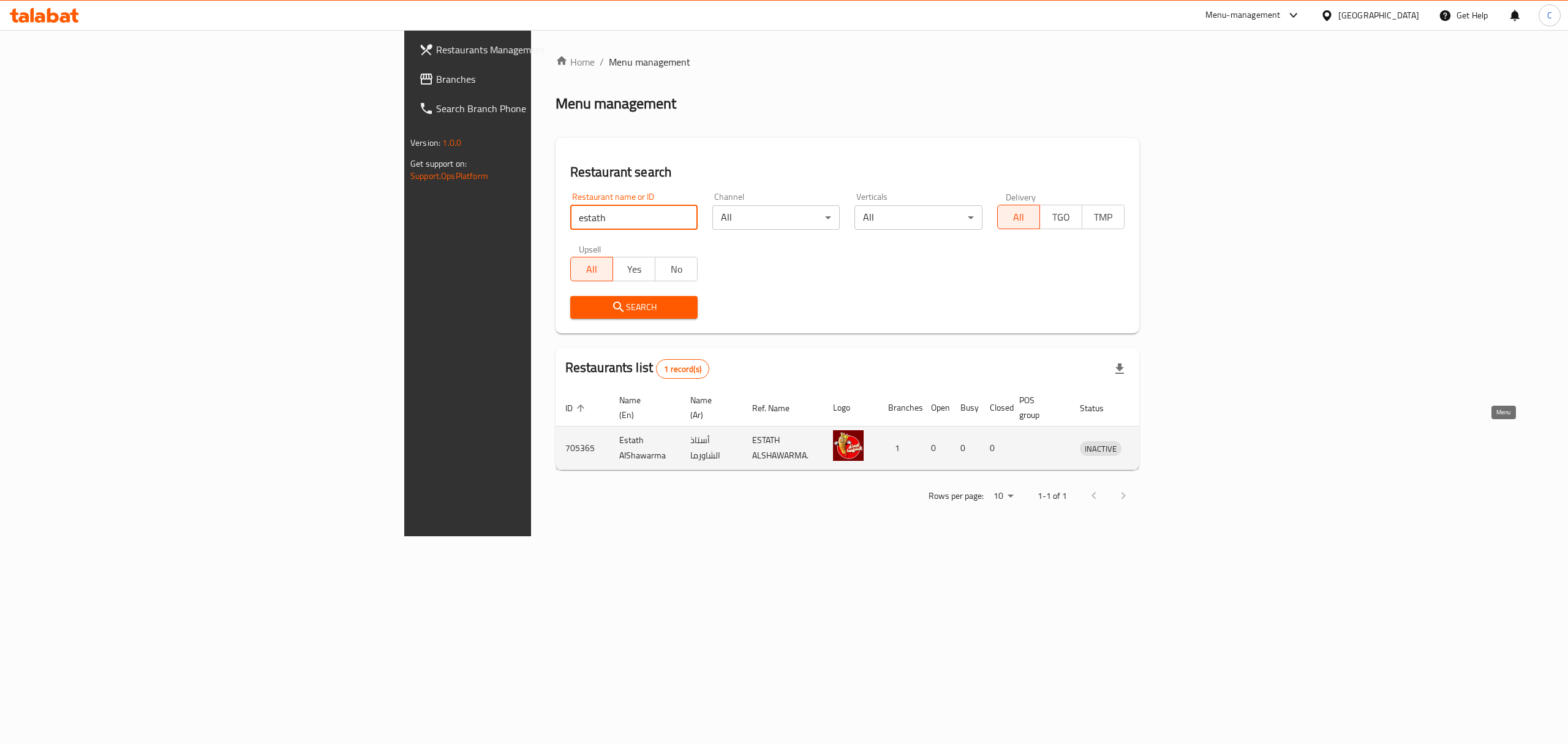
click at [1160, 444] on icon "enhanced table" at bounding box center [1153, 449] width 14 height 10
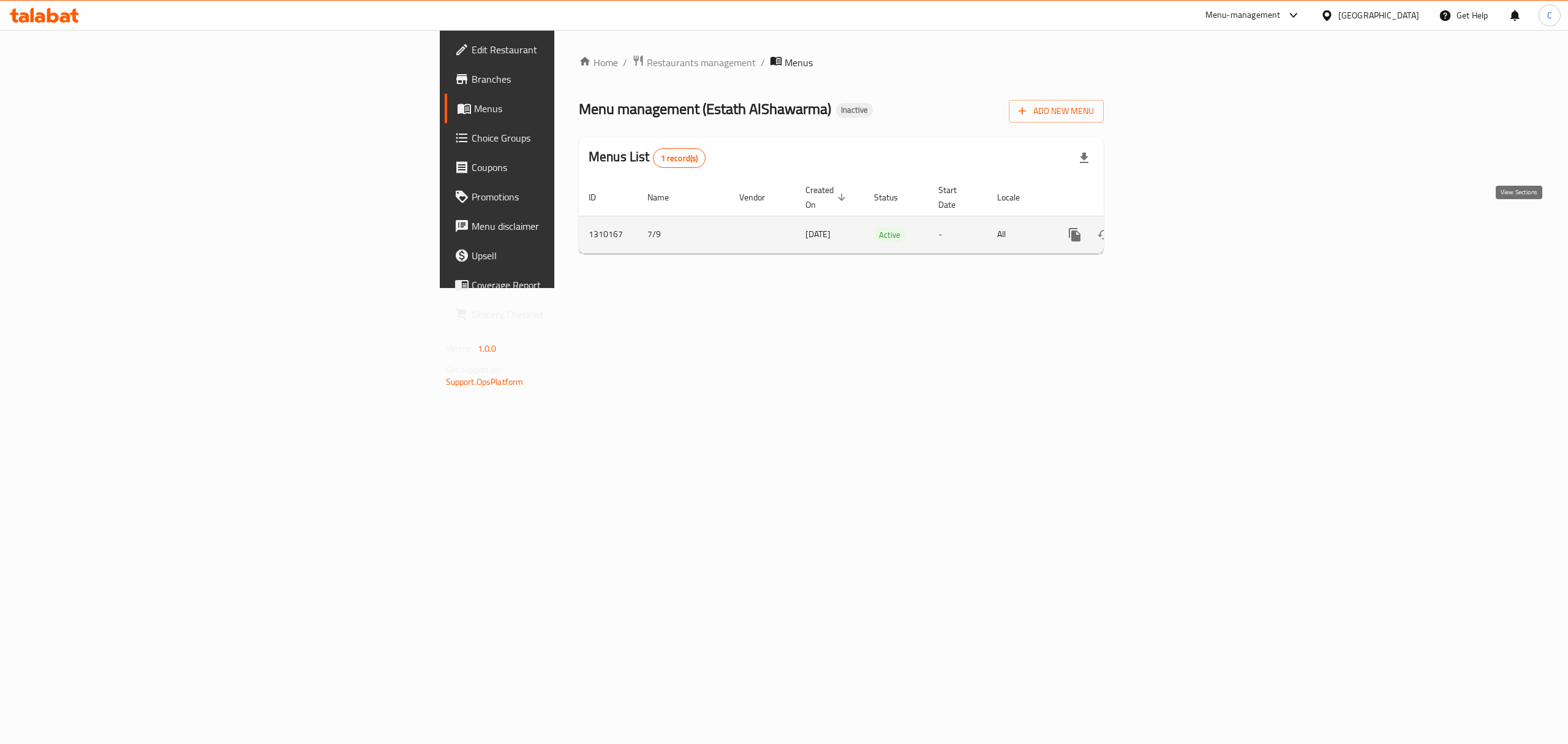
click at [1178, 231] on link "enhanced table" at bounding box center [1163, 234] width 30 height 30
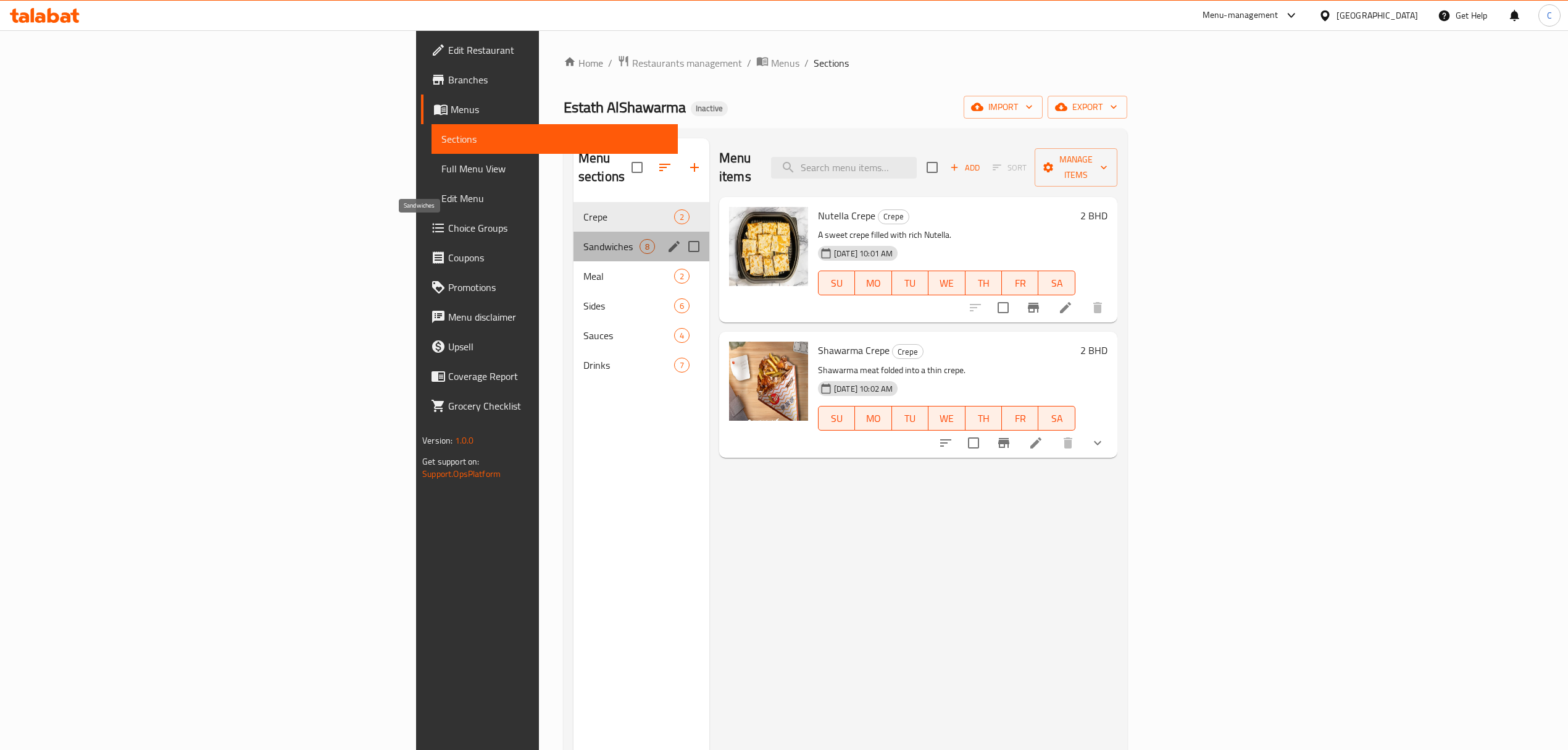
click at [583, 239] on span "Sandwiches" at bounding box center [611, 245] width 56 height 15
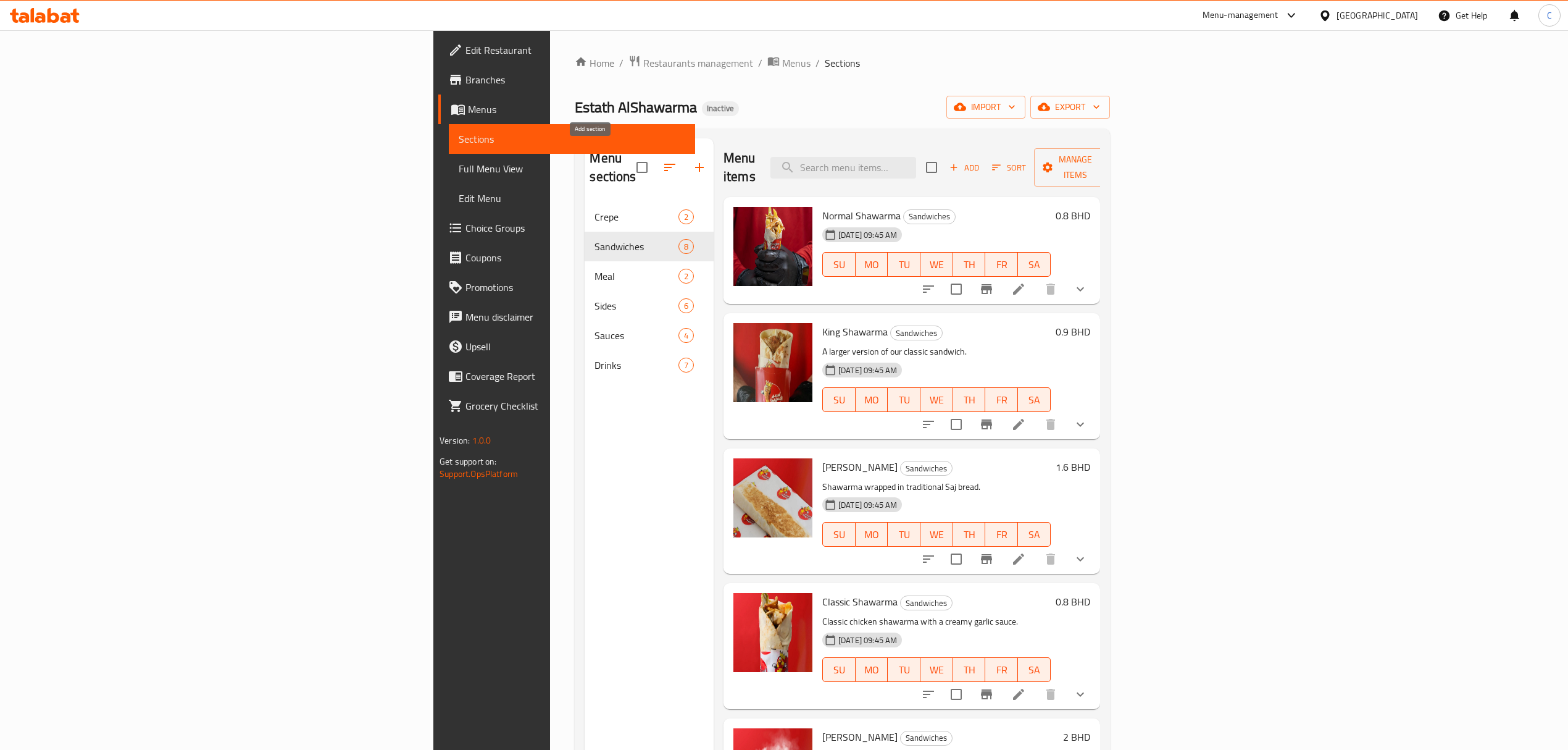
click at [692, 162] on icon "button" at bounding box center [699, 166] width 15 height 15
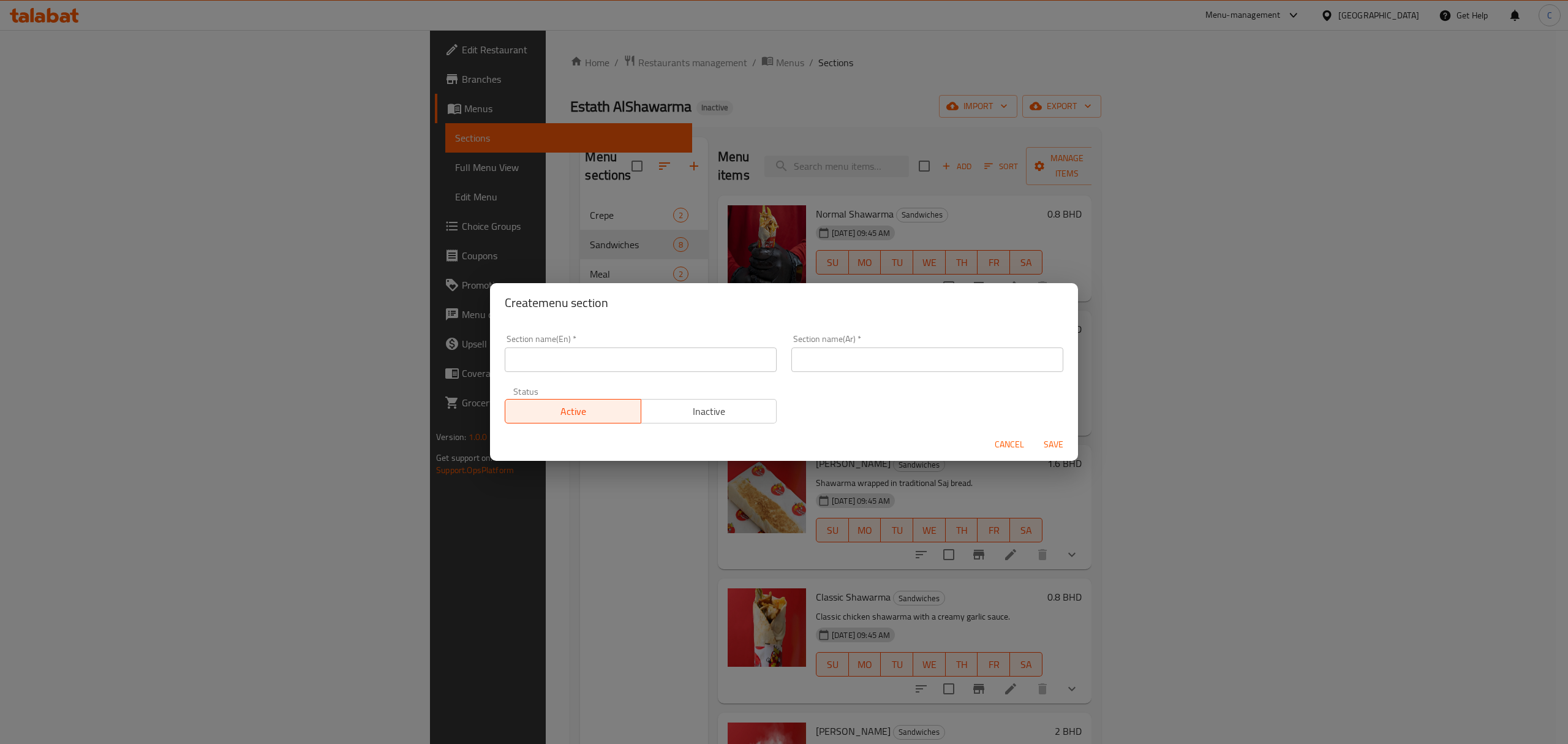
click at [730, 351] on input "text" at bounding box center [640, 359] width 272 height 25
type input "Burgers"
click at [853, 352] on input "text" at bounding box center [927, 359] width 272 height 25
paste input "البرجر"
type input "البرجر"
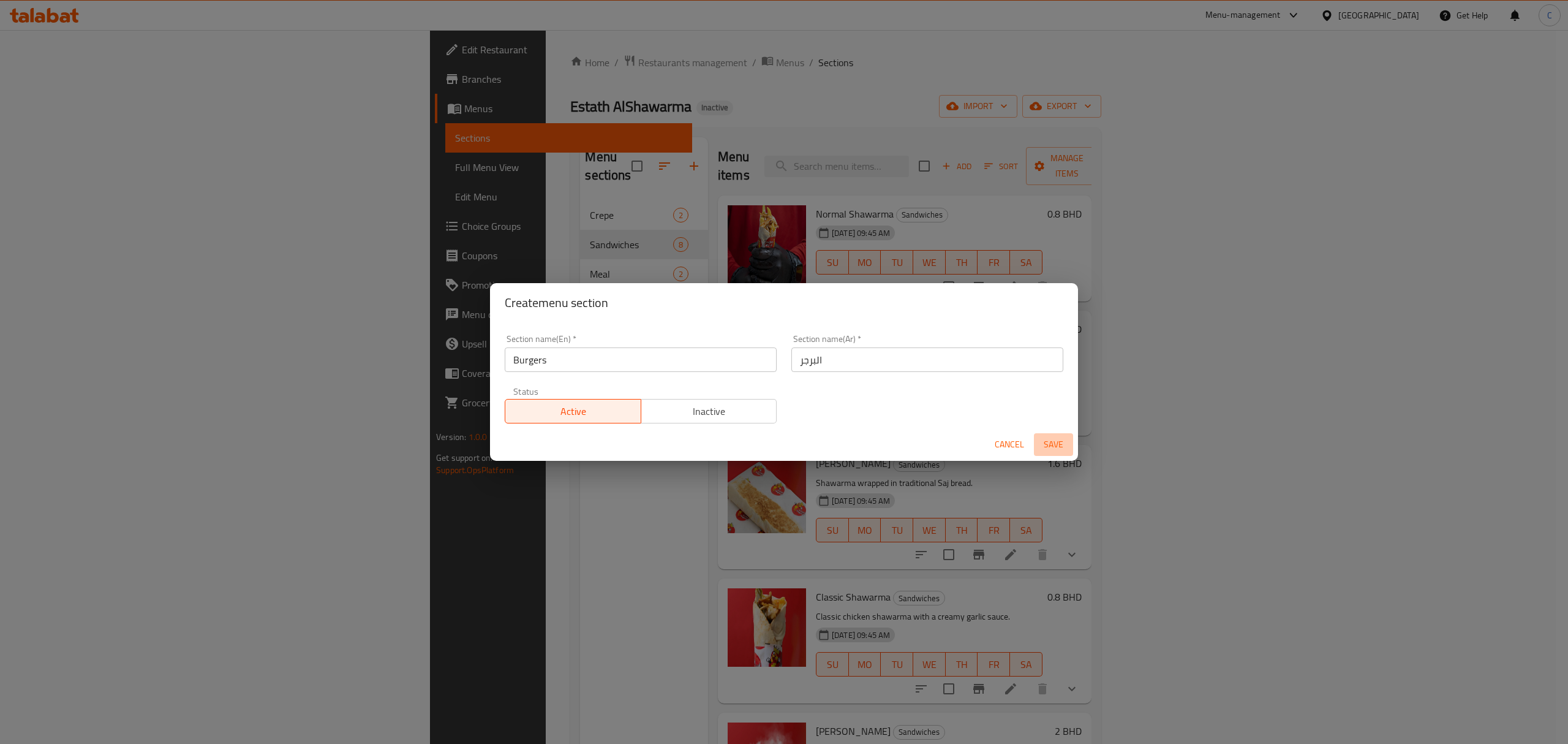
drag, startPoint x: 1056, startPoint y: 444, endPoint x: 997, endPoint y: 397, distance: 75.4
click at [1056, 444] on span "Save" at bounding box center [1053, 444] width 30 height 15
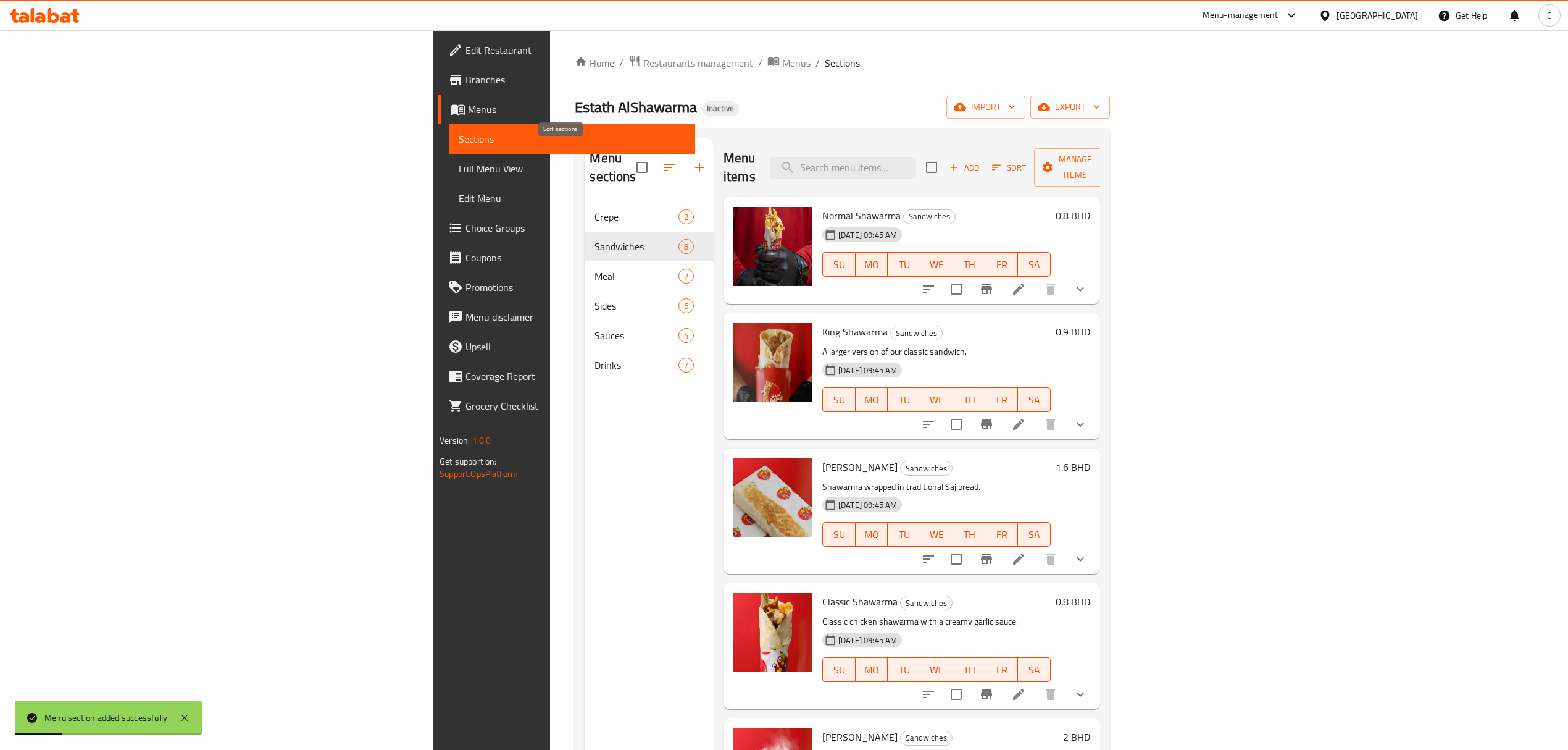
click at [664, 164] on icon "button" at bounding box center [669, 167] width 11 height 8
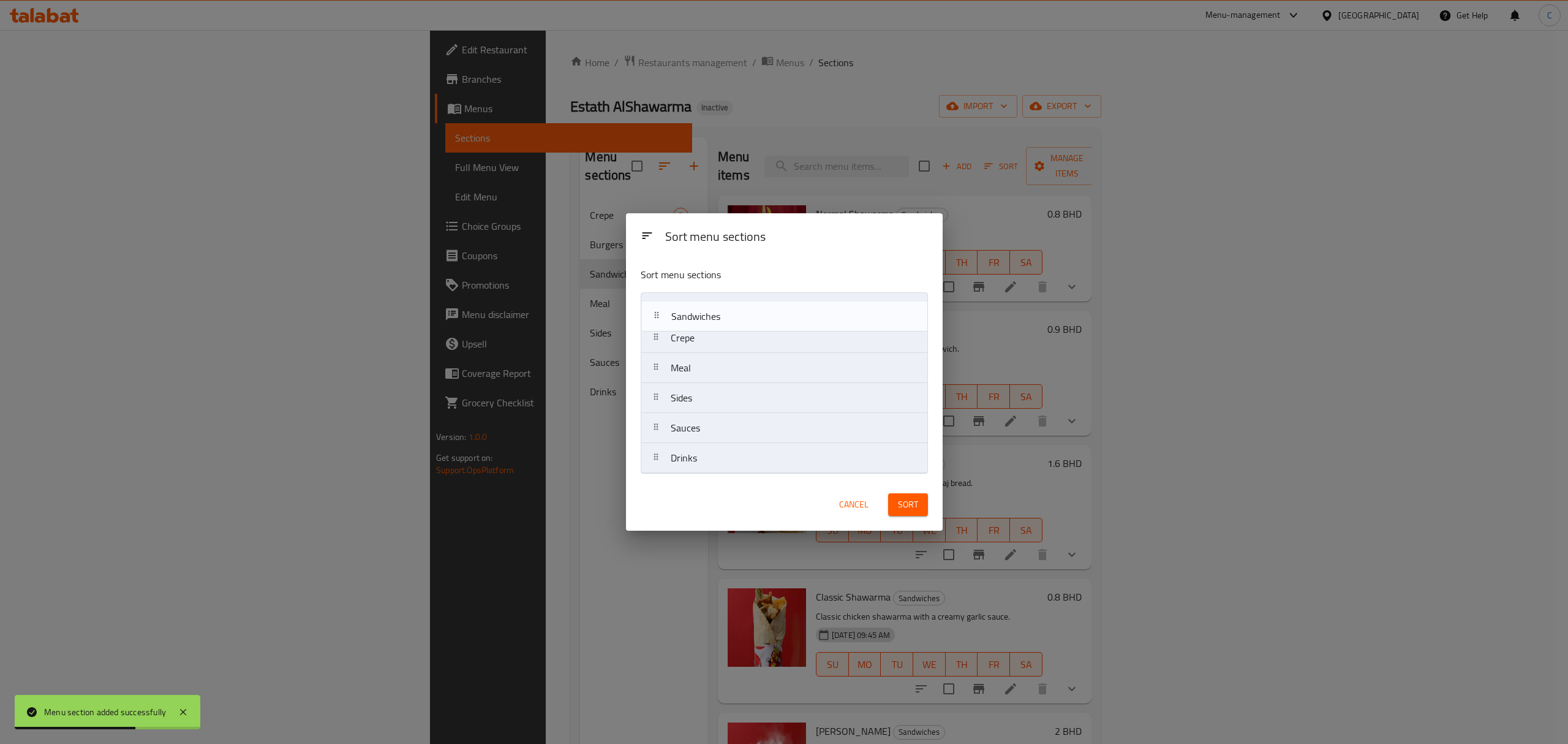
drag, startPoint x: 655, startPoint y: 338, endPoint x: 656, endPoint y: 318, distance: 20.0
click at [655, 309] on nav "Crepe Sandwiches Meal Sides Sauces Drinks" at bounding box center [784, 382] width 287 height 181
drag, startPoint x: 656, startPoint y: 348, endPoint x: 652, endPoint y: 373, distance: 25.3
click at [652, 373] on nav "Sandwiches Crepe Meal Sides Sauces Drinks" at bounding box center [784, 382] width 287 height 181
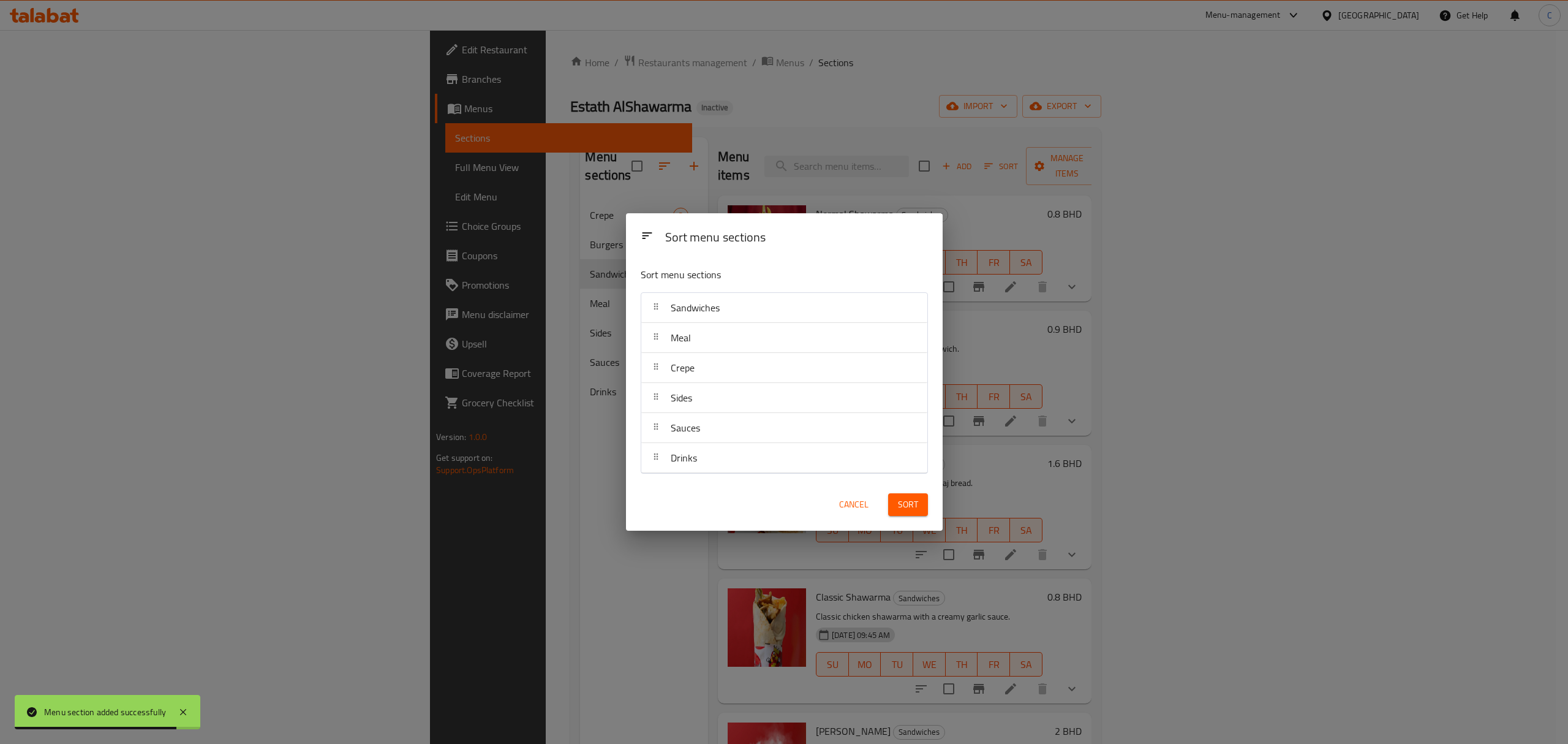
click at [901, 510] on span "Sort" at bounding box center [908, 505] width 20 height 15
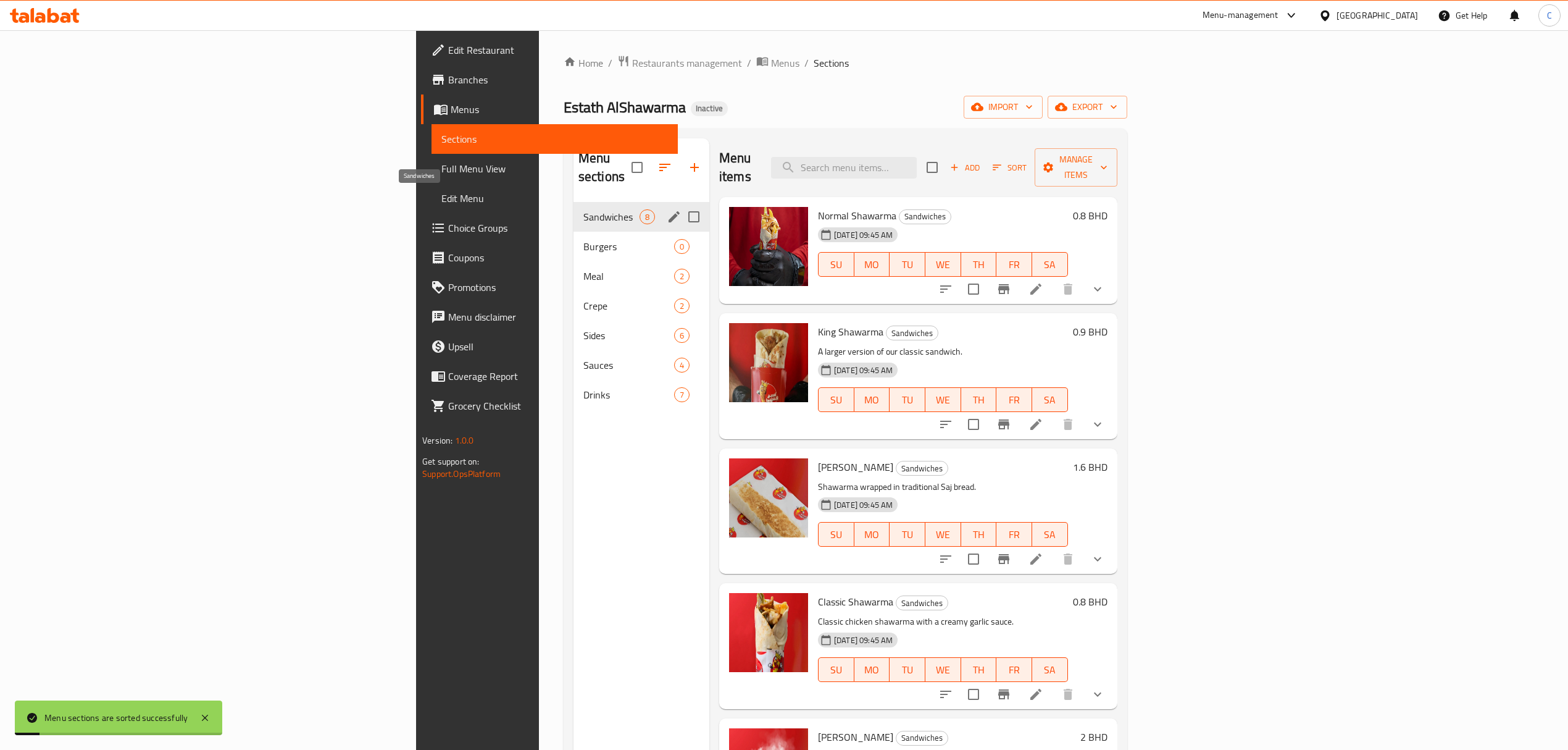
click at [583, 209] on span "Sandwiches" at bounding box center [611, 216] width 56 height 15
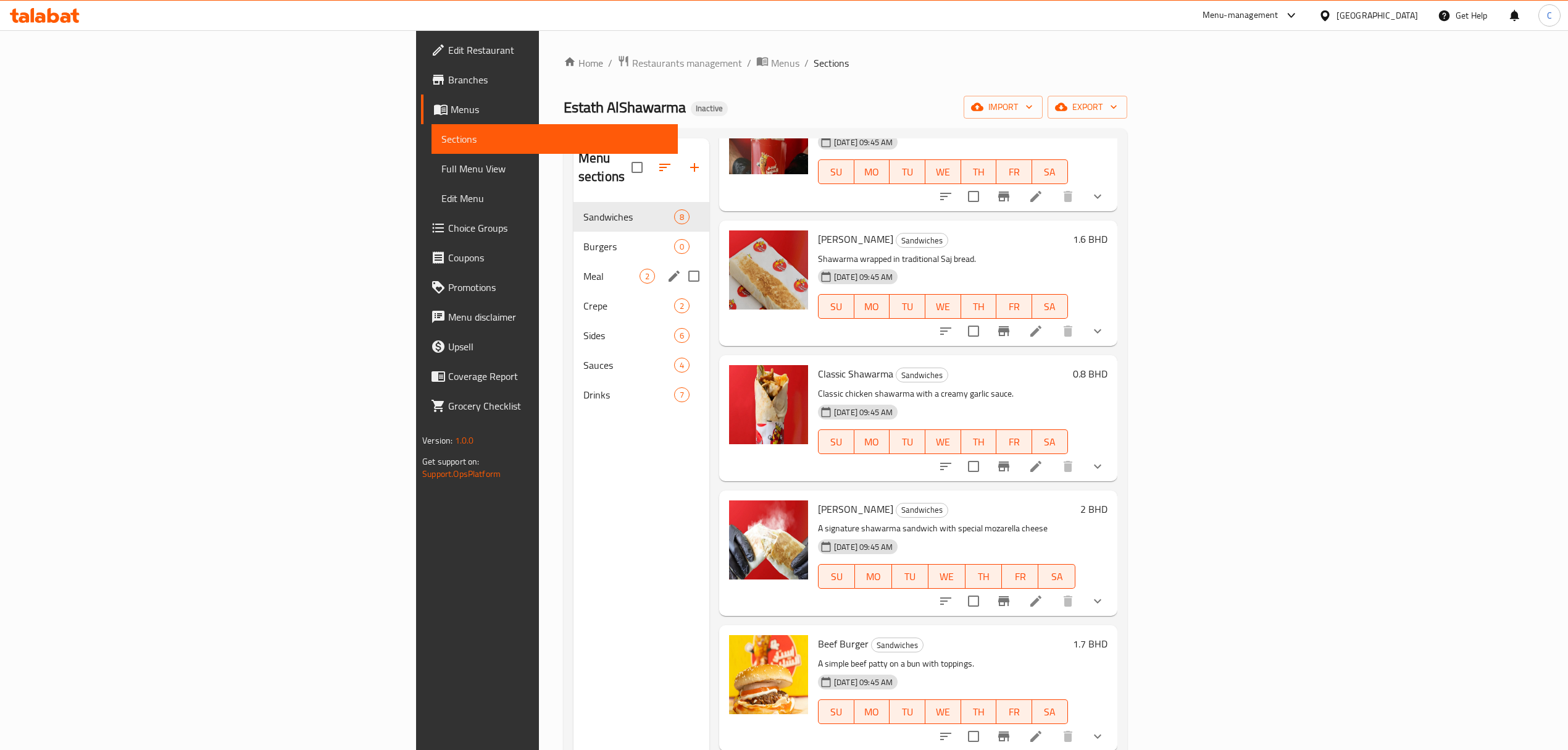
scroll to position [342, 0]
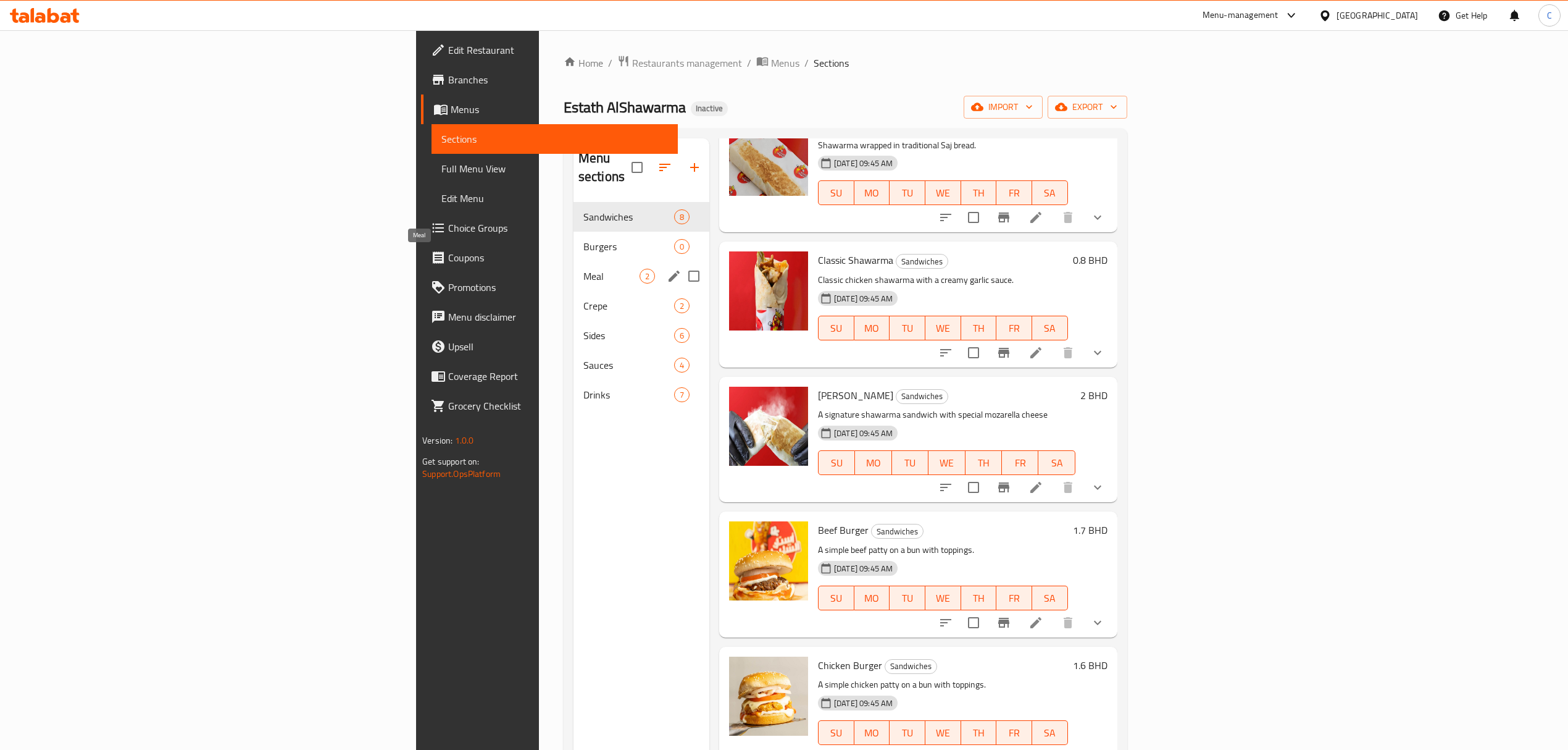
click at [583, 269] on span "Meal" at bounding box center [611, 275] width 56 height 15
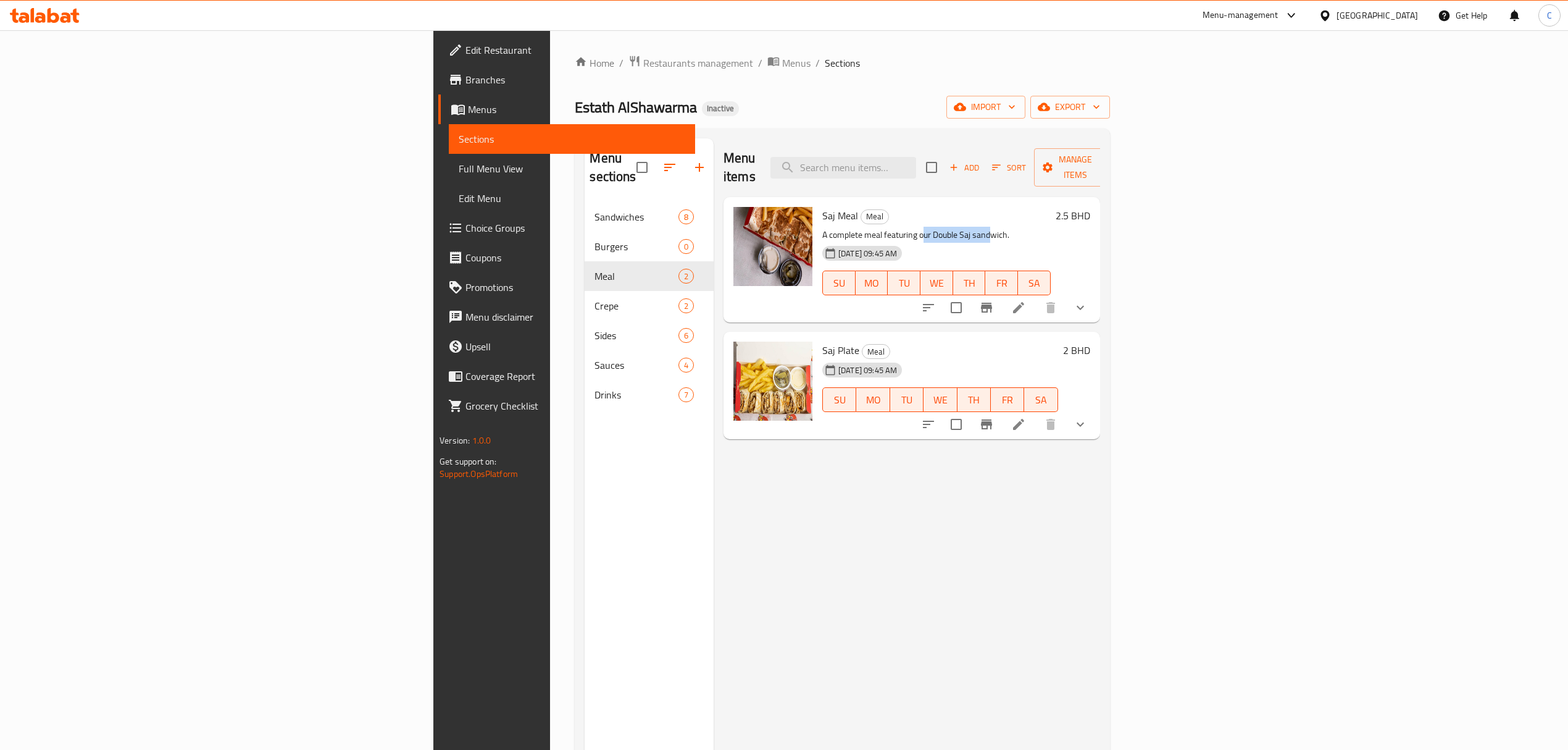
drag, startPoint x: 817, startPoint y: 215, endPoint x: 885, endPoint y: 220, distance: 68.2
click at [885, 227] on p "A complete meal featuring our Double Saj sandwich." at bounding box center [936, 235] width 228 height 15
click at [925, 342] on h6 "Saj Plate Meal" at bounding box center [939, 350] width 236 height 17
click at [1026, 417] on icon at bounding box center [1018, 424] width 15 height 15
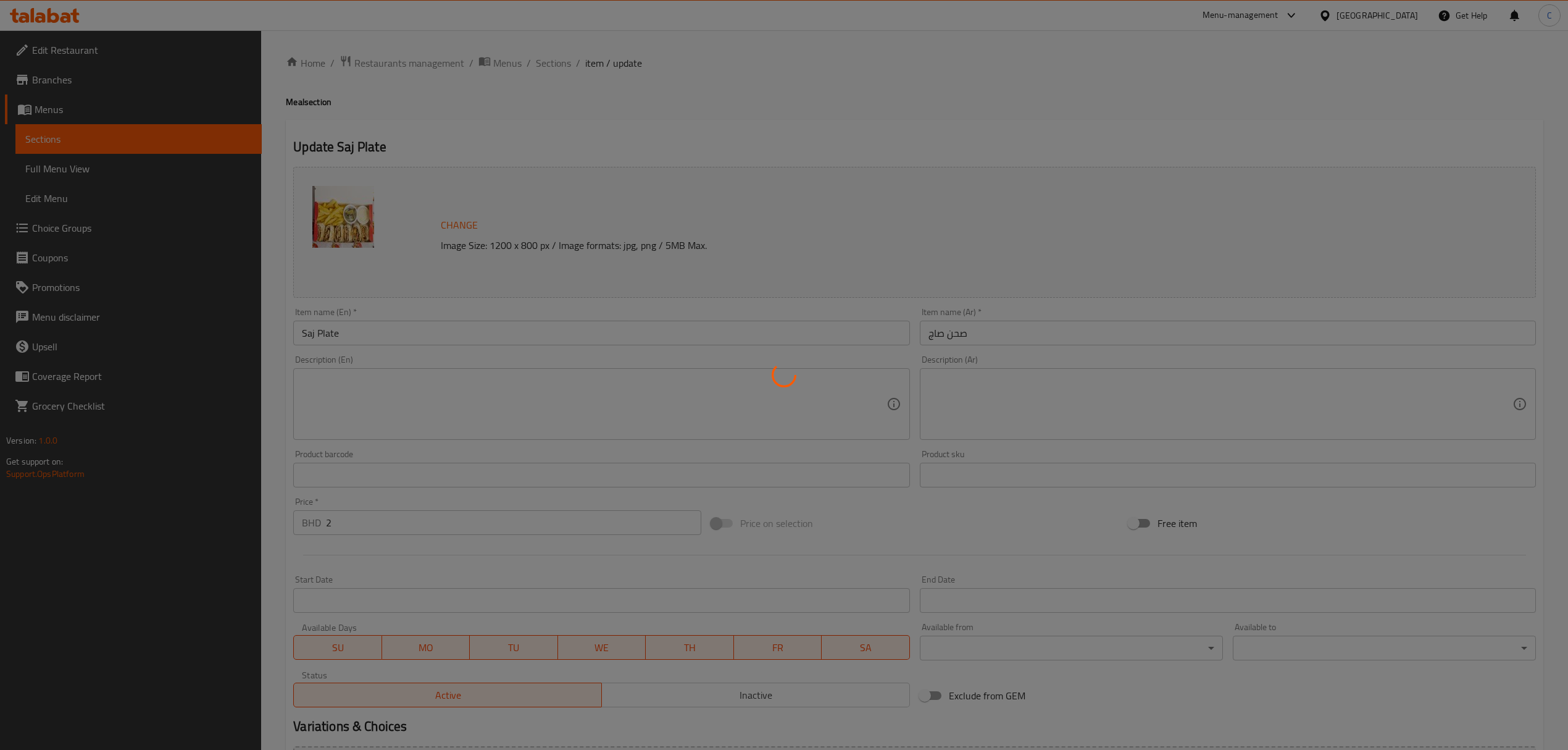
type input "اضافات"
type input "0"
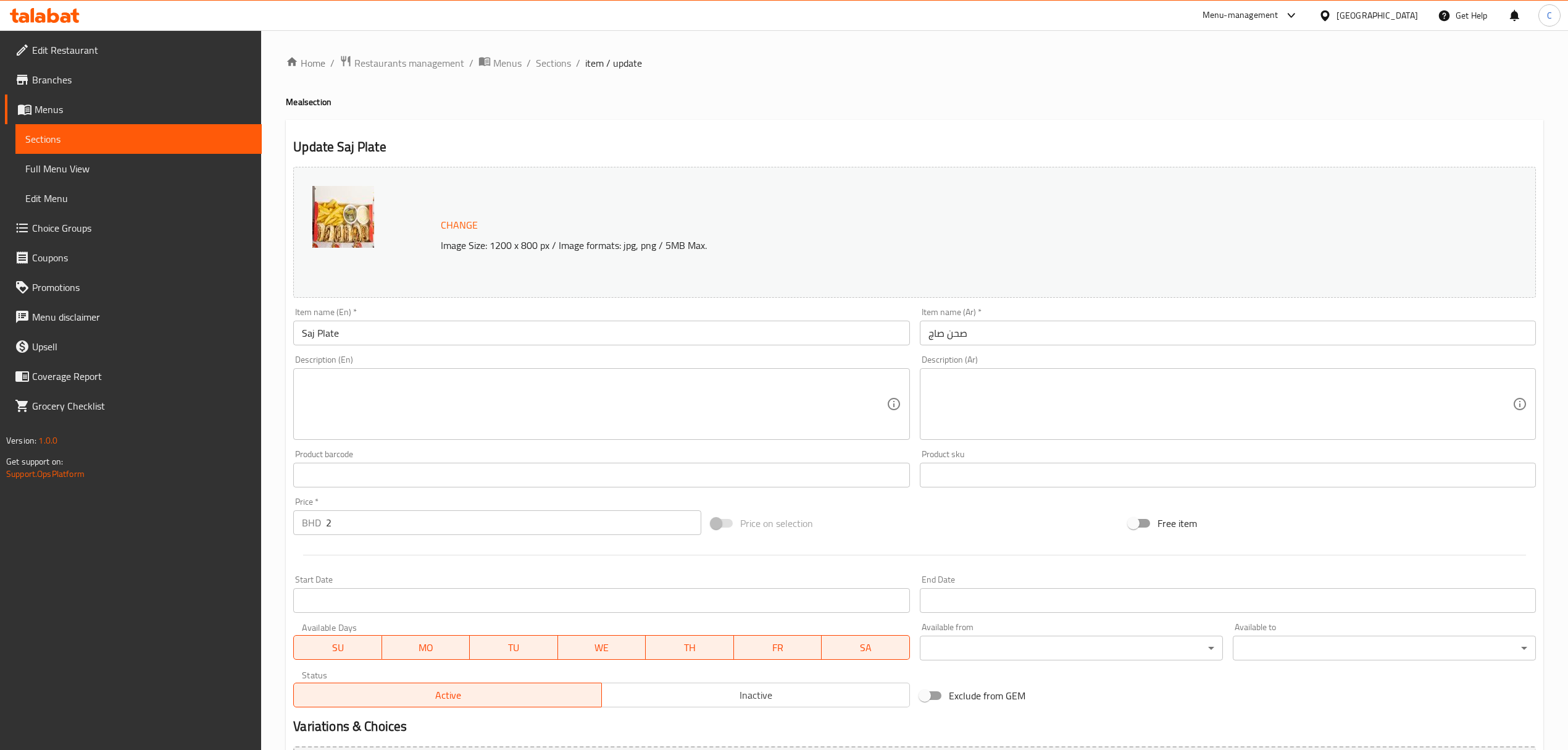
click at [843, 415] on textarea at bounding box center [594, 404] width 584 height 58
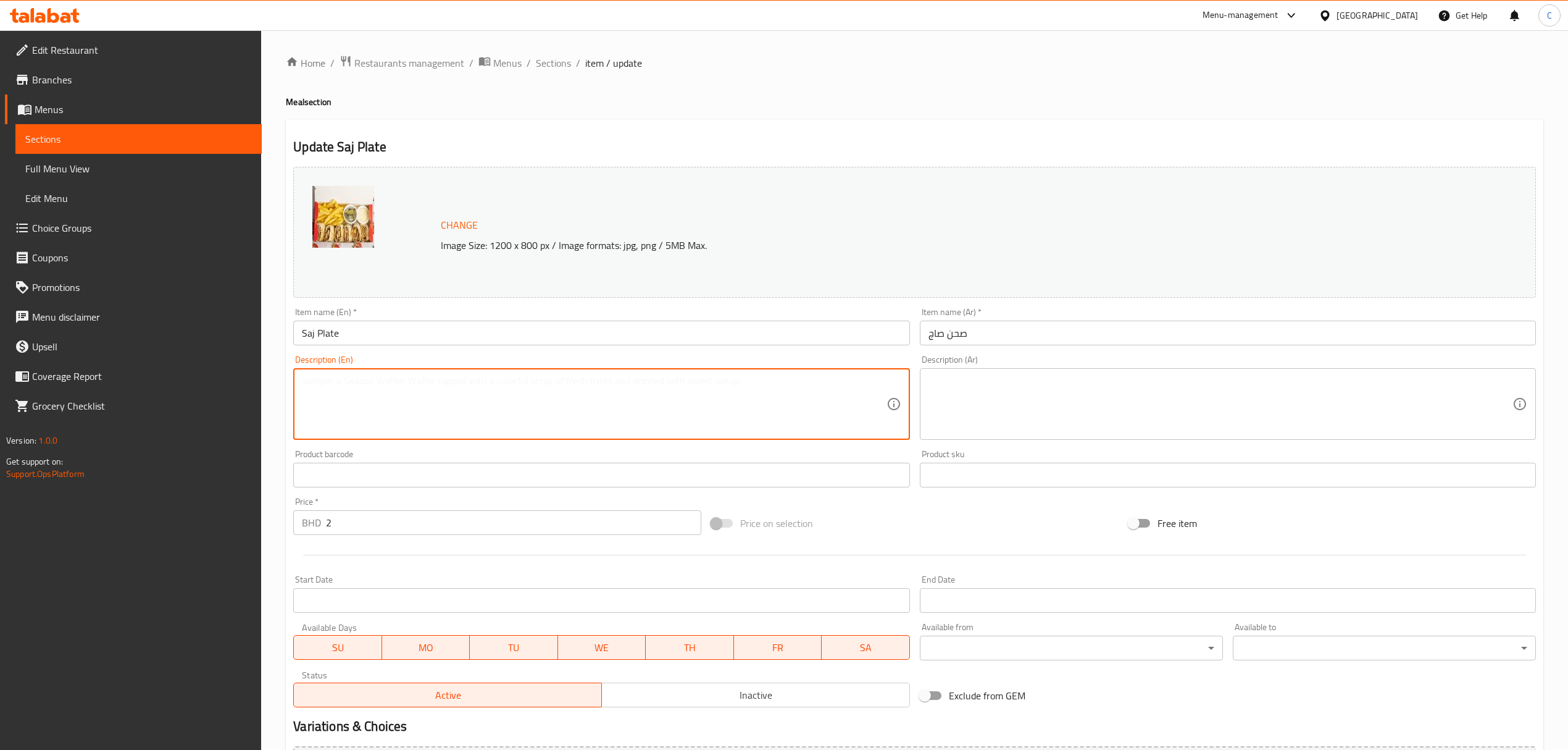
paste textarea "A complete meal featuring our Double Saj sandwich."
click at [457, 384] on textarea "A complete meal featuring our Double Saj sandwich." at bounding box center [594, 404] width 584 height 58
click at [368, 384] on textarea "A complete meal featuring our Saj sandwich." at bounding box center [594, 404] width 584 height 58
click at [507, 378] on textarea "A complete meal featuring our Saj sandwich." at bounding box center [594, 404] width 584 height 58
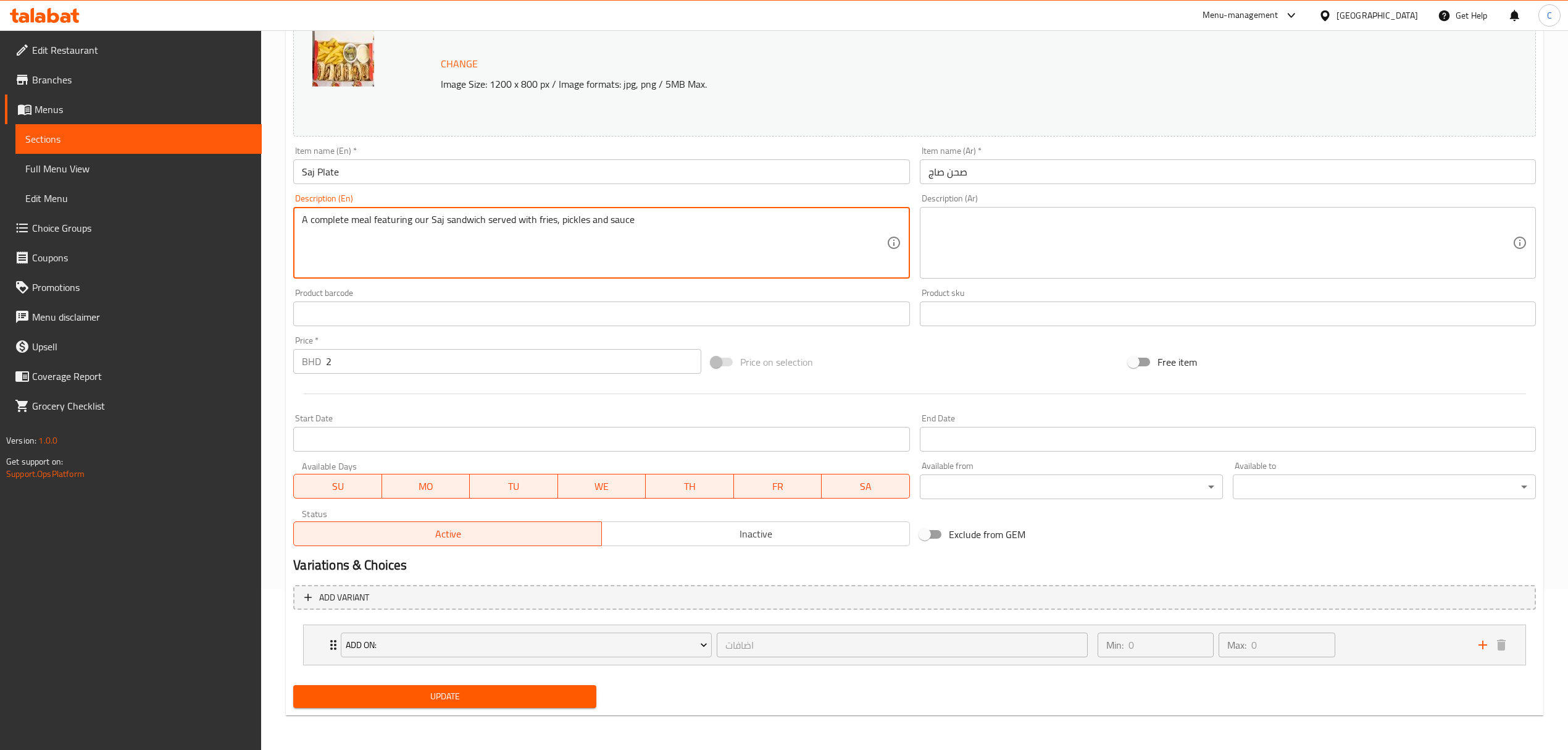
type textarea "A complete meal featuring our Saj sandwich served with fries, pickles and sauce"
click at [510, 690] on span "Update" at bounding box center [444, 696] width 283 height 15
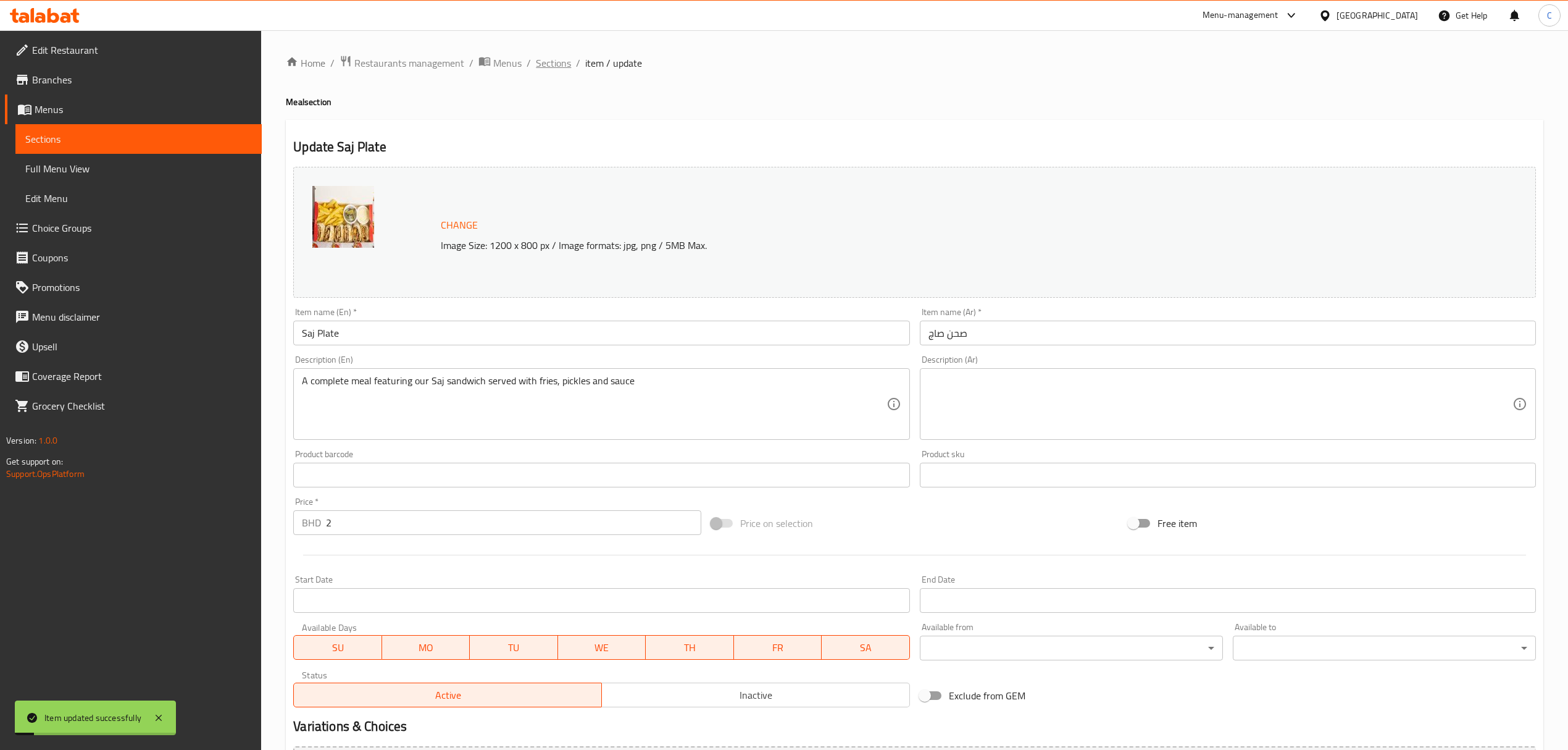
click at [549, 63] on span "Sections" at bounding box center [553, 63] width 35 height 15
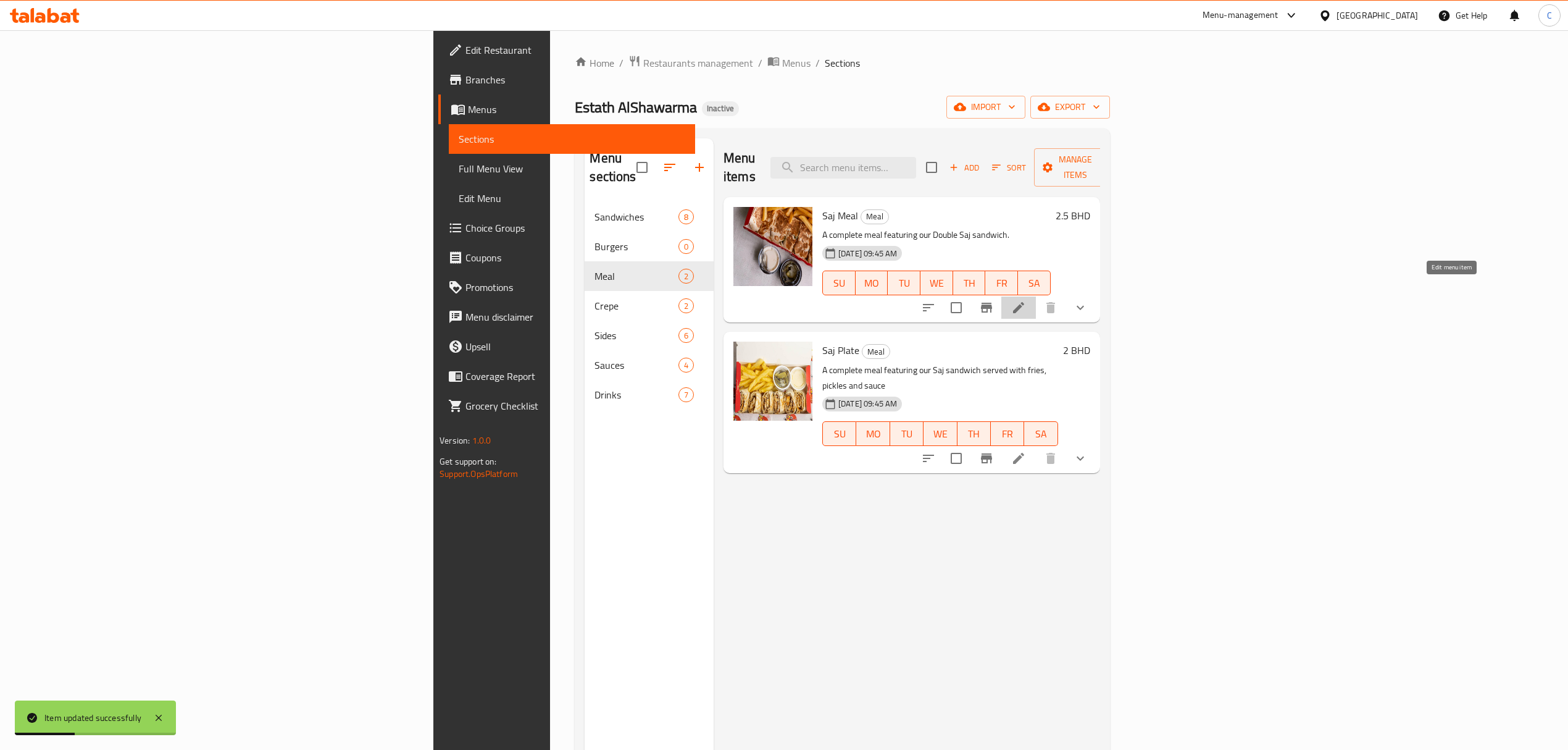
click at [1026, 300] on icon at bounding box center [1018, 307] width 15 height 15
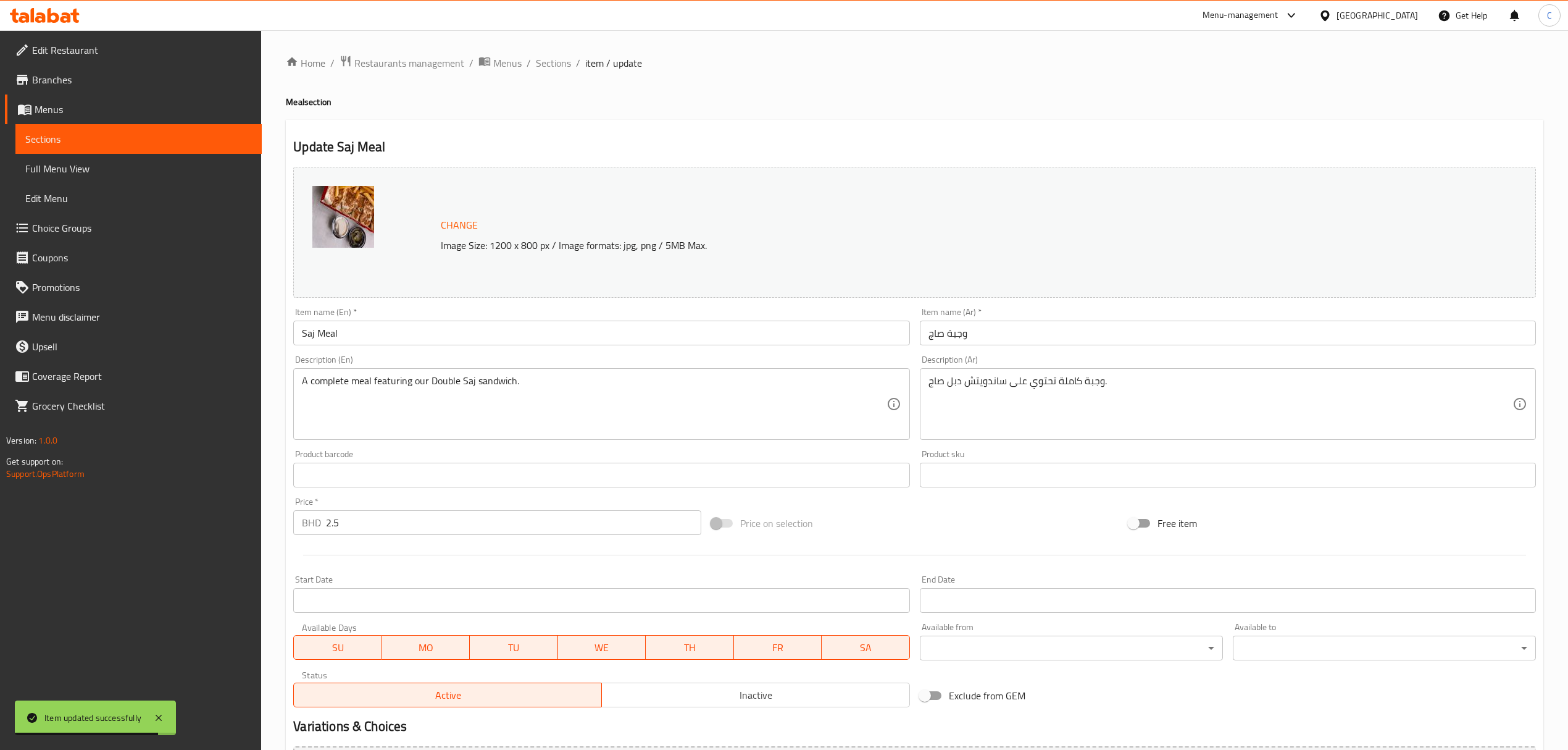
click at [302, 335] on input "Saj Meal" at bounding box center [601, 332] width 616 height 25
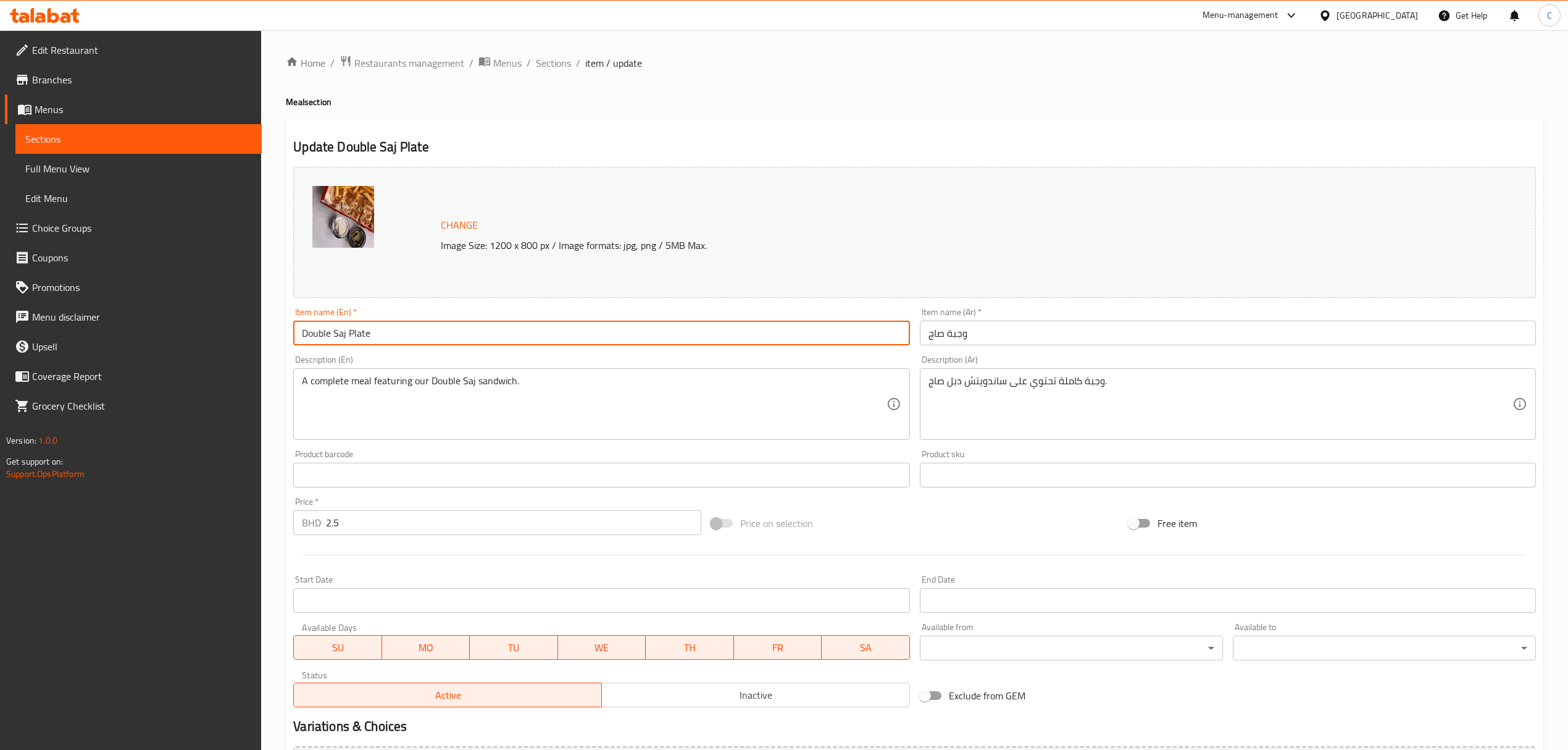
type input "Double Saj Plate"
click at [1010, 330] on input "وجبة صاج" at bounding box center [1227, 332] width 616 height 25
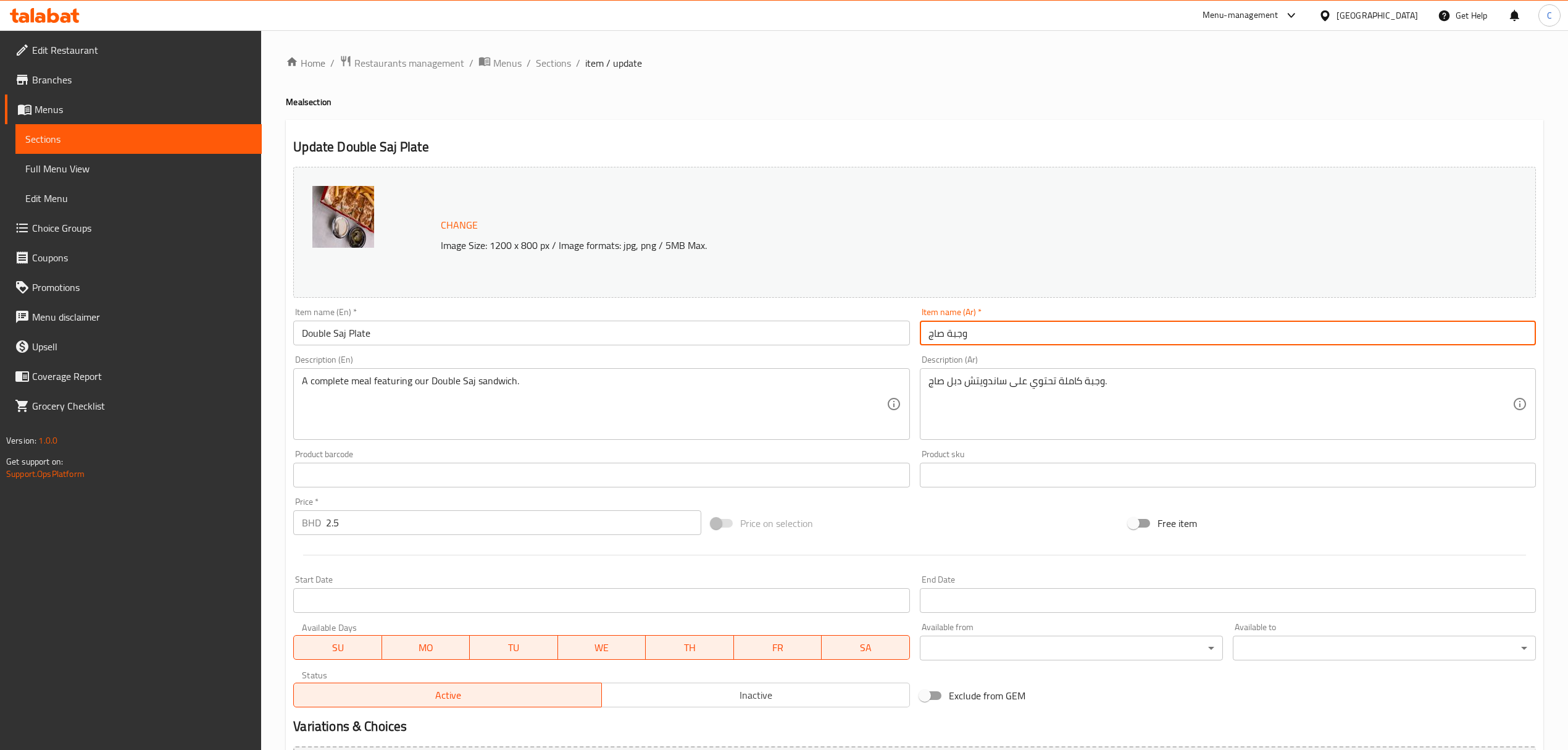
click at [1011, 329] on input "وجبة صاج" at bounding box center [1227, 332] width 616 height 25
paste input "صفيحة ساج مزدوجة"
type input "صفيحة ساج مزدوجة"
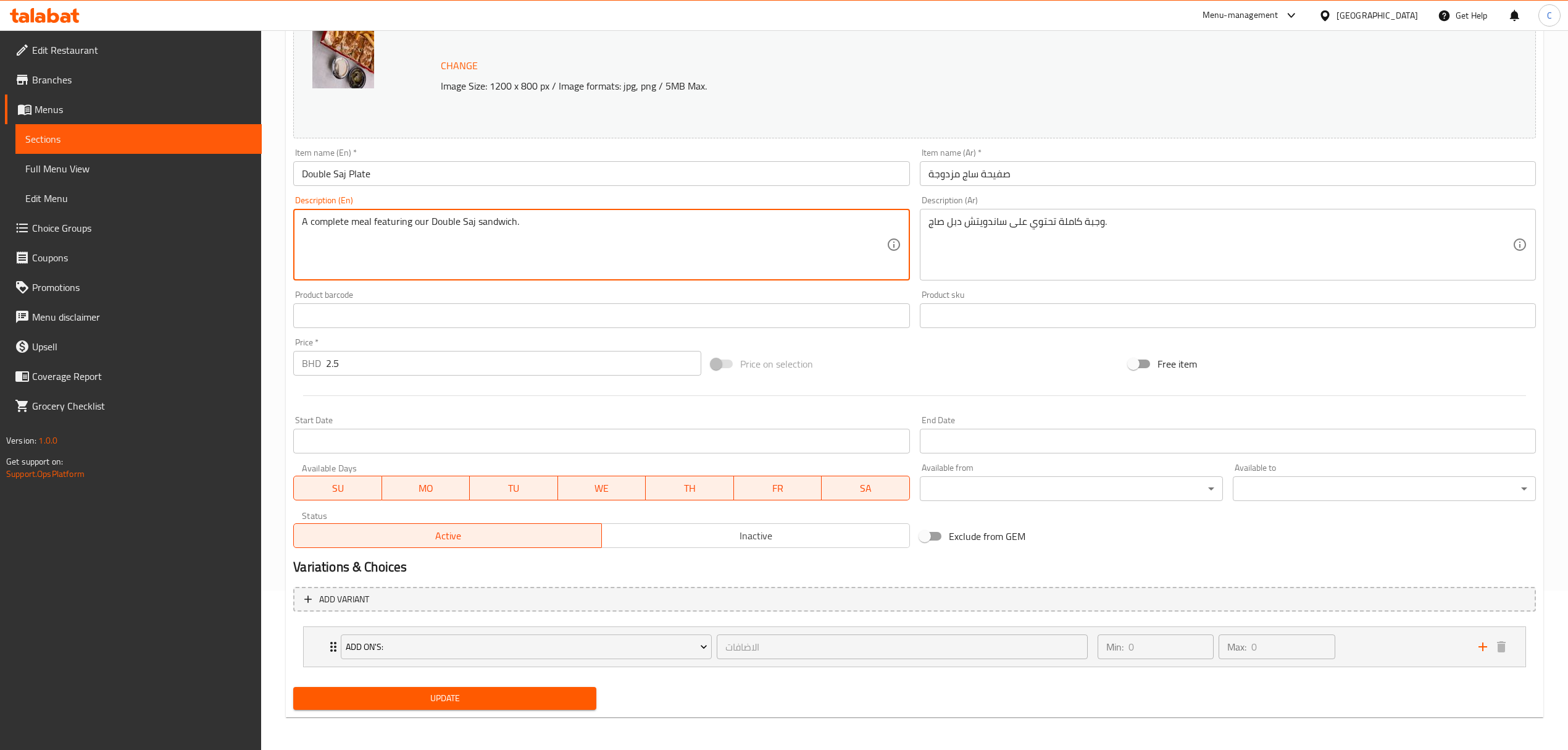
scroll to position [161, 0]
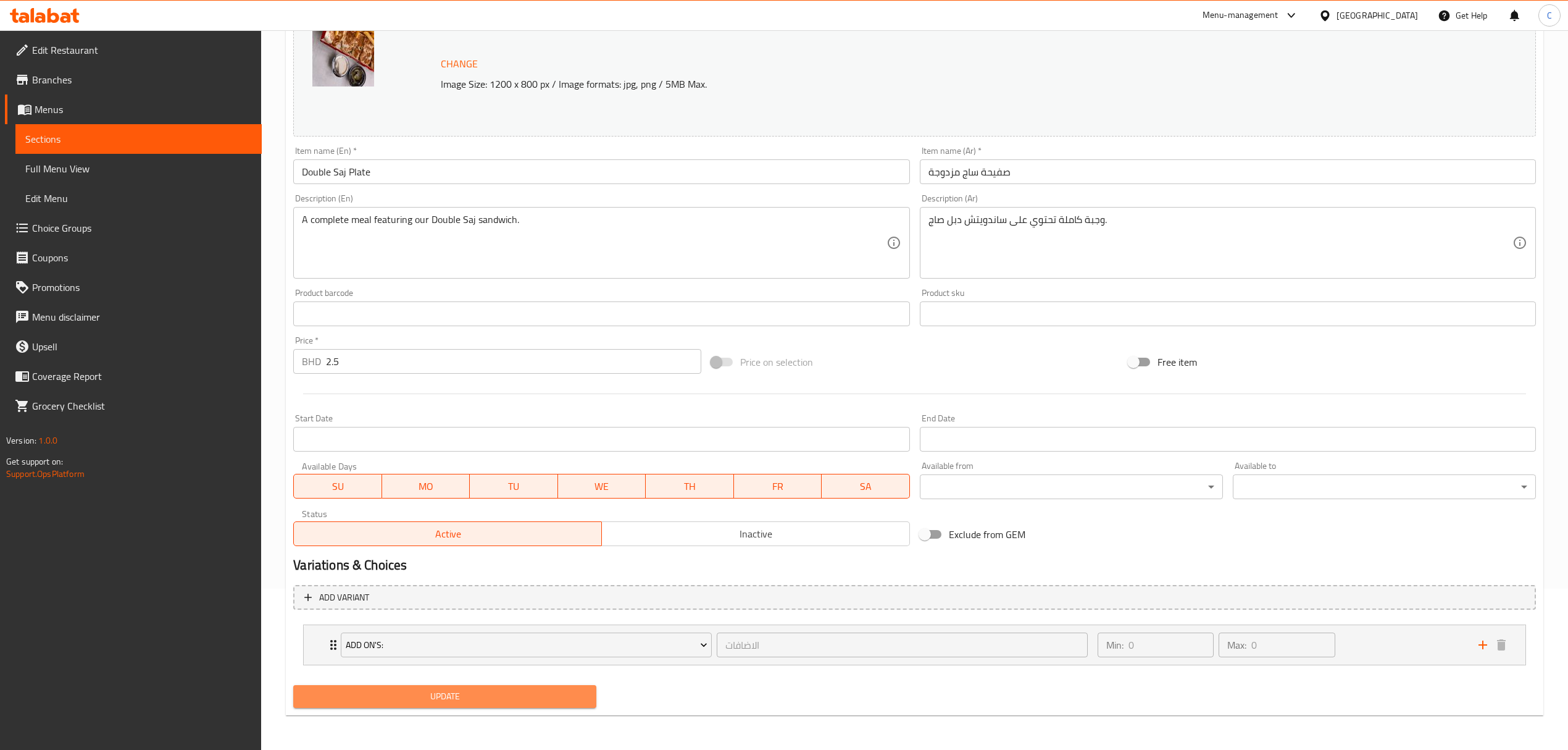
click at [512, 694] on span "Update" at bounding box center [444, 696] width 283 height 15
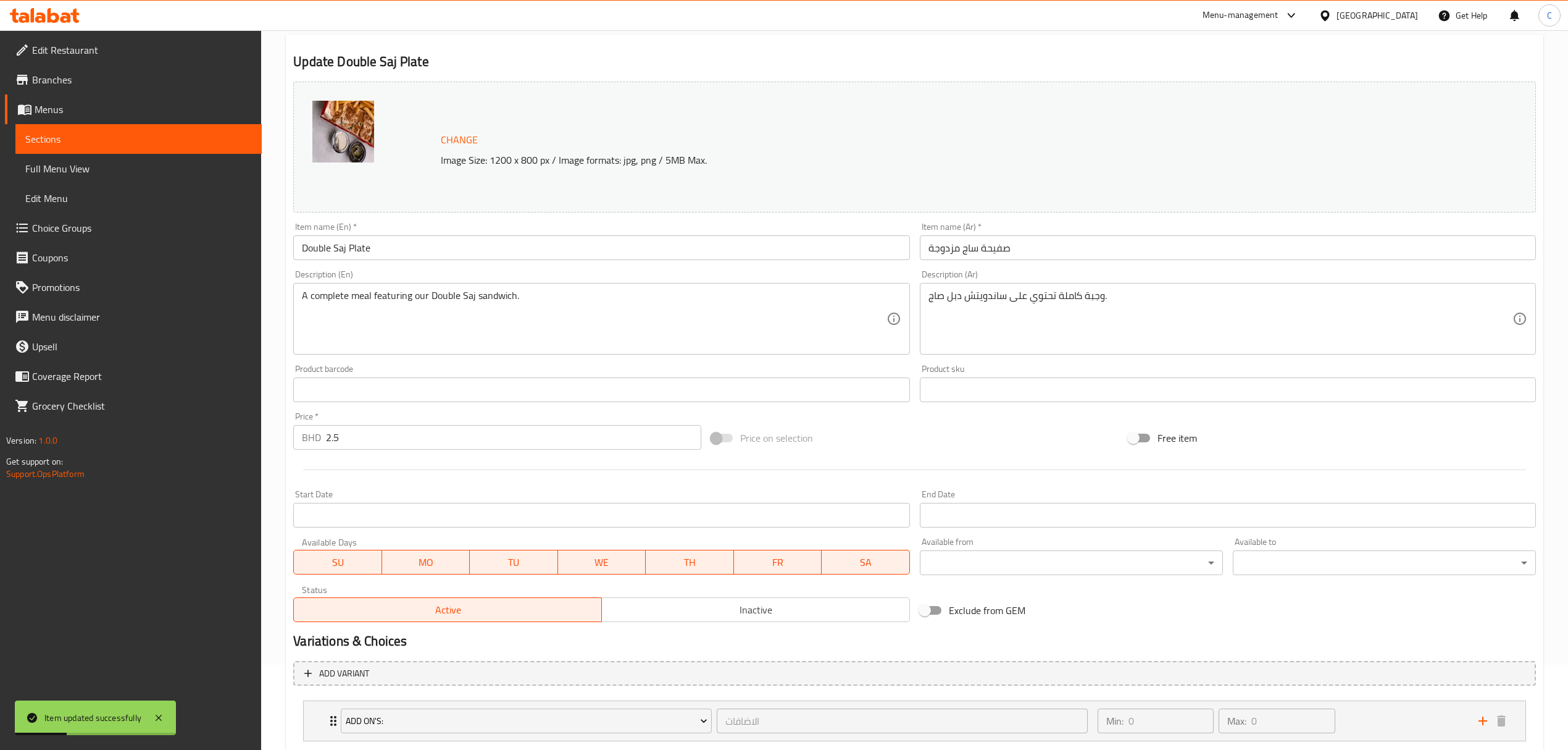
scroll to position [0, 0]
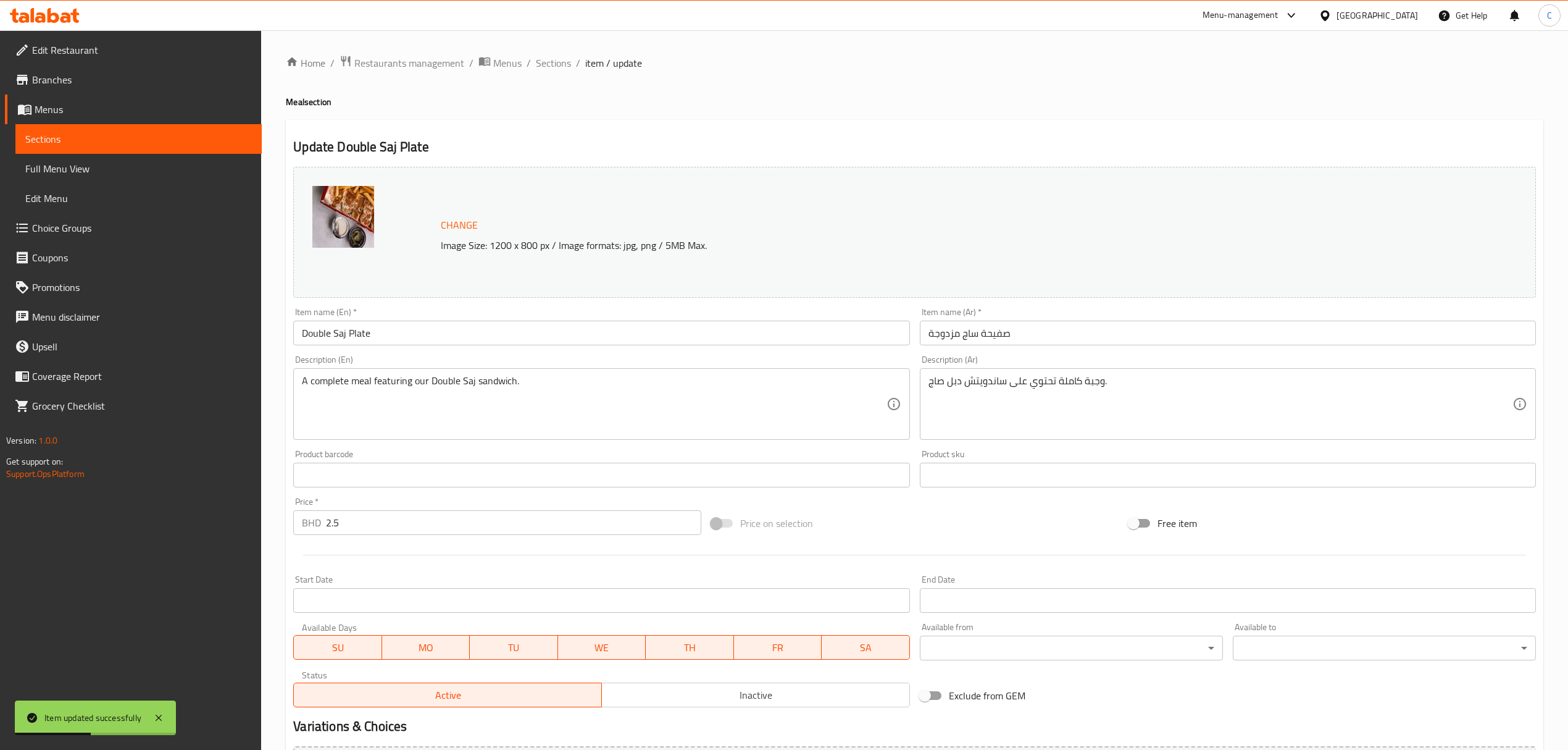
drag, startPoint x: 544, startPoint y: 58, endPoint x: 546, endPoint y: 82, distance: 24.1
click at [544, 58] on span "Sections" at bounding box center [553, 63] width 35 height 15
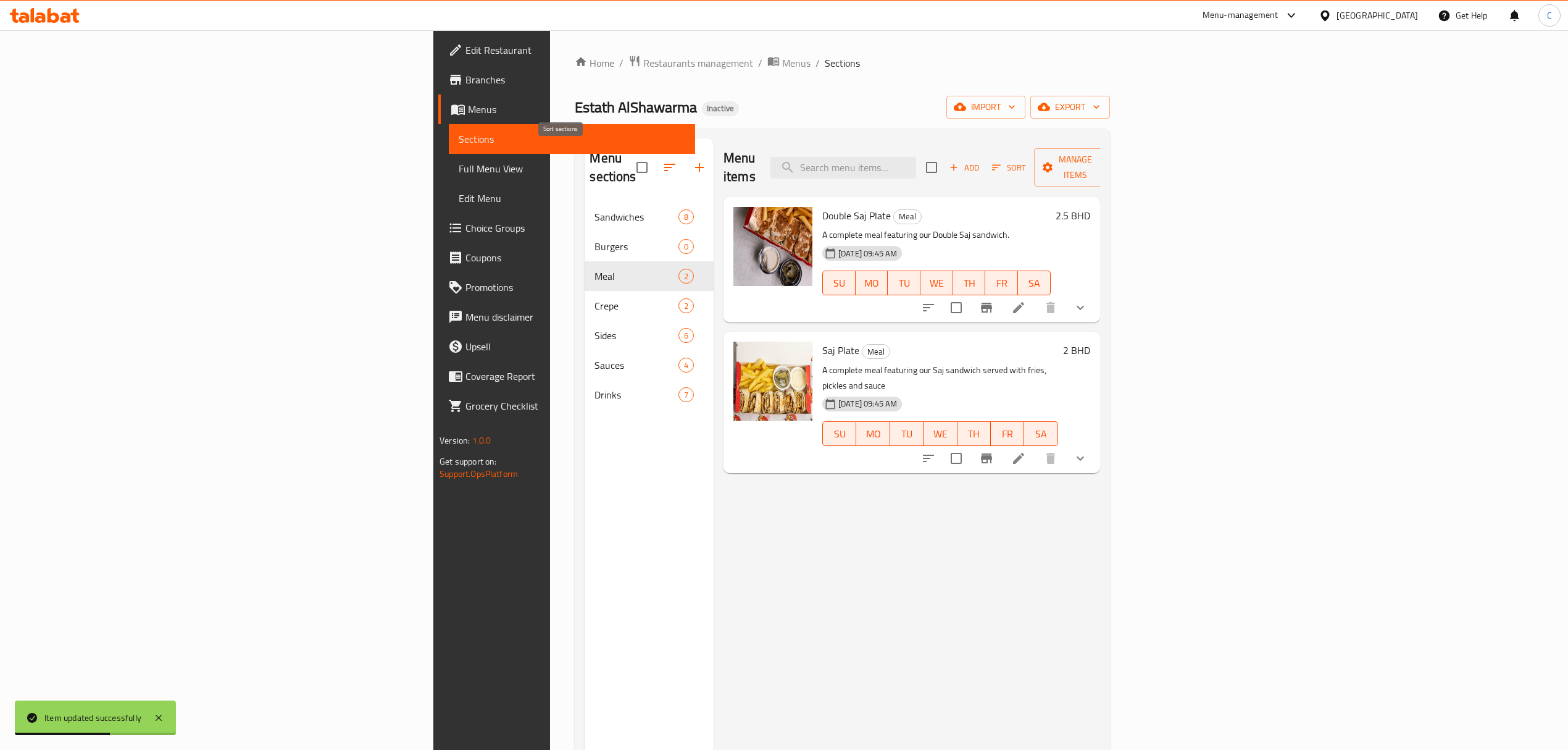
click at [664, 164] on icon "button" at bounding box center [669, 167] width 11 height 8
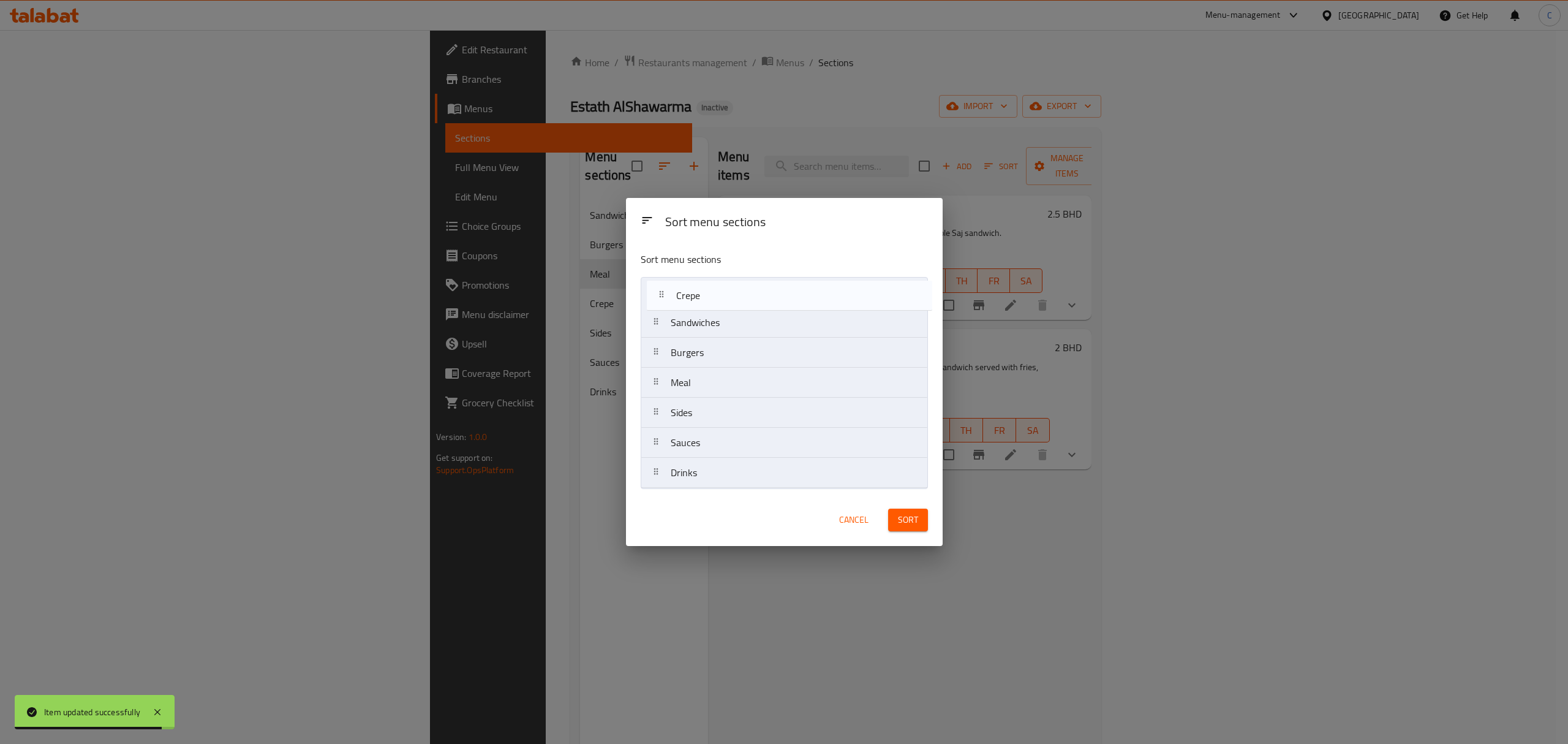
drag, startPoint x: 724, startPoint y: 381, endPoint x: 729, endPoint y: 283, distance: 98.1
click at [729, 283] on nav "Sandwiches Burgers Meal Crepe Sides Sauces Drinks" at bounding box center [784, 382] width 287 height 211
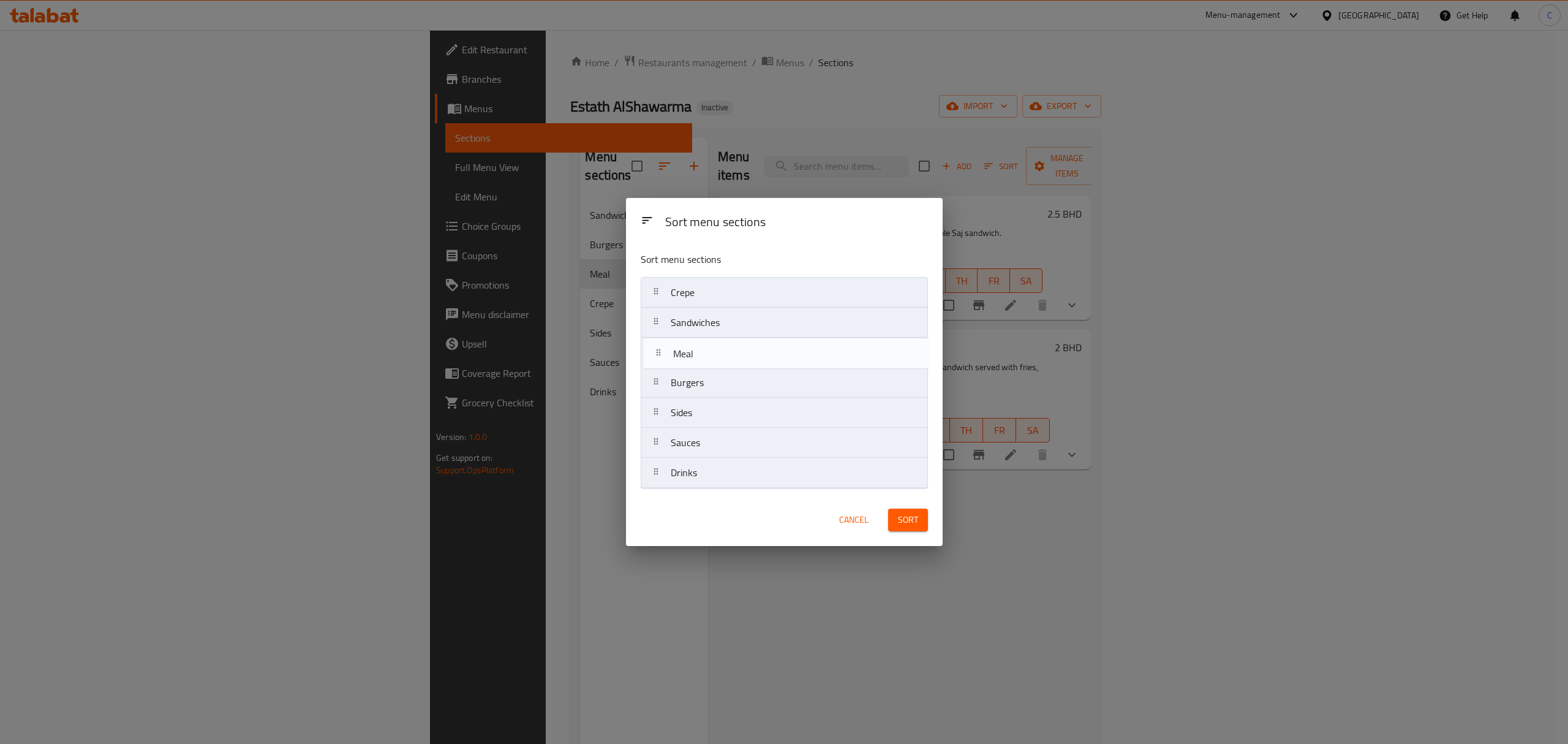
drag, startPoint x: 716, startPoint y: 385, endPoint x: 718, endPoint y: 352, distance: 33.1
click at [718, 352] on nav "Crepe Sandwiches Burgers Meal Sides Sauces Drinks" at bounding box center [784, 382] width 287 height 211
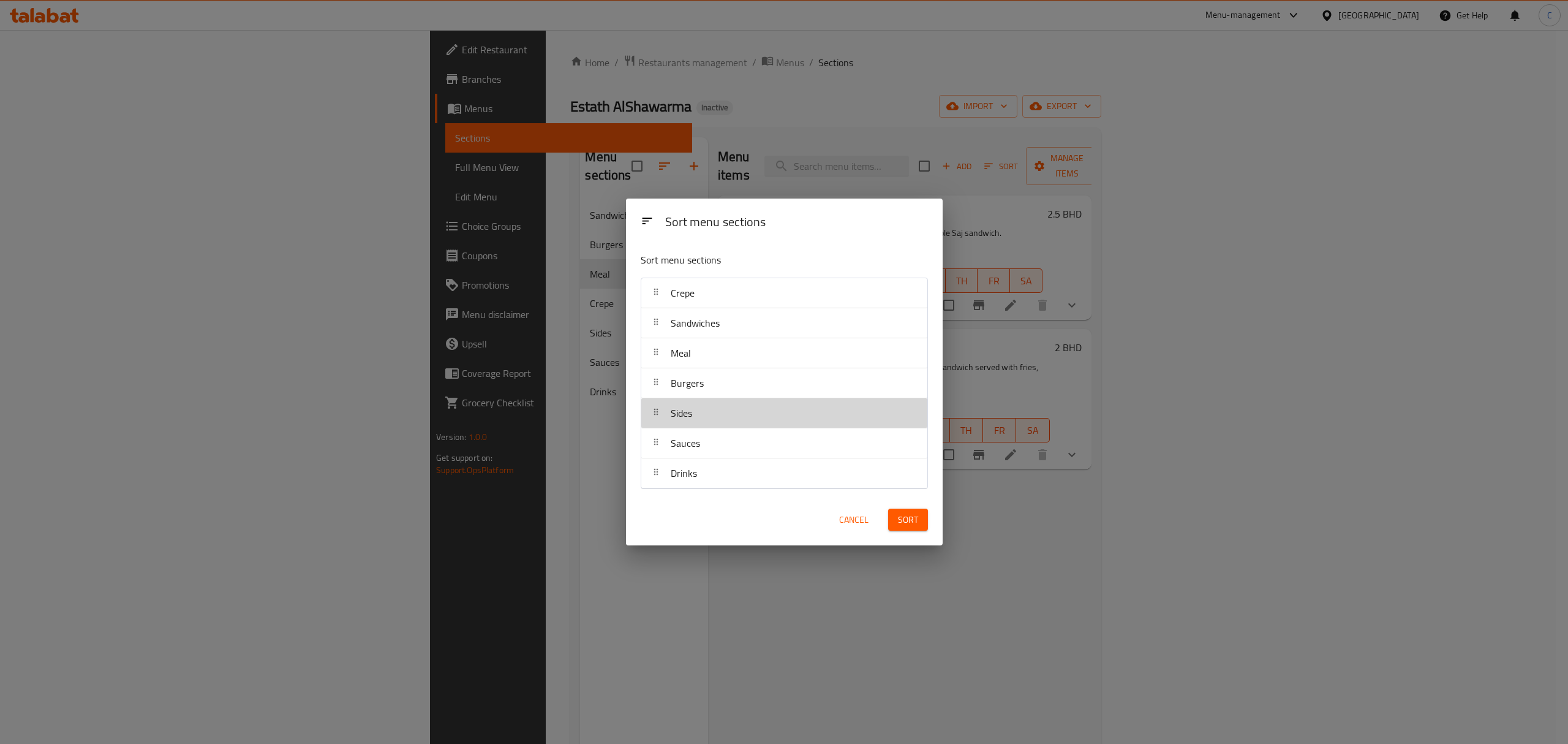
click at [753, 412] on div "Sides" at bounding box center [784, 413] width 277 height 30
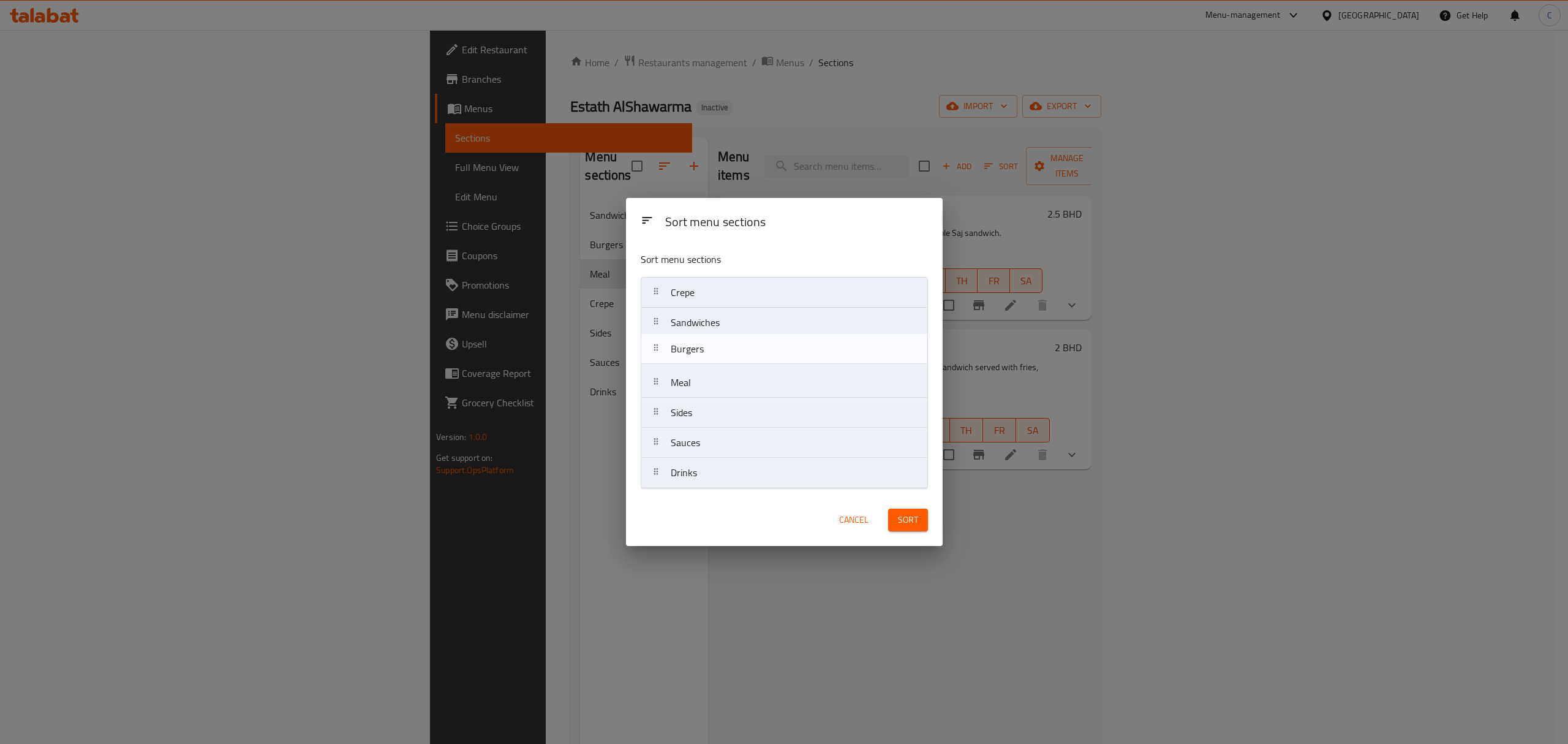
drag, startPoint x: 708, startPoint y: 387, endPoint x: 709, endPoint y: 349, distance: 38.0
click at [709, 349] on nav "Crepe Sandwiches Meal Burgers Sides Sauces Drinks" at bounding box center [784, 382] width 287 height 211
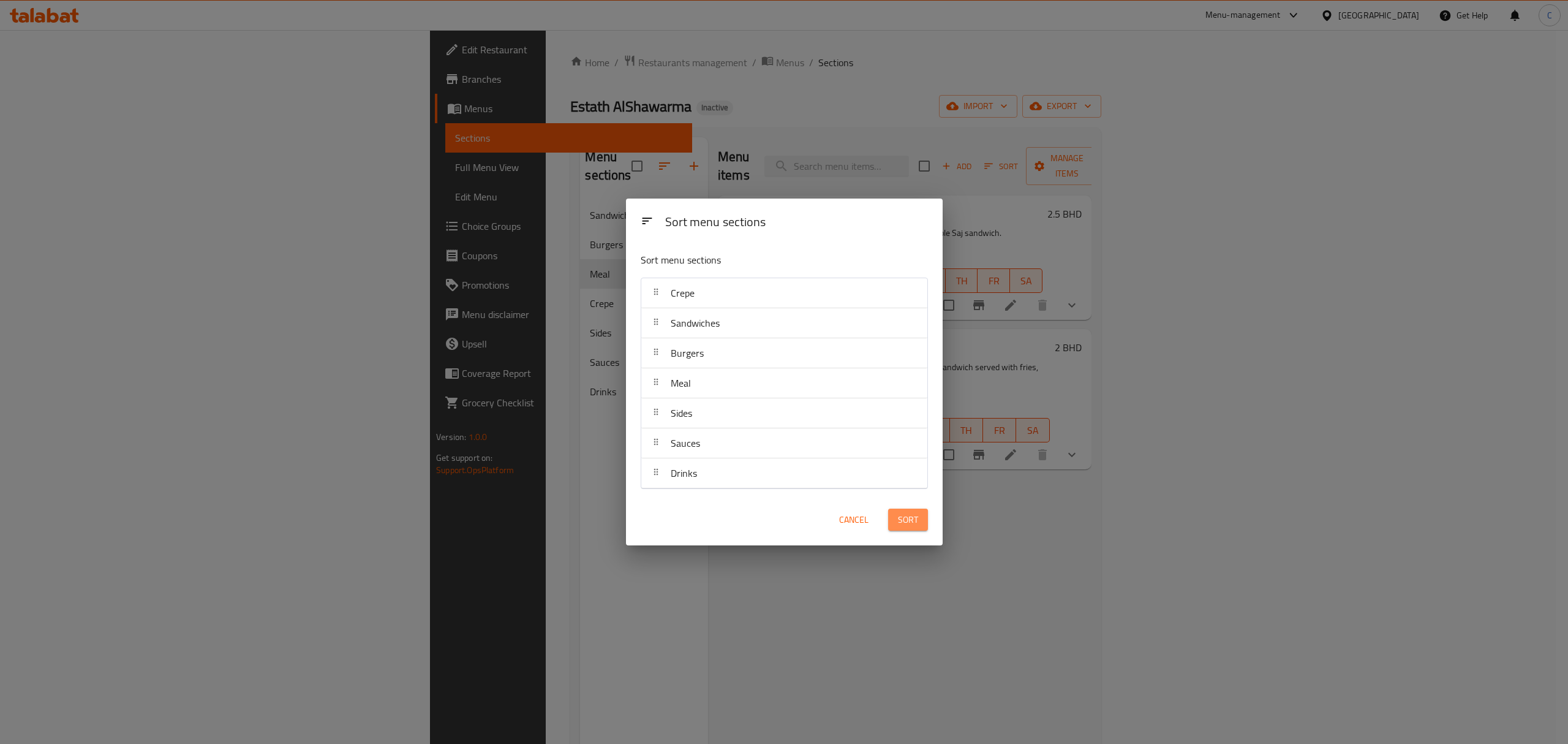
click at [899, 514] on span "Sort" at bounding box center [908, 520] width 20 height 15
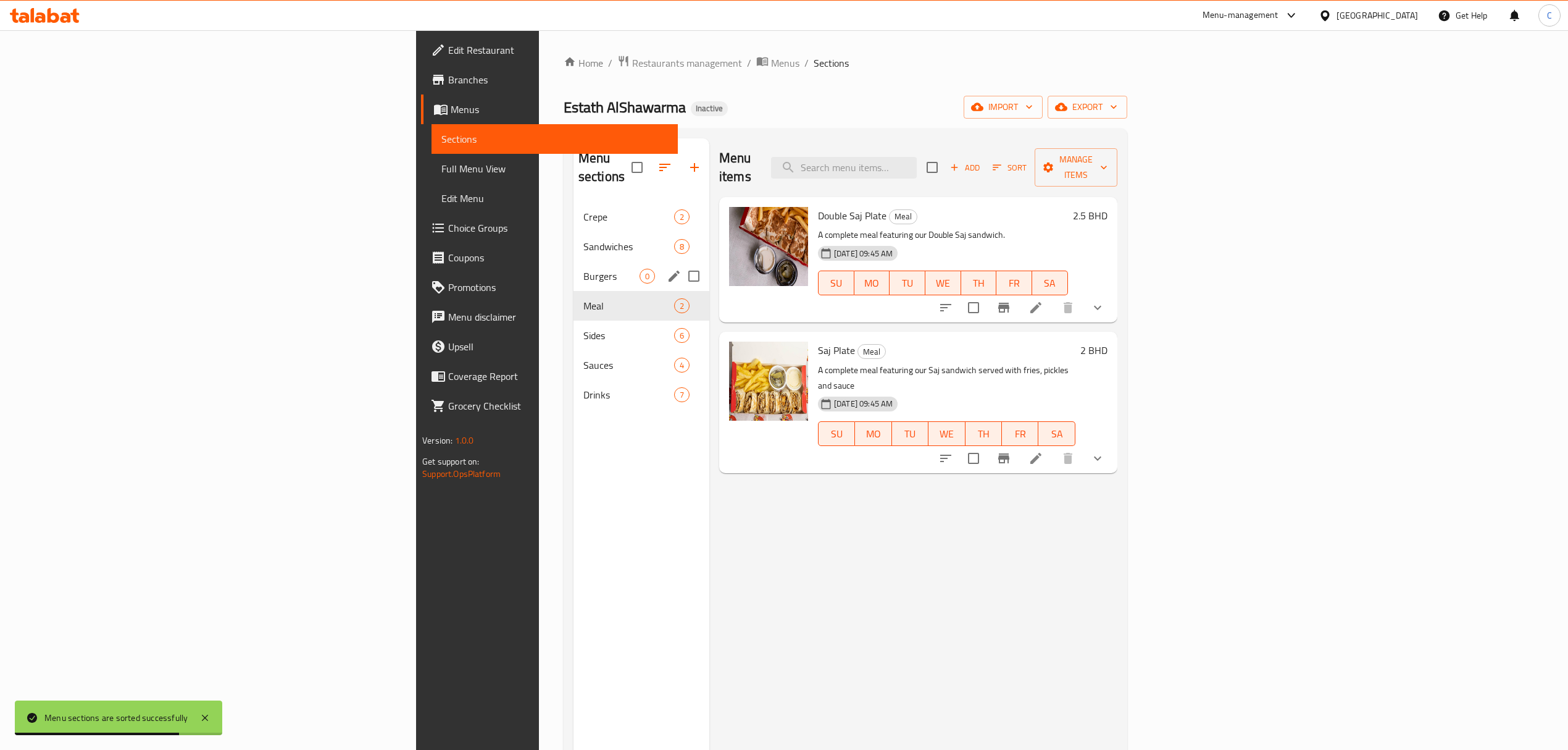
click at [573, 268] on div "Burgers 0" at bounding box center [641, 275] width 136 height 30
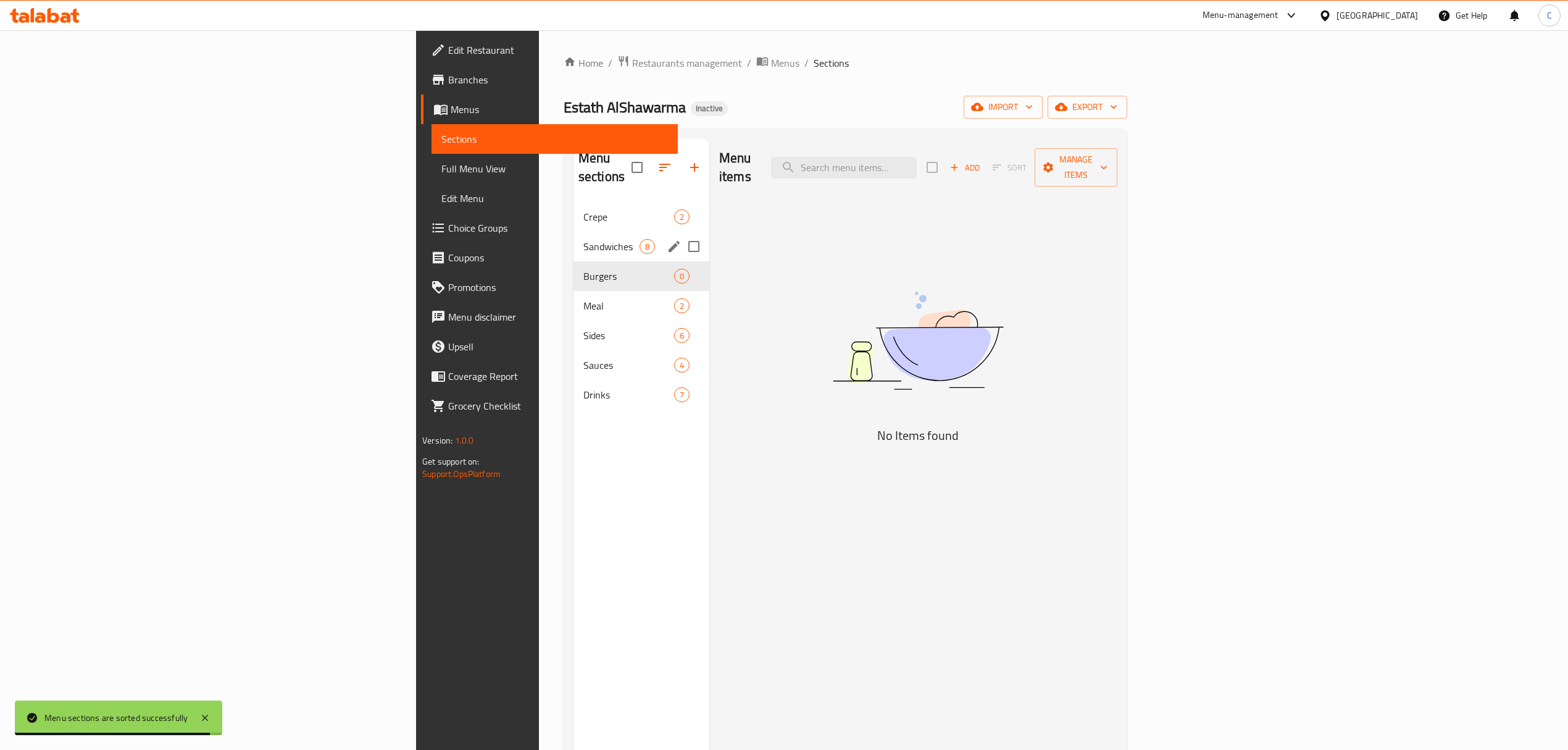
click at [583, 239] on span "Sandwiches" at bounding box center [611, 245] width 56 height 15
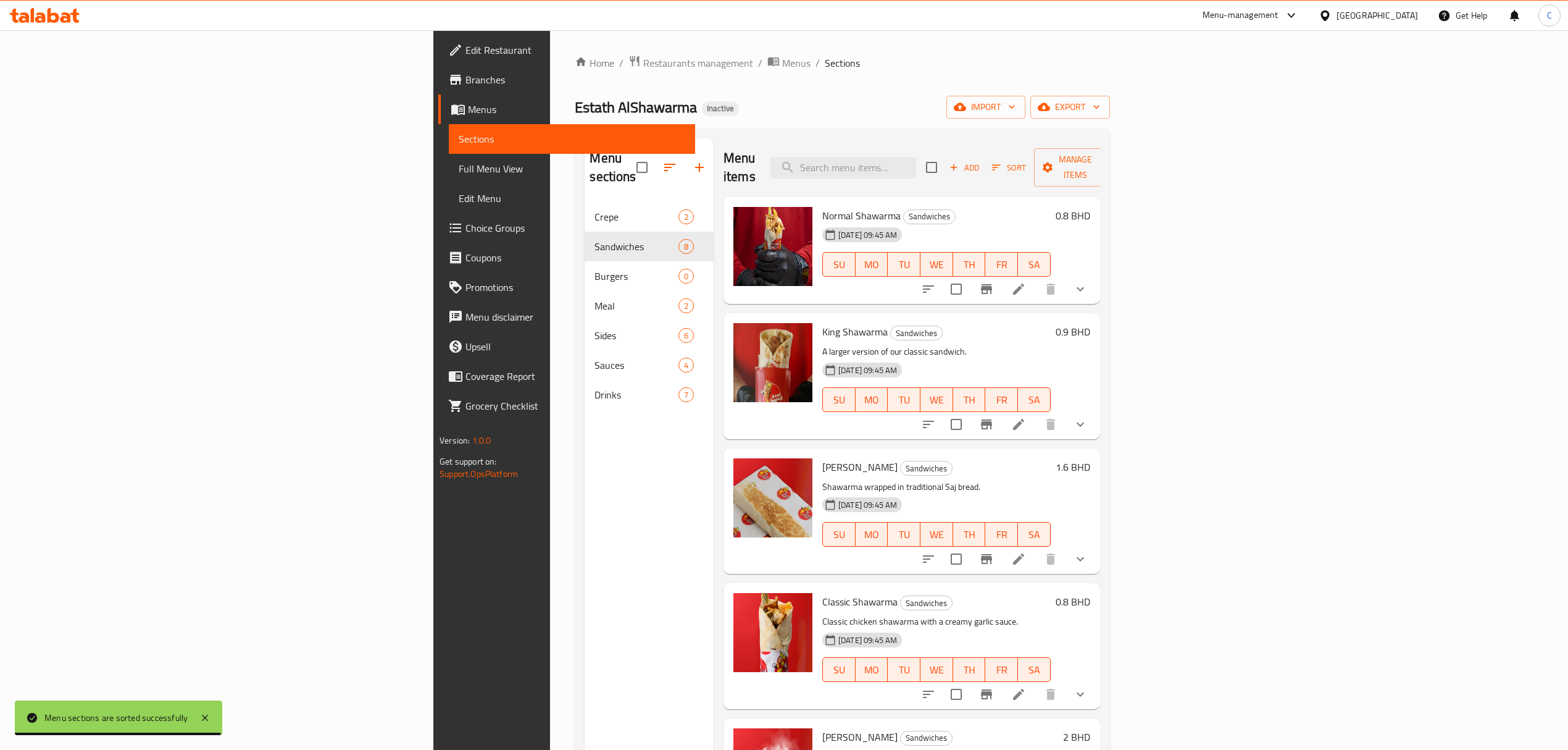
scroll to position [342, 0]
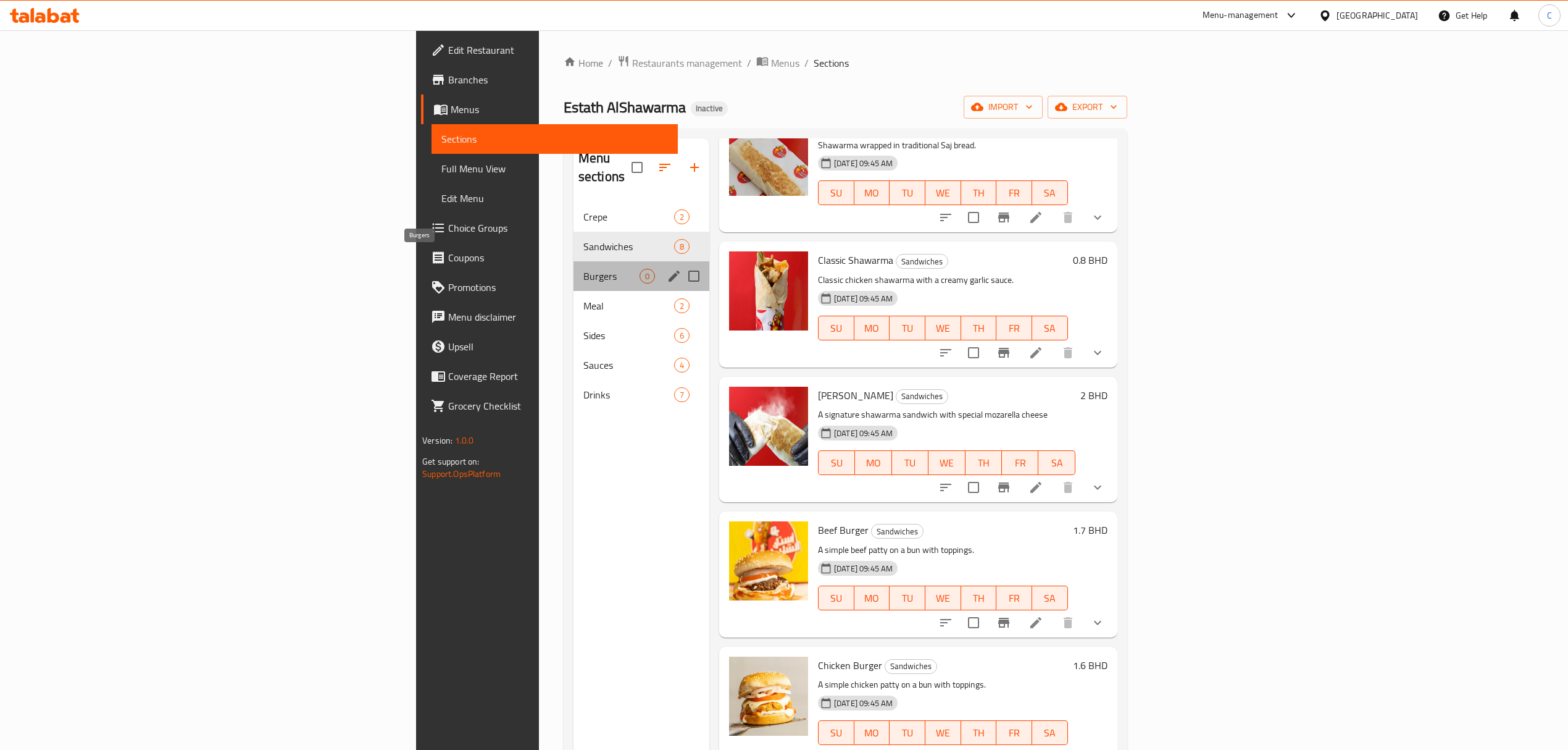
click at [583, 269] on span "Burgers" at bounding box center [611, 275] width 56 height 15
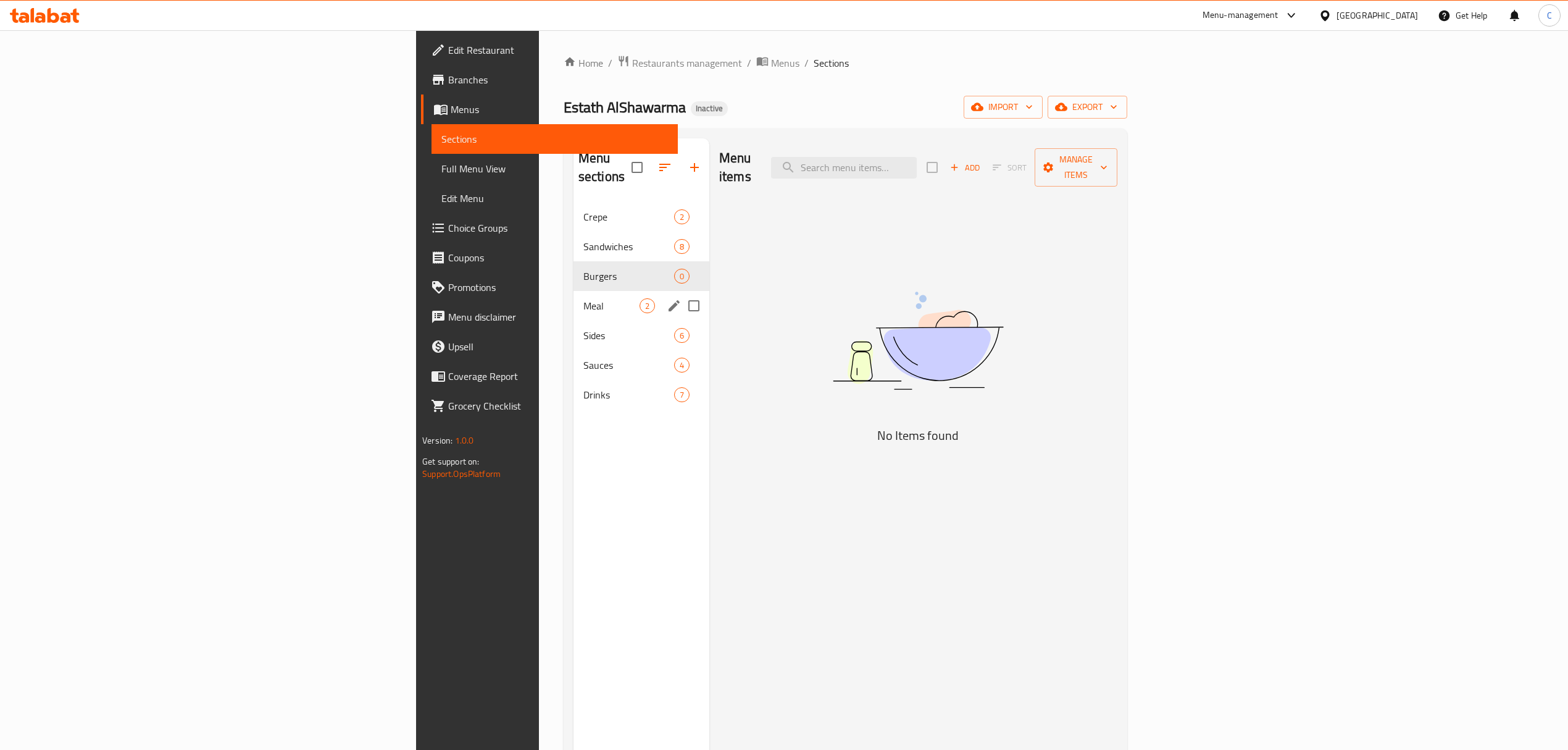
click at [573, 291] on div "Meal 2" at bounding box center [641, 305] width 136 height 30
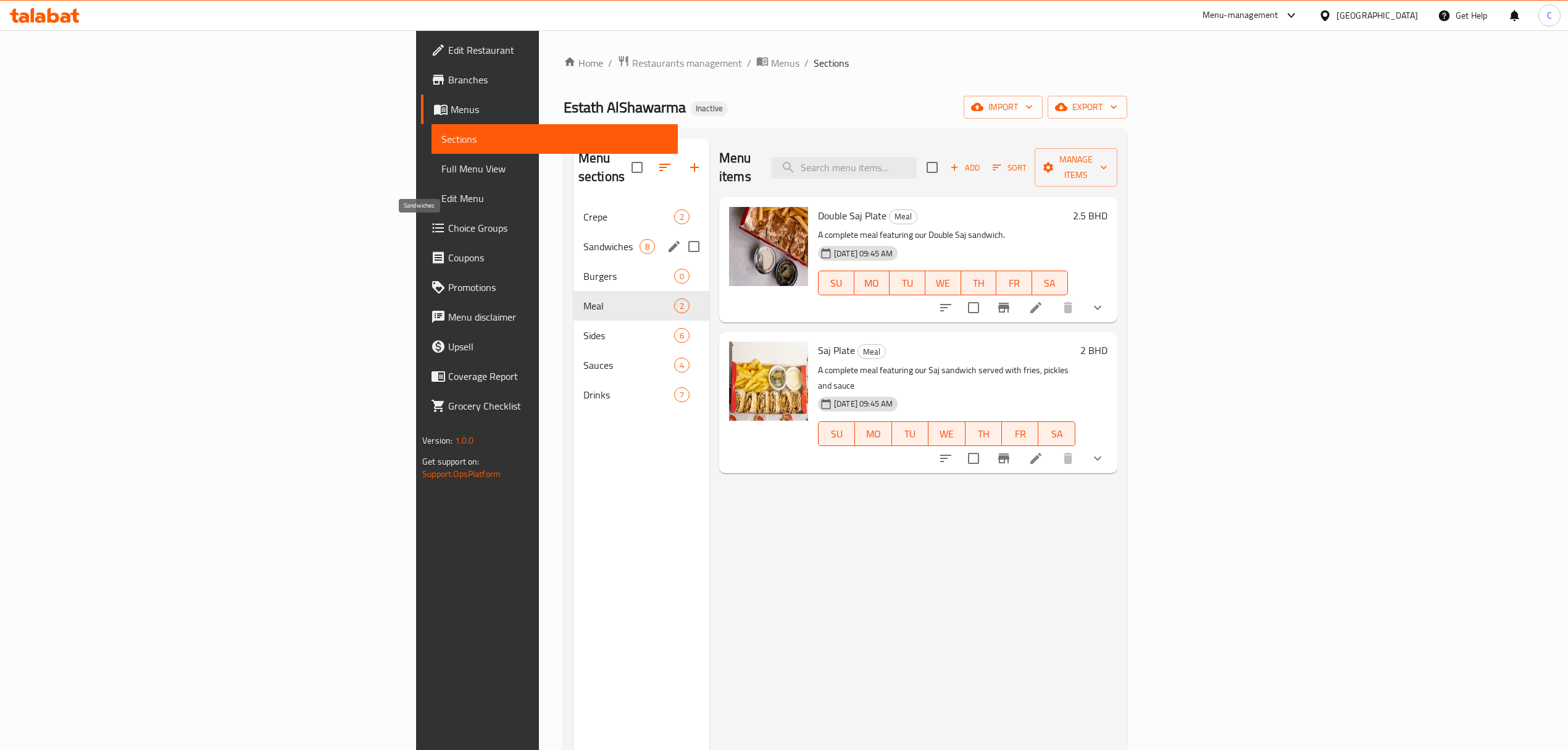
click at [583, 239] on span "Sandwiches" at bounding box center [611, 245] width 56 height 15
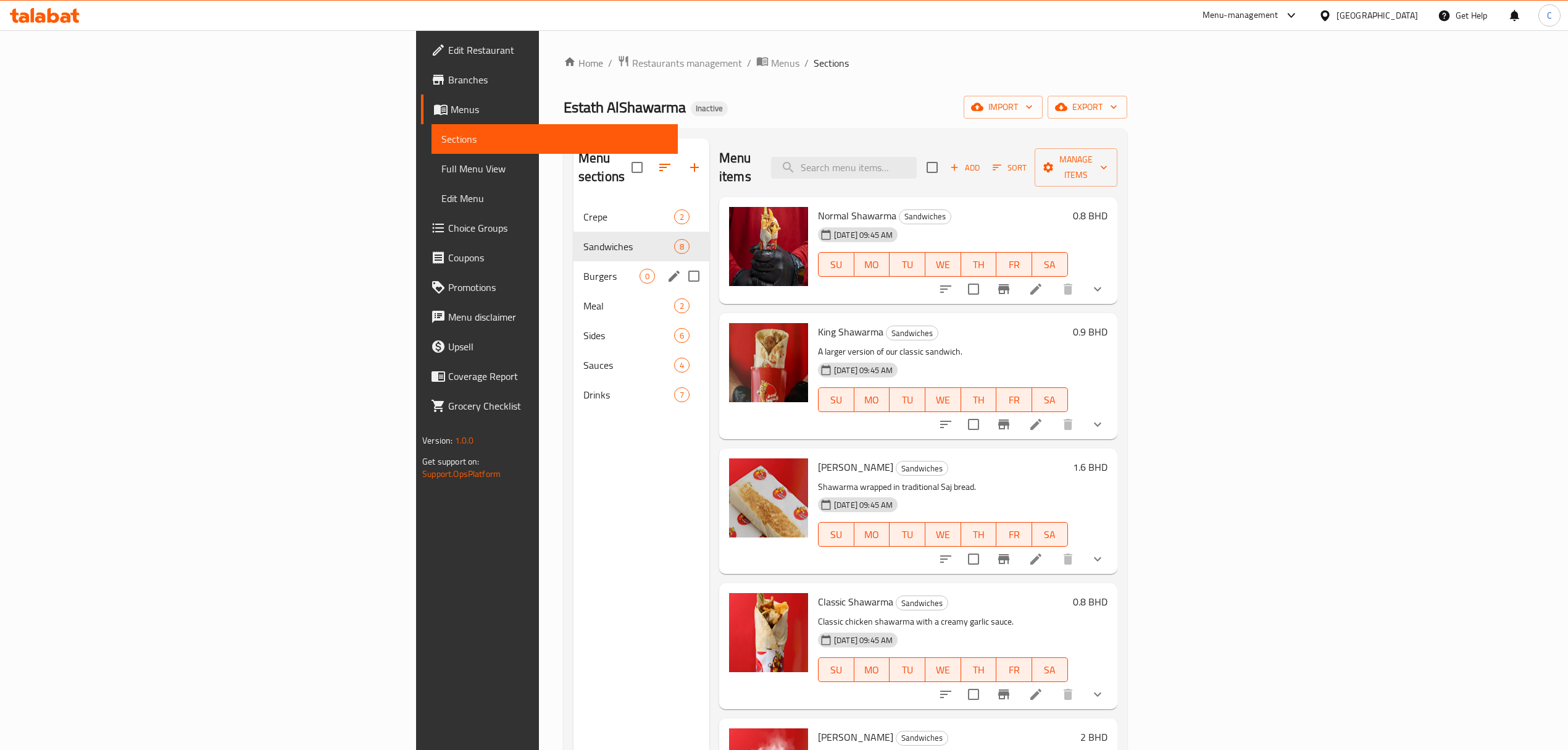
click at [573, 268] on div "Burgers 0" at bounding box center [641, 275] width 136 height 30
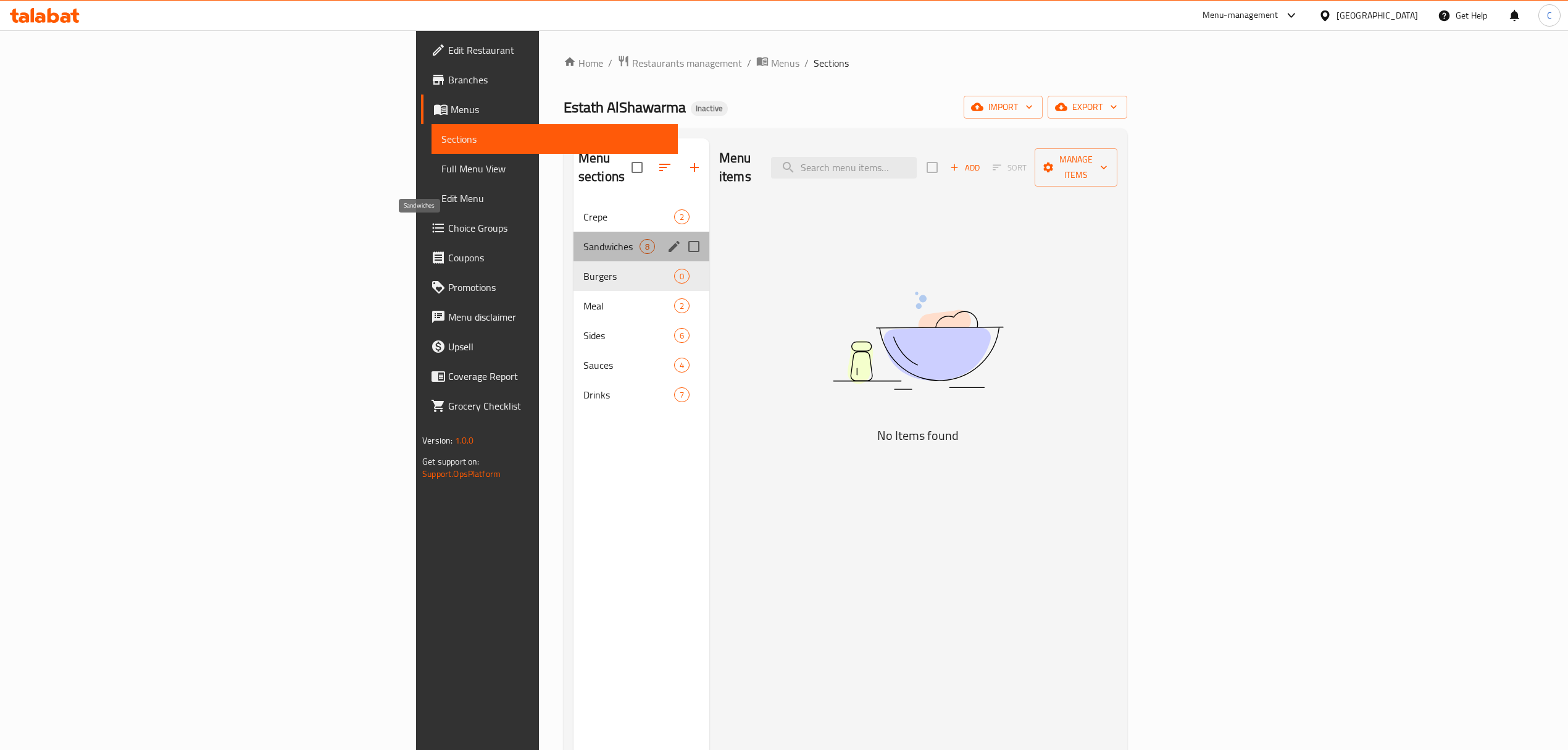
click at [583, 239] on span "Sandwiches" at bounding box center [611, 245] width 56 height 15
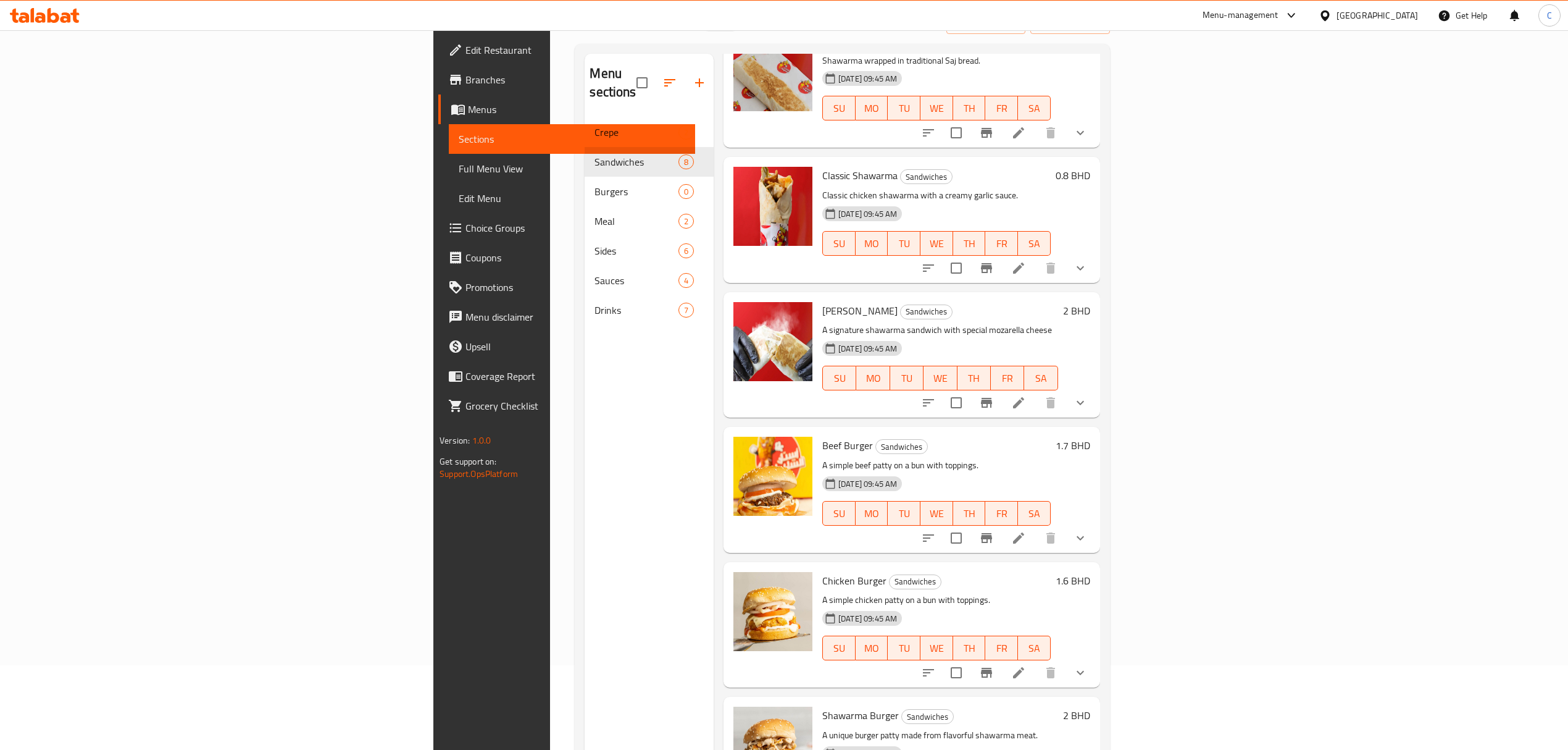
scroll to position [173, 0]
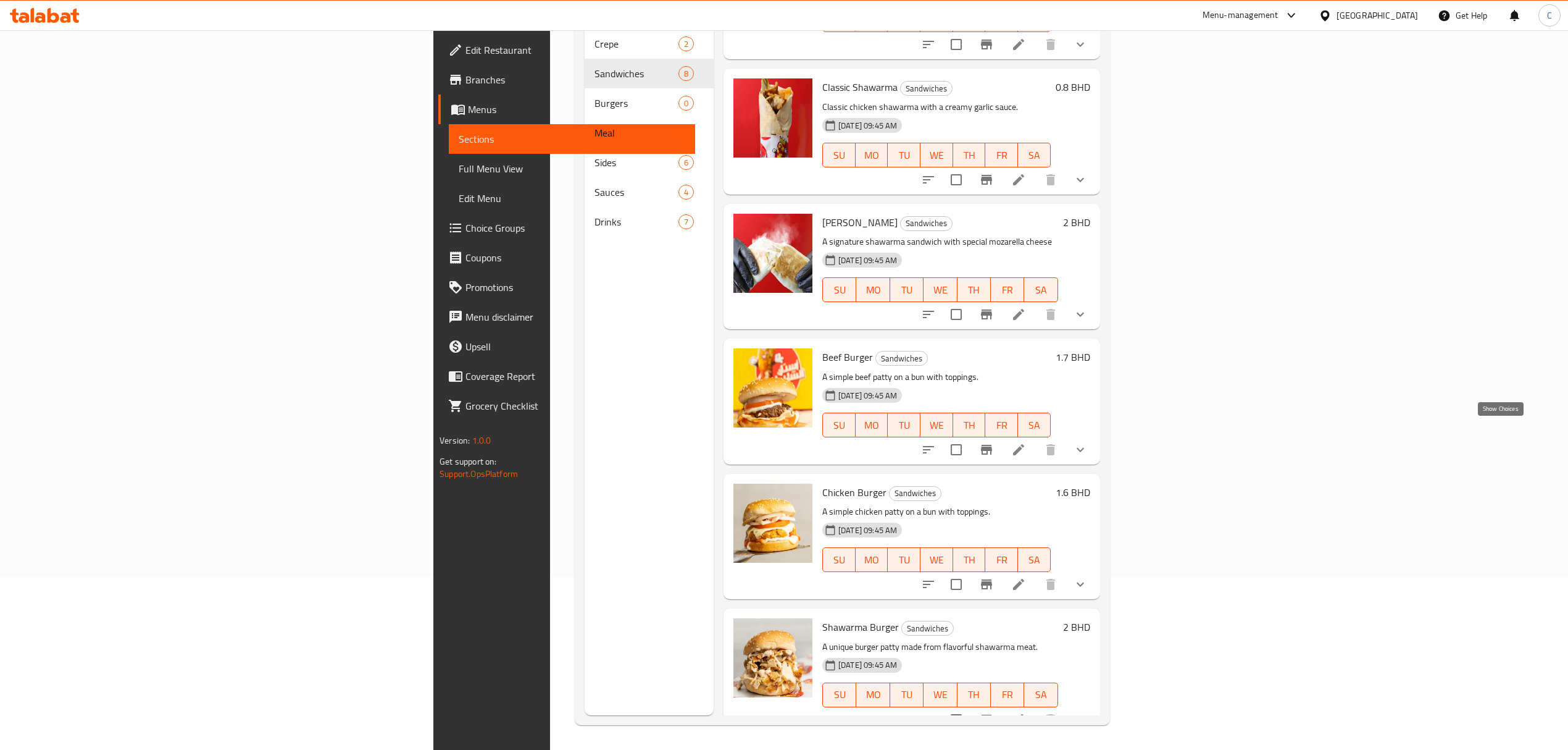
click at [1088, 442] on icon "show more" at bounding box center [1080, 449] width 15 height 15
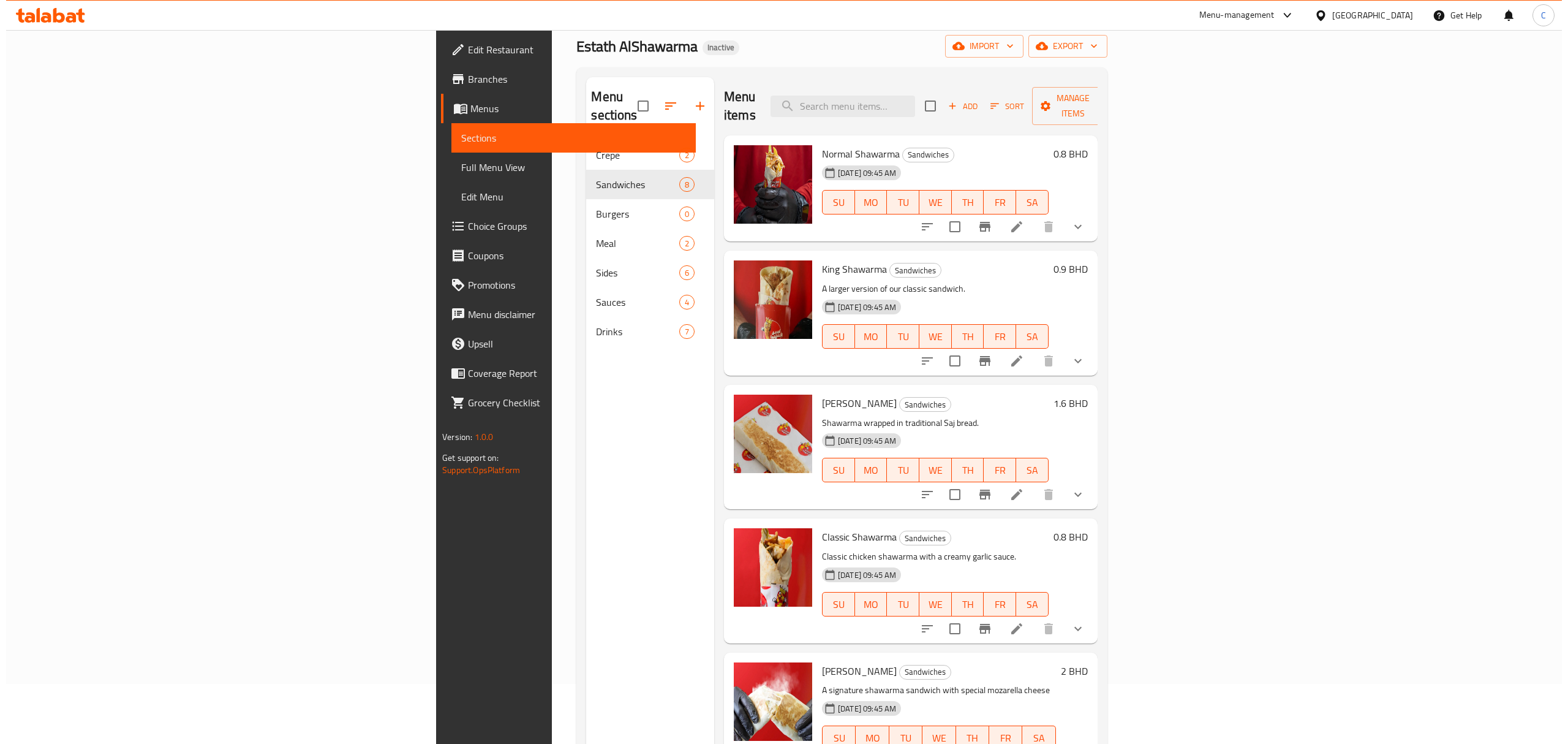
scroll to position [0, 0]
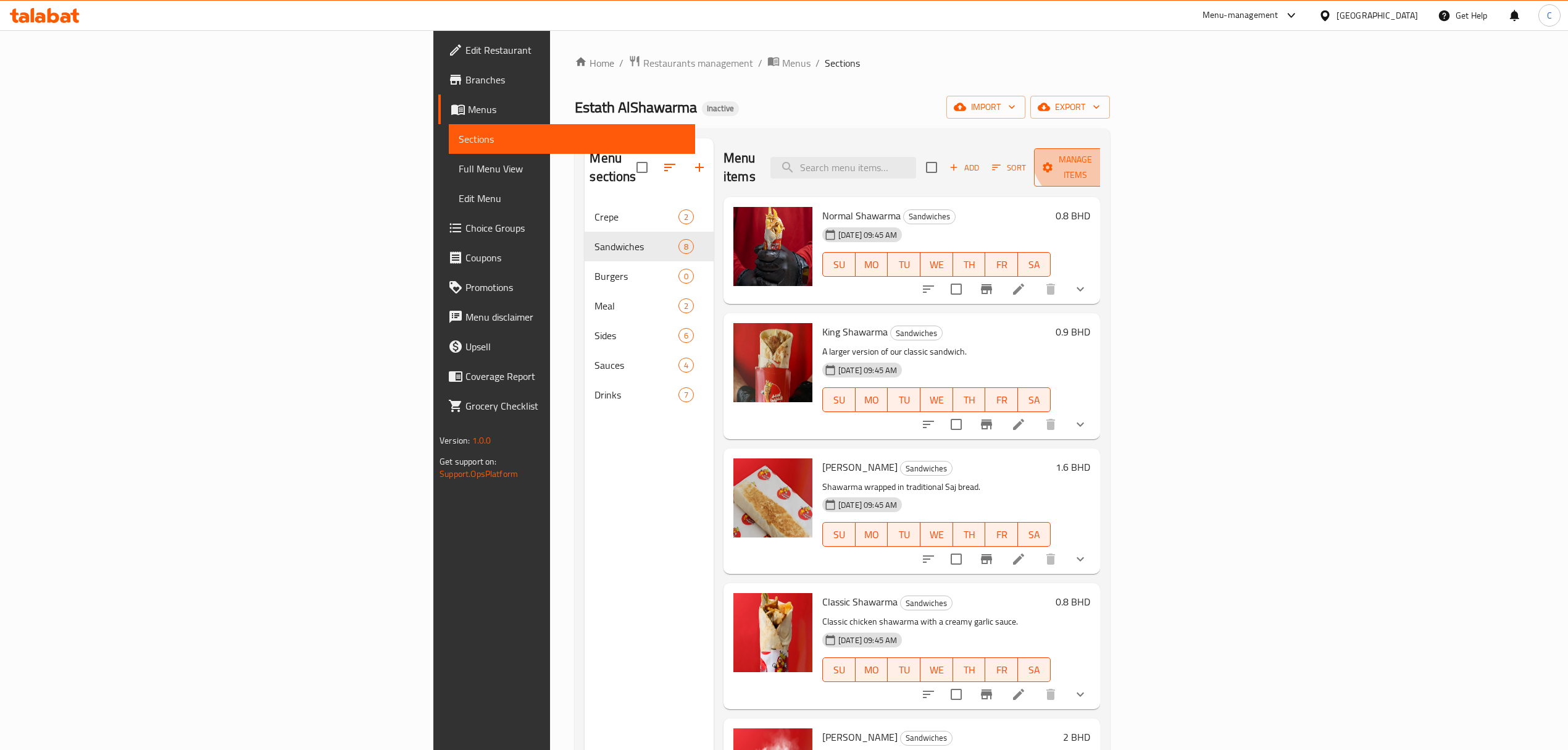
click at [1117, 148] on button "Manage items" at bounding box center [1075, 167] width 82 height 39
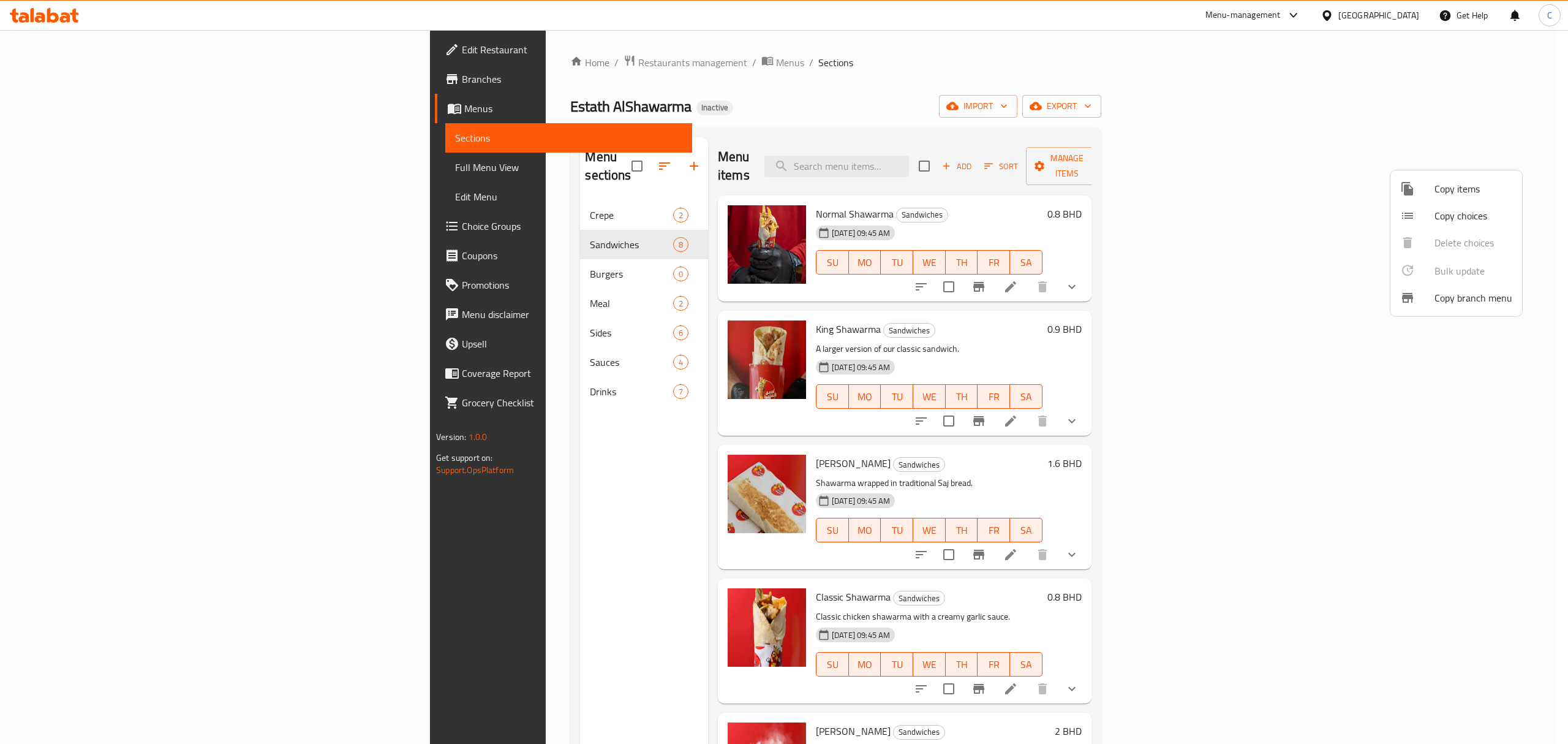
click at [1420, 197] on li "Copy items" at bounding box center [1456, 189] width 132 height 27
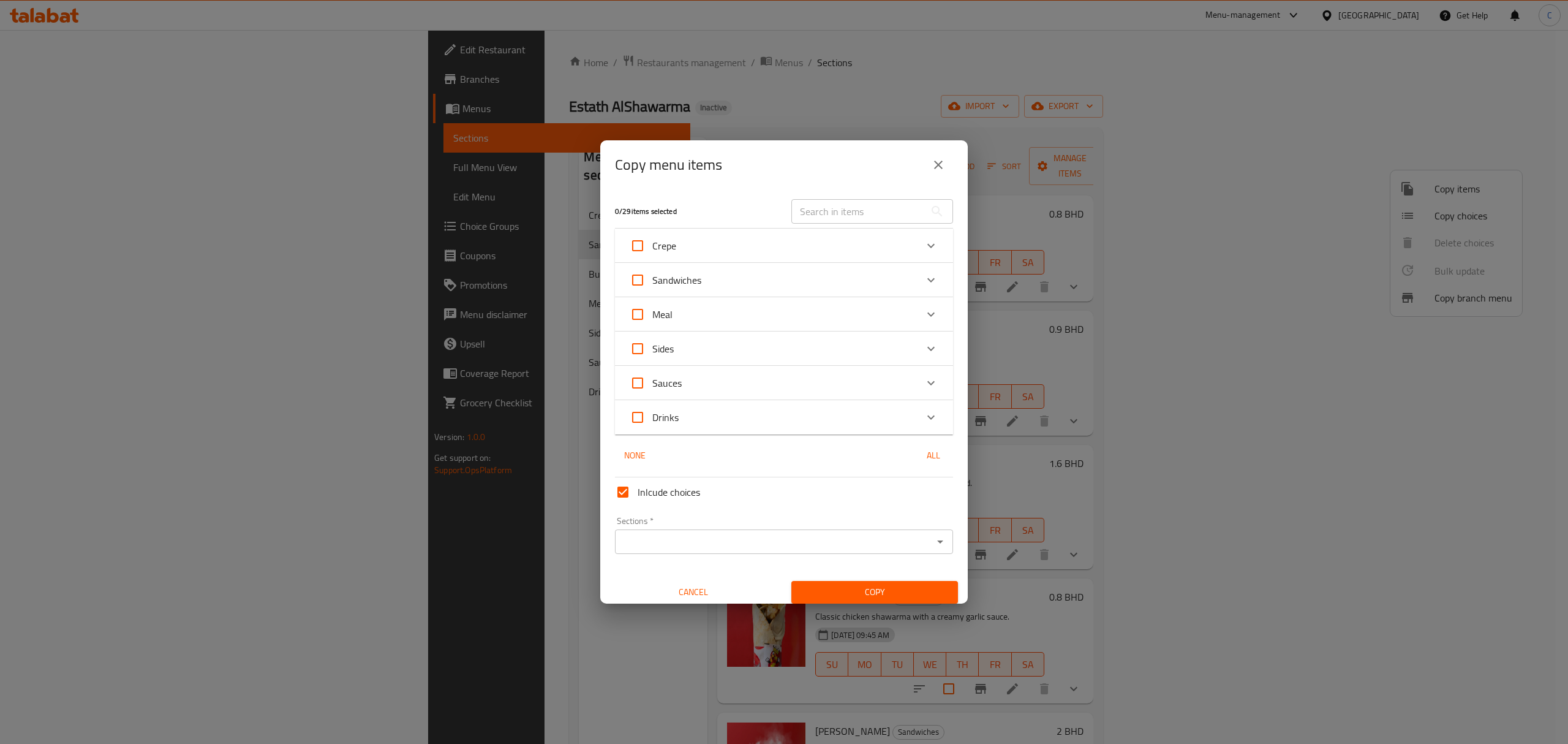
click at [924, 282] on icon "Expand" at bounding box center [930, 279] width 14 height 14
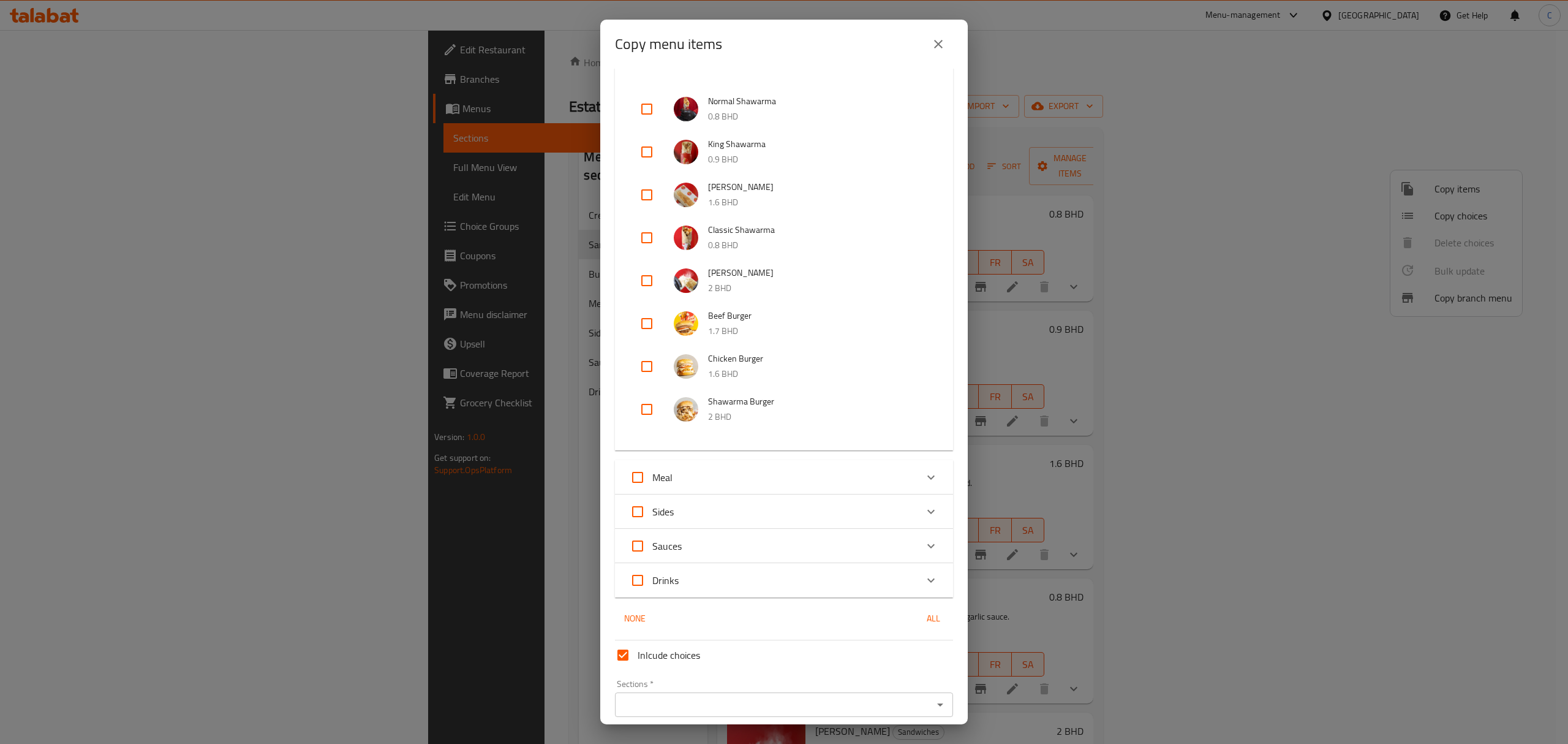
scroll to position [121, 0]
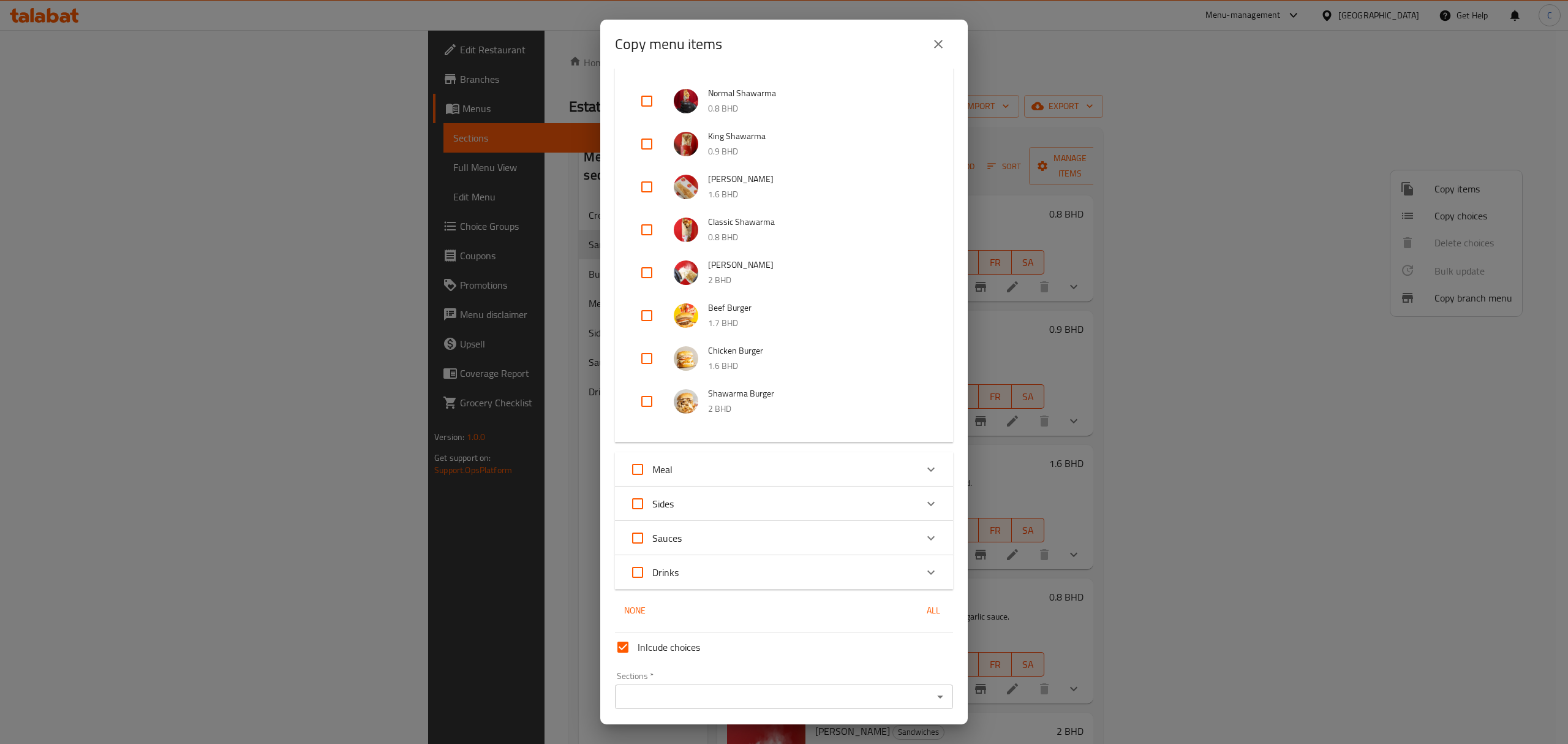
click at [650, 322] on input "checkbox" at bounding box center [647, 315] width 30 height 30
checkbox input "true"
click at [645, 358] on input "checkbox" at bounding box center [647, 358] width 30 height 30
checkbox input "true"
click at [648, 398] on input "checkbox" at bounding box center [647, 401] width 30 height 30
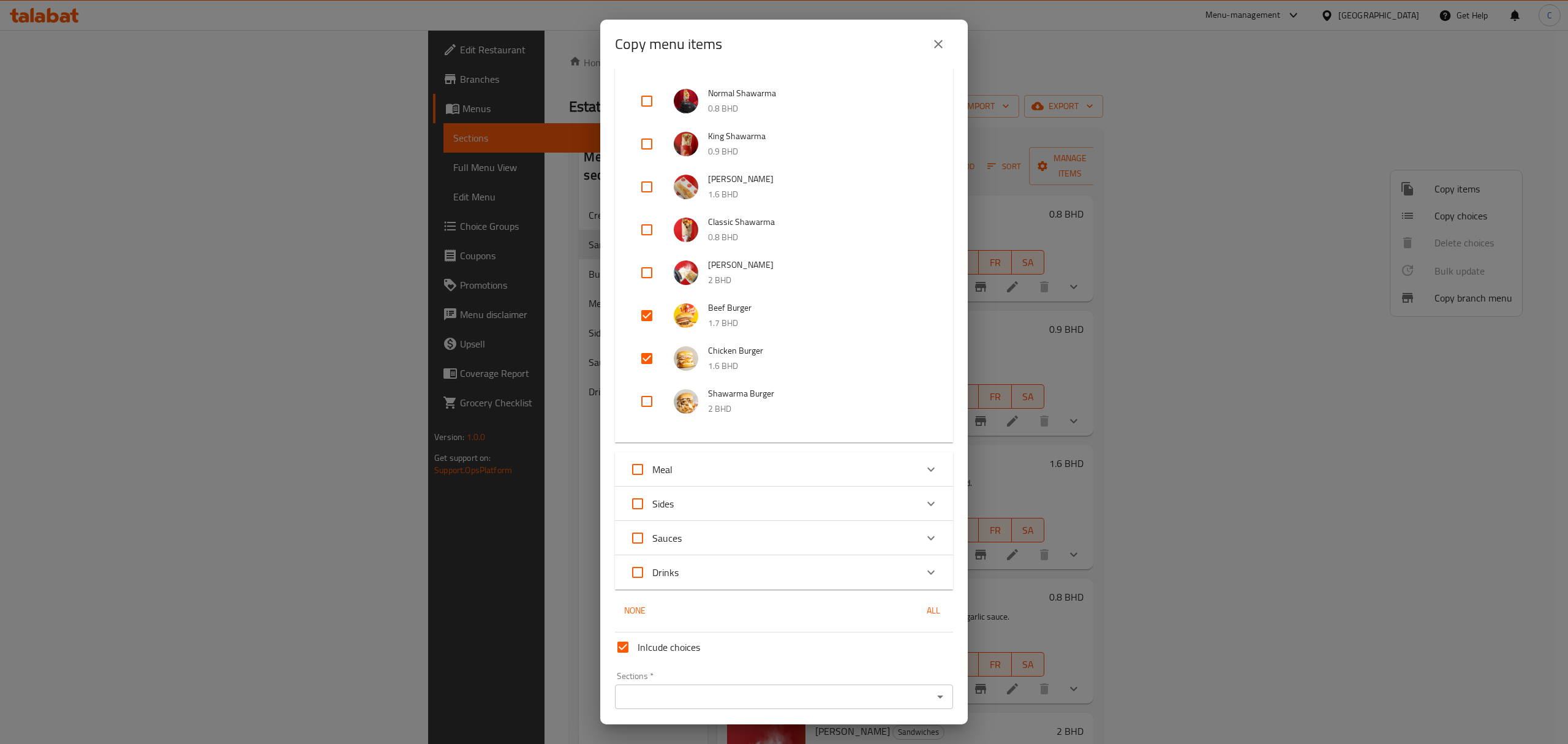
checkbox input "true"
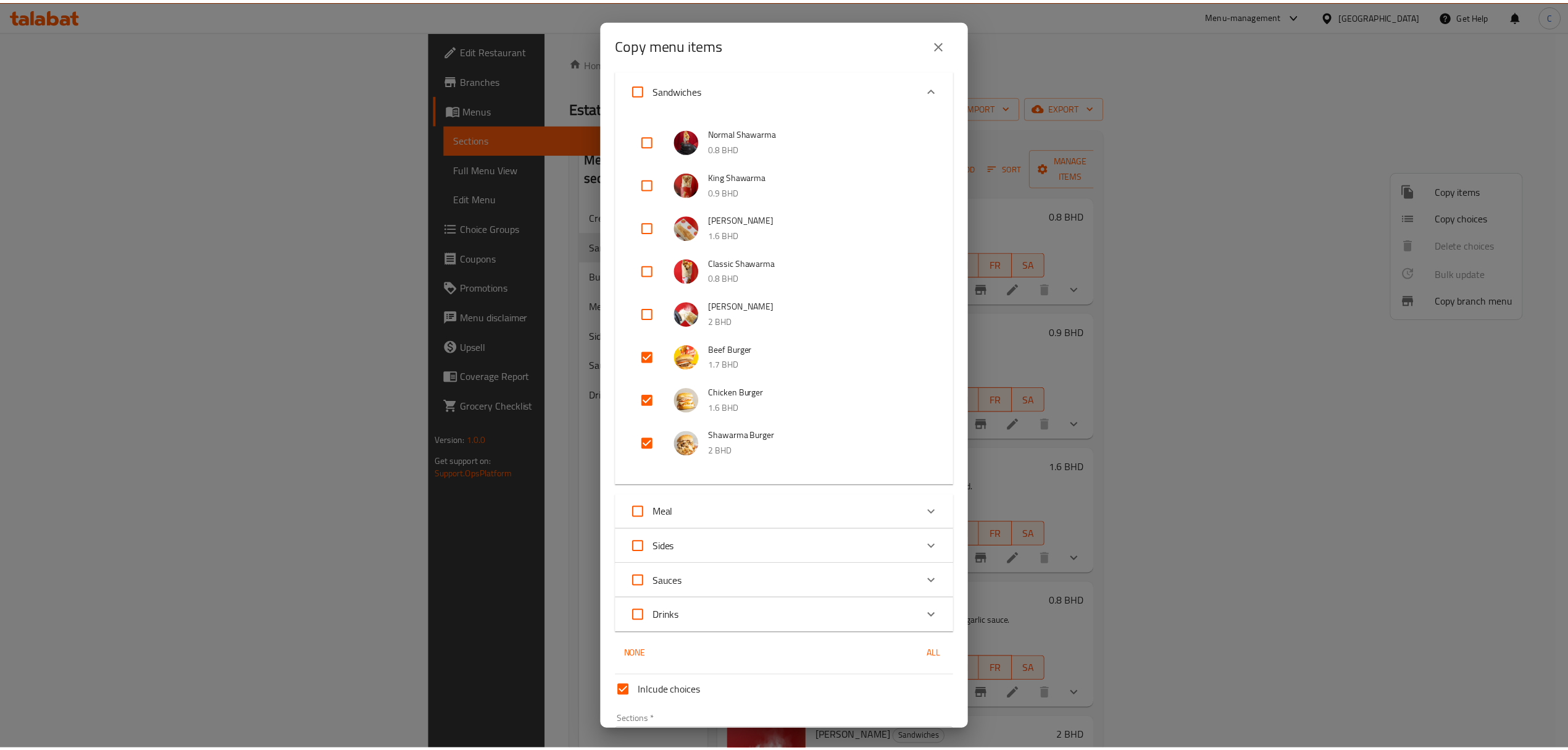
scroll to position [163, 0]
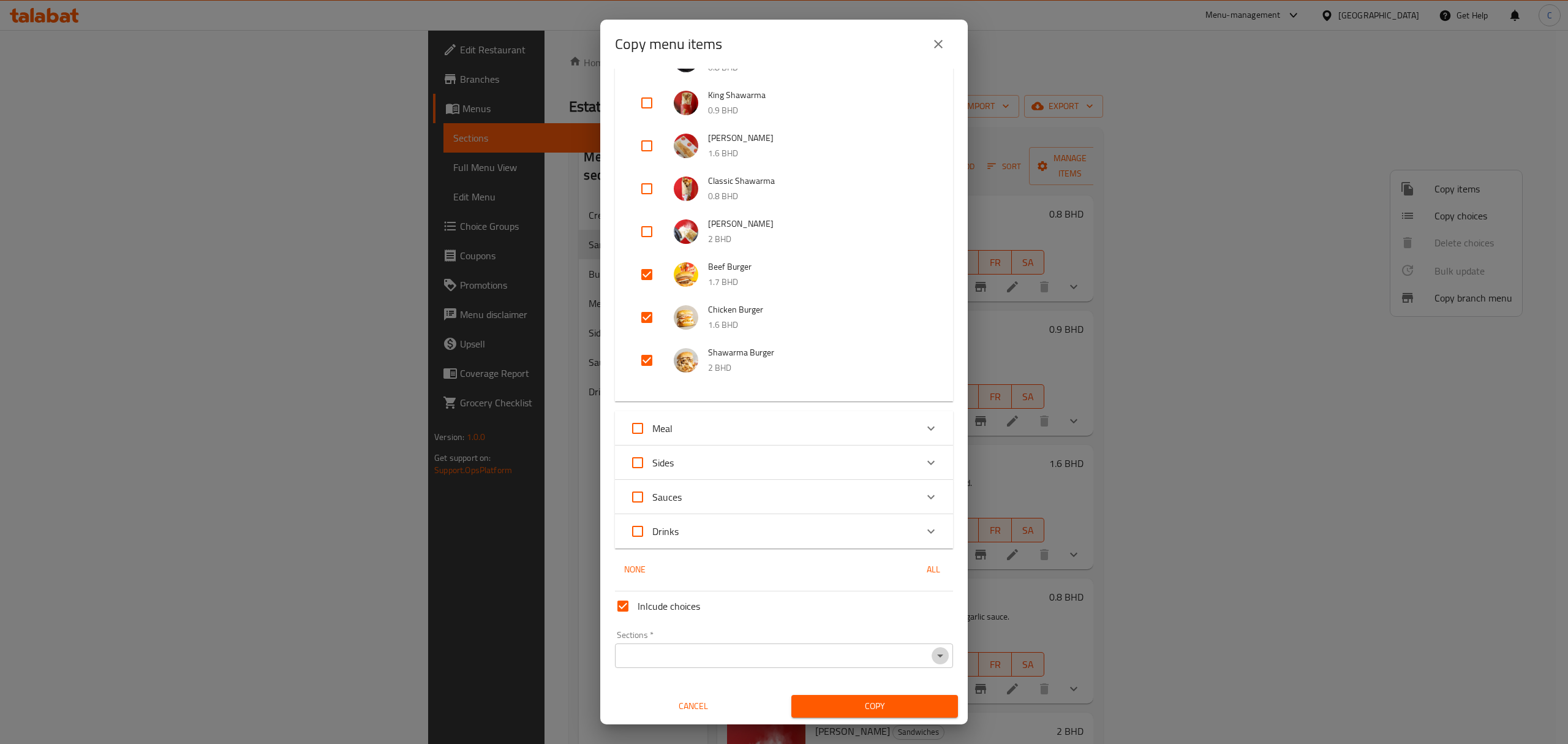
click at [933, 653] on icon "Open" at bounding box center [940, 655] width 14 height 14
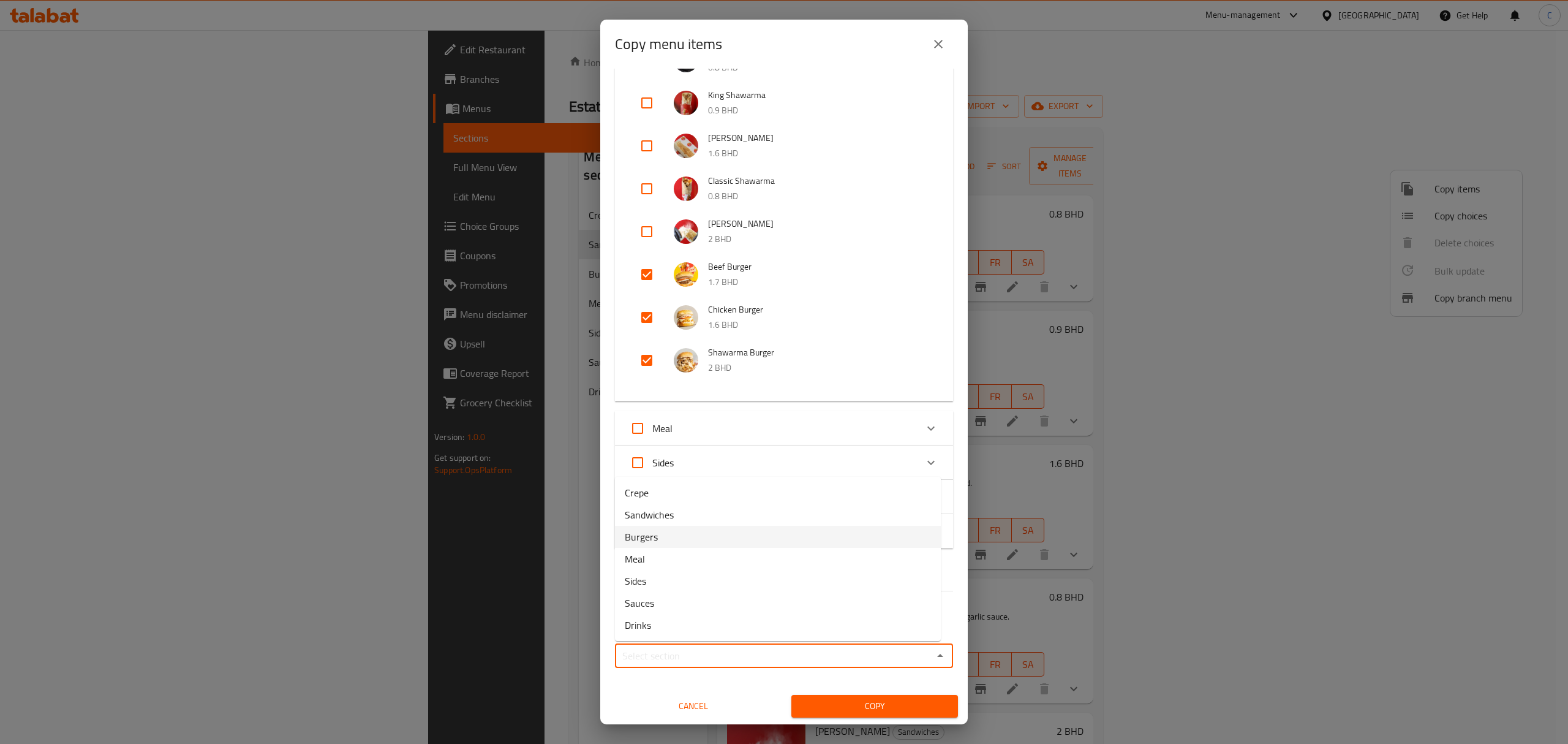
click at [747, 532] on li "Burgers" at bounding box center [777, 536] width 326 height 22
type input "Burgers"
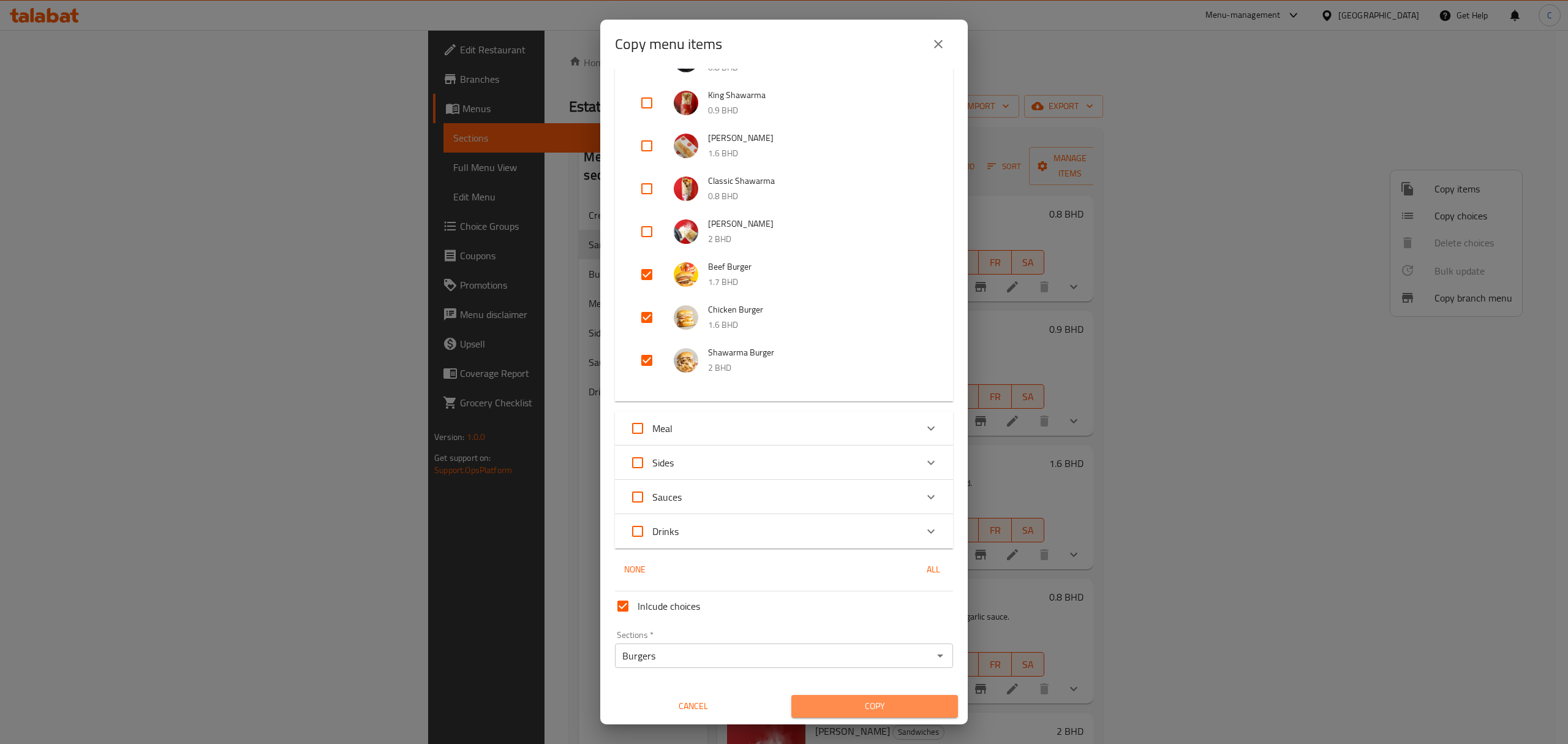
click at [897, 702] on span "Copy" at bounding box center [874, 706] width 147 height 15
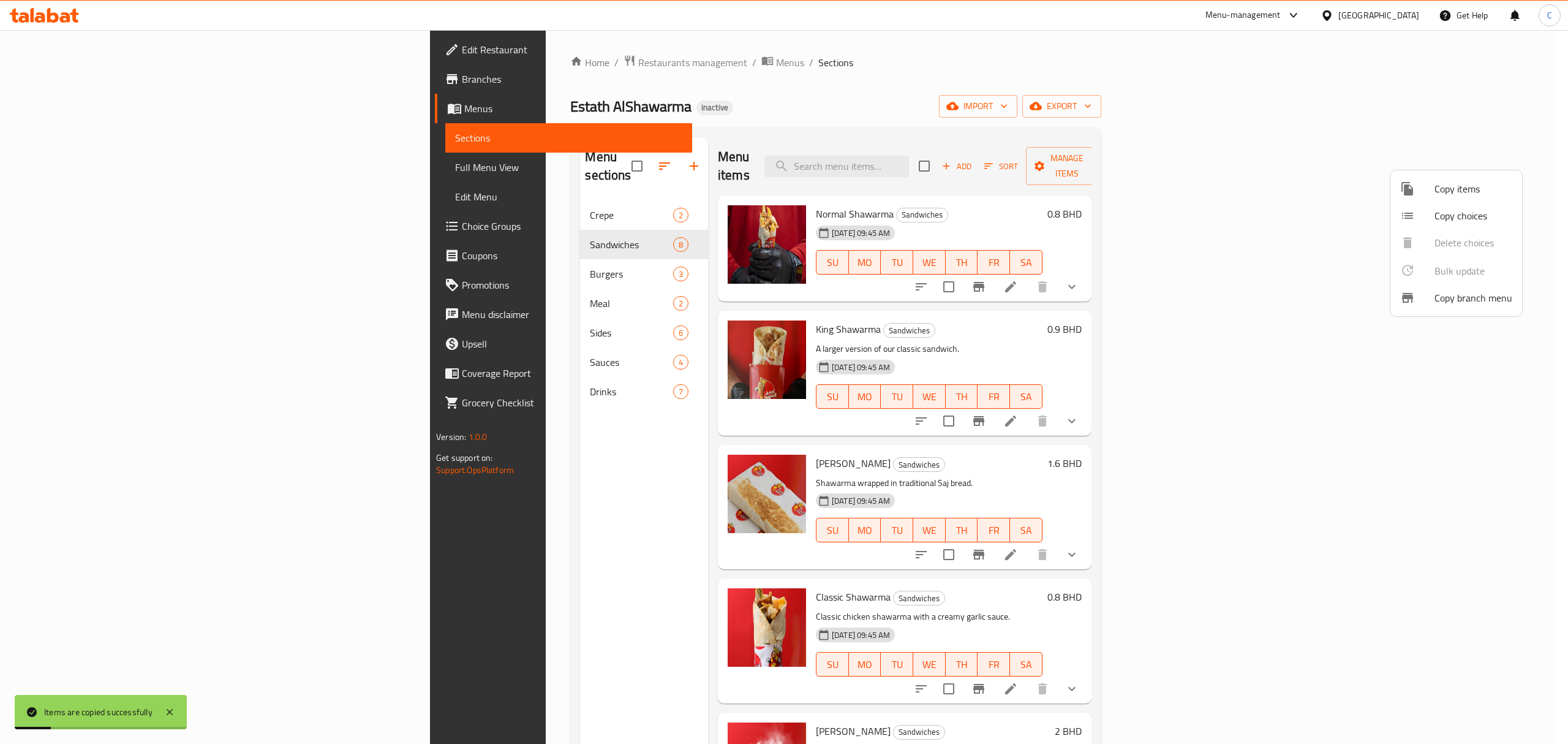
click at [1213, 98] on div at bounding box center [784, 372] width 1568 height 744
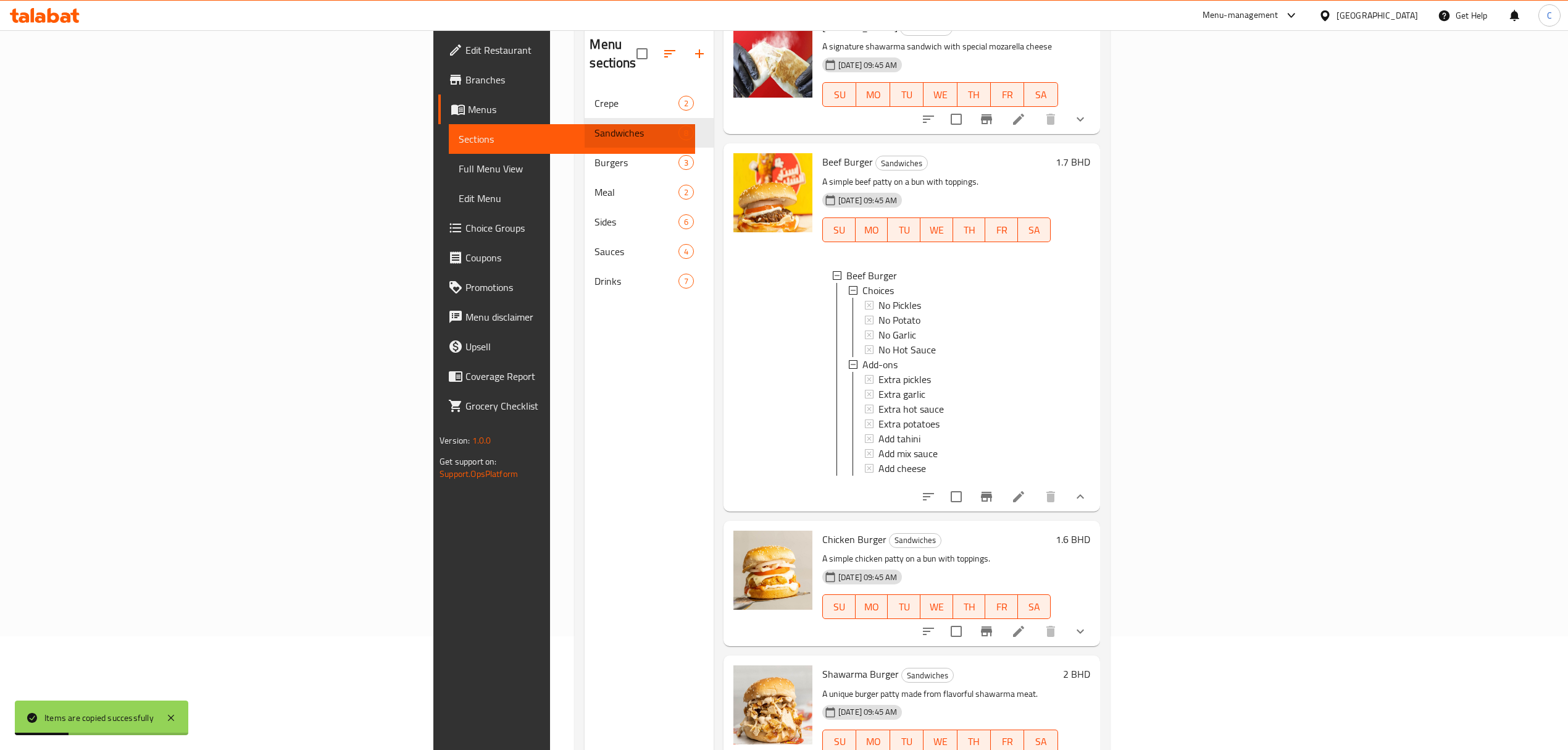
scroll to position [173, 0]
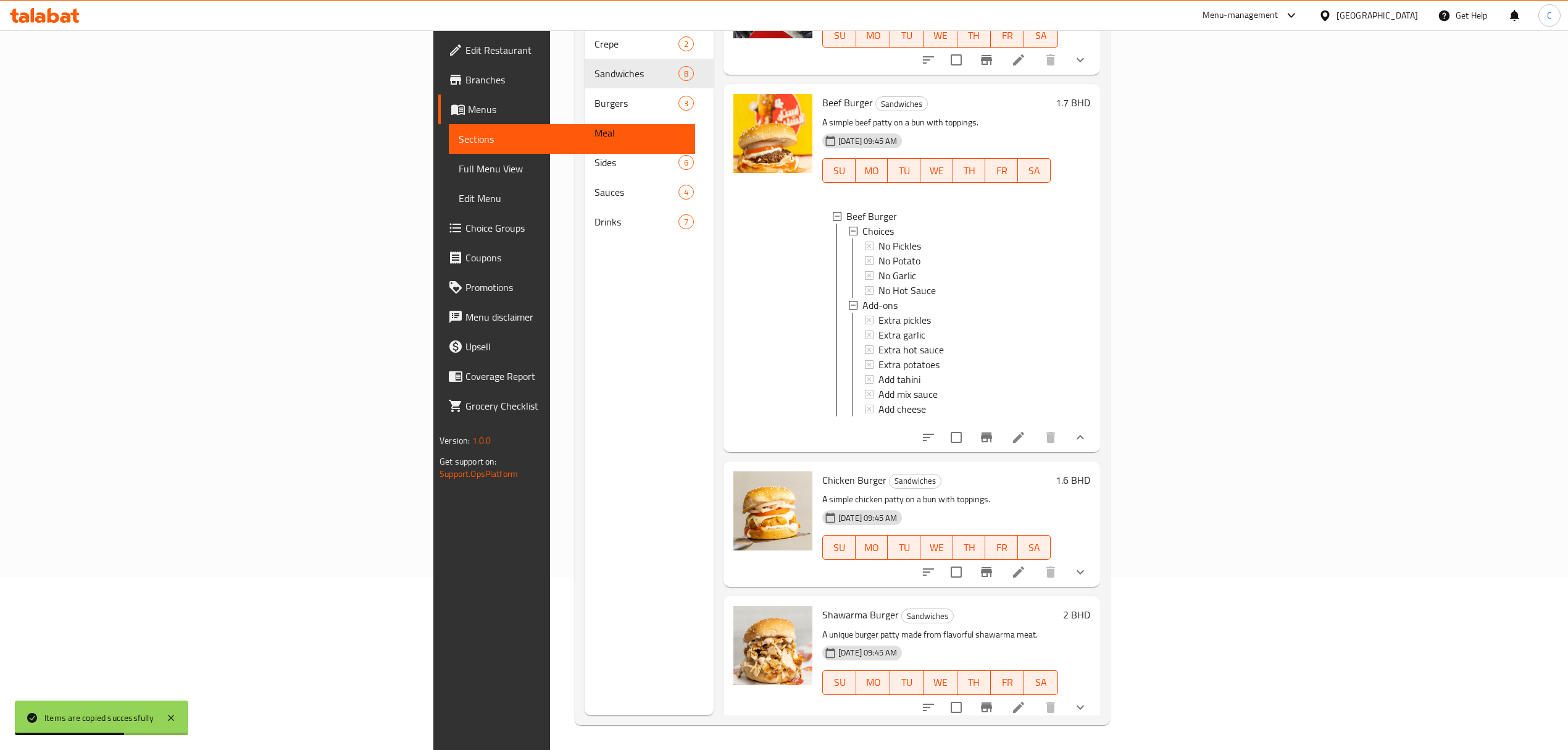
click at [1095, 431] on button "show more" at bounding box center [1080, 437] width 30 height 30
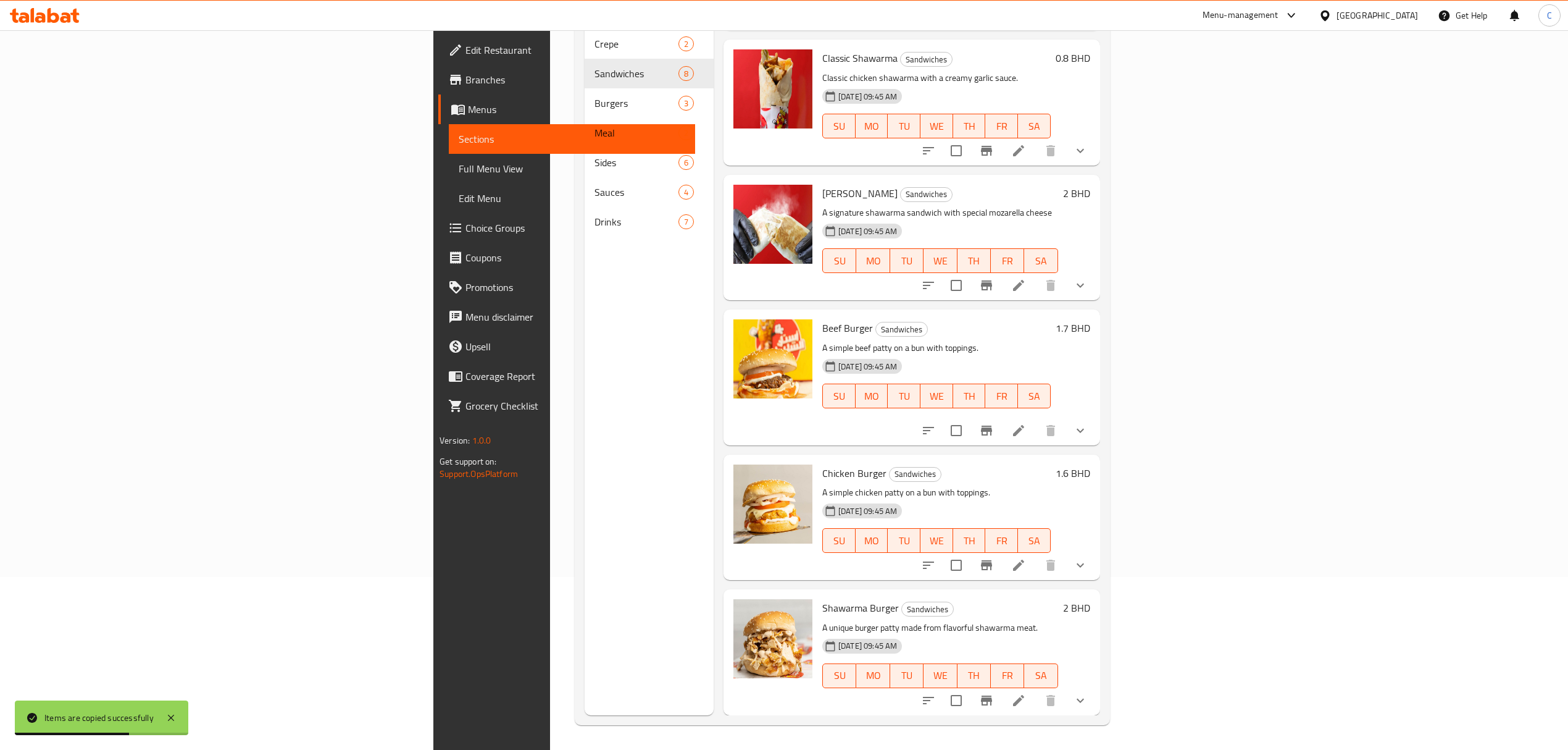
scroll to position [342, 0]
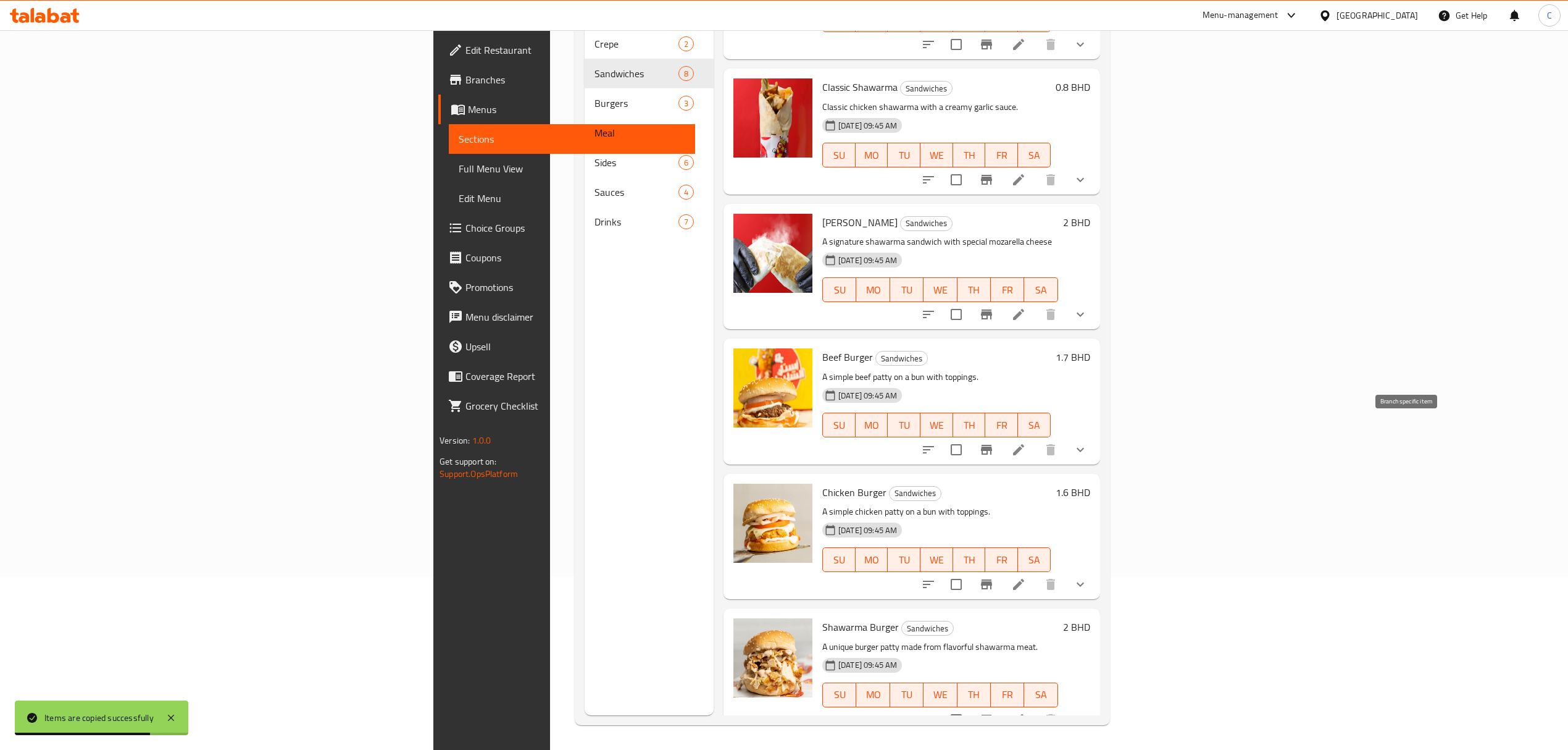
click at [992, 445] on icon "Branch-specific-item" at bounding box center [986, 450] width 11 height 10
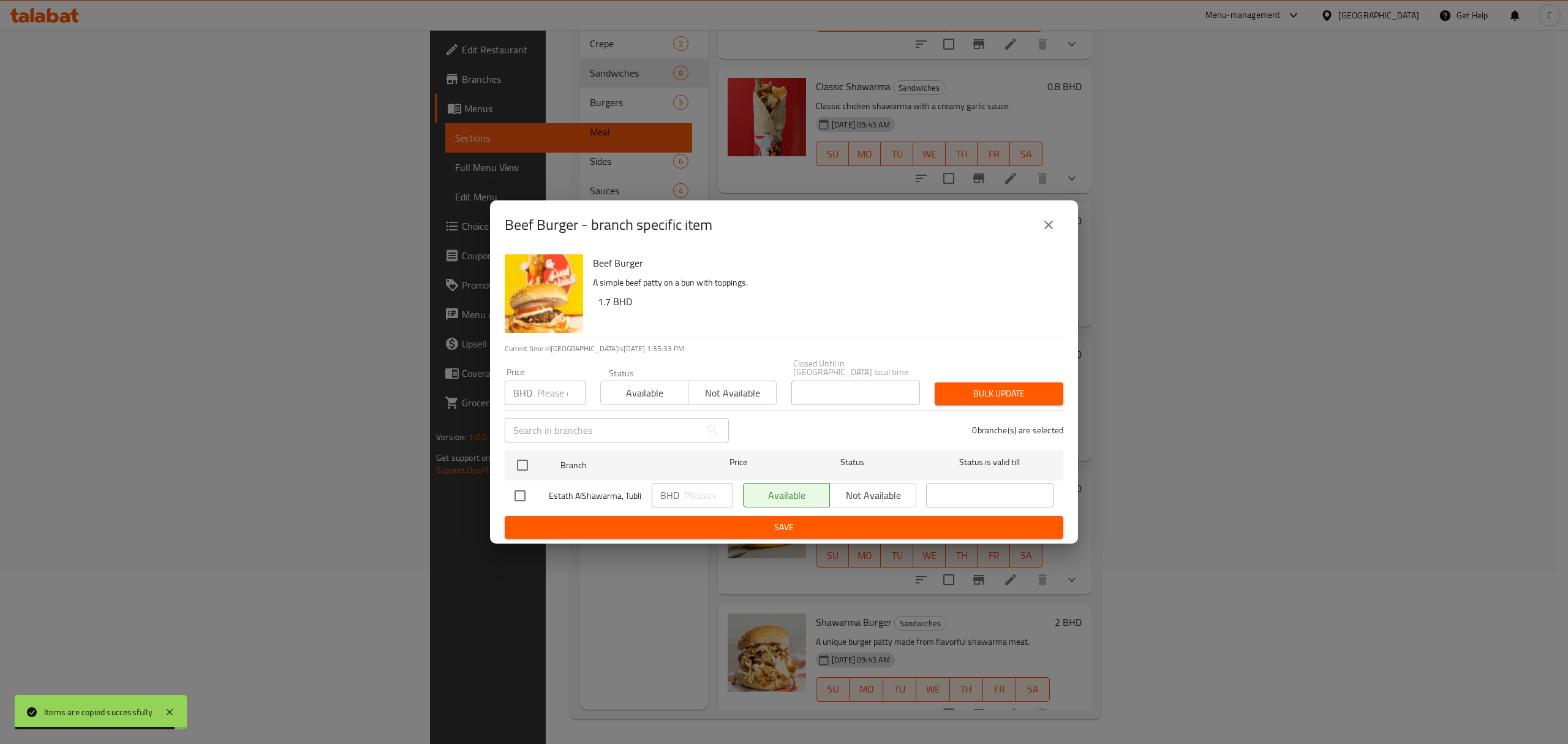
click at [864, 490] on div "Available Not available" at bounding box center [830, 495] width 174 height 25
click at [1046, 229] on icon "close" at bounding box center [1048, 224] width 14 height 14
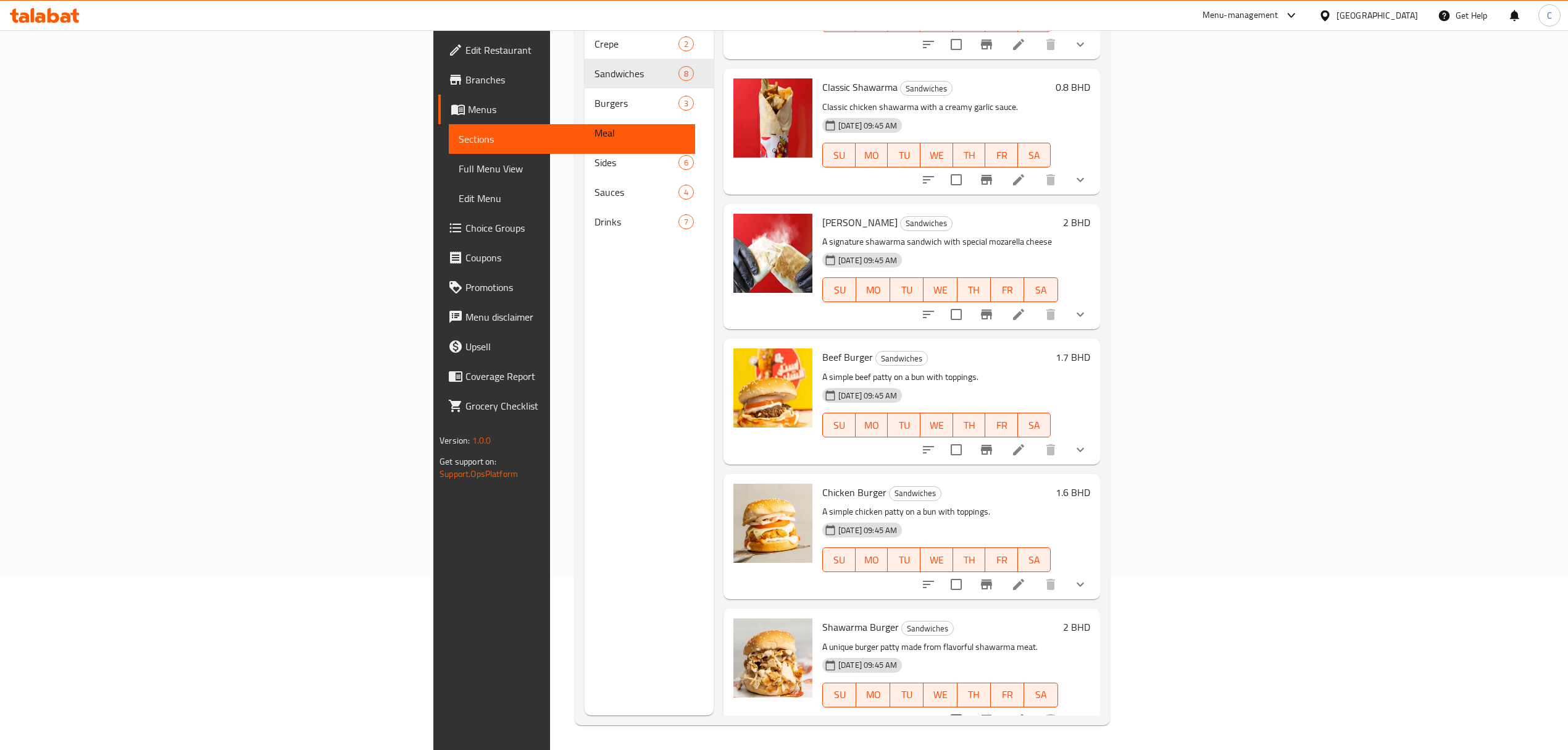
click at [1035, 441] on li at bounding box center [1018, 450] width 34 height 22
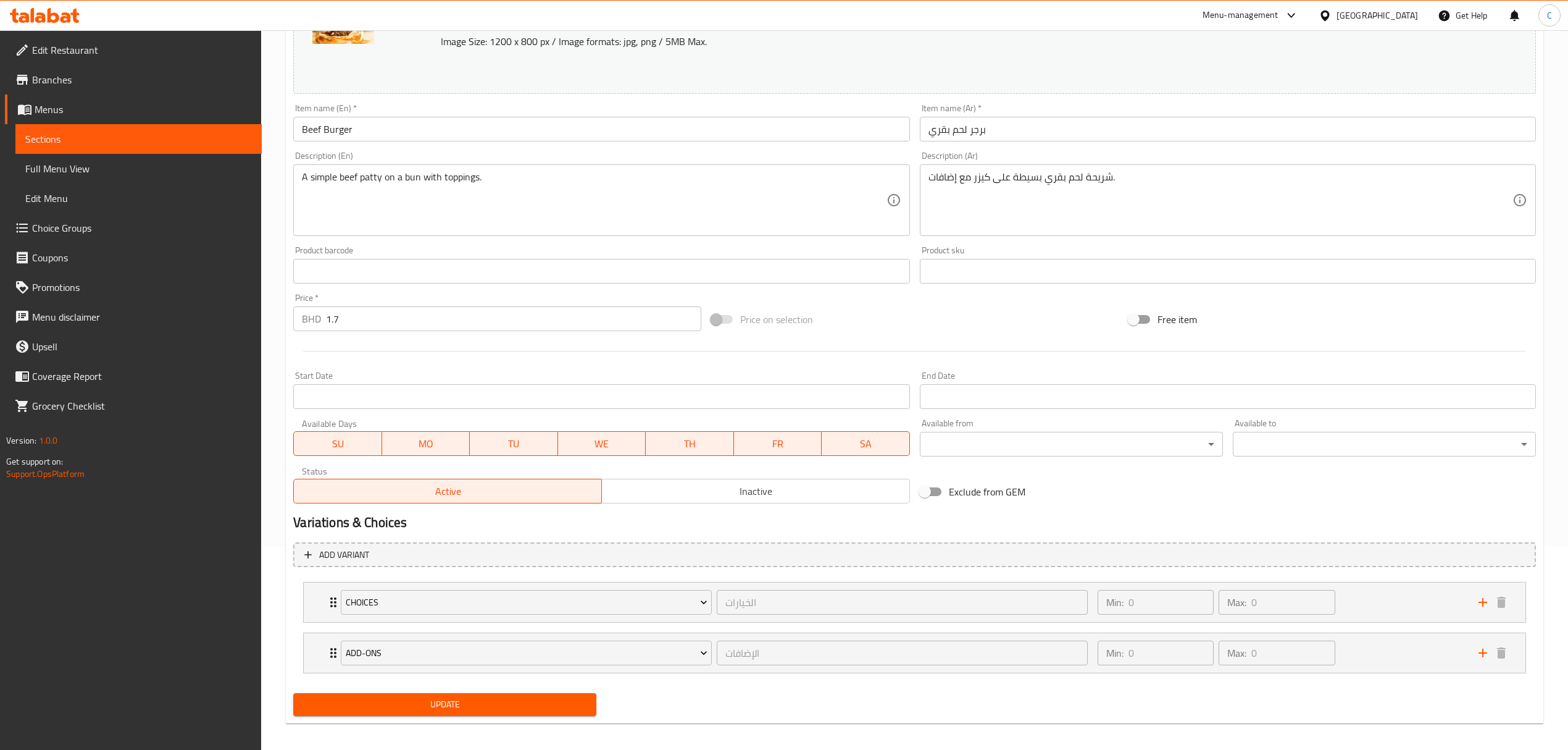
scroll to position [205, 0]
click at [791, 485] on span "Inactive" at bounding box center [756, 490] width 299 height 18
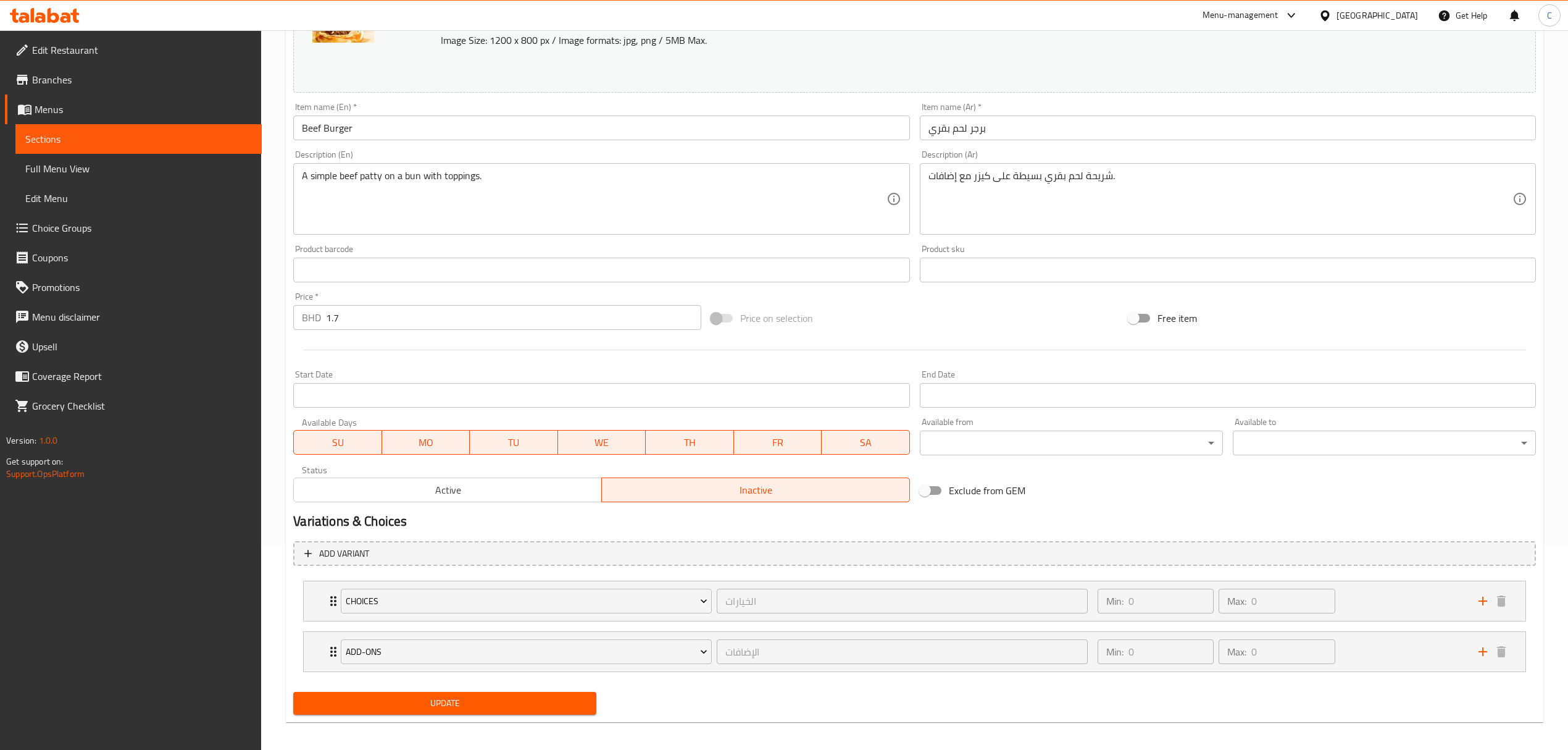
drag, startPoint x: 498, startPoint y: 699, endPoint x: 512, endPoint y: 628, distance: 72.4
click at [498, 699] on span "Update" at bounding box center [444, 703] width 283 height 15
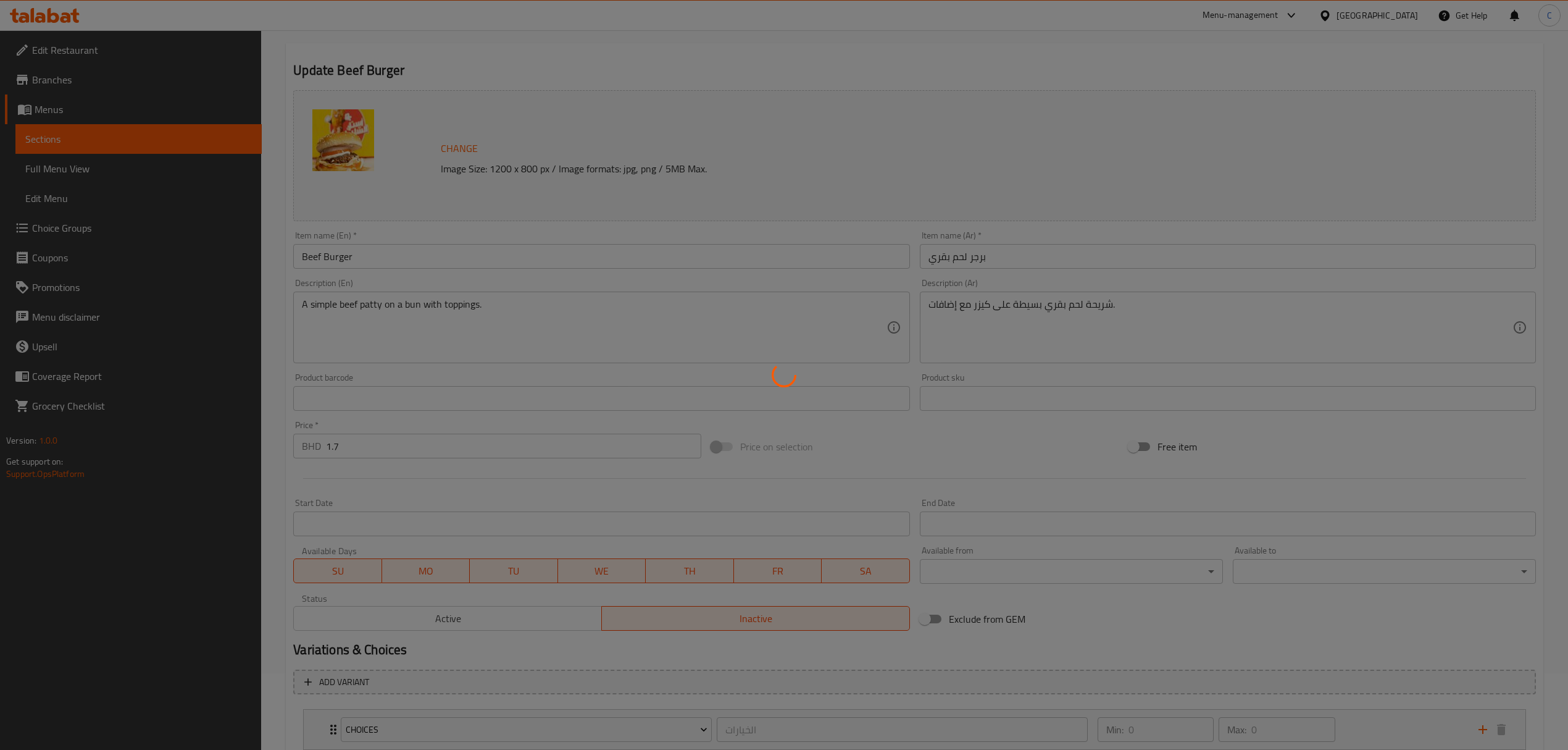
scroll to position [0, 0]
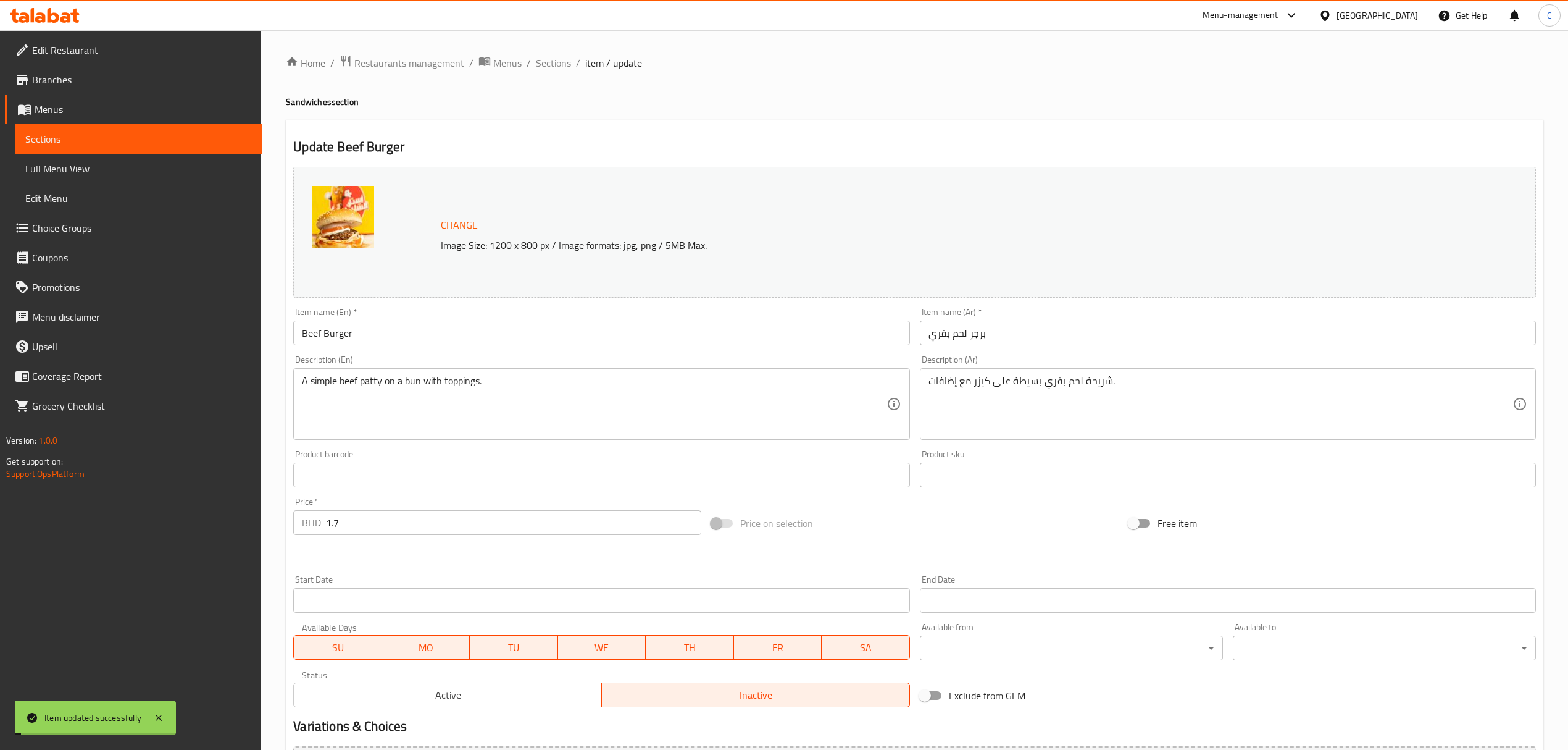
click at [552, 67] on span "Sections" at bounding box center [553, 63] width 35 height 15
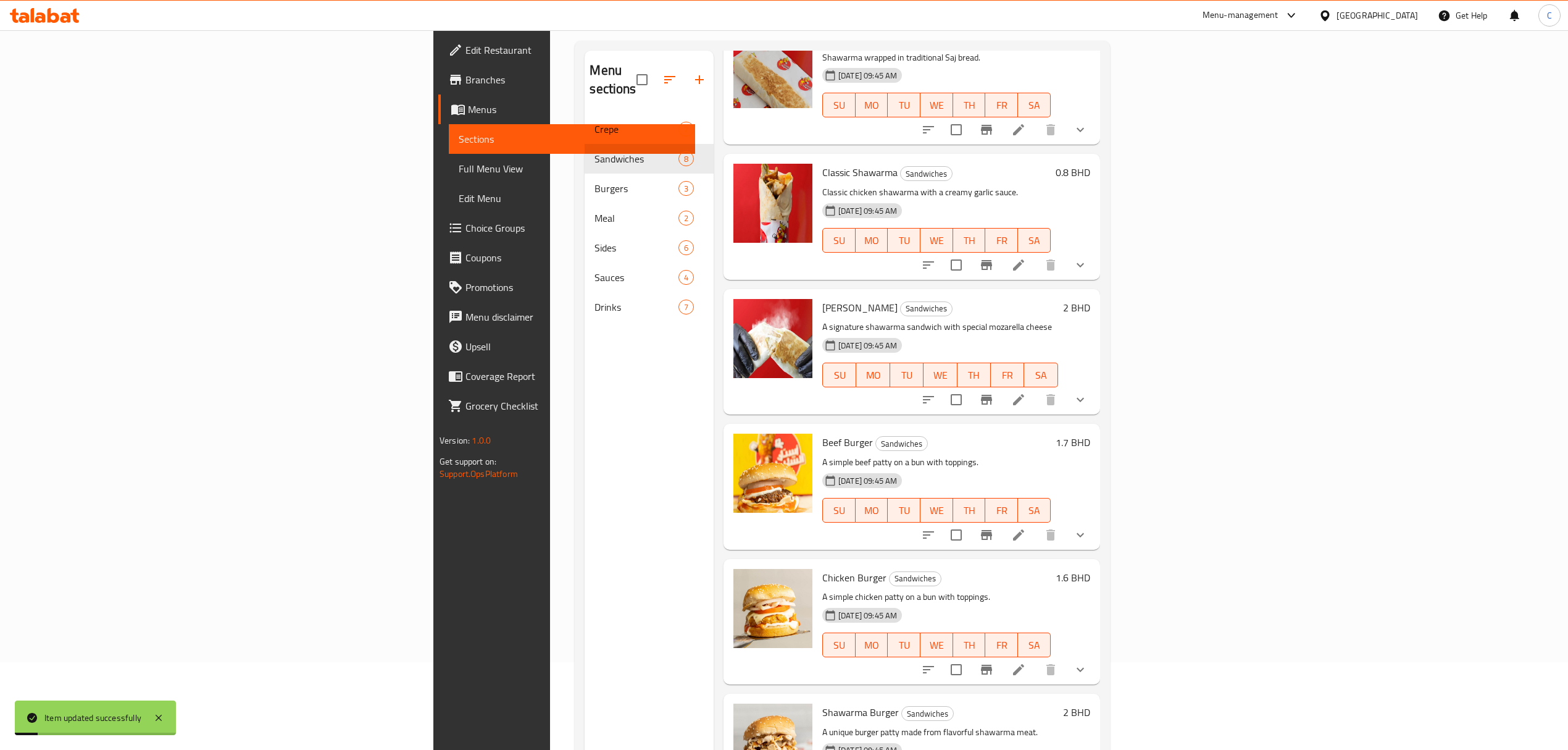
scroll to position [173, 0]
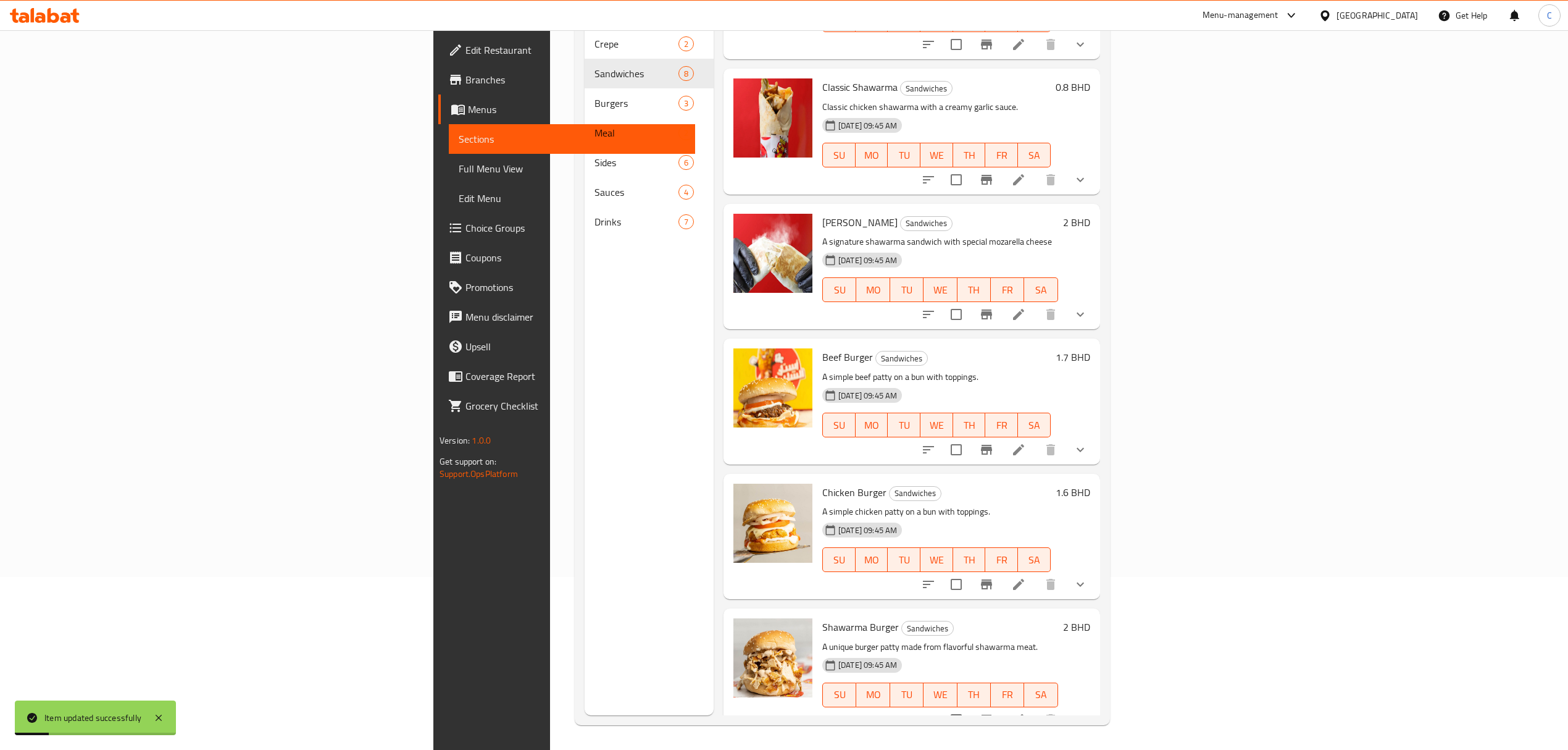
click at [1026, 577] on icon at bounding box center [1018, 584] width 15 height 15
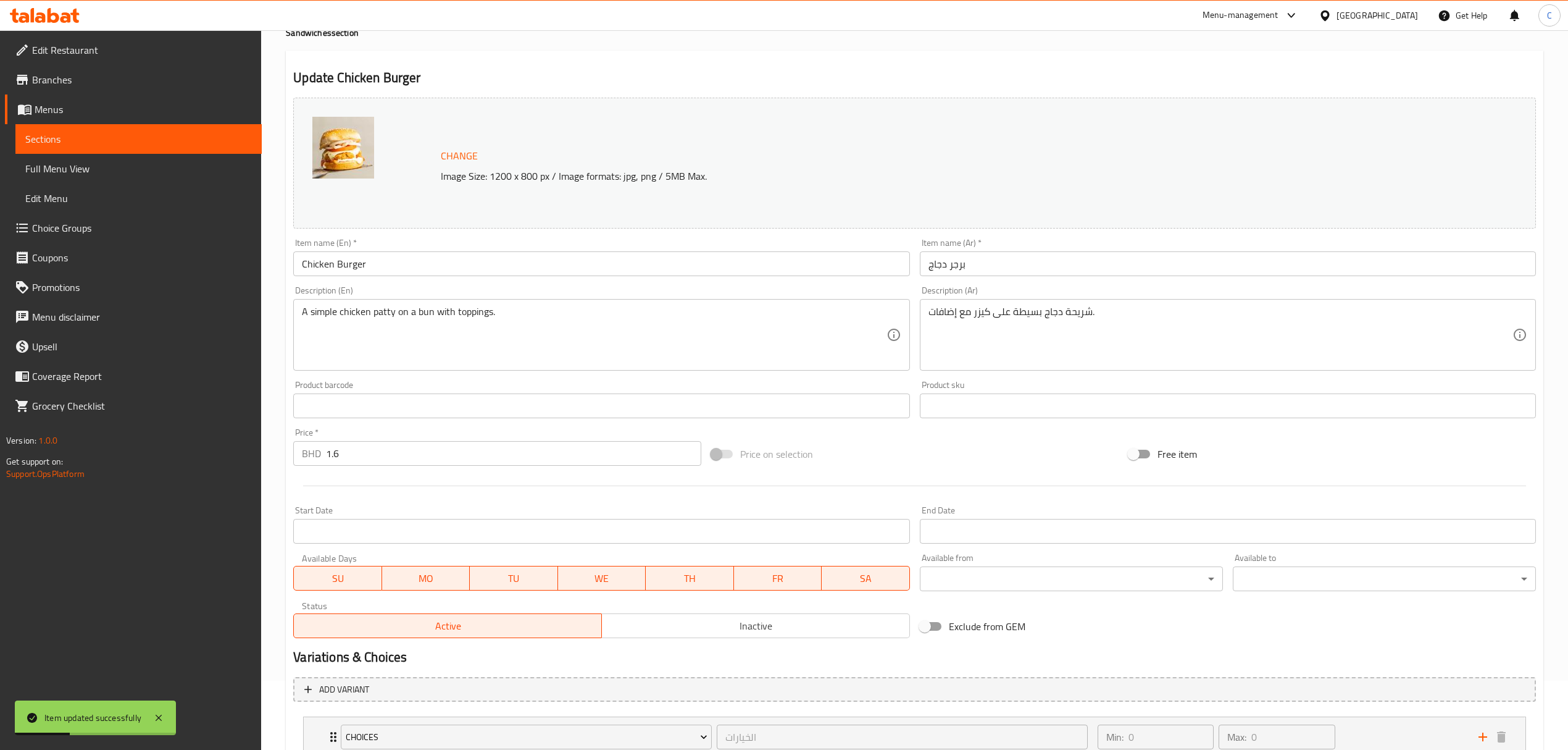
scroll to position [164, 0]
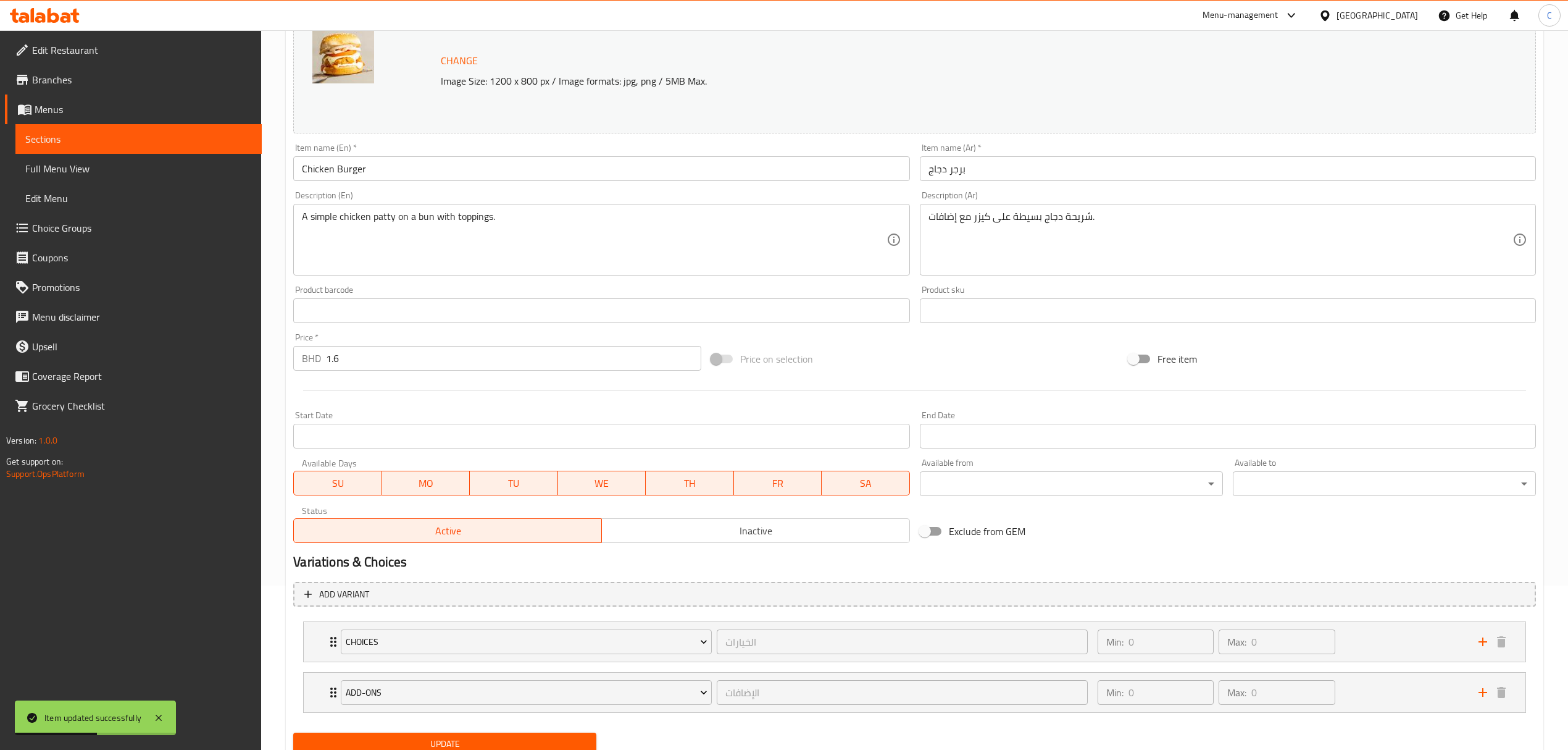
click at [808, 532] on span "Inactive" at bounding box center [756, 530] width 299 height 18
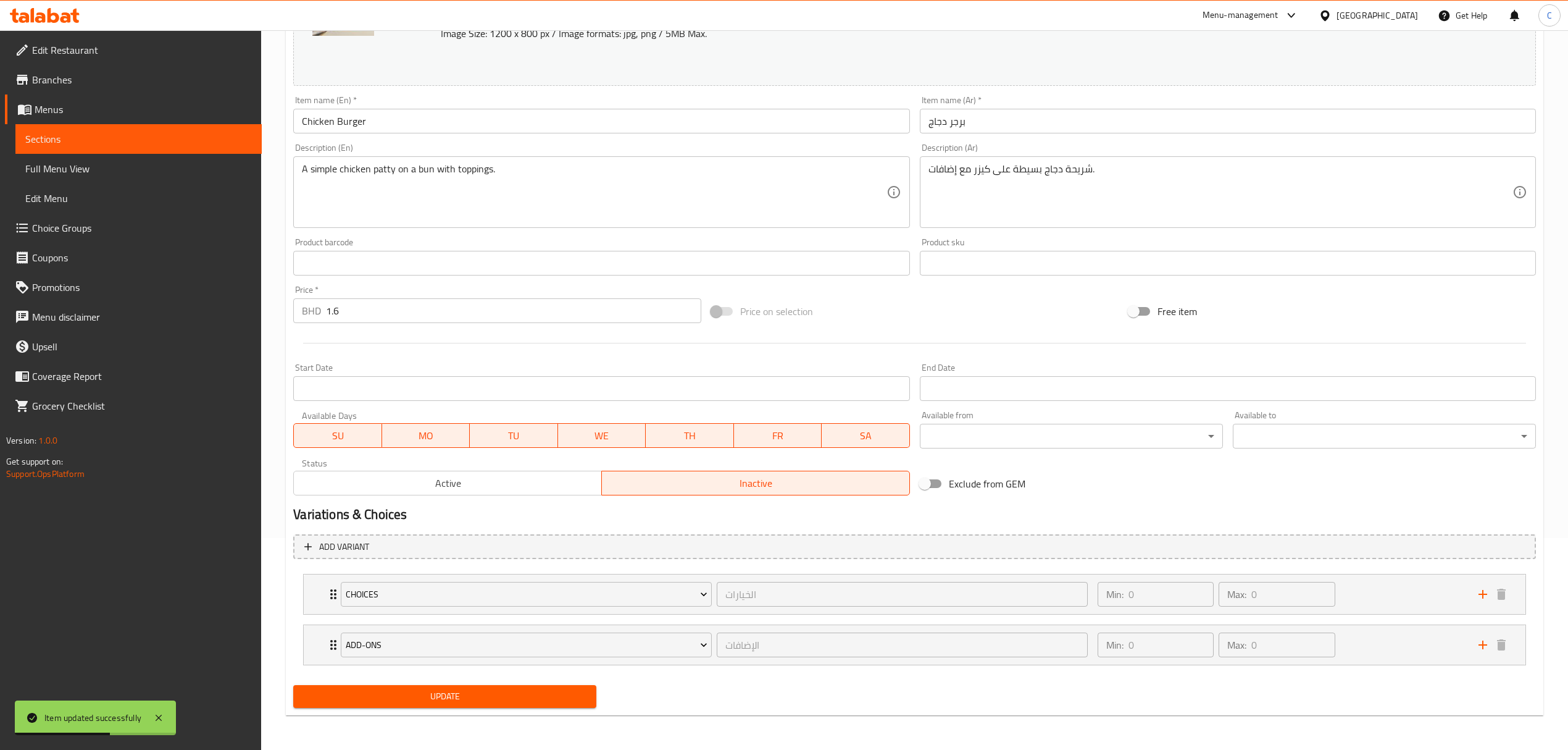
click at [571, 702] on span "Update" at bounding box center [444, 696] width 283 height 15
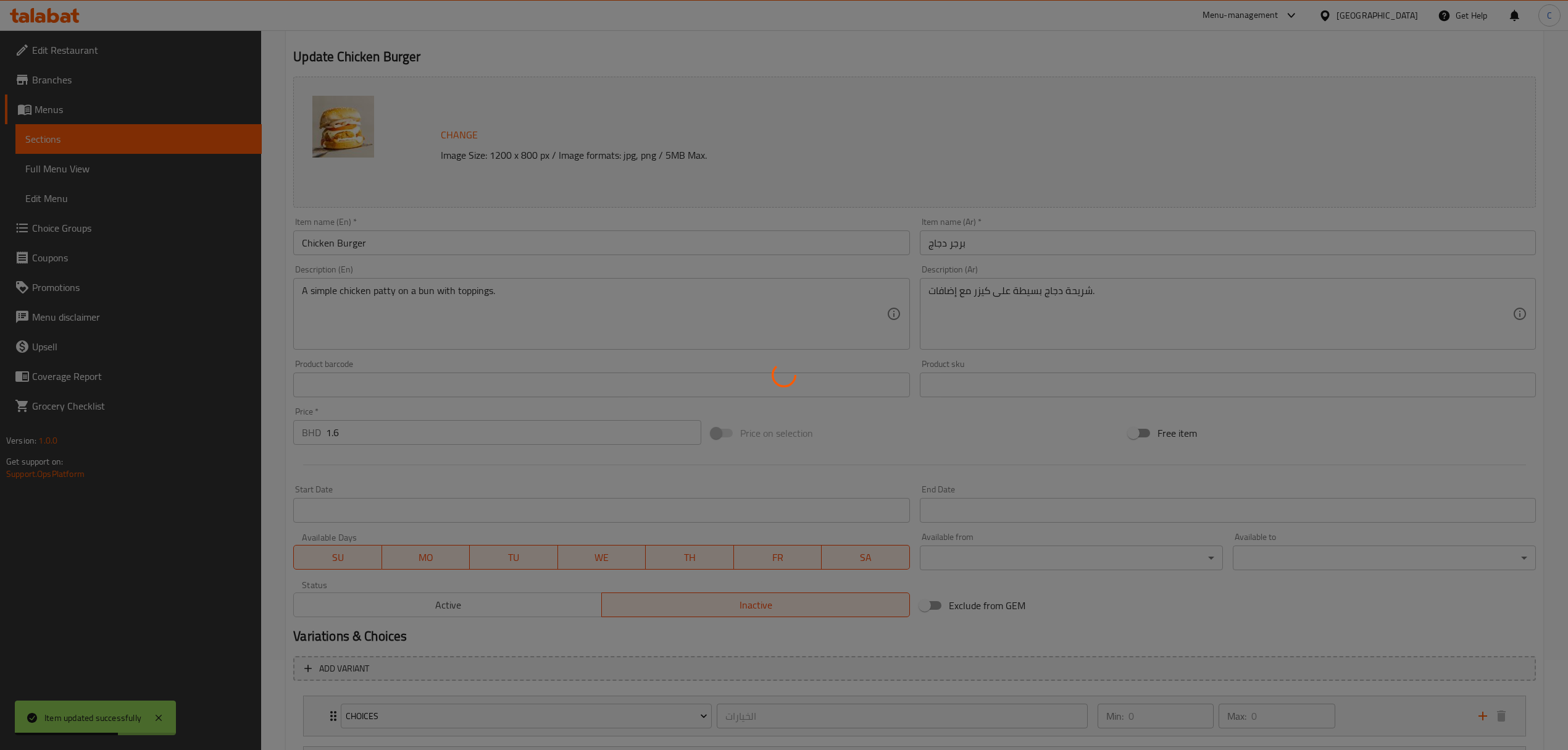
scroll to position [0, 0]
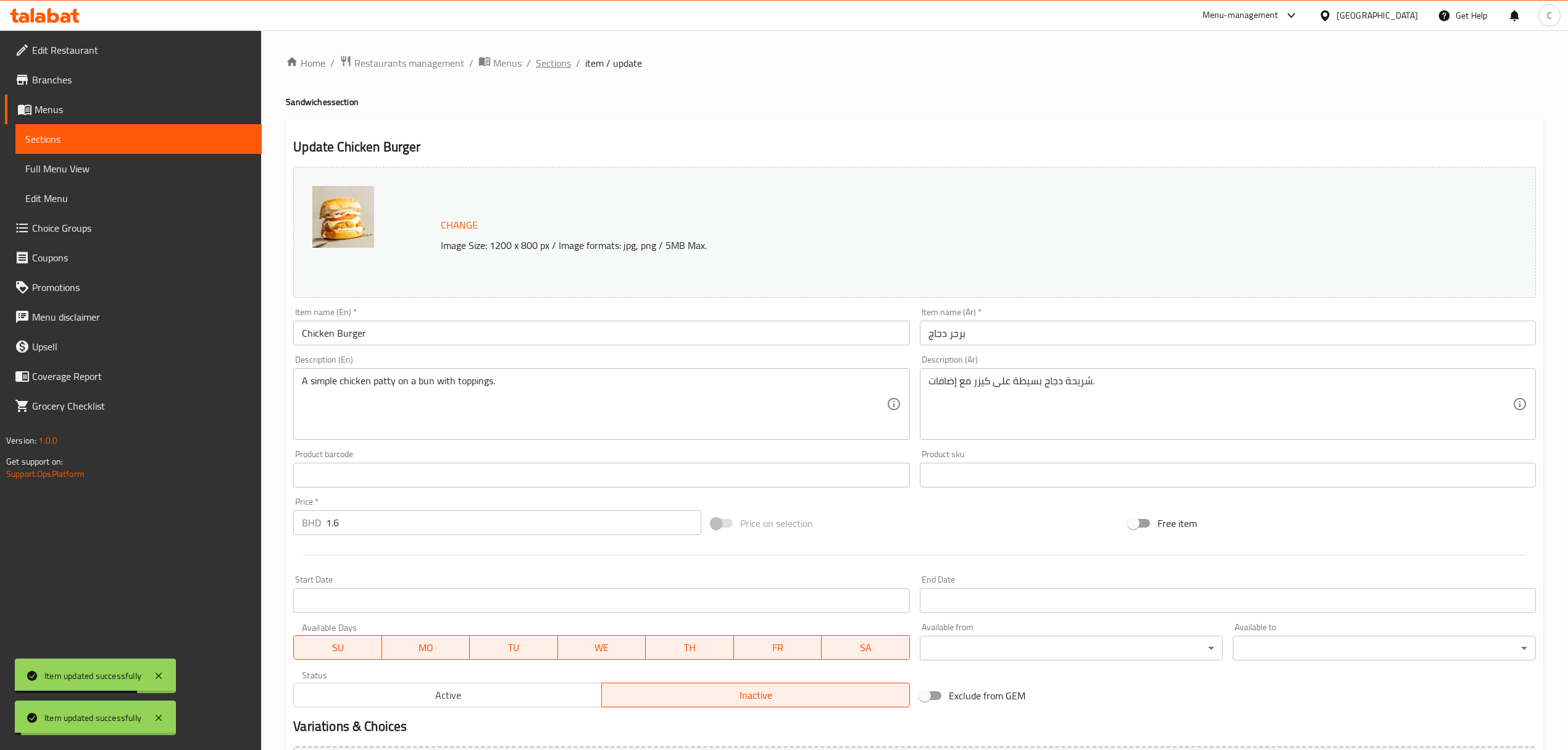
click at [547, 64] on span "Sections" at bounding box center [553, 63] width 35 height 15
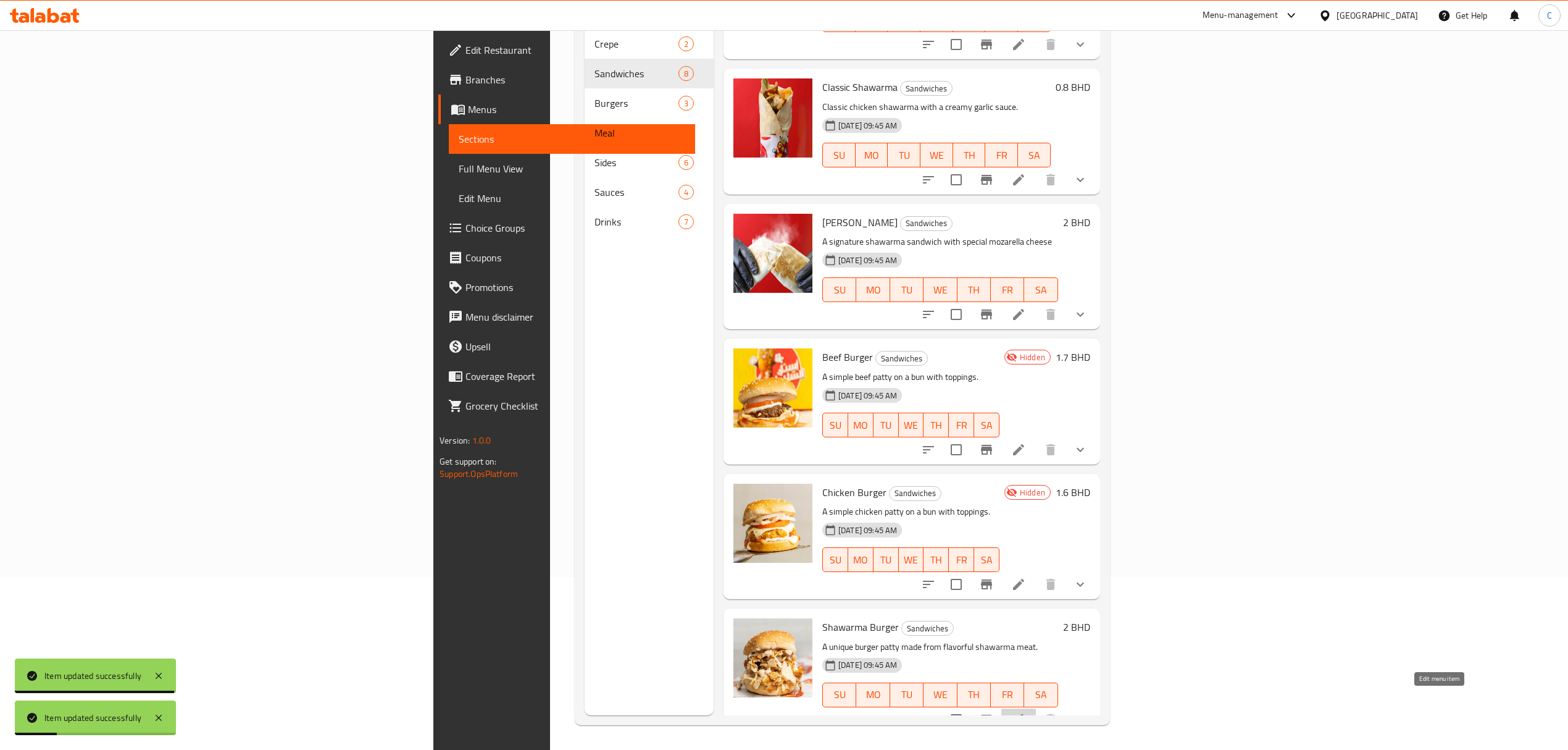
click at [1026, 712] on icon at bounding box center [1018, 719] width 15 height 15
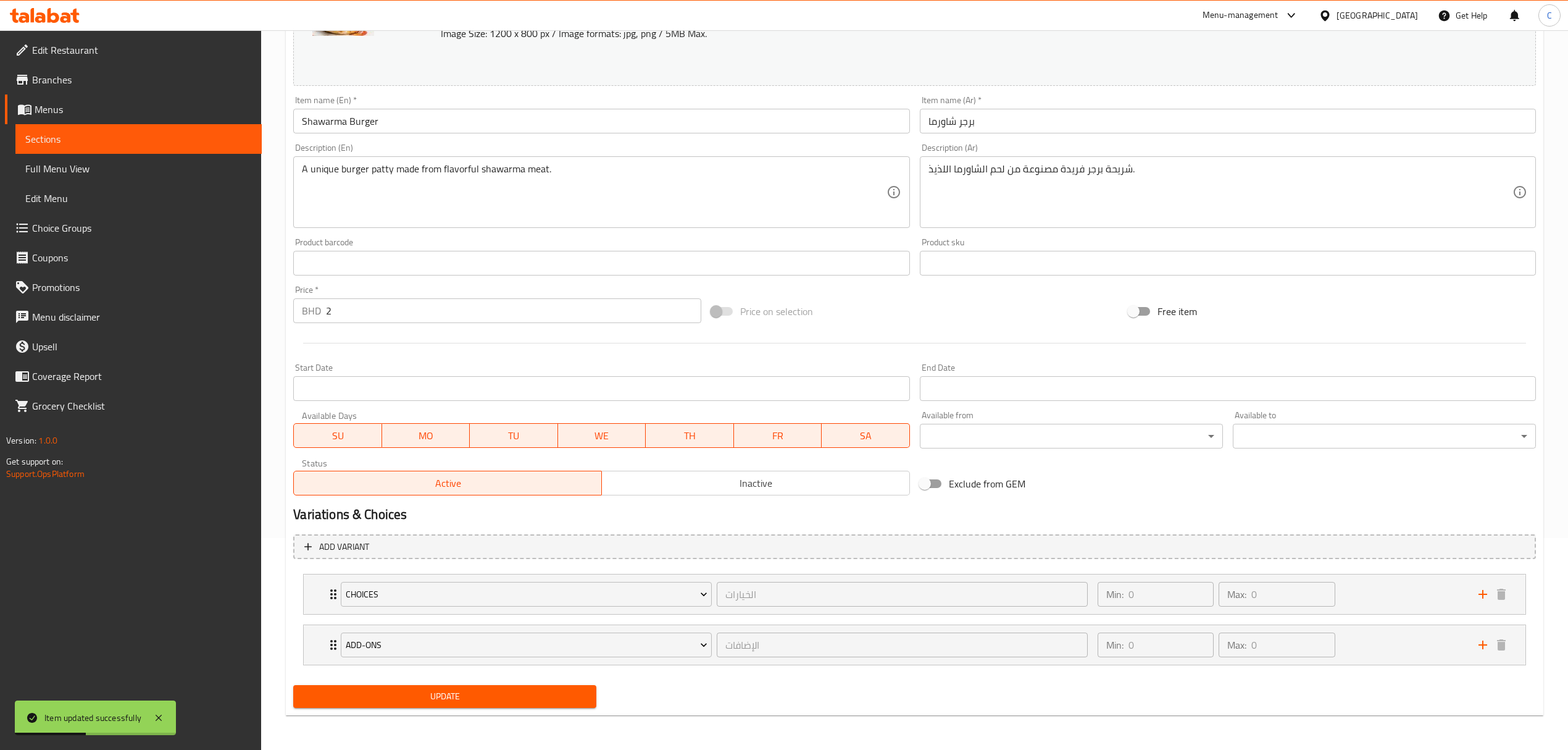
click at [858, 494] on button "Inactive" at bounding box center [756, 482] width 309 height 25
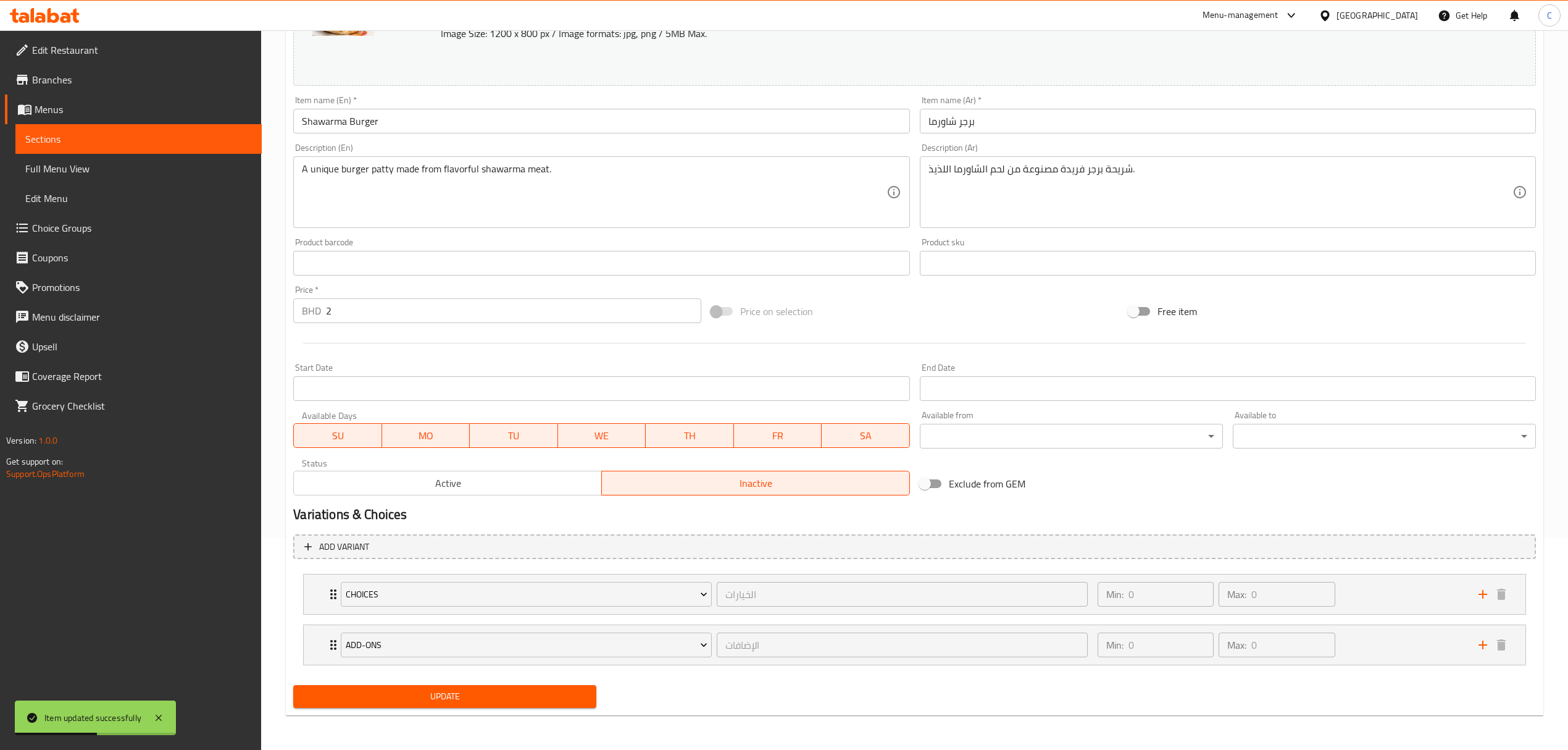
click at [547, 690] on span "Update" at bounding box center [444, 696] width 283 height 15
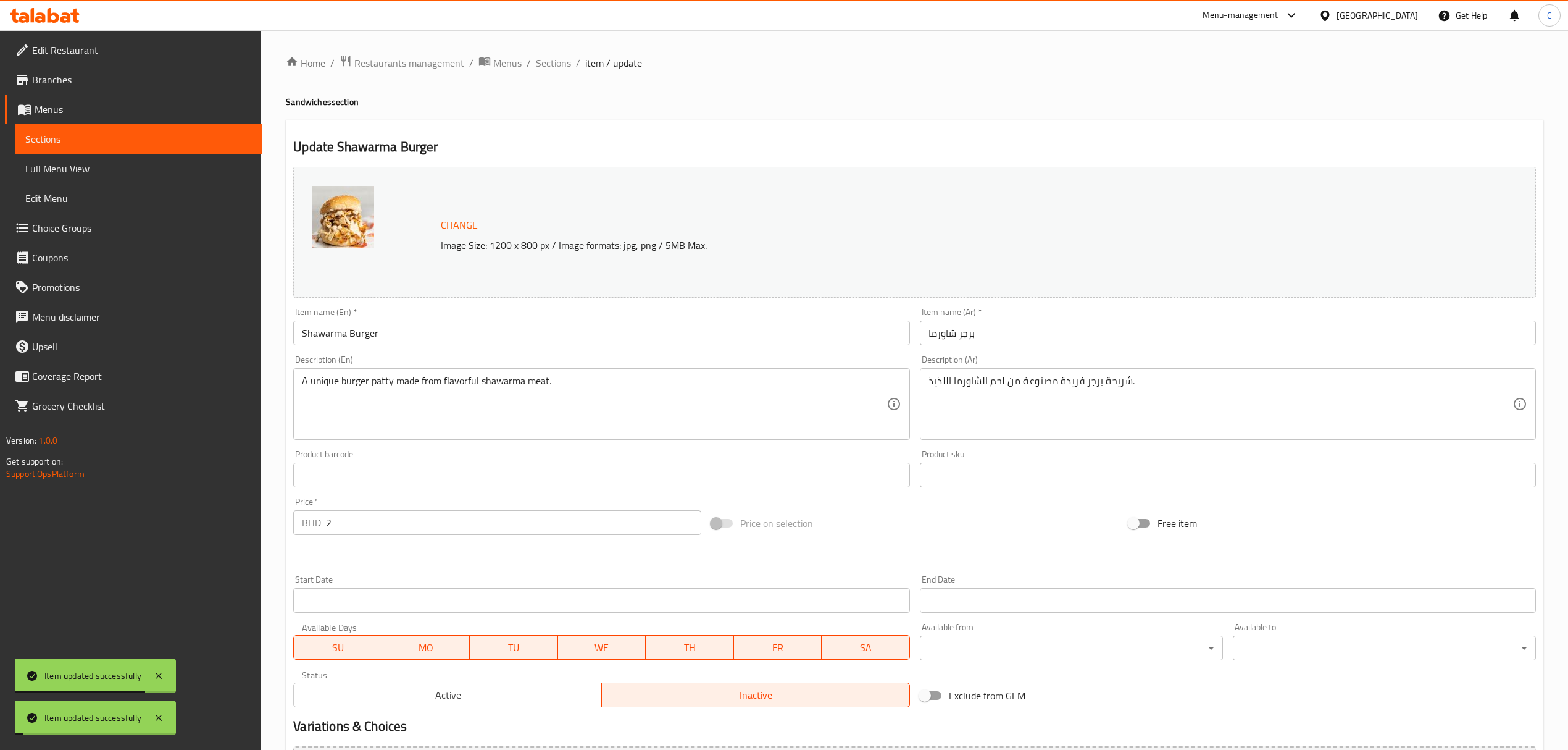
click at [556, 64] on span "Sections" at bounding box center [553, 63] width 35 height 15
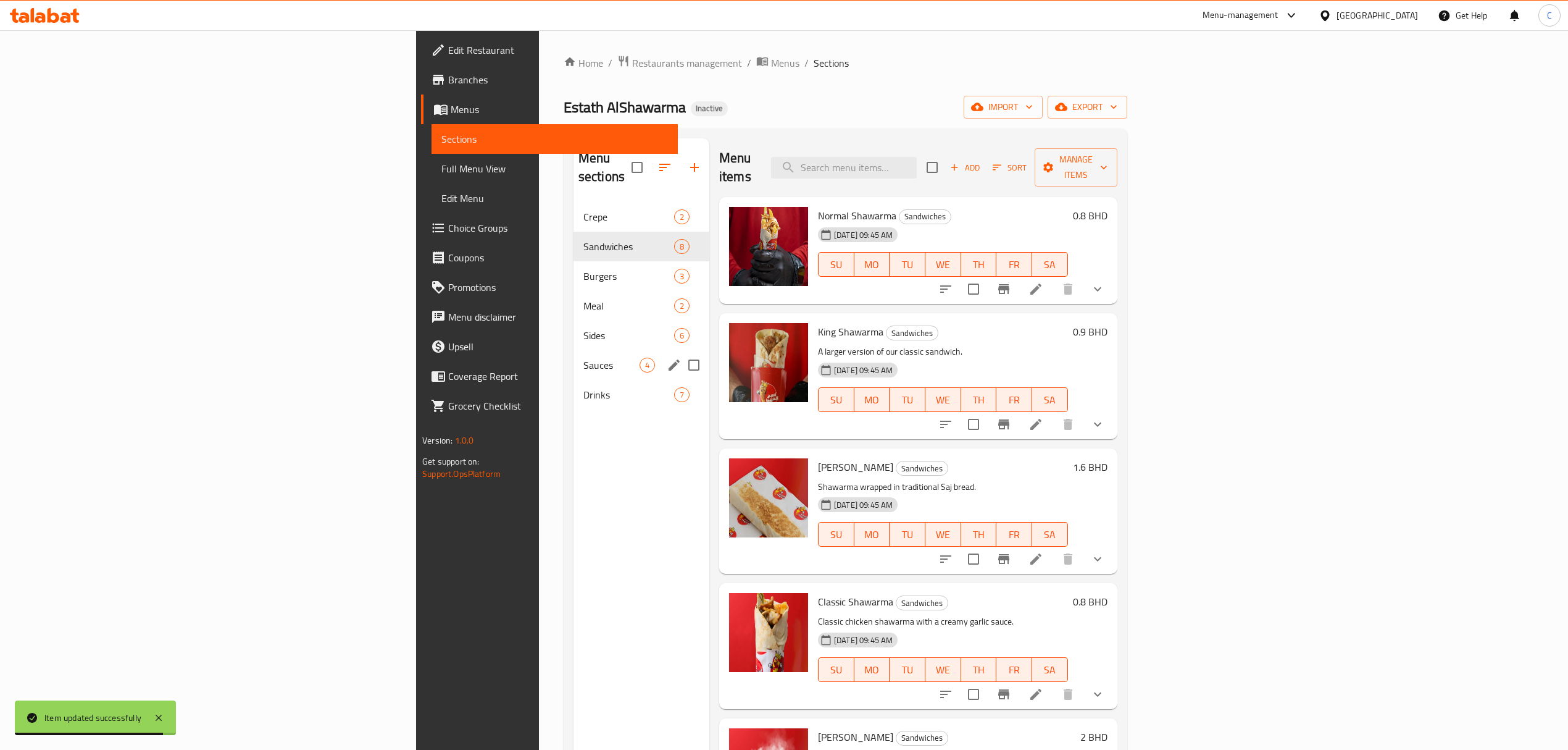
click at [573, 350] on div "Sauces 4" at bounding box center [641, 365] width 136 height 30
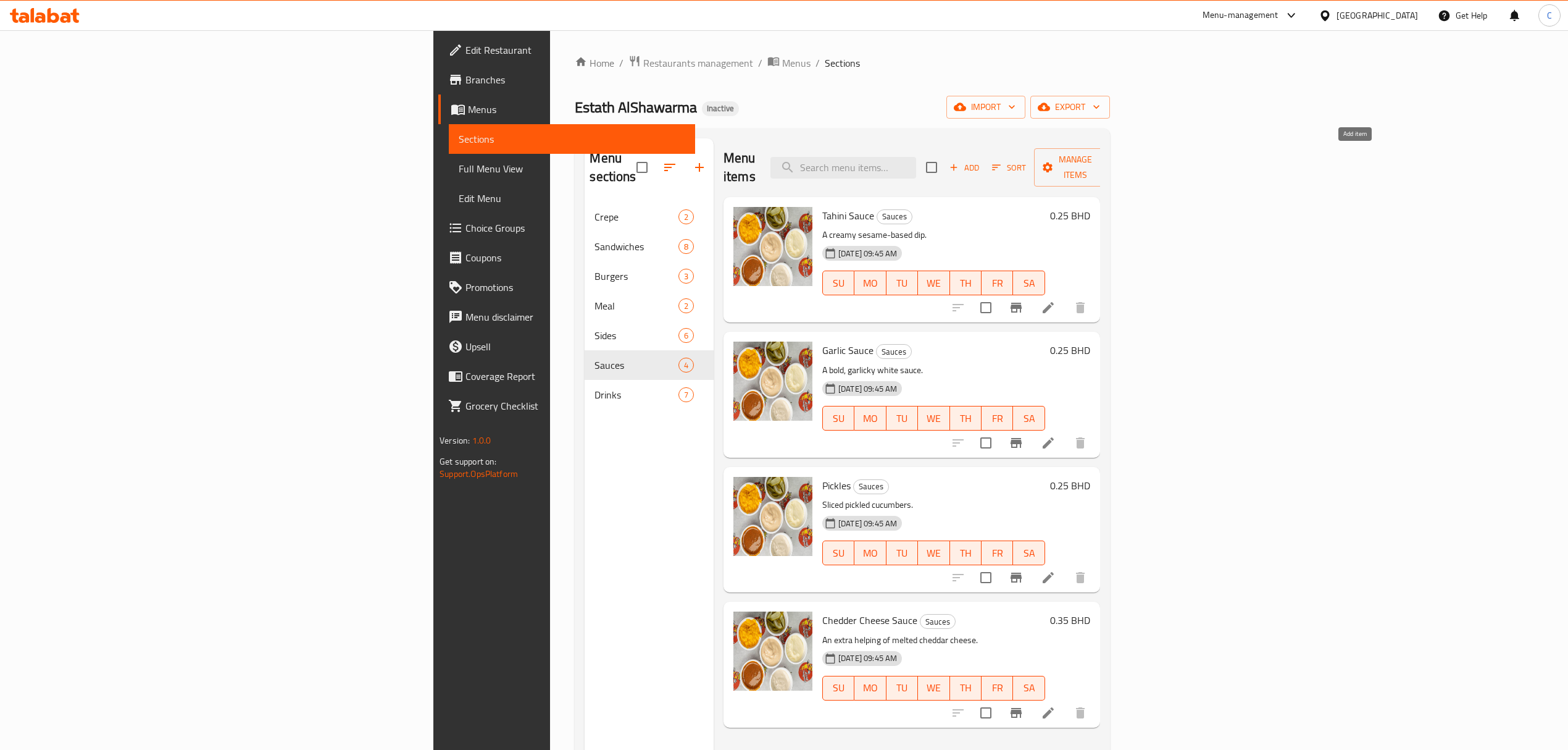
click at [959, 162] on icon "button" at bounding box center [953, 167] width 11 height 11
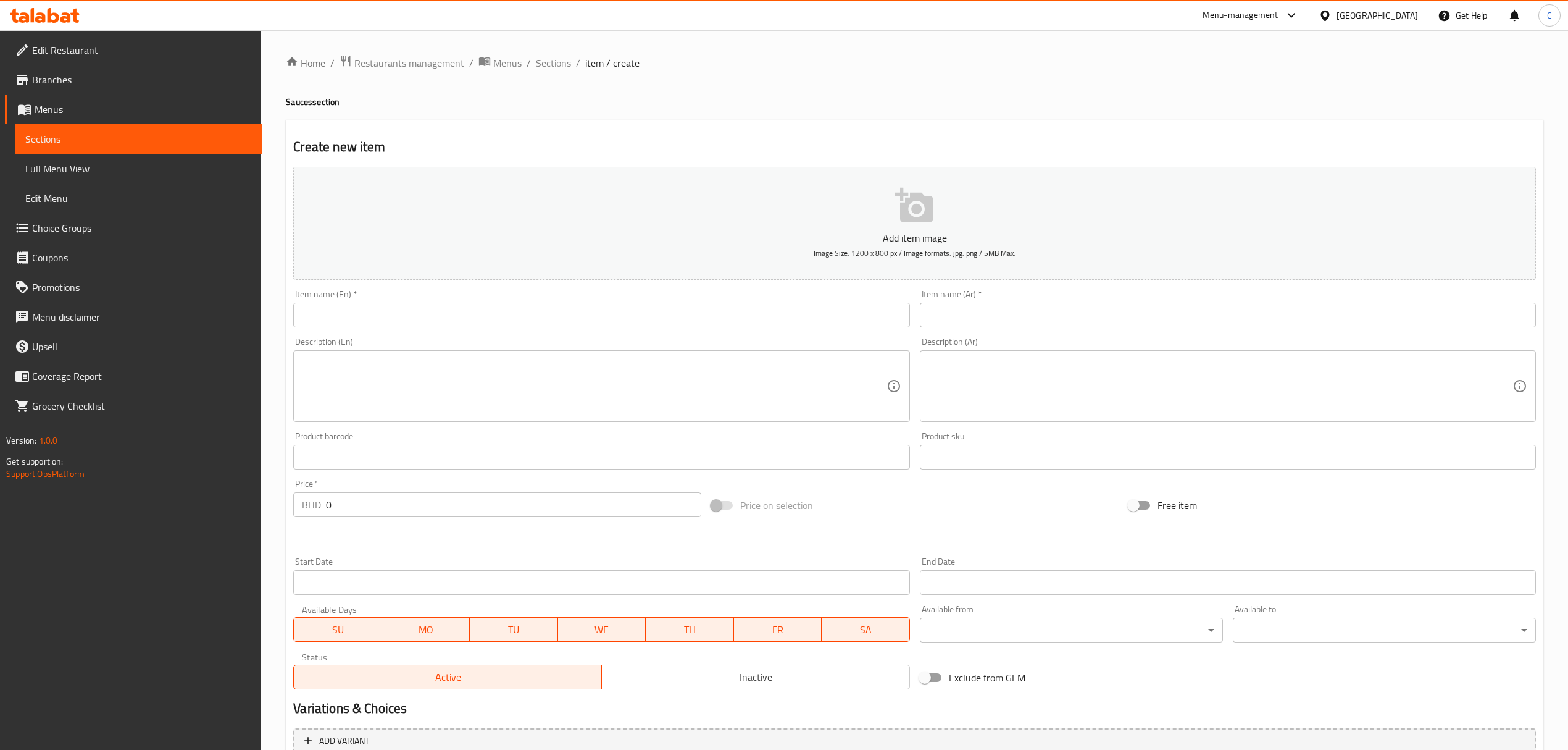
click at [613, 311] on input "text" at bounding box center [601, 315] width 616 height 25
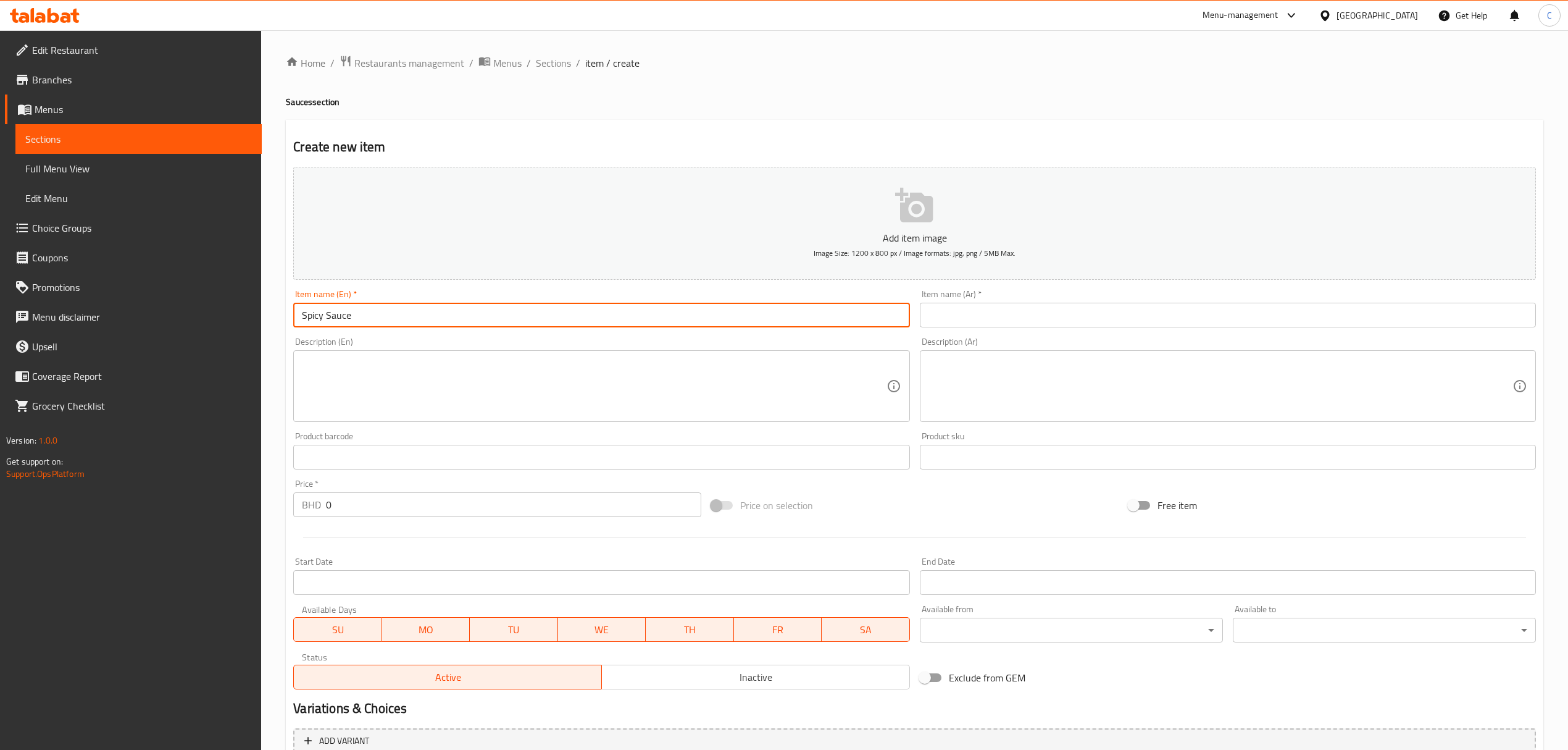
type input "Spicy Sauce"
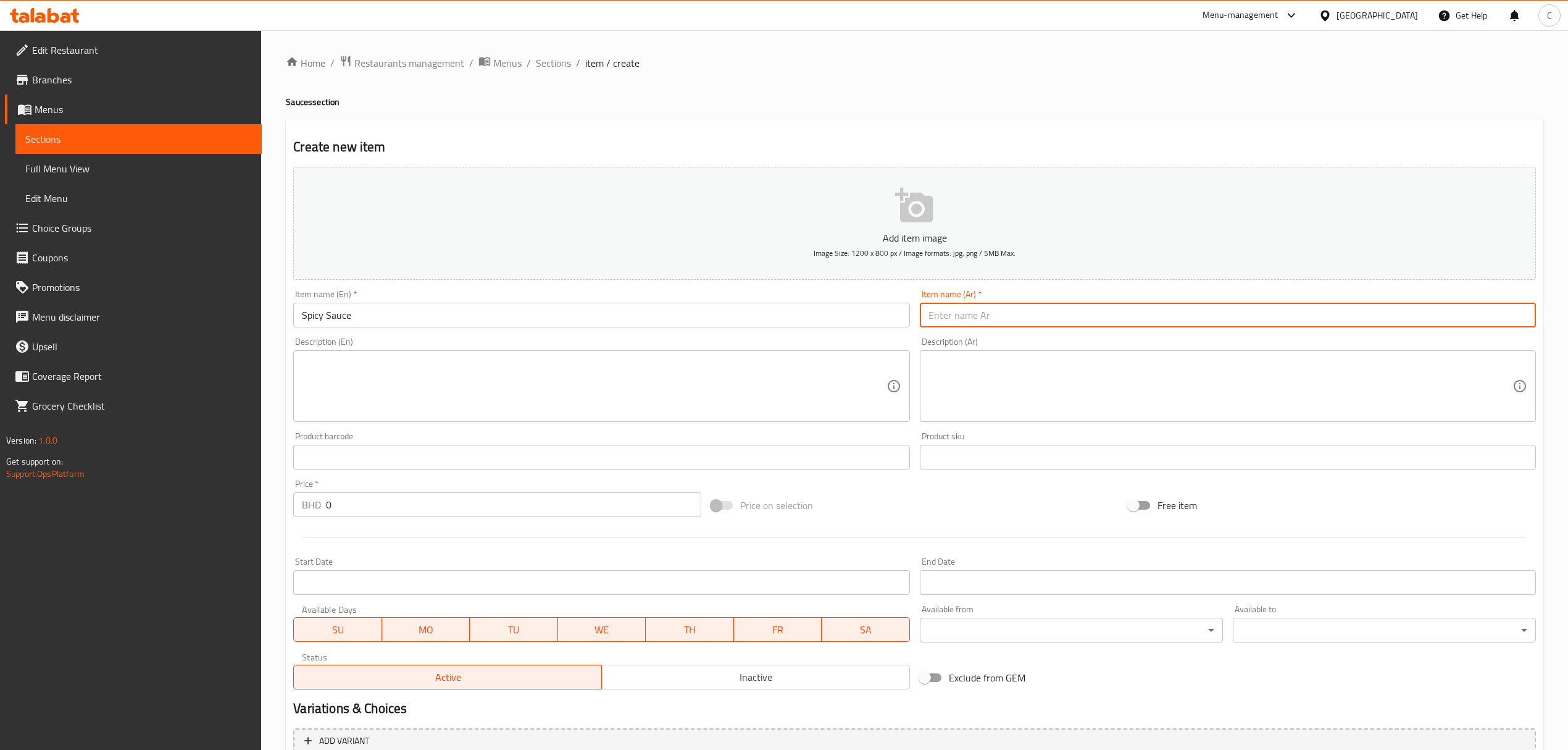
click at [990, 314] on input "text" at bounding box center [1227, 315] width 616 height 25
paste input "صلصة حارة"
type input "صلصة حارة"
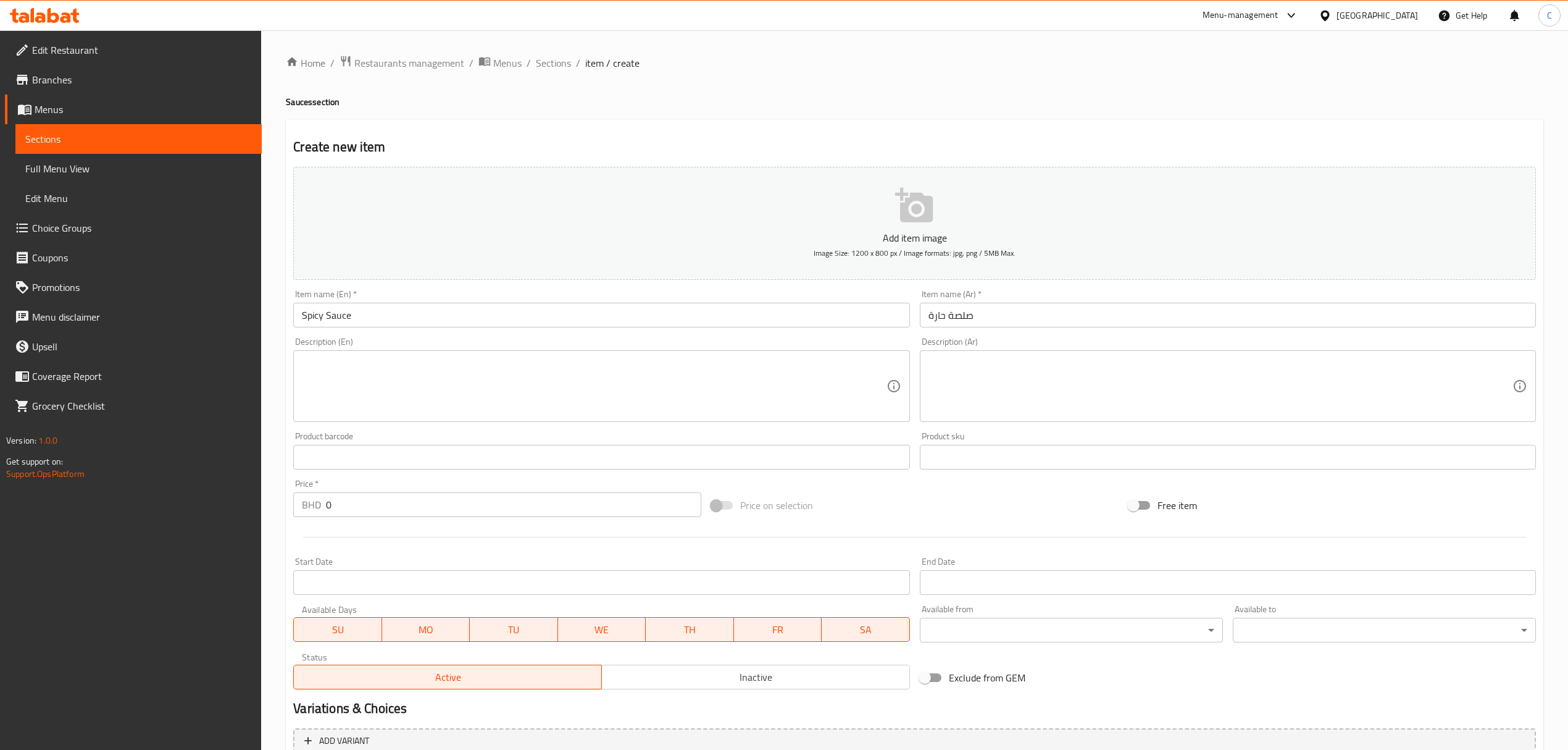
click at [564, 393] on textarea at bounding box center [594, 386] width 584 height 58
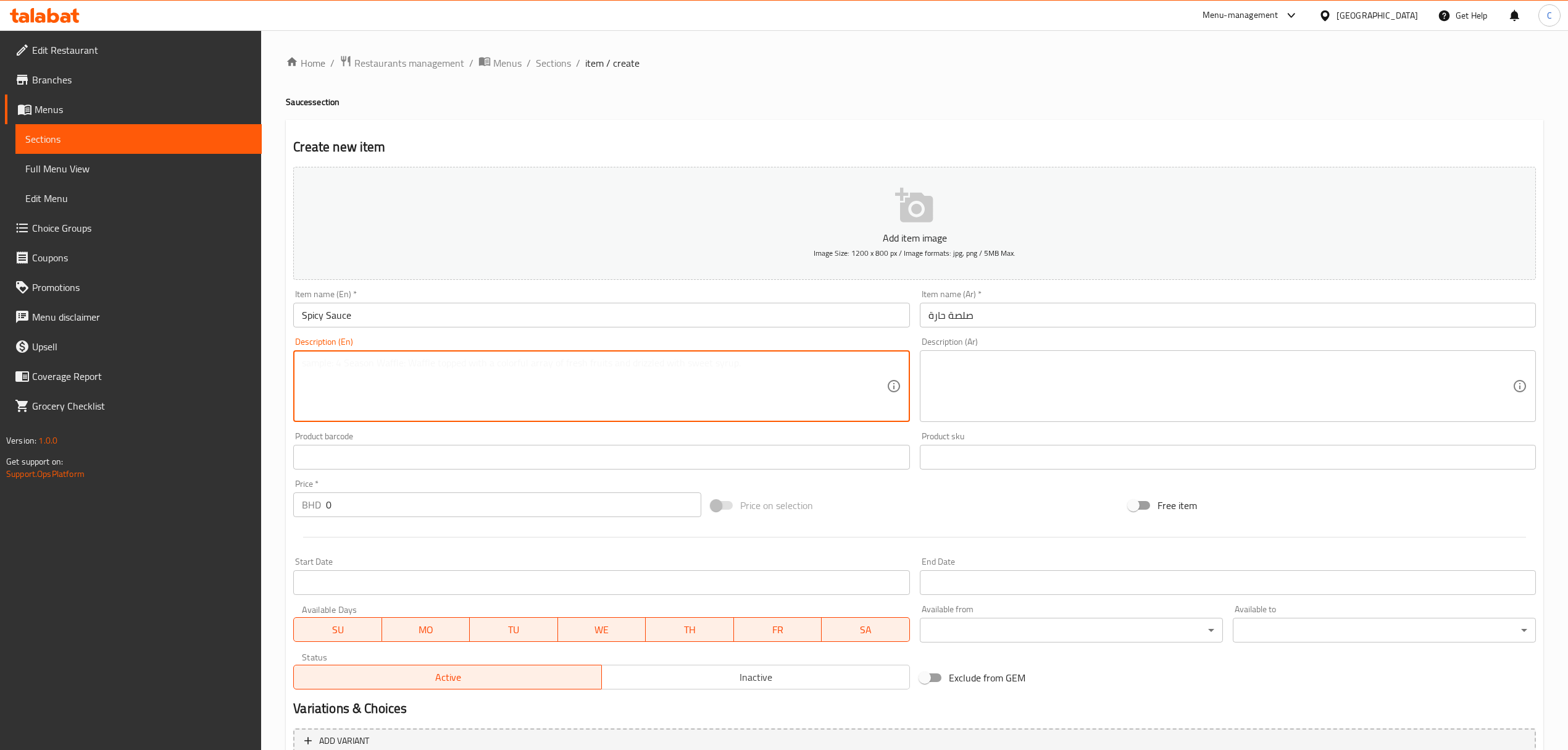
paste textarea "A selection of spicy sauces to add a kick."
click at [357, 364] on textarea "A selection of spicy sauces to add a kick." at bounding box center [594, 386] width 584 height 58
drag, startPoint x: 403, startPoint y: 358, endPoint x: 415, endPoint y: 359, distance: 12.0
click at [404, 358] on textarea "our signature spicy sauces to add a kick." at bounding box center [594, 386] width 584 height 58
click at [489, 383] on textarea "our signature spicy sauce to add a kick." at bounding box center [594, 386] width 584 height 58
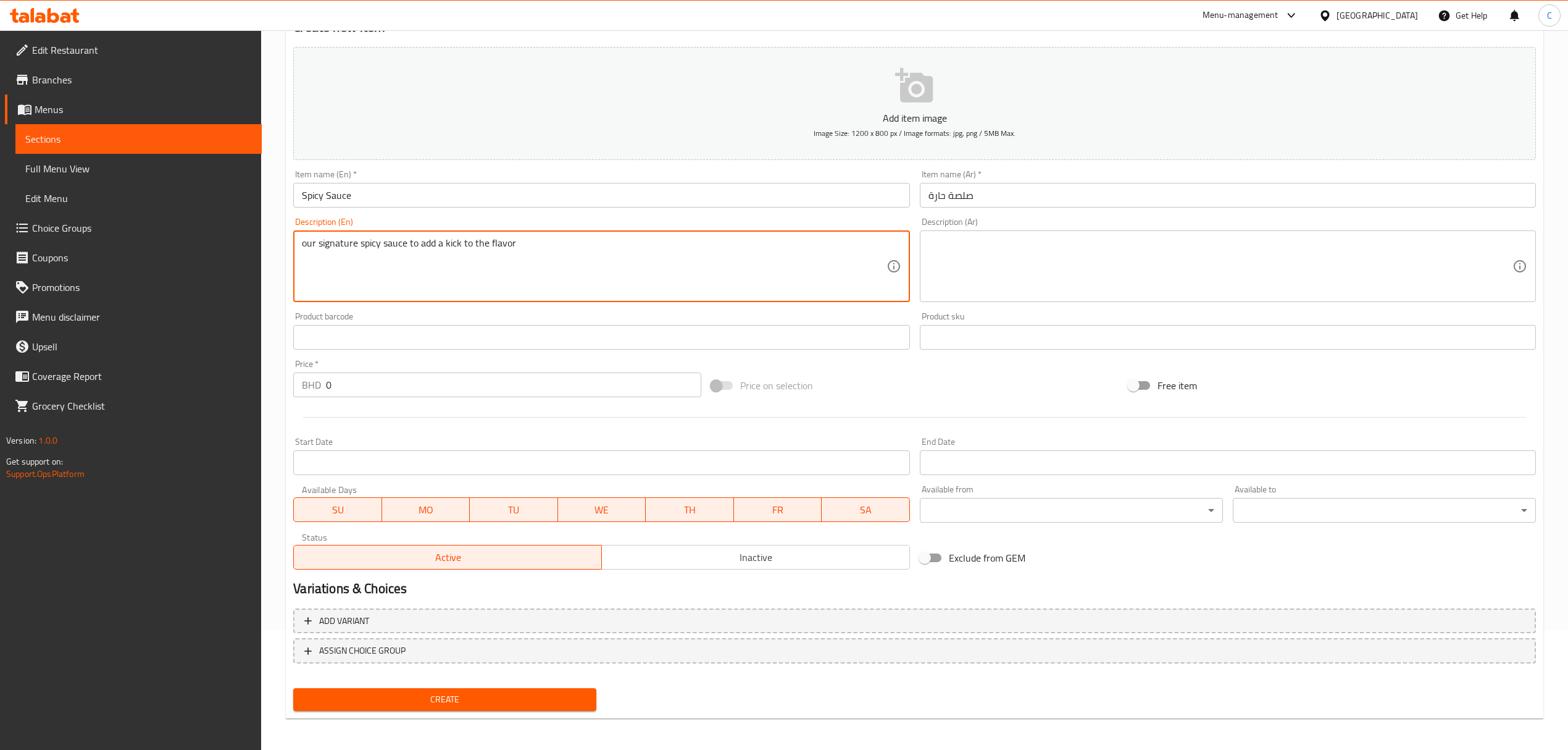
scroll to position [122, 0]
type textarea "our signature spicy sauce to add a kick to the flavor"
click at [502, 687] on button "Create" at bounding box center [444, 697] width 303 height 23
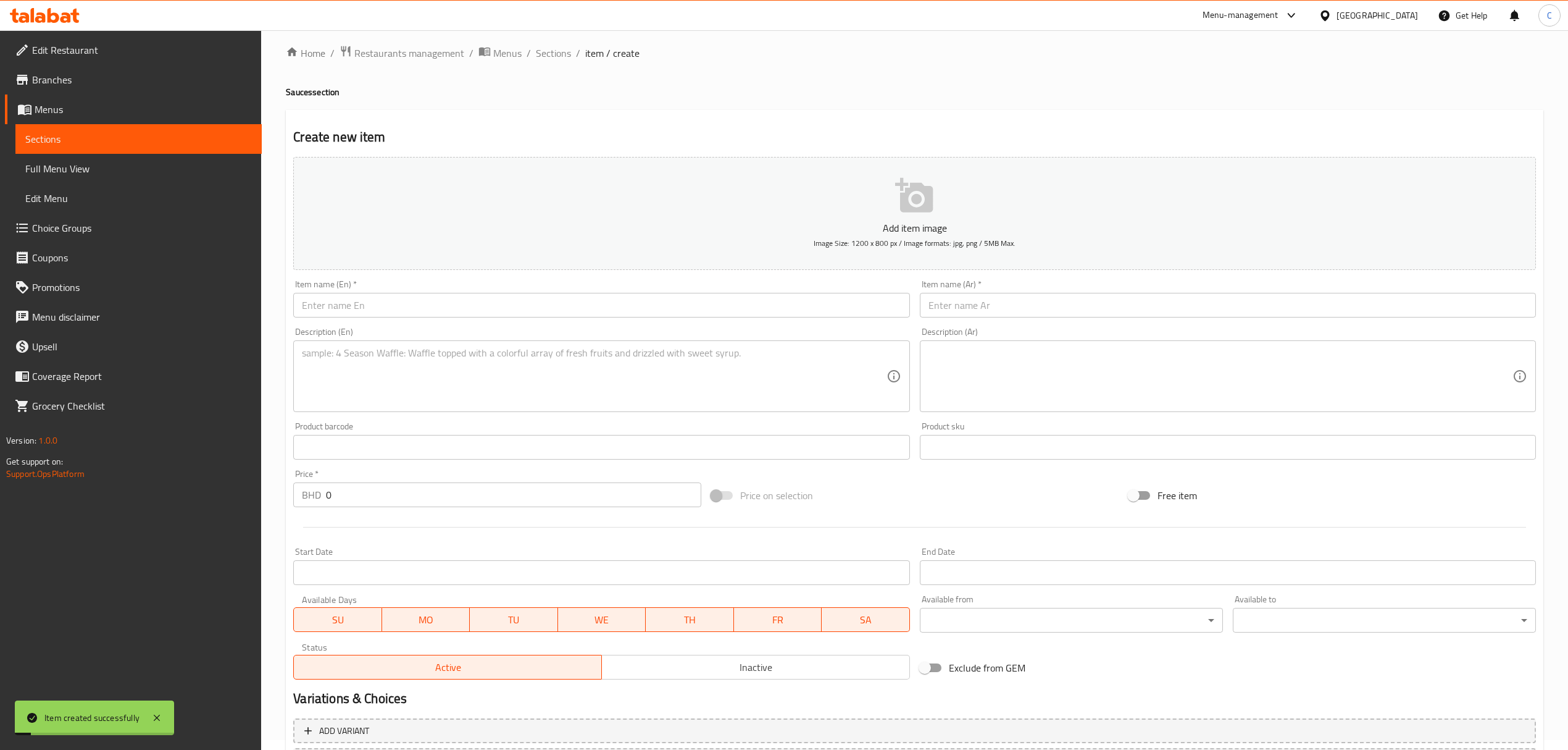
scroll to position [0, 0]
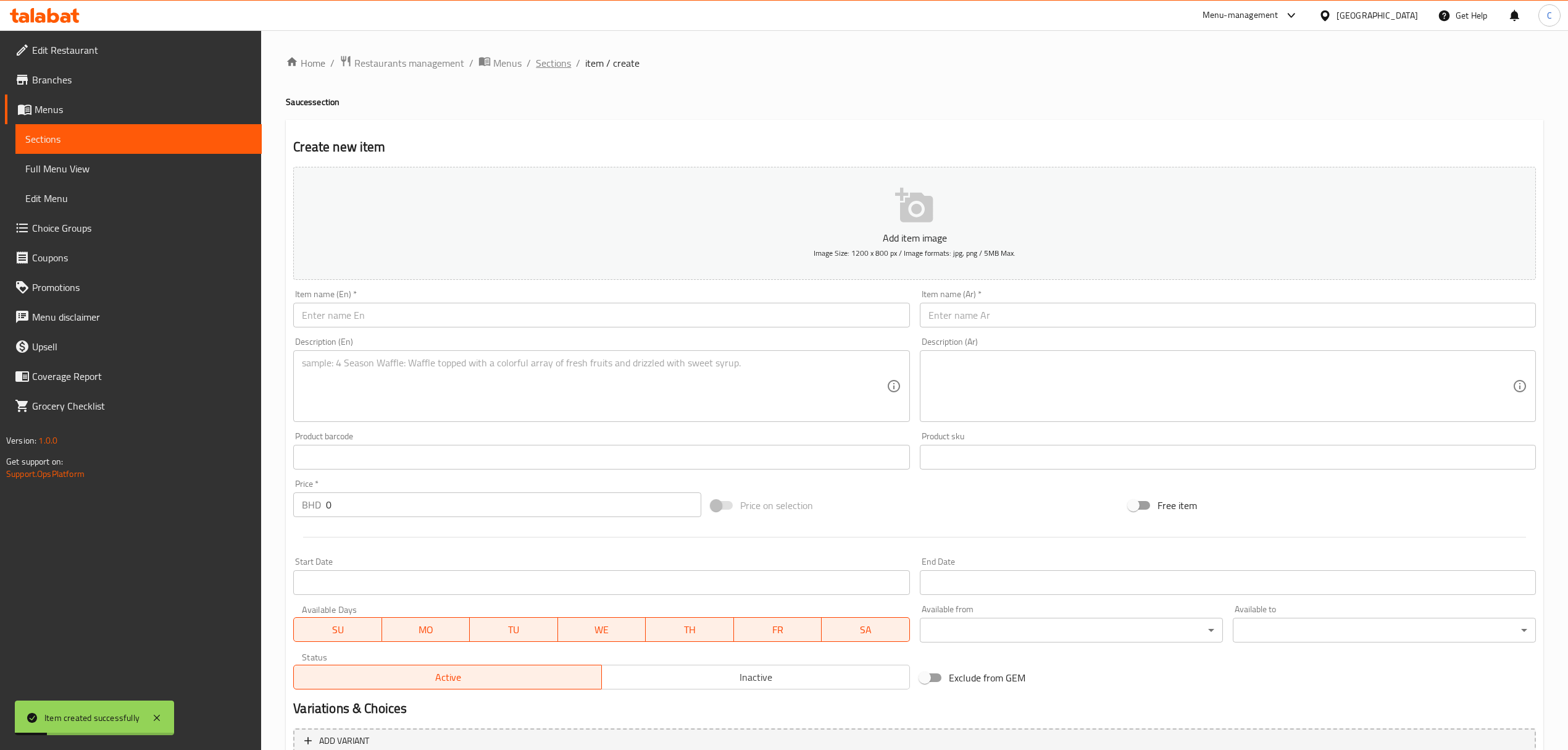
click at [536, 63] on ol "Home / Restaurants management / Menus / Sections / item / create" at bounding box center [914, 63] width 1257 height 16
click at [546, 63] on span "Sections" at bounding box center [553, 63] width 35 height 15
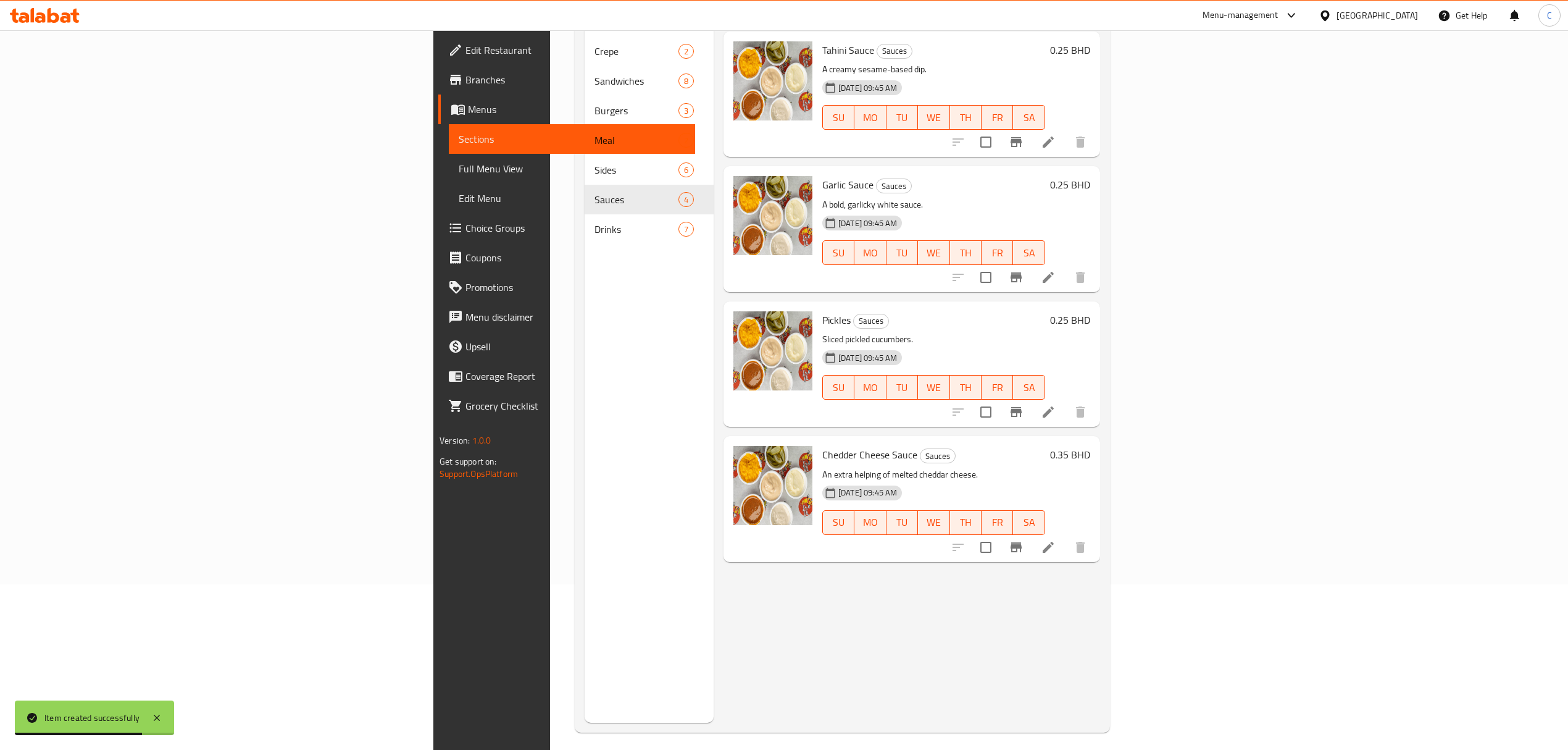
scroll to position [173, 0]
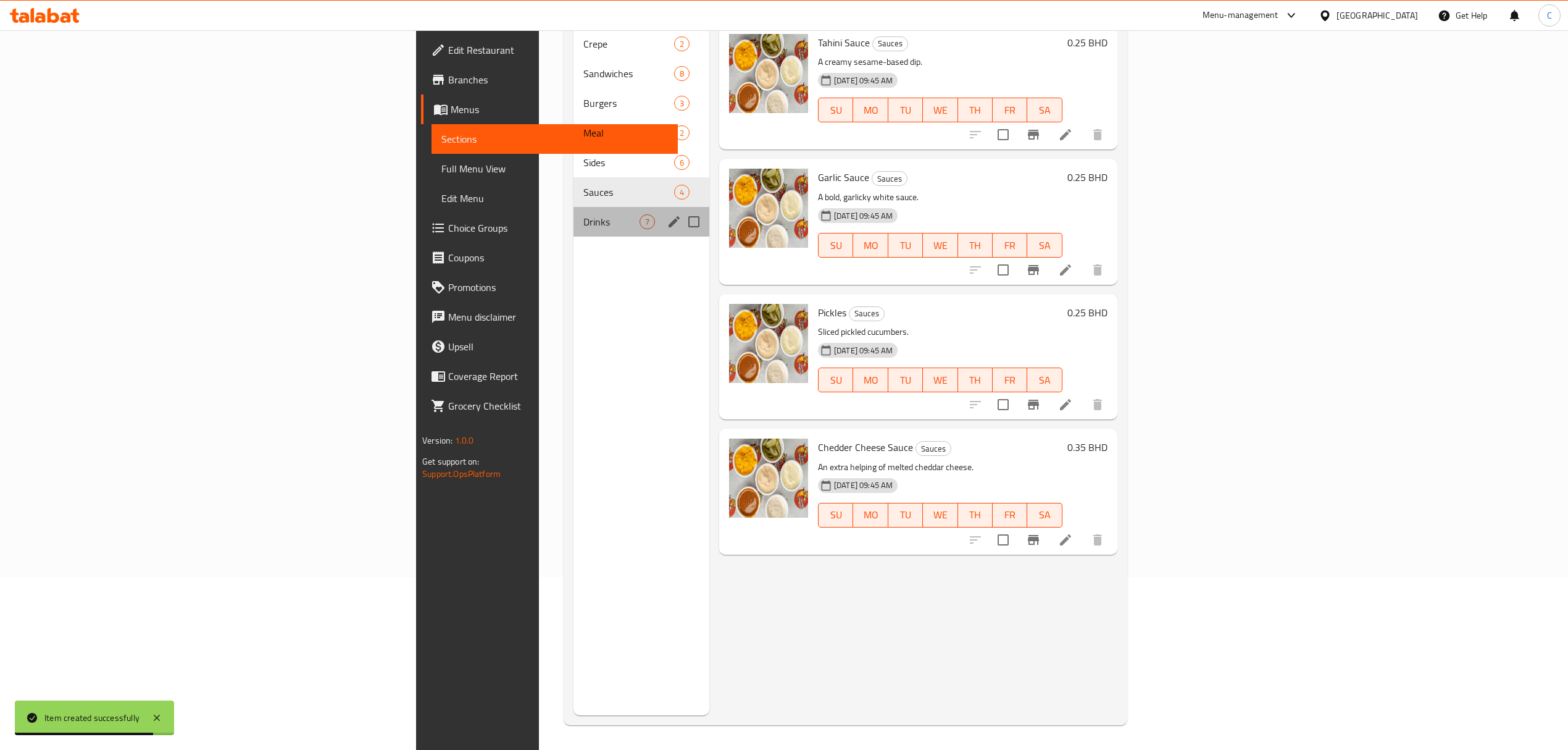
click at [583, 215] on span "Drinks" at bounding box center [611, 221] width 56 height 15
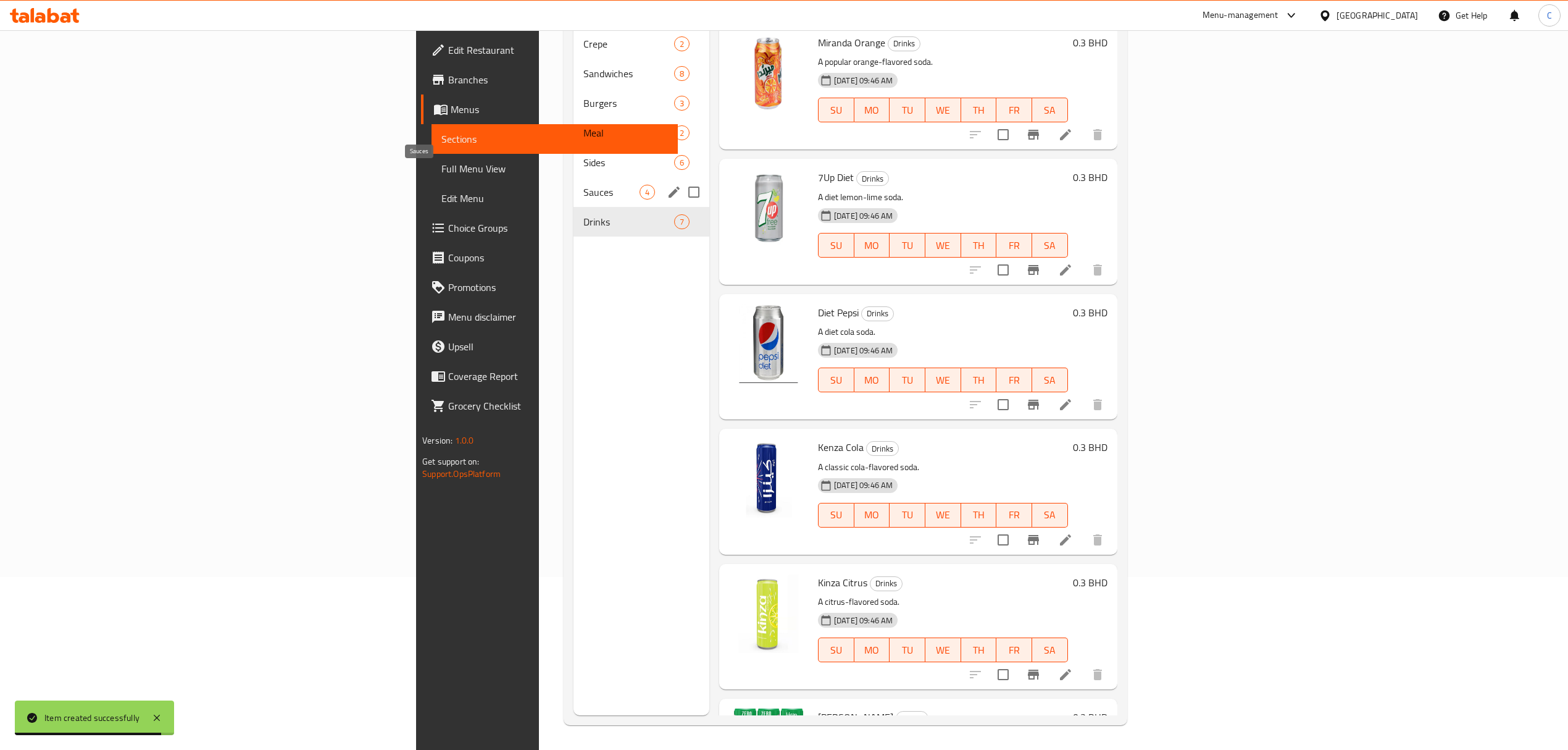
click at [583, 184] on span "Sauces" at bounding box center [611, 191] width 56 height 15
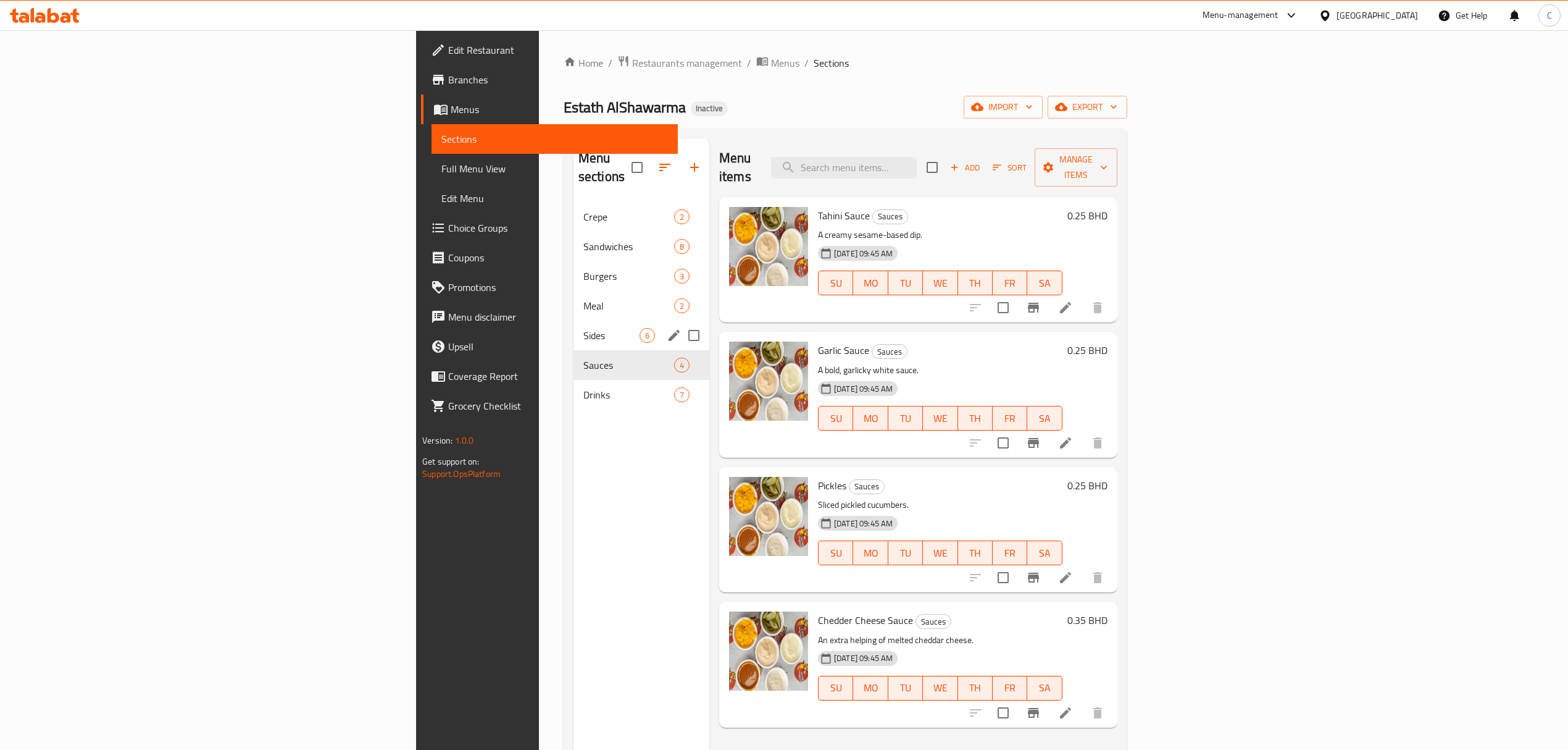
click at [573, 324] on div "Sides 6" at bounding box center [641, 335] width 136 height 30
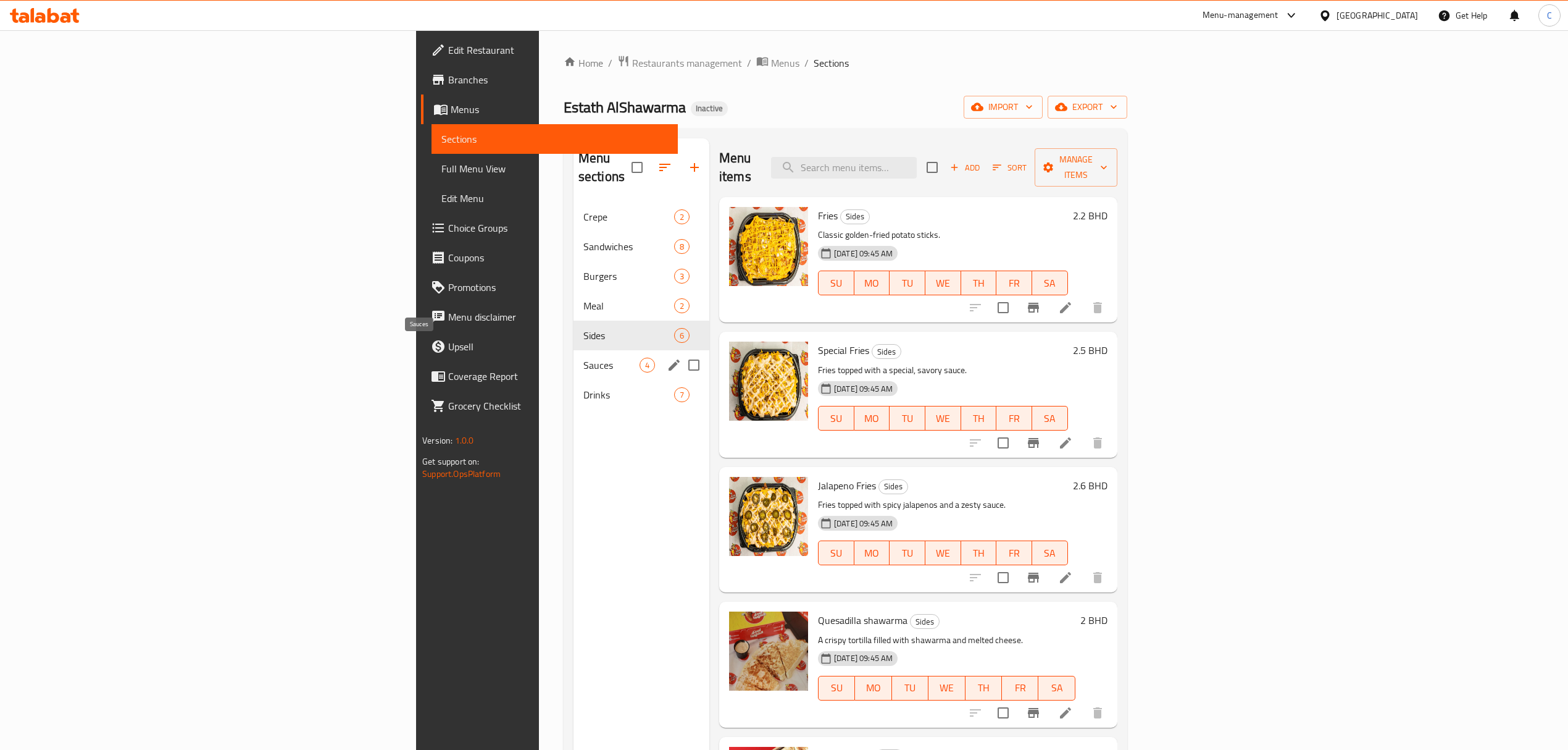
click at [583, 358] on span "Sauces" at bounding box center [611, 365] width 56 height 15
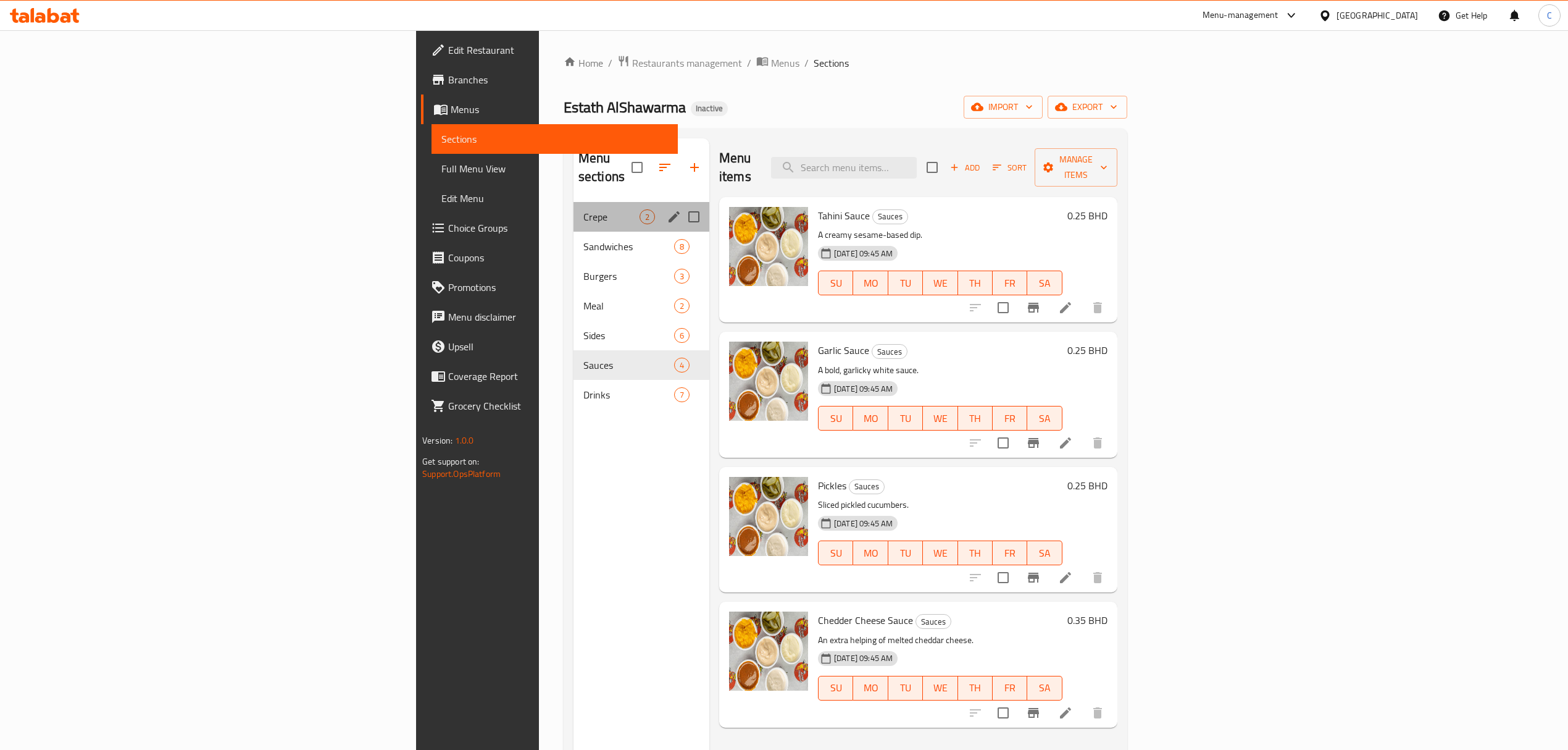
click at [573, 202] on div "Crepe 2" at bounding box center [641, 216] width 136 height 30
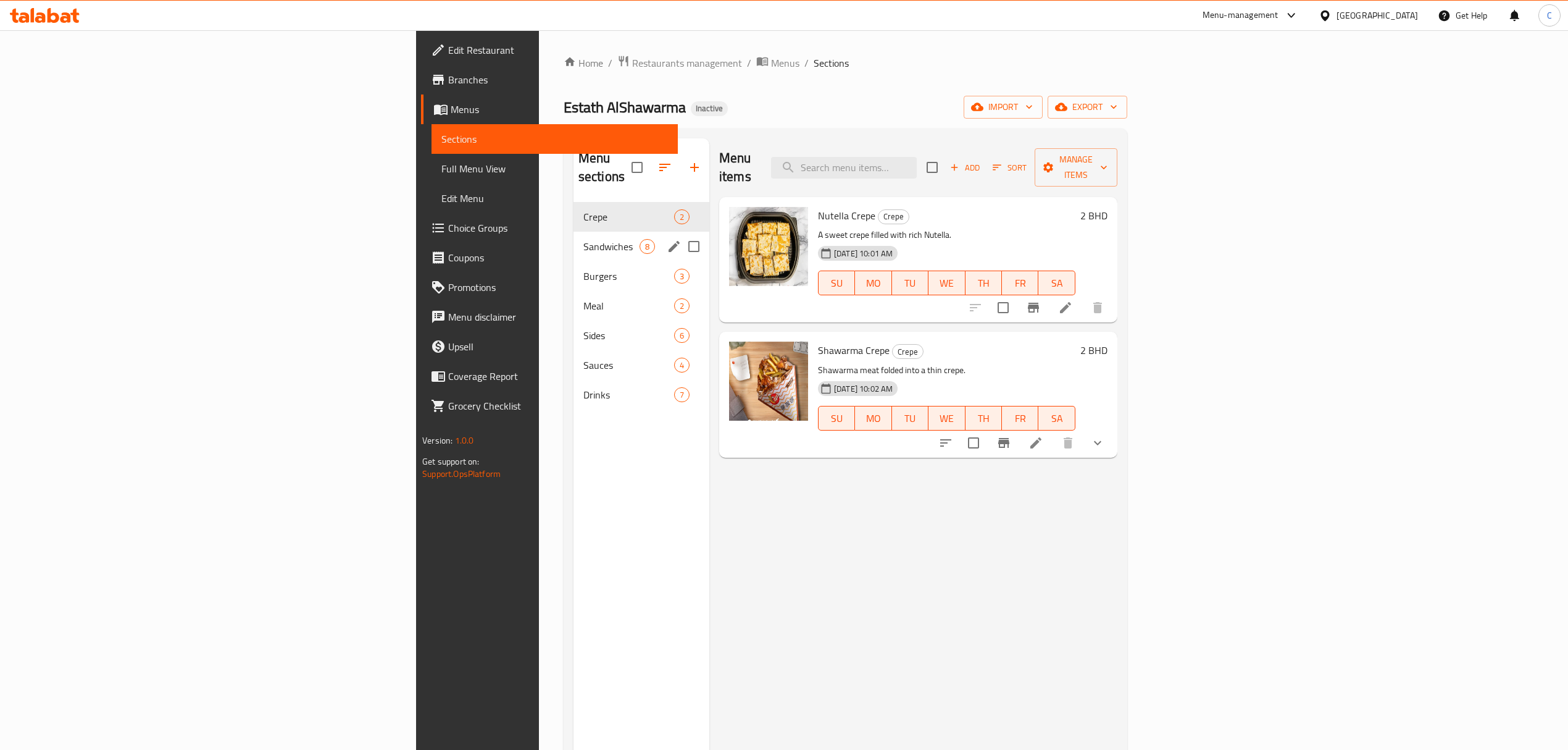
click at [573, 232] on div "Sandwiches 8" at bounding box center [641, 246] width 136 height 30
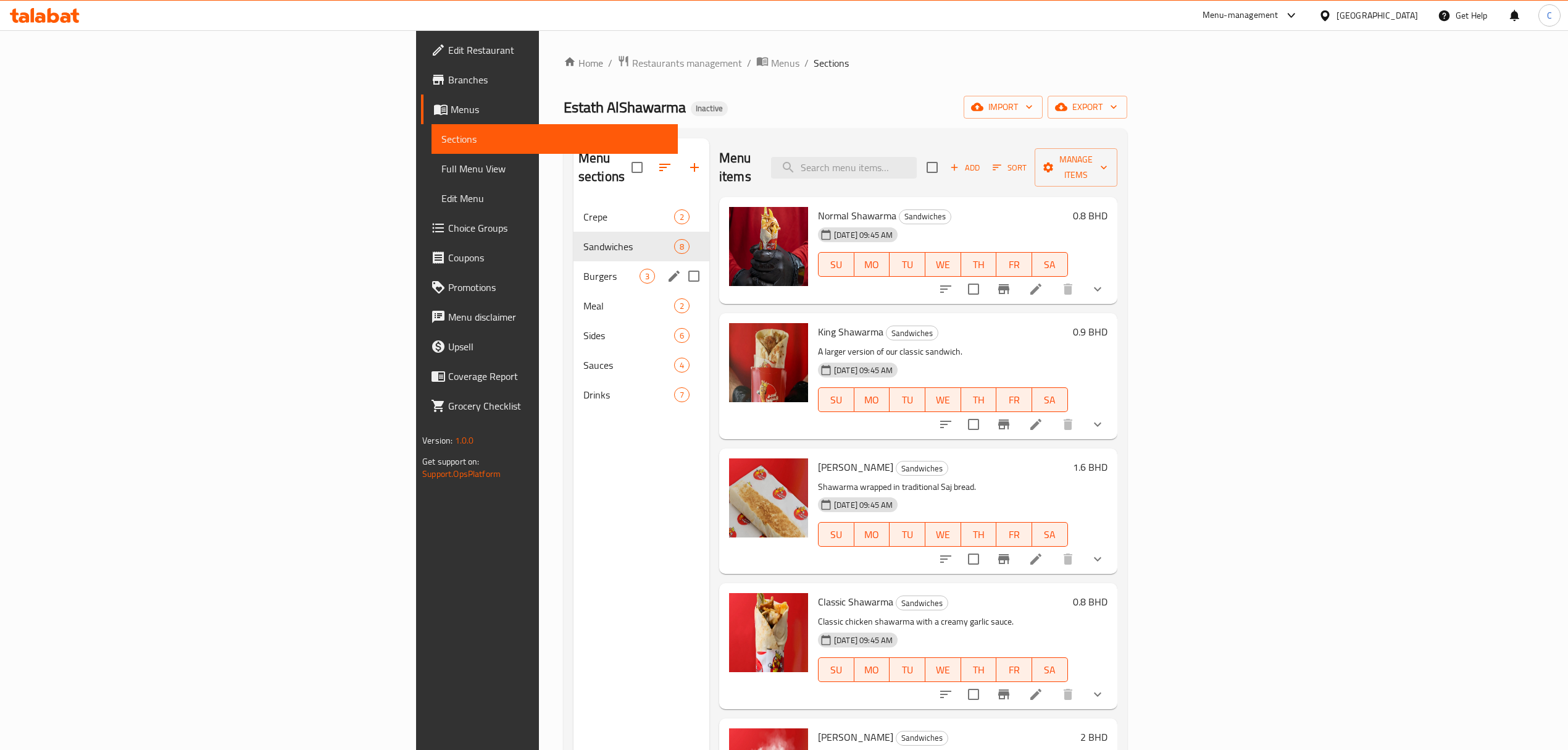
click at [573, 261] on div "Burgers 3" at bounding box center [641, 275] width 136 height 30
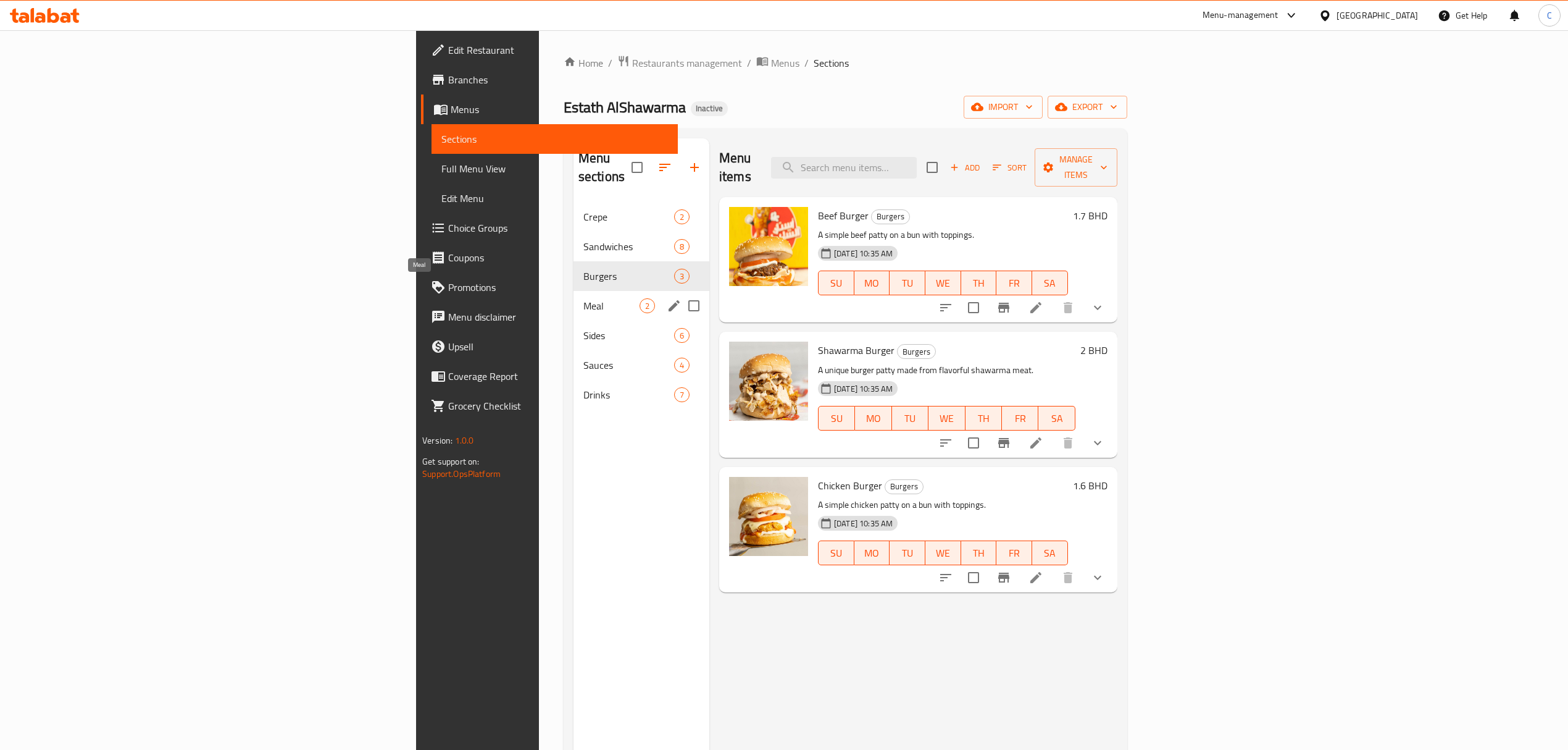
click at [583, 299] on span "Meal" at bounding box center [611, 305] width 56 height 15
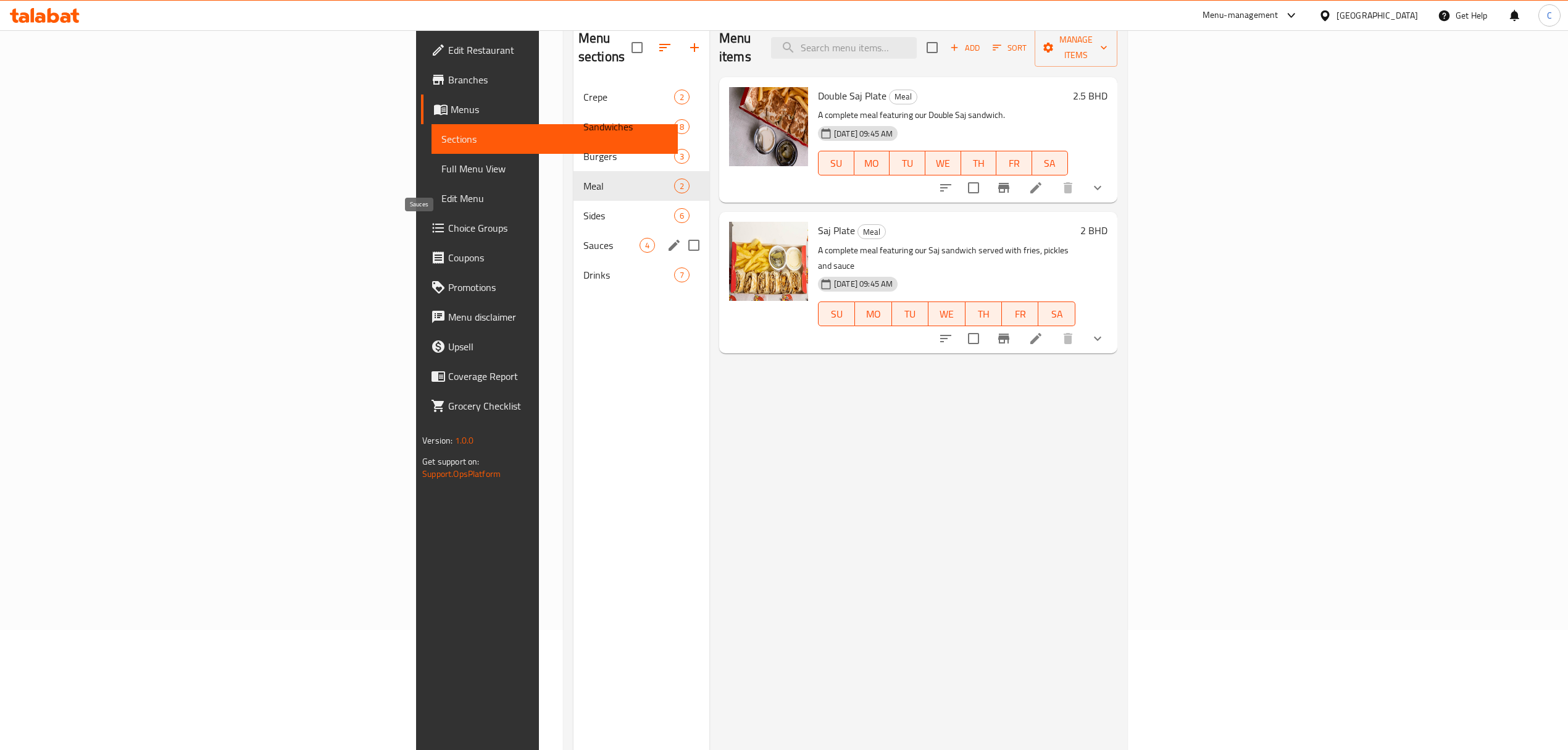
scroll to position [91, 0]
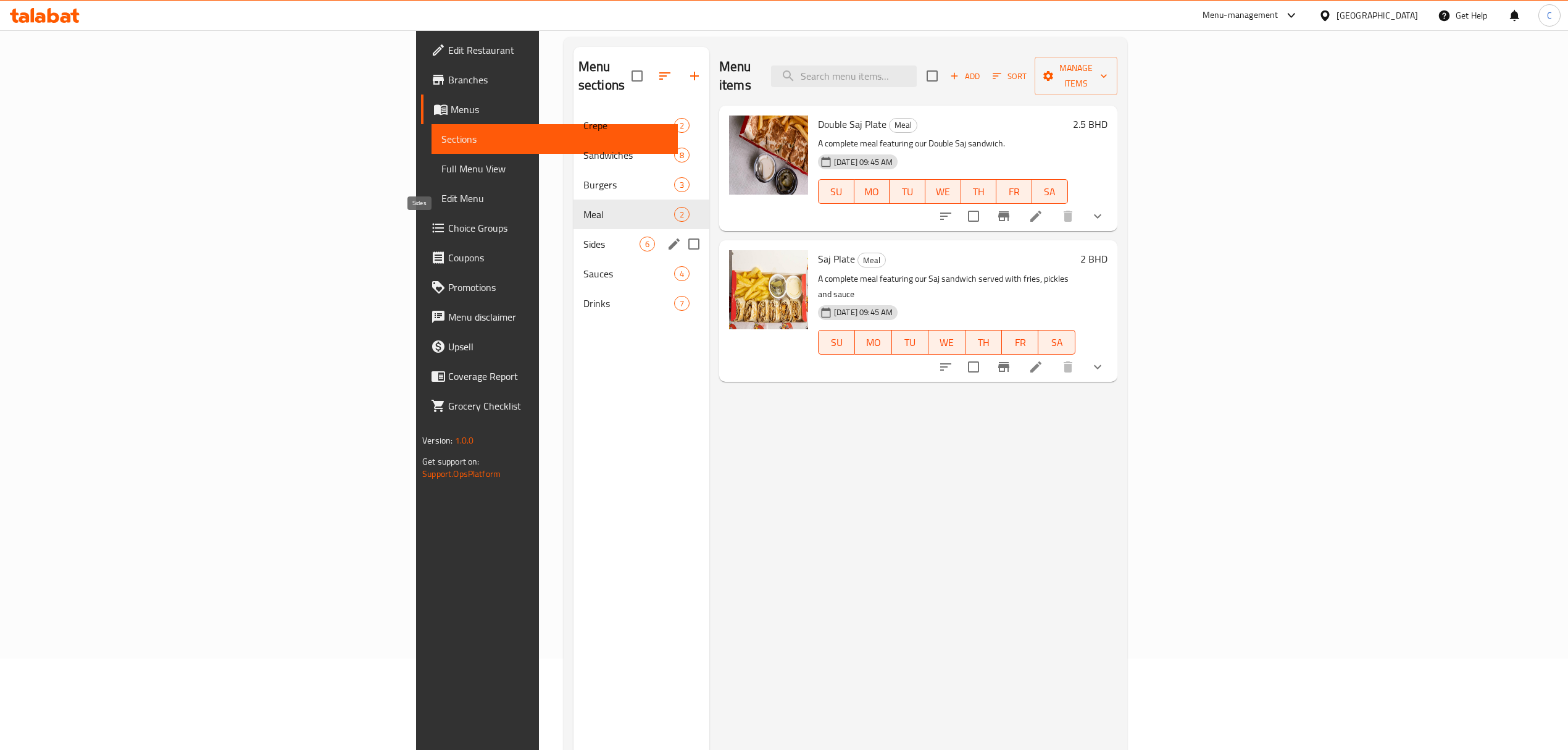
click at [583, 237] on span "Sides" at bounding box center [611, 244] width 56 height 15
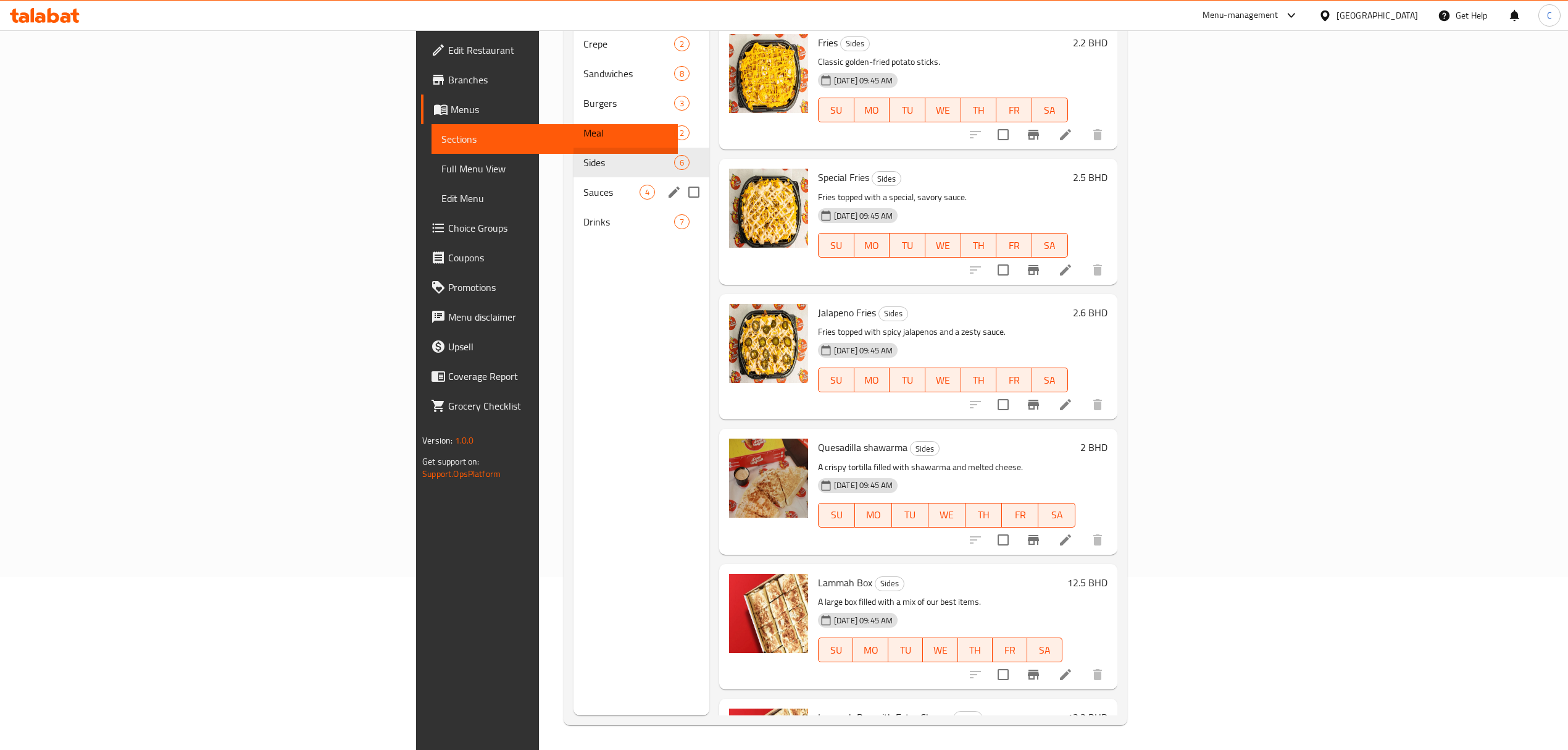
click at [573, 182] on div "Sauces 4" at bounding box center [641, 192] width 136 height 30
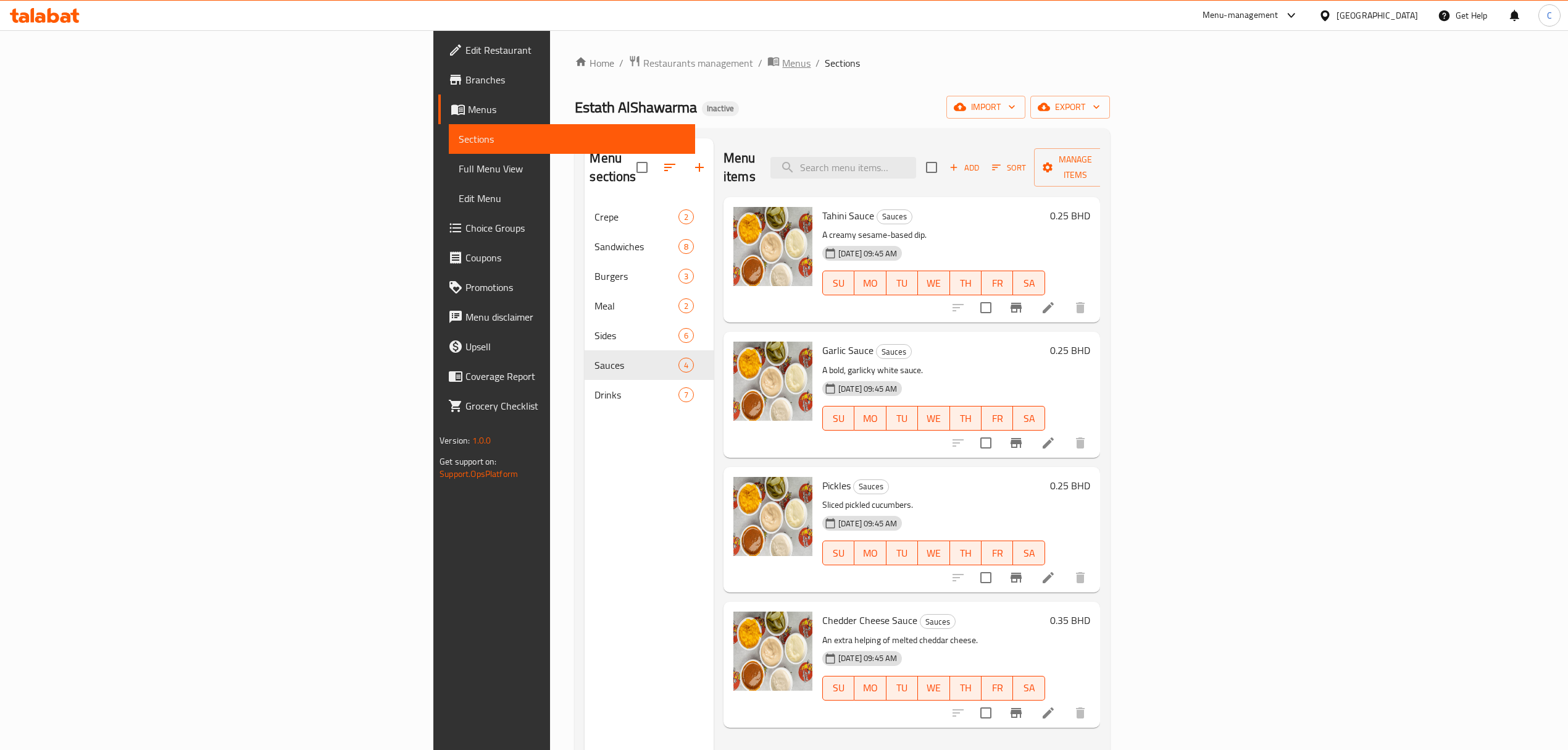
click at [782, 56] on span "Menus" at bounding box center [796, 63] width 28 height 15
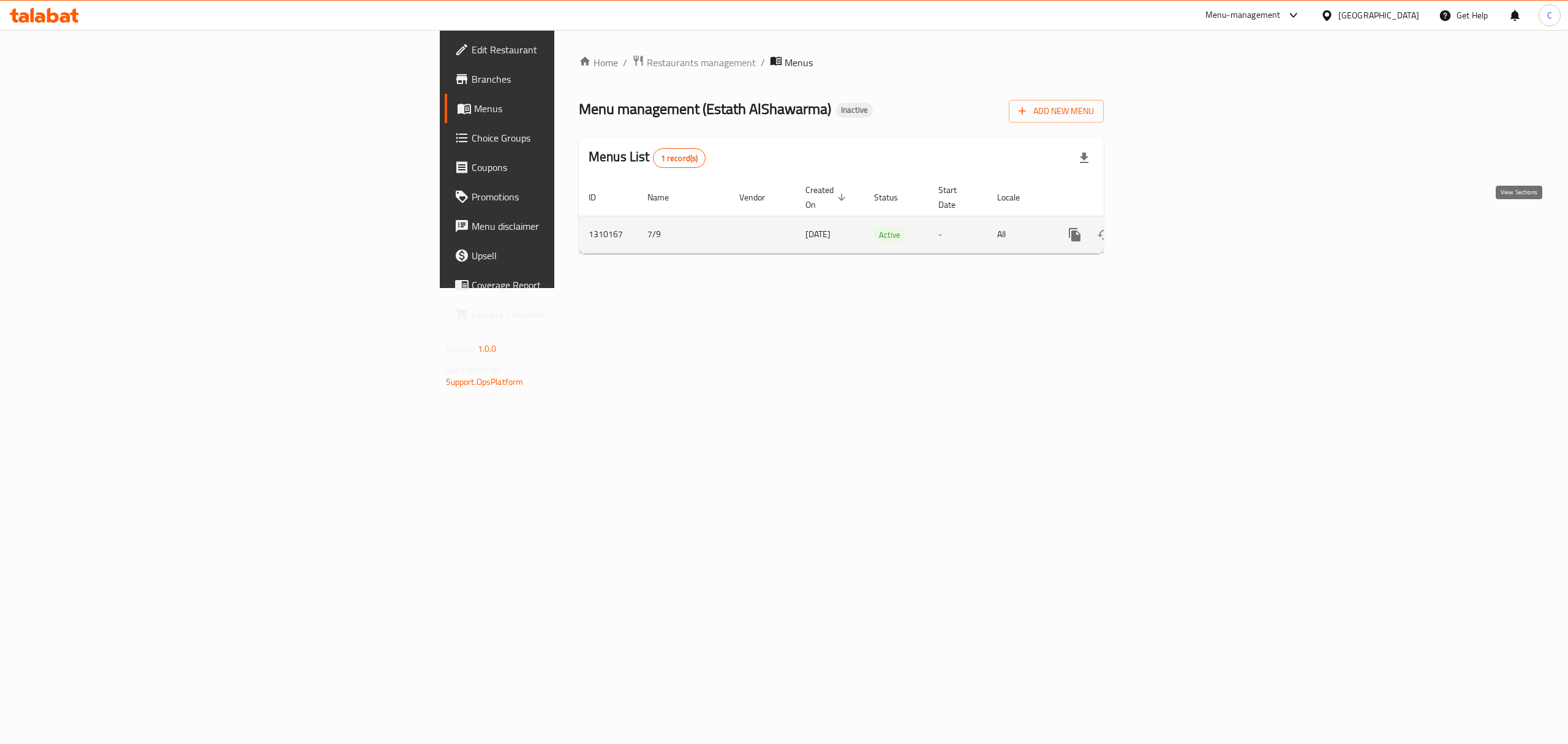
click at [1170, 227] on icon "enhanced table" at bounding box center [1163, 234] width 14 height 14
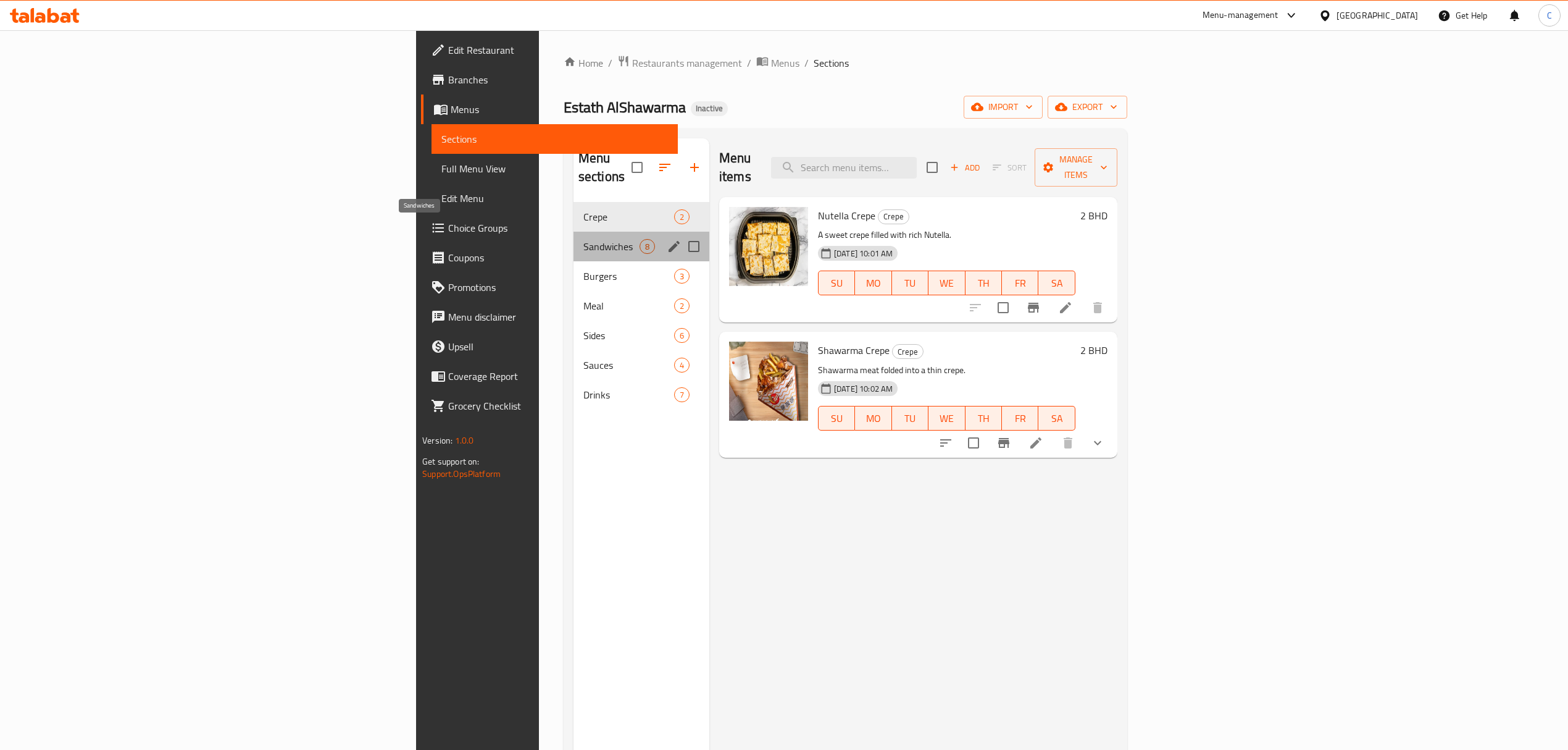
click at [583, 239] on span "Sandwiches" at bounding box center [611, 245] width 56 height 15
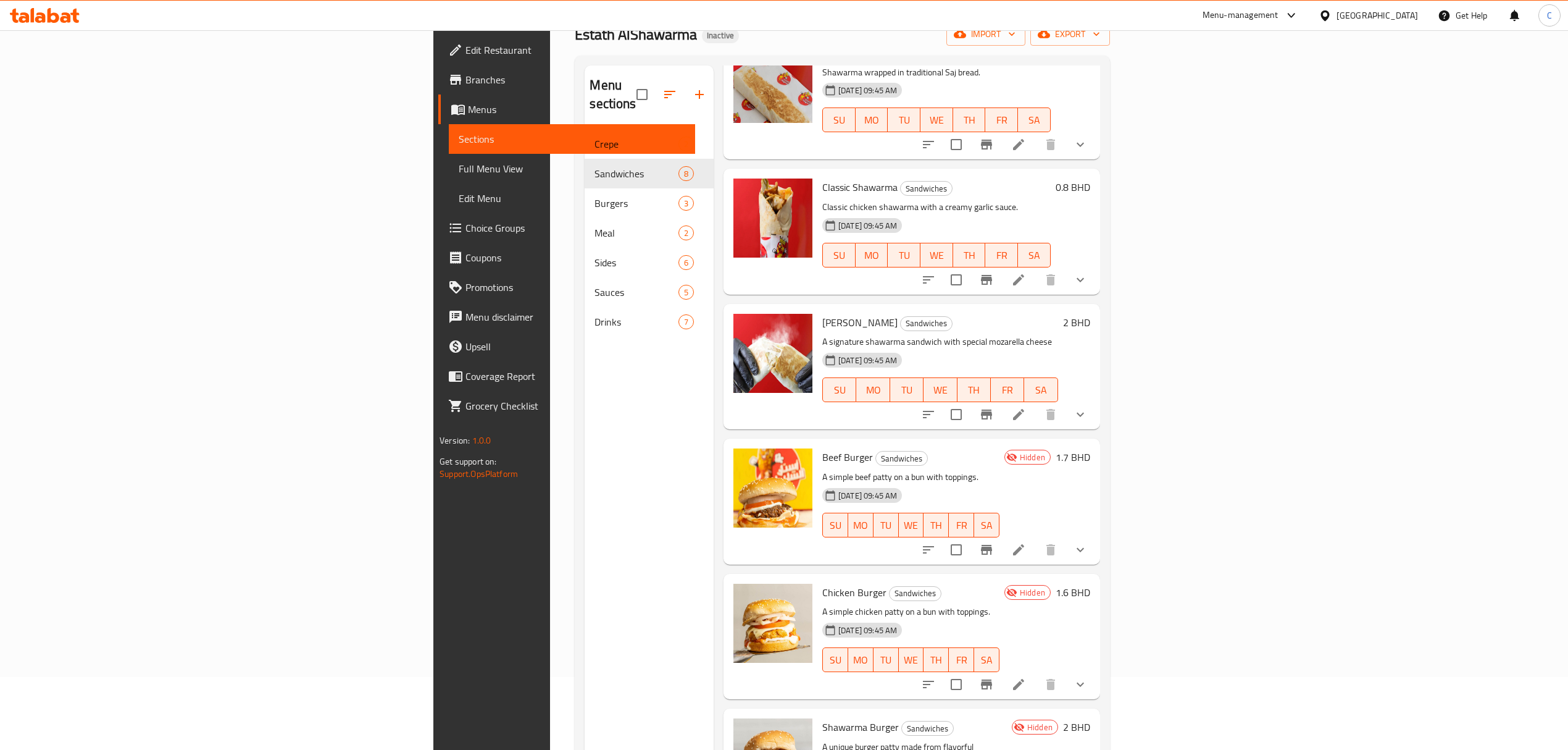
scroll to position [173, 0]
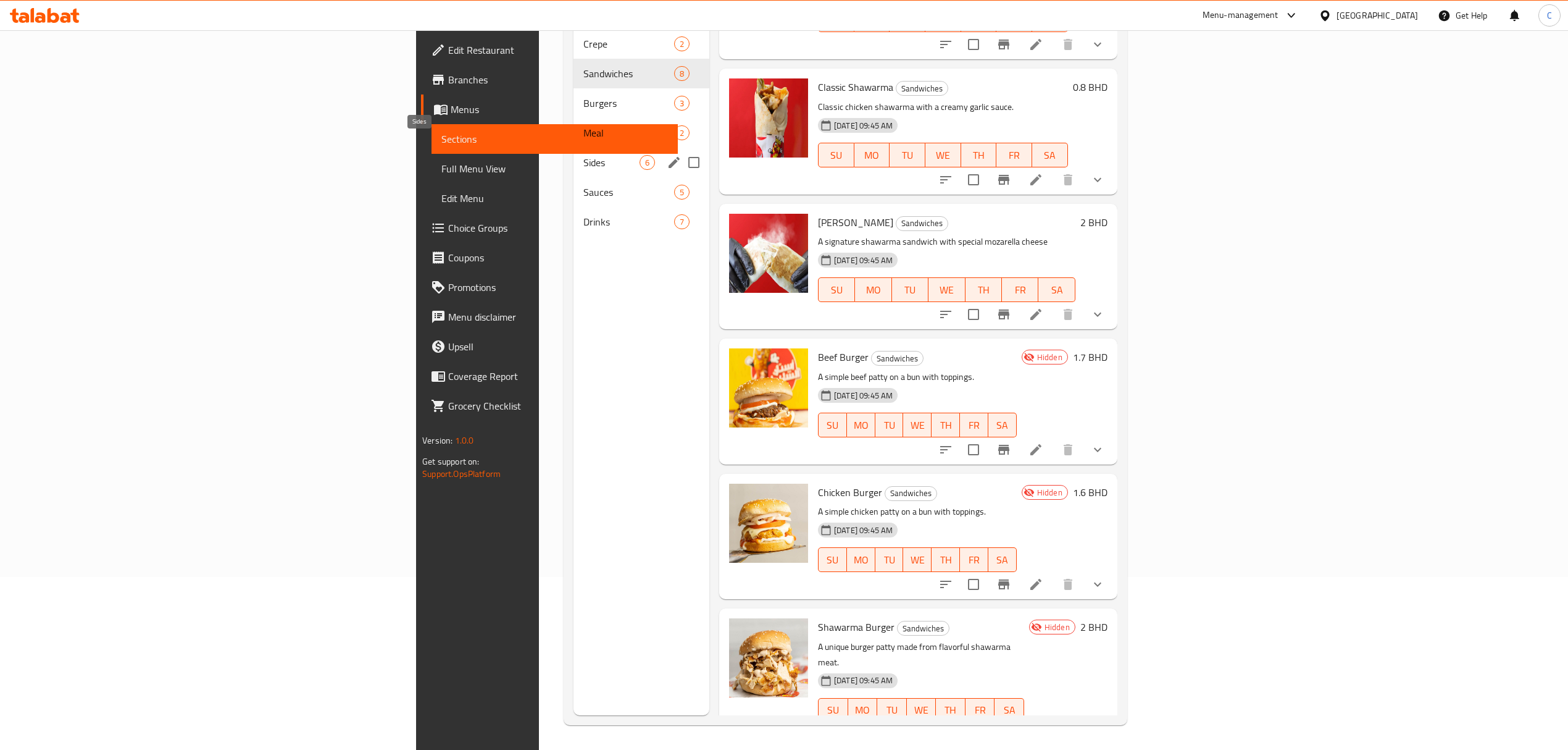
click at [583, 155] on span "Sides" at bounding box center [611, 162] width 56 height 15
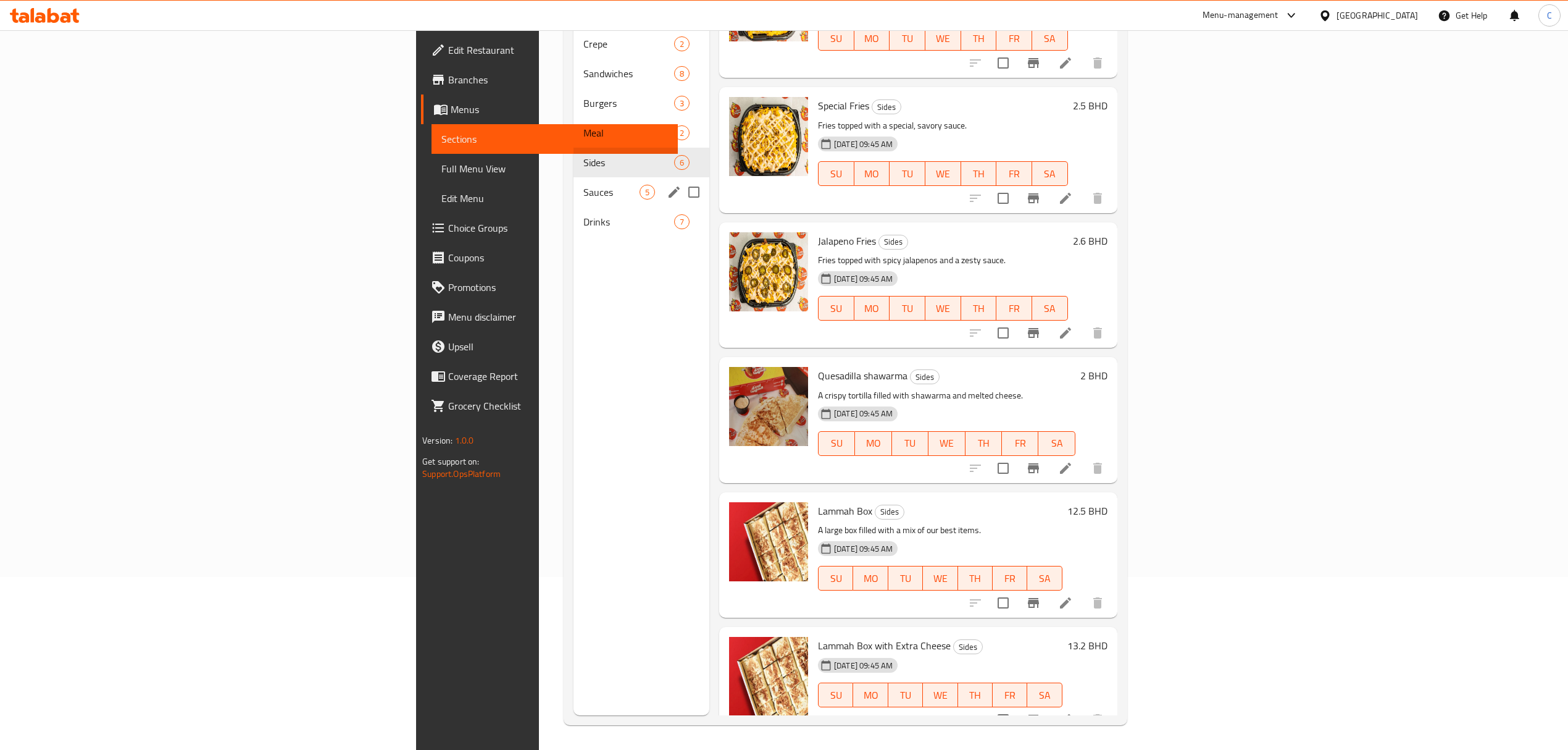
click at [573, 178] on div "Sauces 5" at bounding box center [641, 192] width 136 height 30
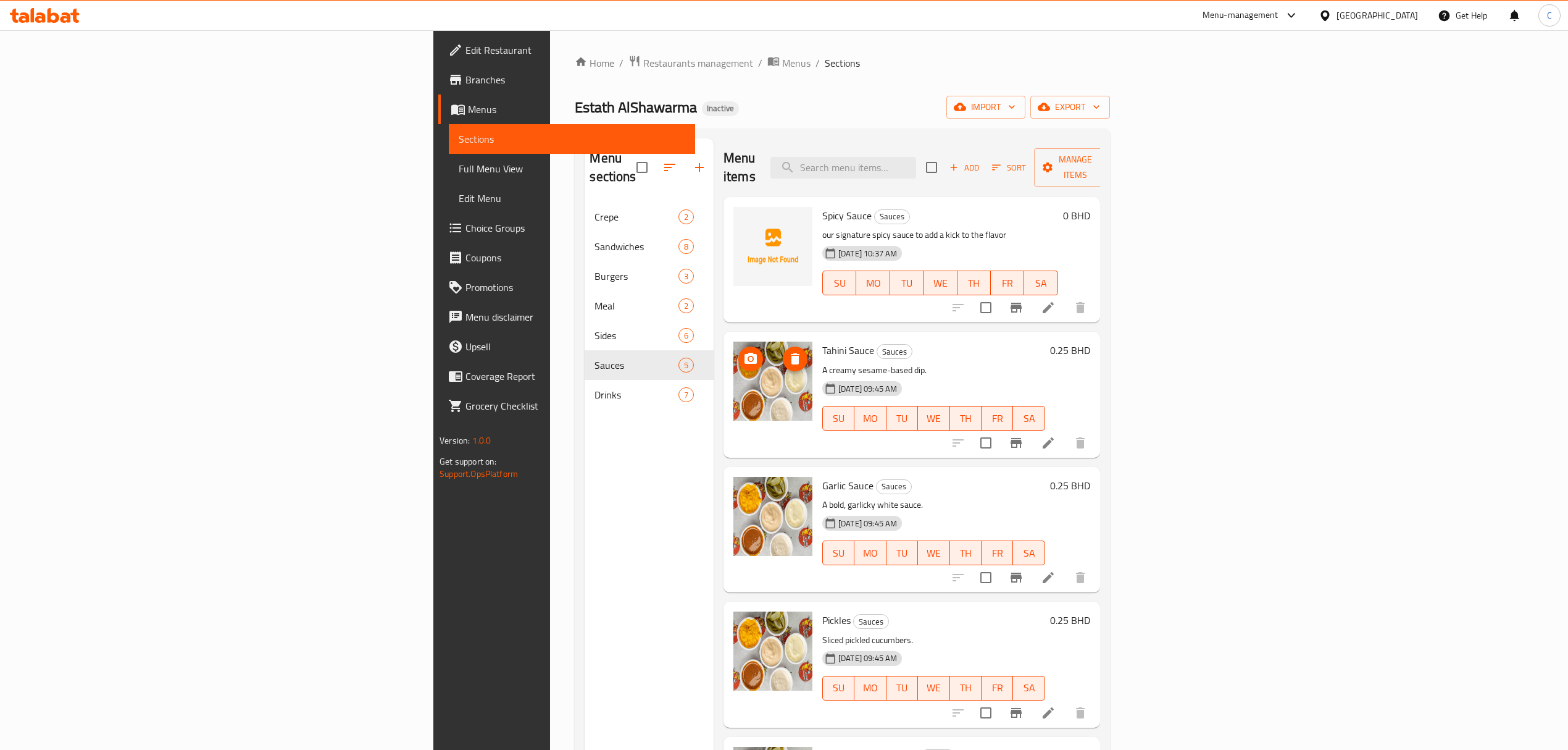
click at [733, 355] on img at bounding box center [773, 381] width 79 height 79
click at [1107, 154] on span "Manage items" at bounding box center [1075, 167] width 63 height 31
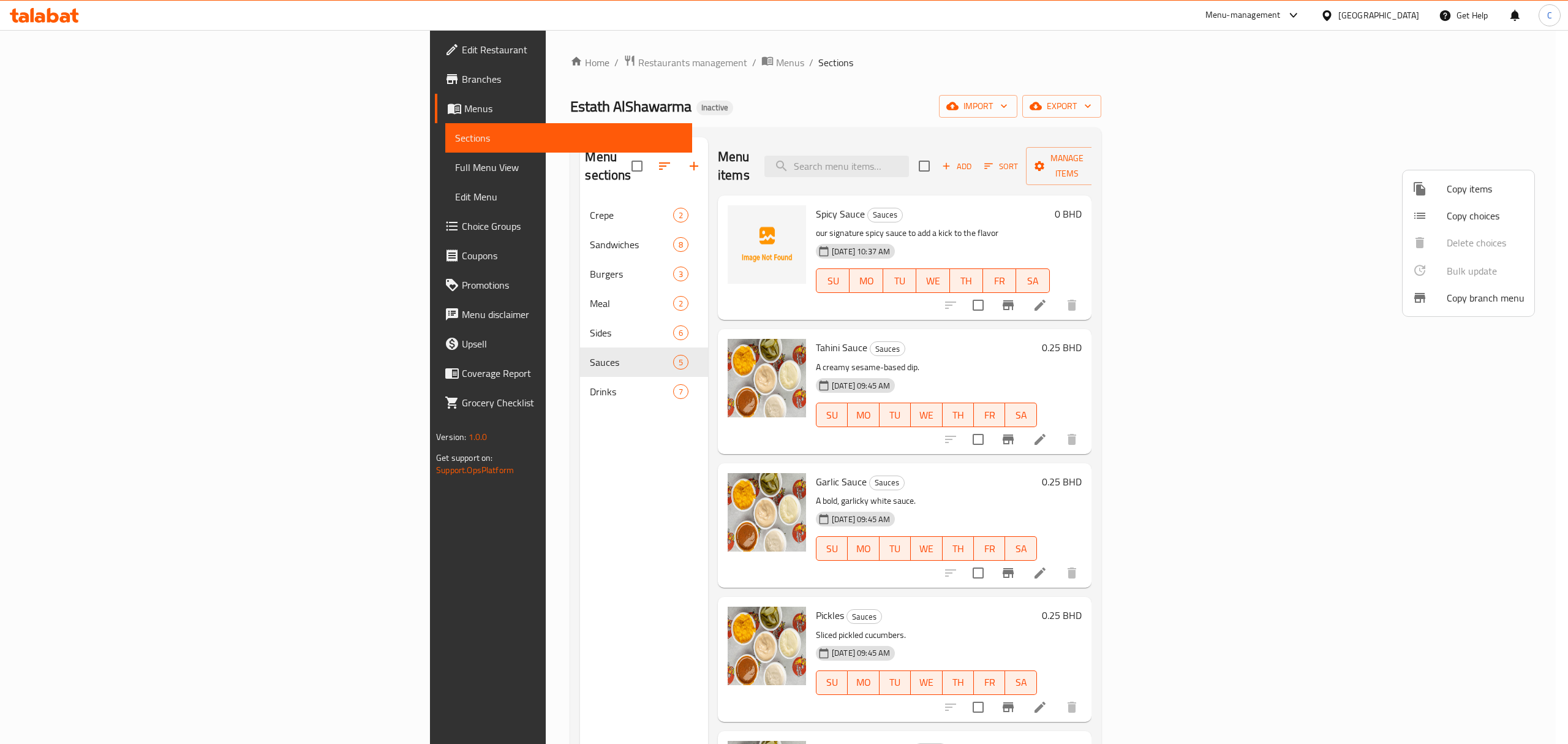
drag, startPoint x: 1331, startPoint y: 184, endPoint x: 1387, endPoint y: 186, distance: 56.0
click at [1331, 184] on div at bounding box center [784, 372] width 1568 height 744
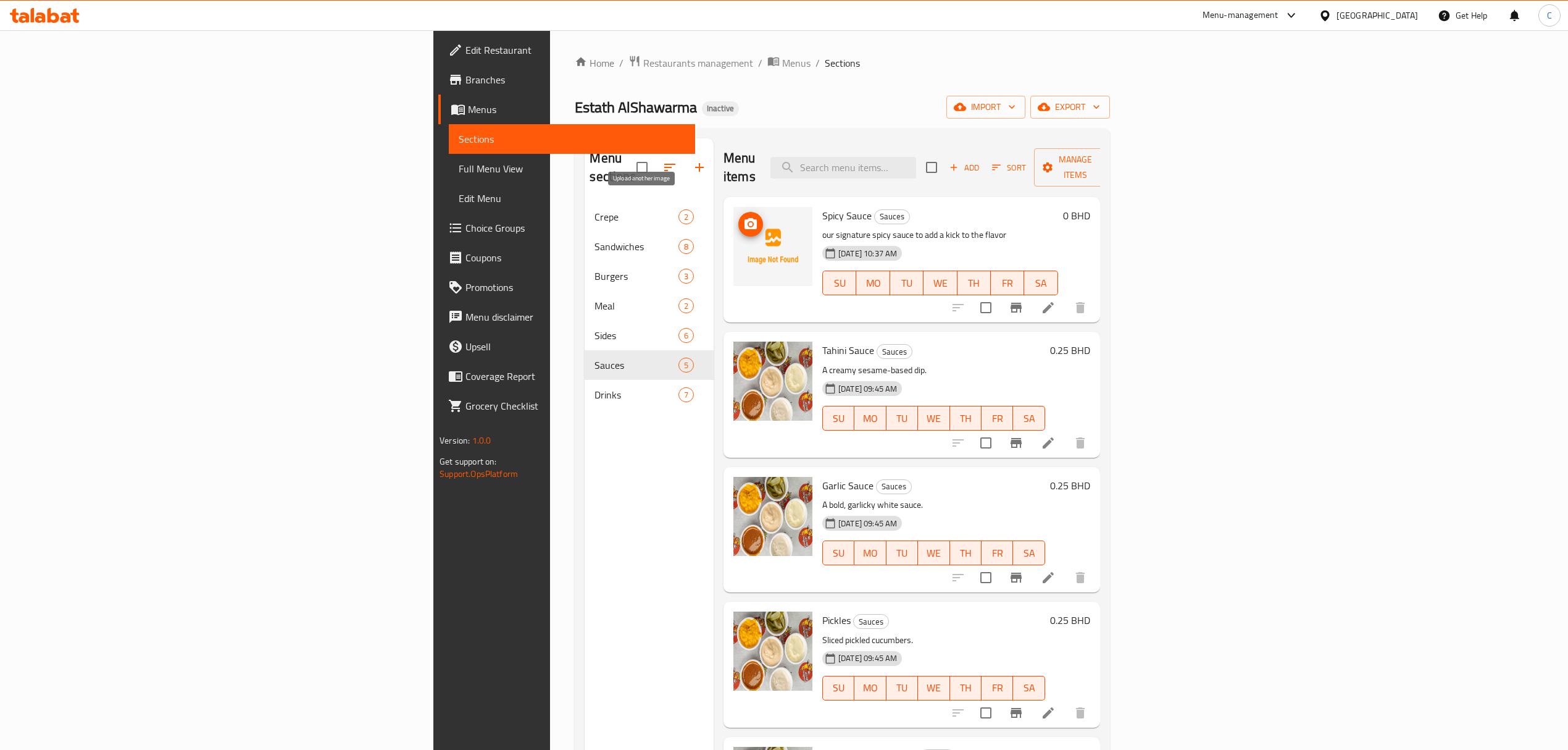
click at [745, 218] on icon "upload picture" at bounding box center [751, 223] width 12 height 11
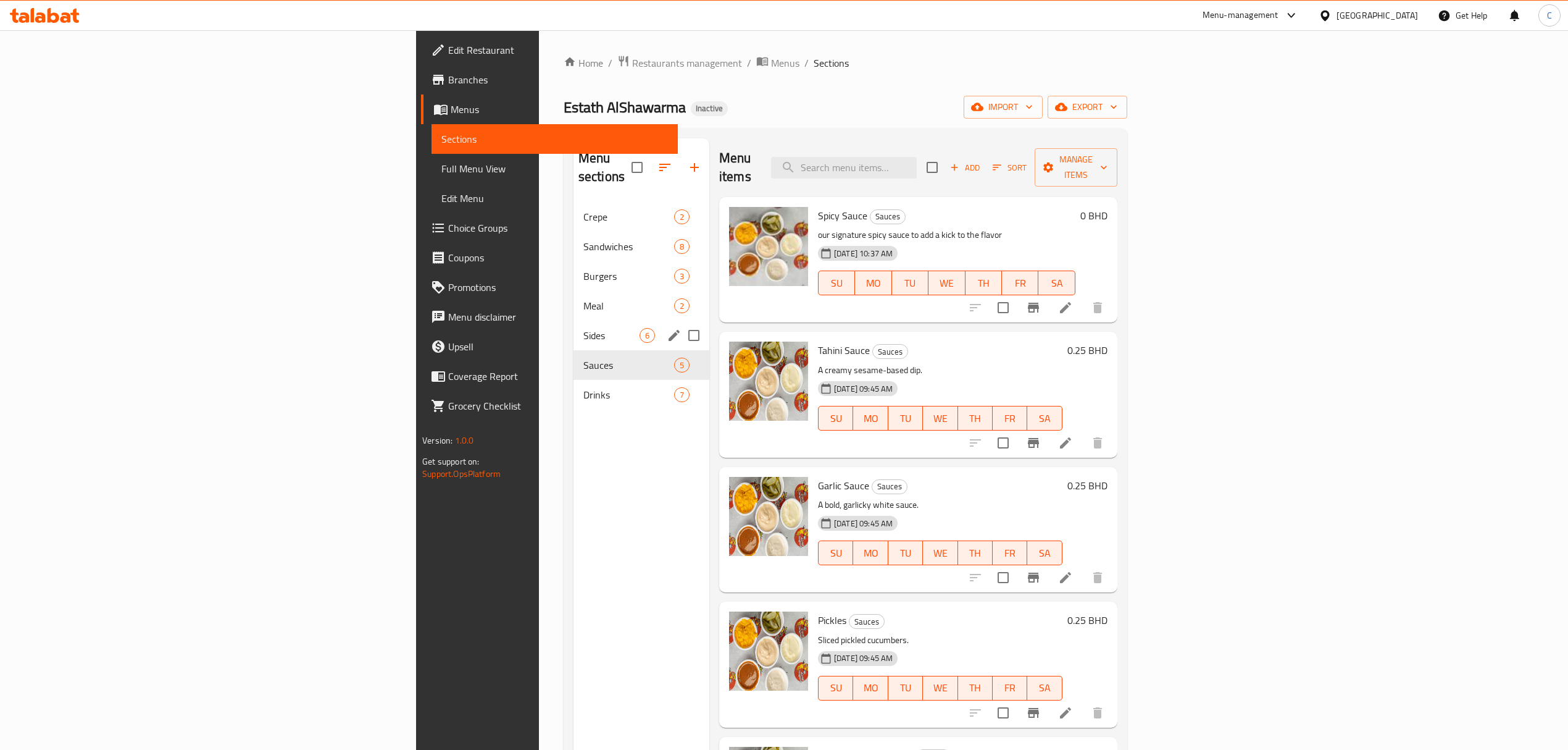
drag, startPoint x: 425, startPoint y: 324, endPoint x: 472, endPoint y: 354, distance: 55.8
click at [573, 324] on div "Sides 6" at bounding box center [641, 335] width 136 height 30
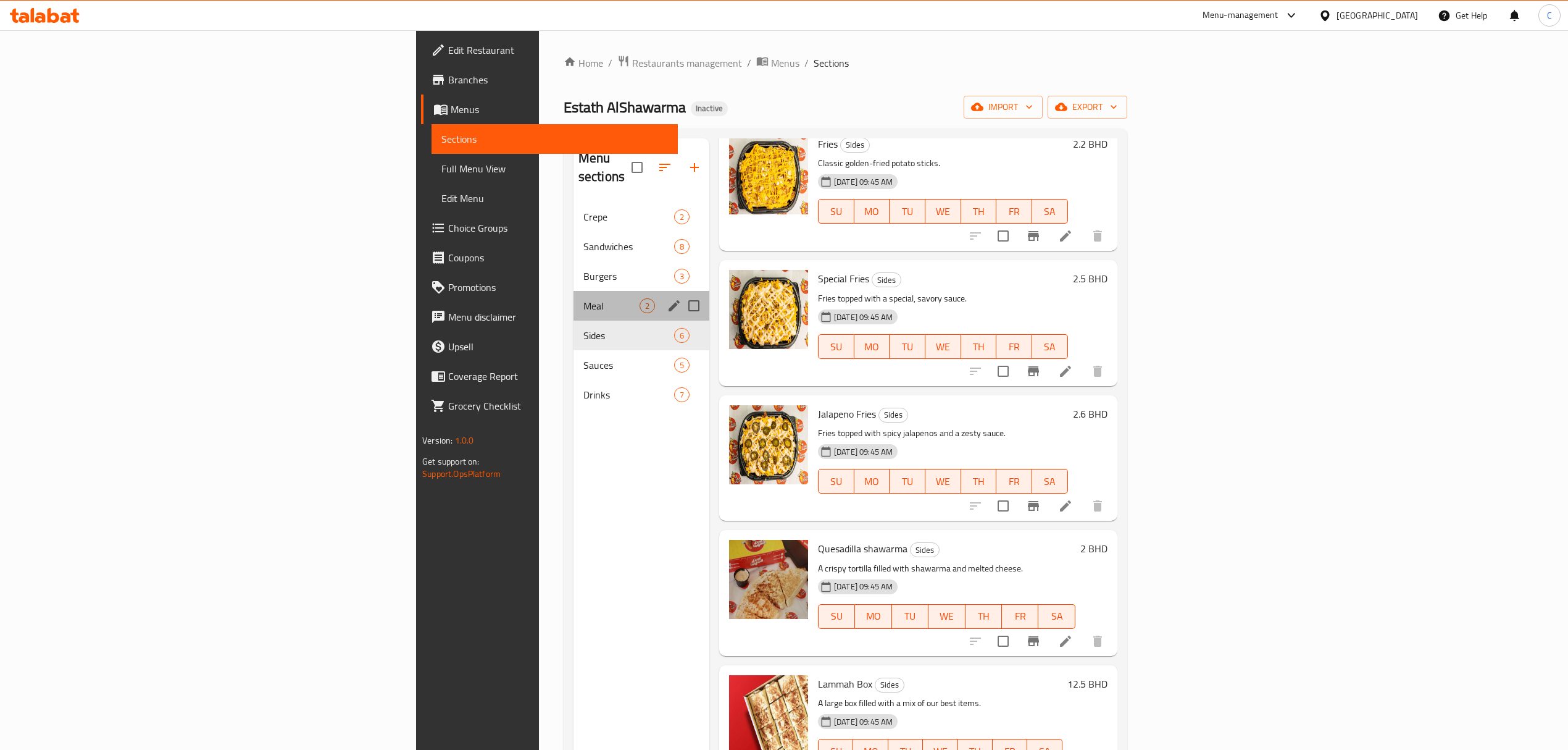
click at [583, 299] on span "Meal" at bounding box center [611, 305] width 56 height 15
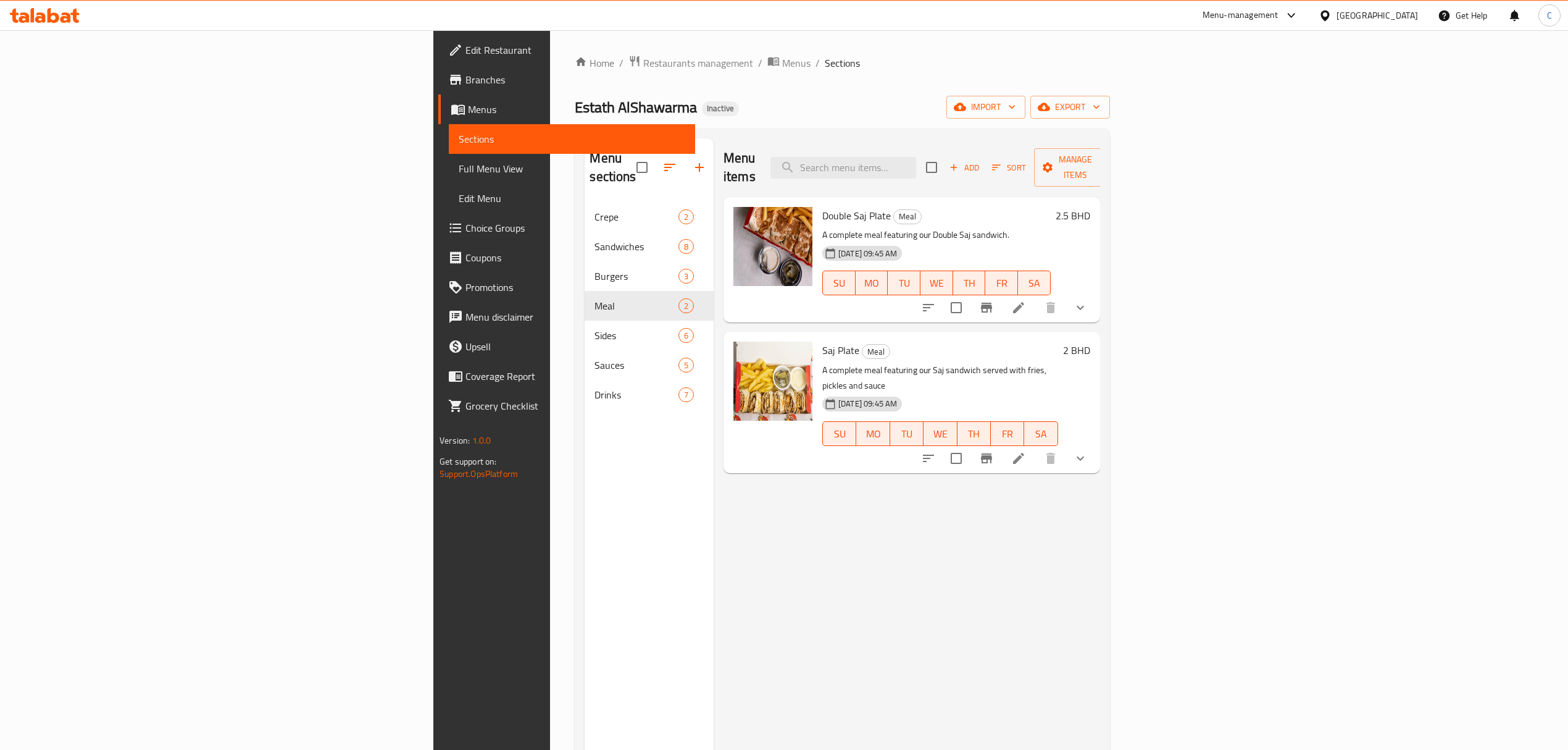
click at [921, 227] on p "A complete meal featuring our Double Saj sandwich." at bounding box center [936, 235] width 228 height 15
click at [1055, 241] on div "[DATE] 09:45 AM SU MO TU WE TH FR SA" at bounding box center [937, 275] width 238 height 67
click at [1107, 159] on span "Manage items" at bounding box center [1075, 167] width 63 height 31
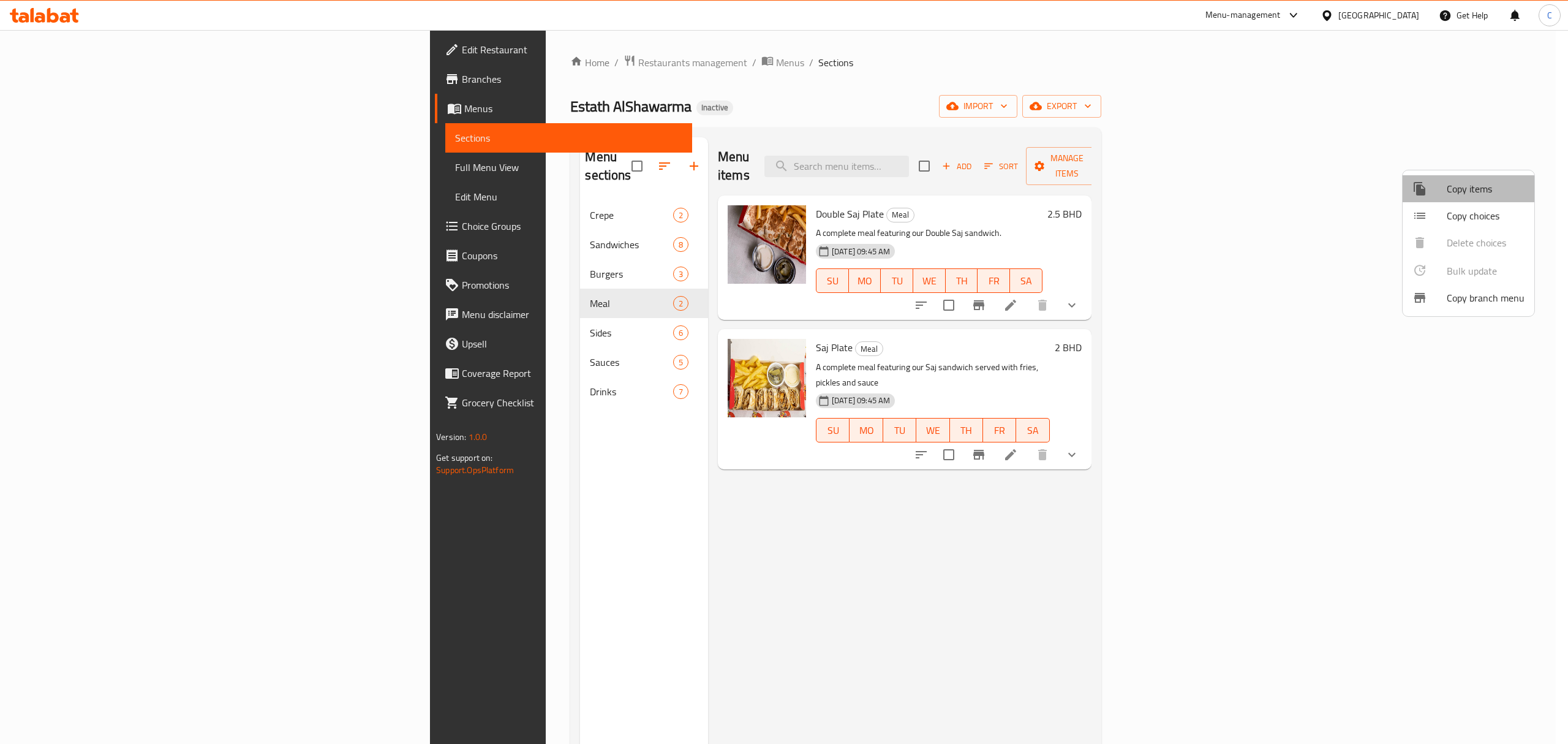
click at [1447, 194] on span "Copy items" at bounding box center [1485, 188] width 77 height 14
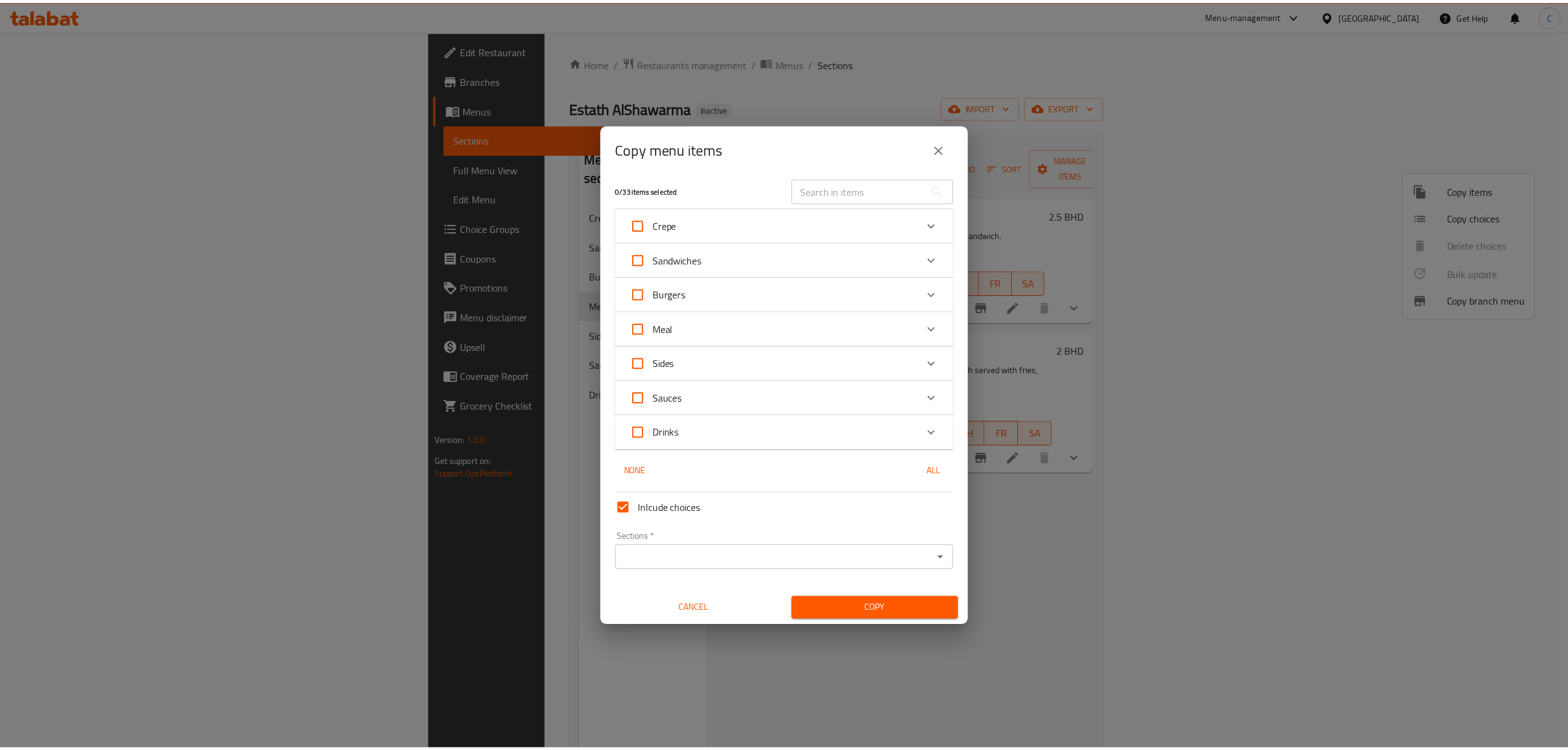
scroll to position [8, 0]
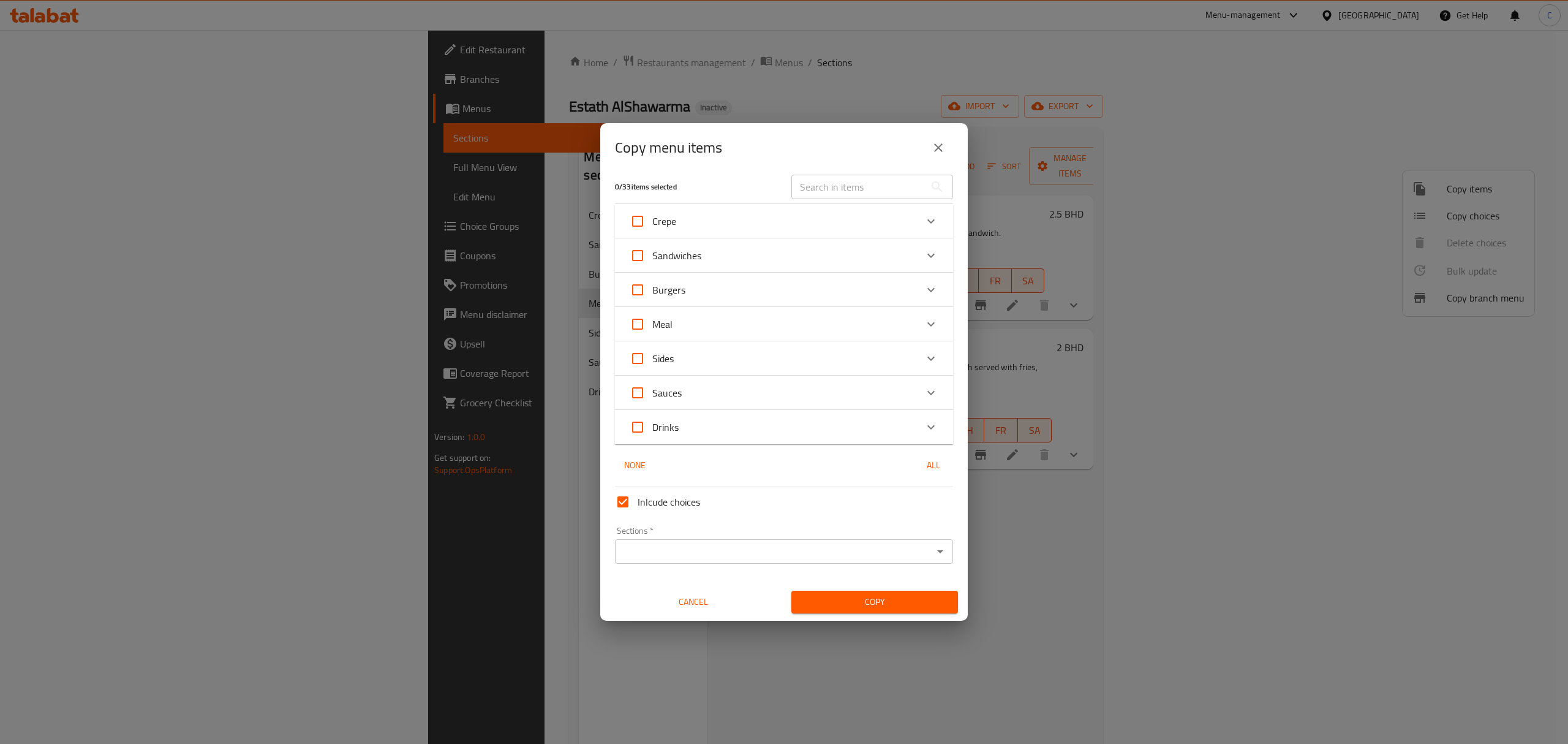
click at [1163, 192] on div "Copy menu items 0 / 33 items selected ​ Crepe Nutella Crepe 2 BHD Shawarma Crep…" at bounding box center [784, 372] width 1568 height 744
click at [948, 143] on button "close" at bounding box center [938, 147] width 30 height 30
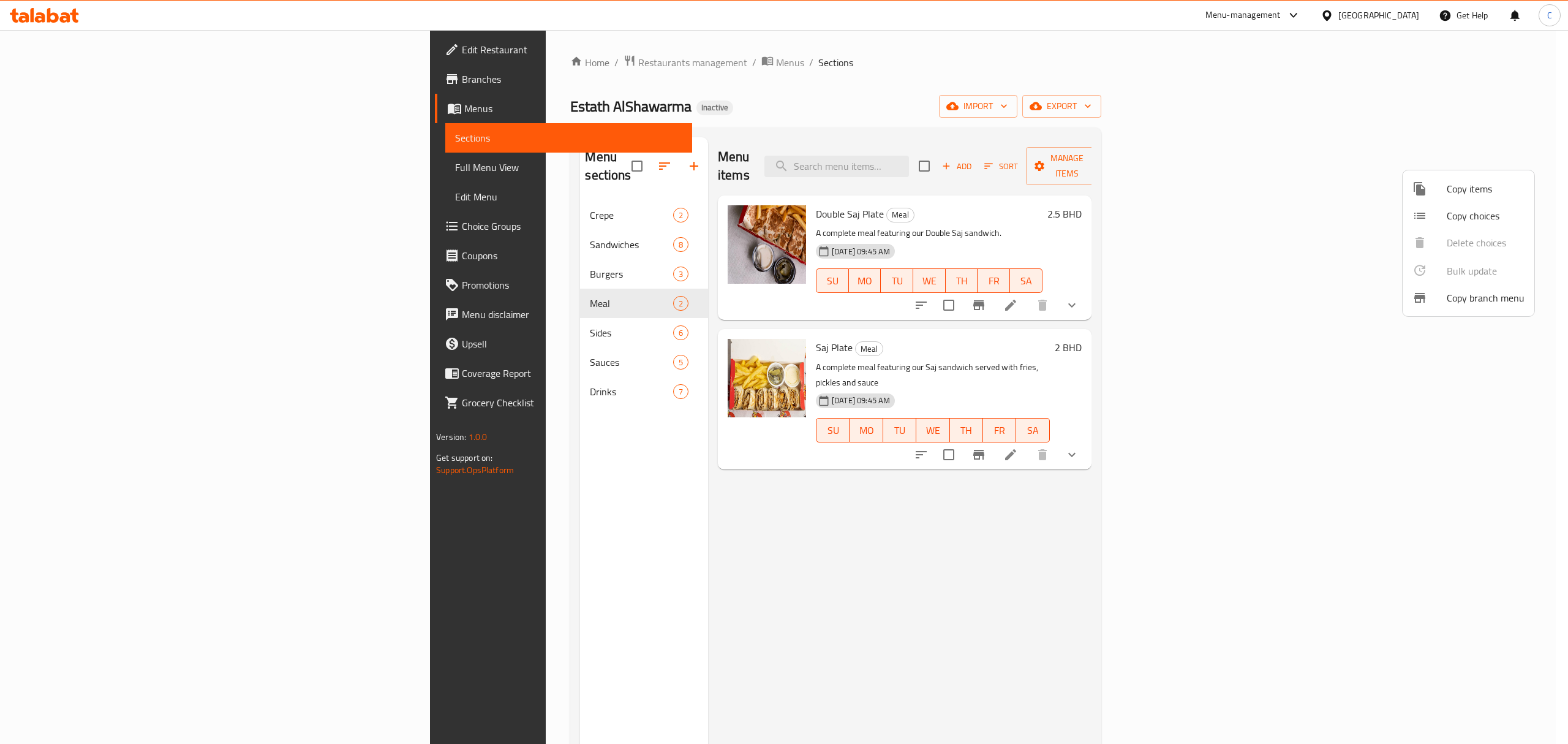
click at [1305, 128] on div at bounding box center [784, 372] width 1568 height 744
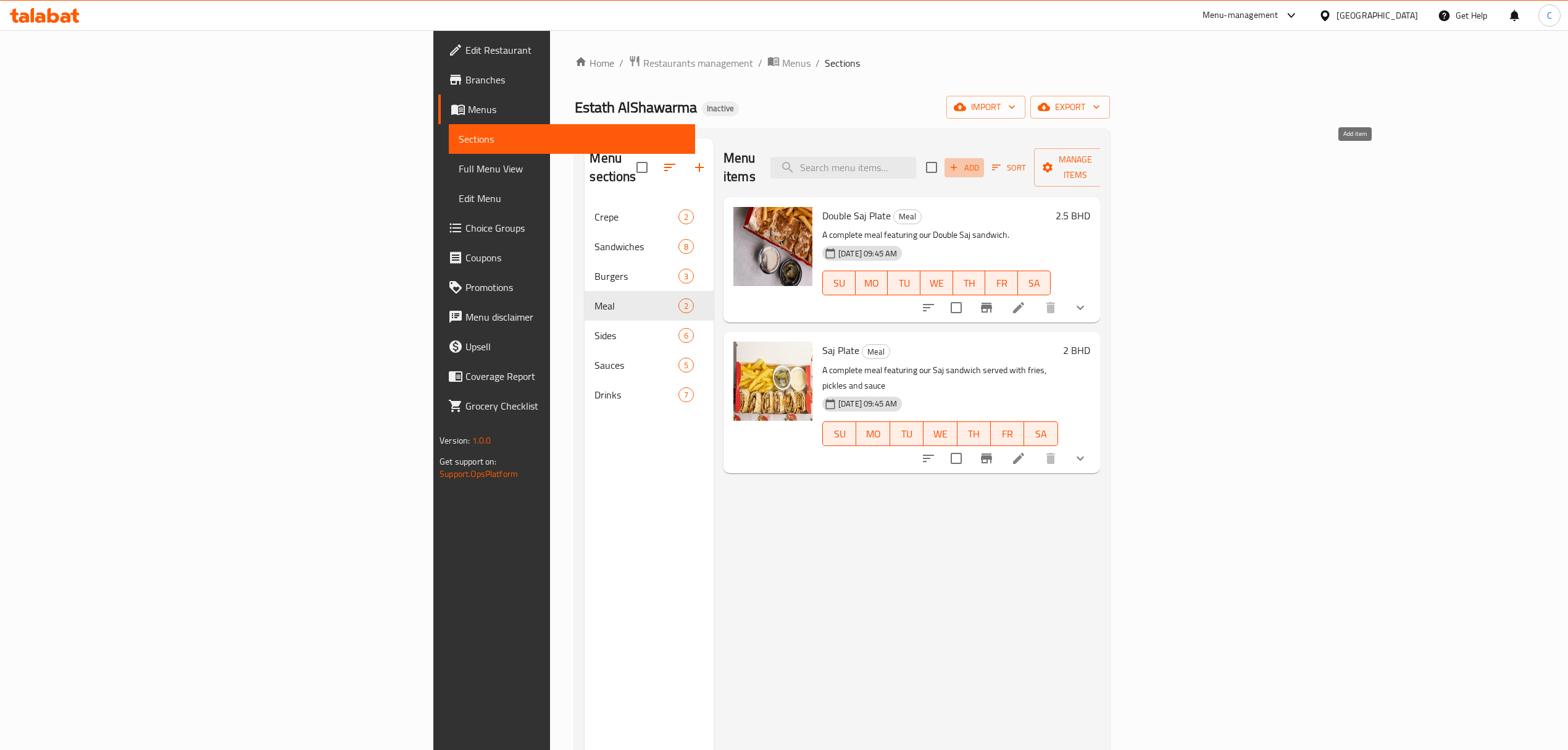
click at [959, 162] on icon "button" at bounding box center [953, 167] width 11 height 11
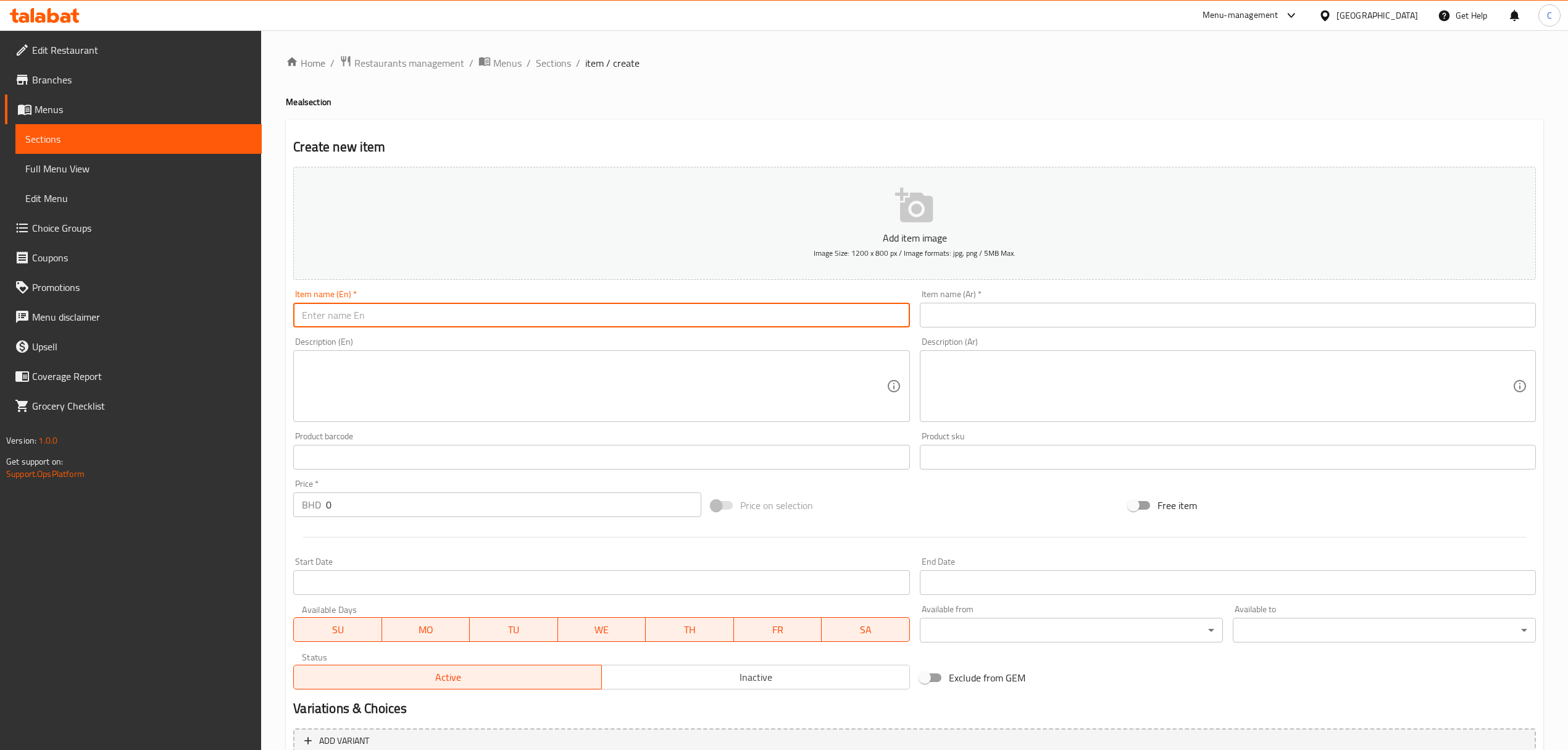
click at [736, 316] on input "text" at bounding box center [601, 315] width 616 height 25
click at [425, 316] on input "Mizo plate" at bounding box center [601, 315] width 616 height 25
type input "Mizo plate"
click at [950, 315] on input "text" at bounding box center [1227, 315] width 616 height 25
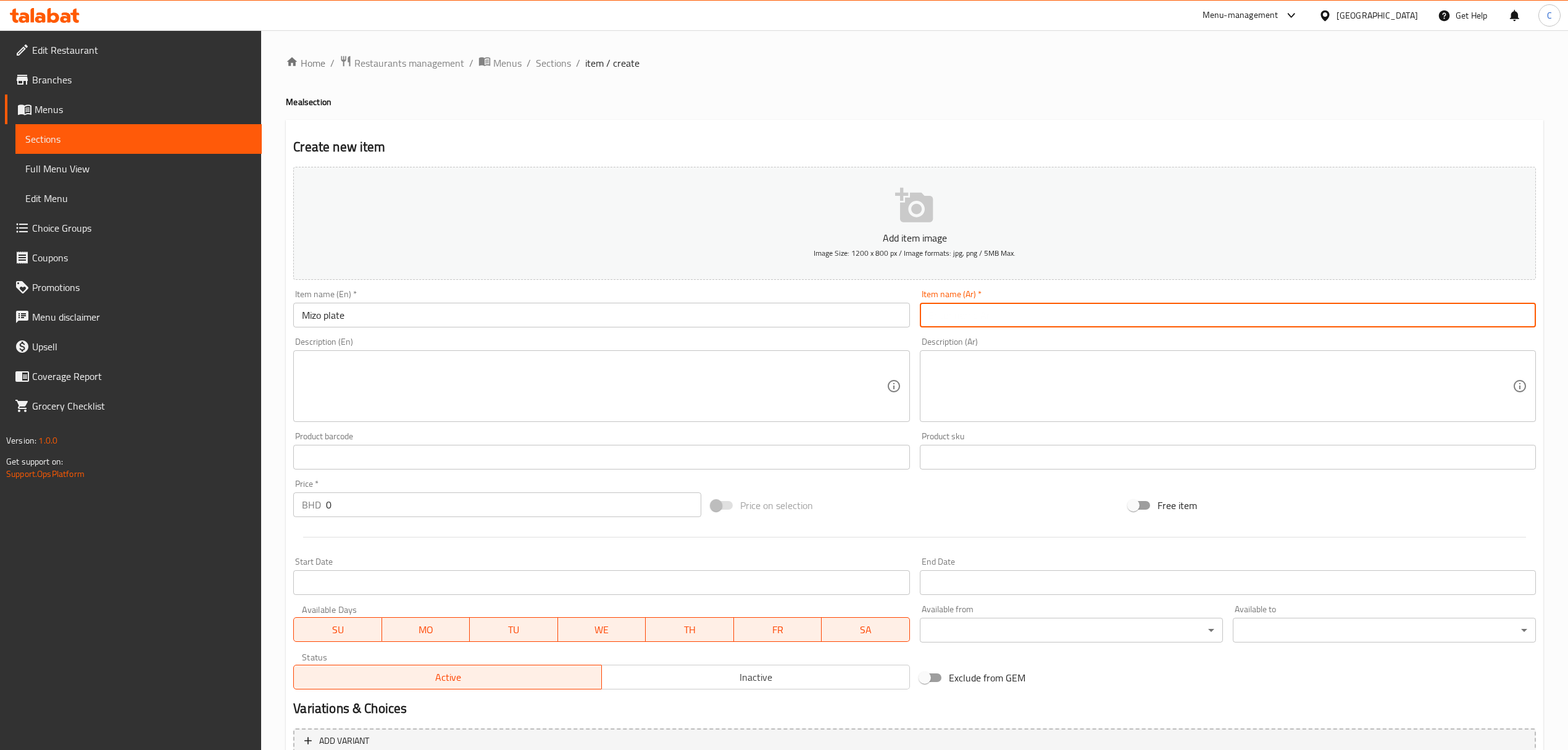
paste input "طبق ميزو"
type input "طبق ميزو"
click at [751, 397] on textarea at bounding box center [594, 386] width 584 height 58
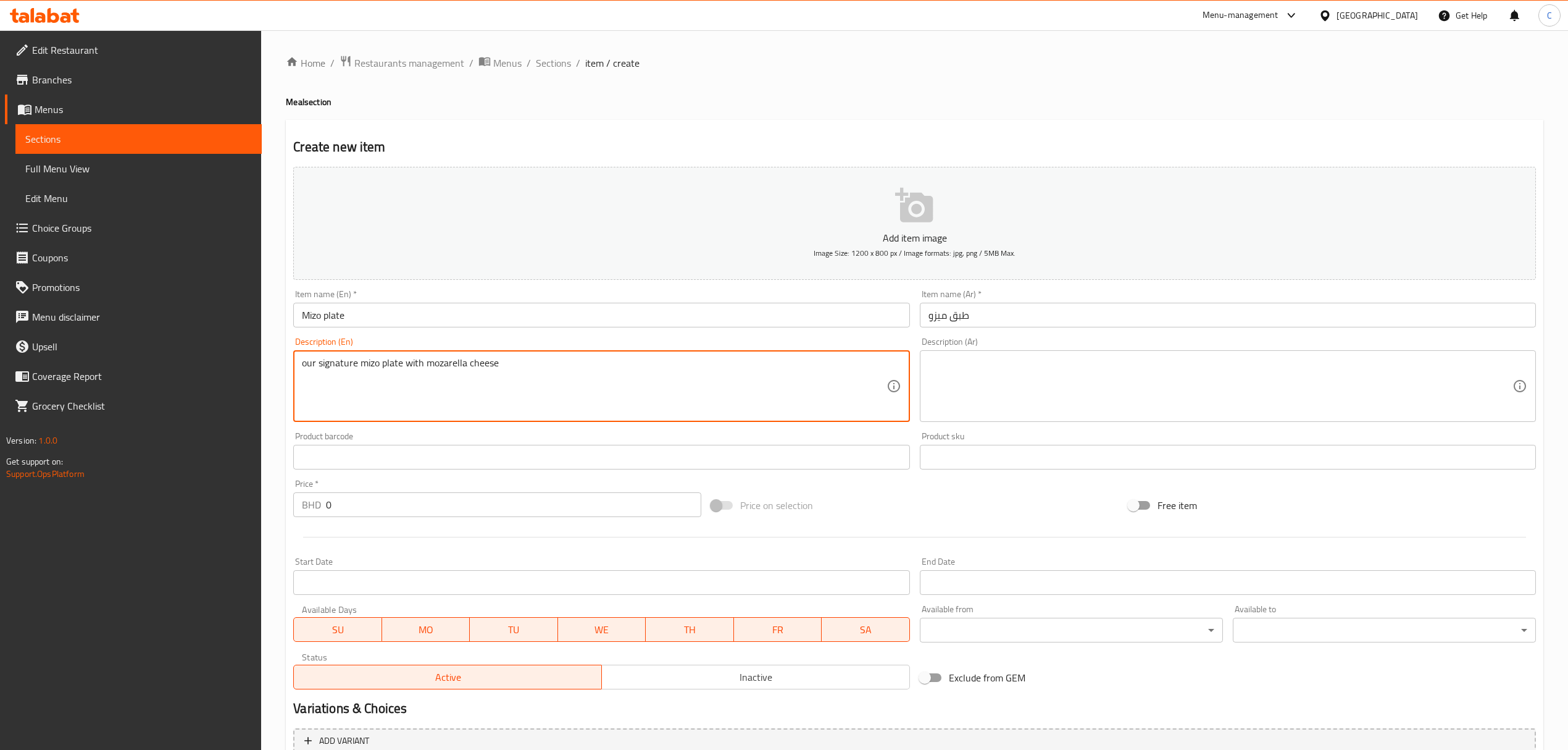
type textarea "our signature mizo plate with mozarella cheese"
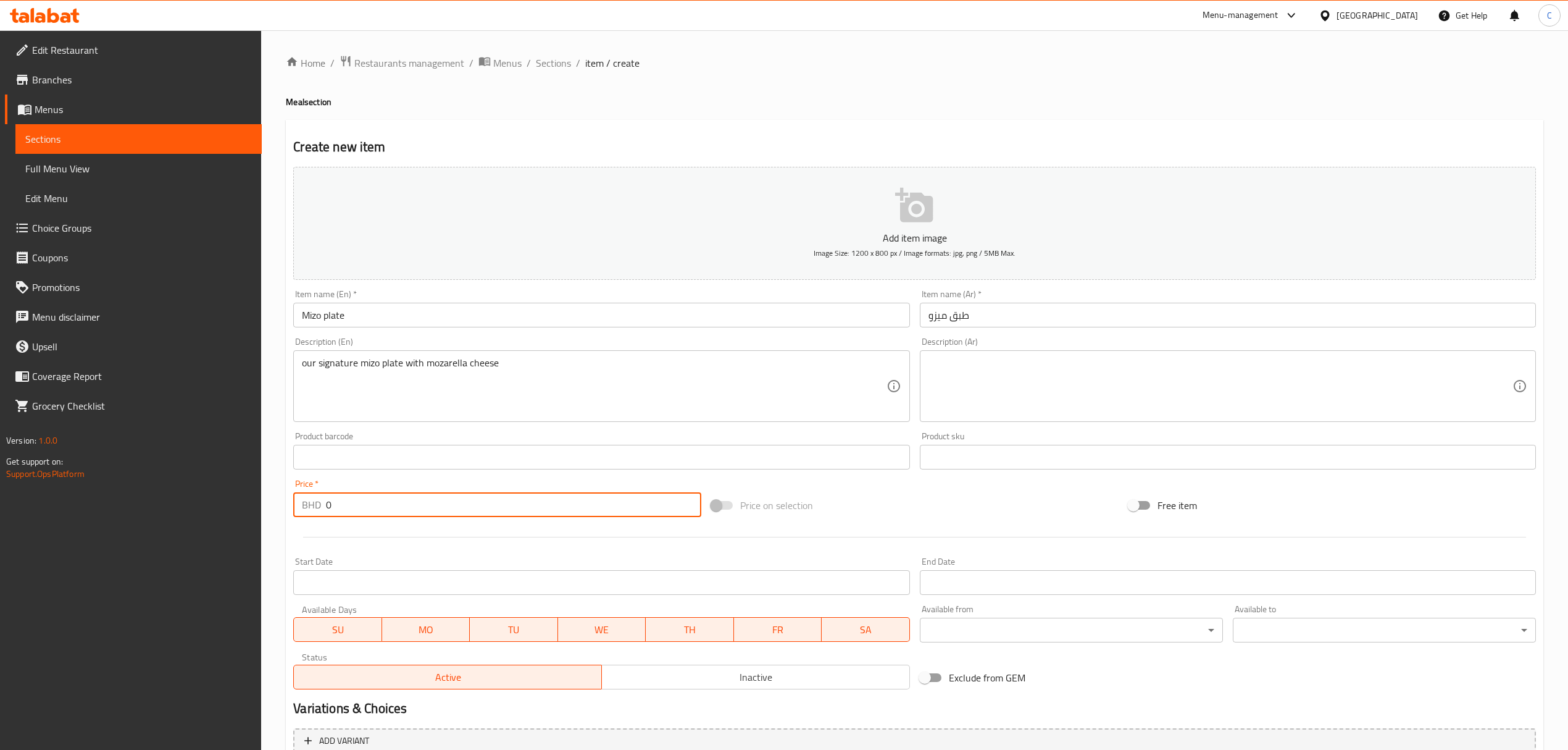
drag, startPoint x: 551, startPoint y: 503, endPoint x: 269, endPoint y: 505, distance: 282.0
click at [270, 505] on div "Home / Restaurants management / Menus / Sections / item / create Meal section C…" at bounding box center [914, 451] width 1306 height 842
type input "2.5"
click at [922, 515] on div "Price on selection" at bounding box center [914, 505] width 417 height 33
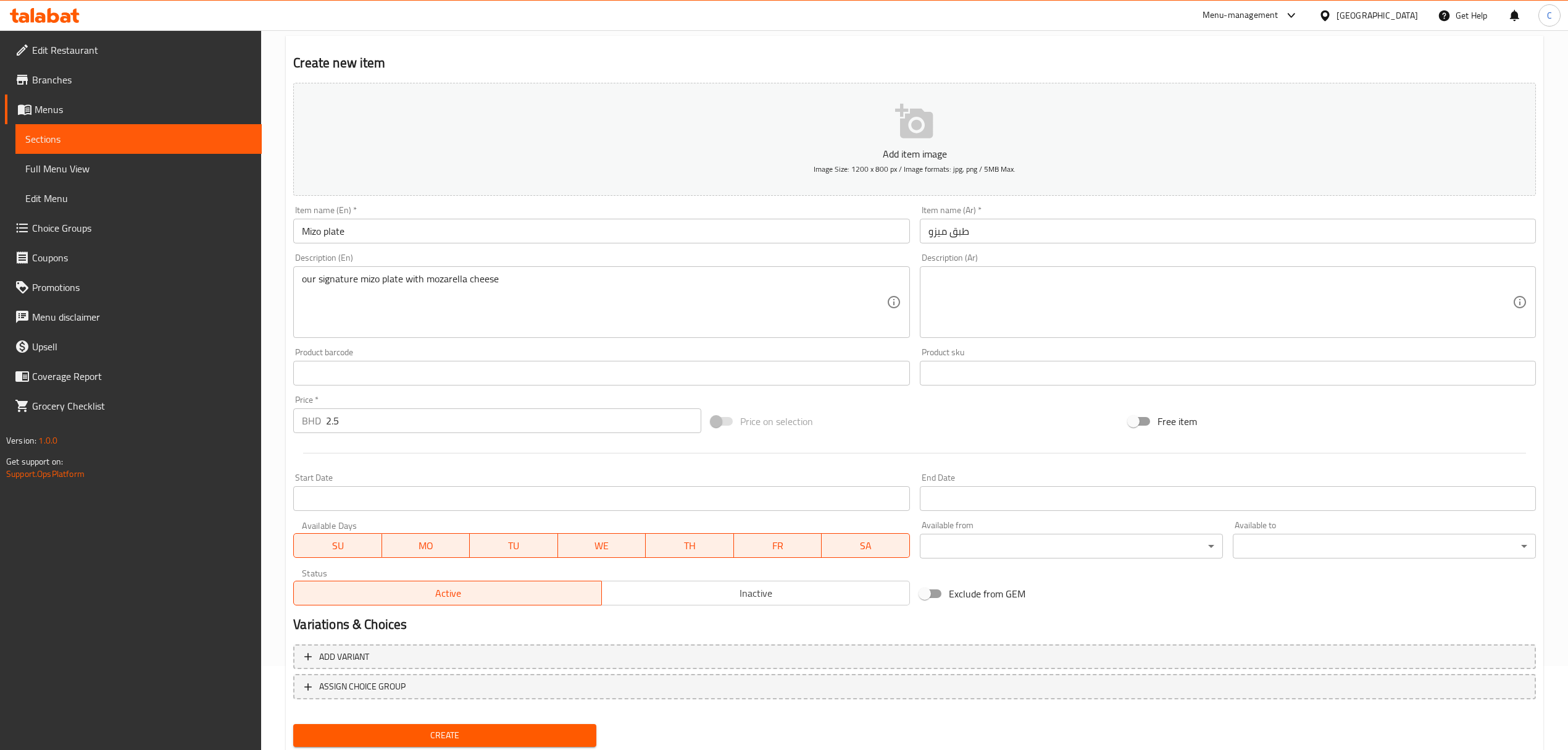
scroll to position [122, 0]
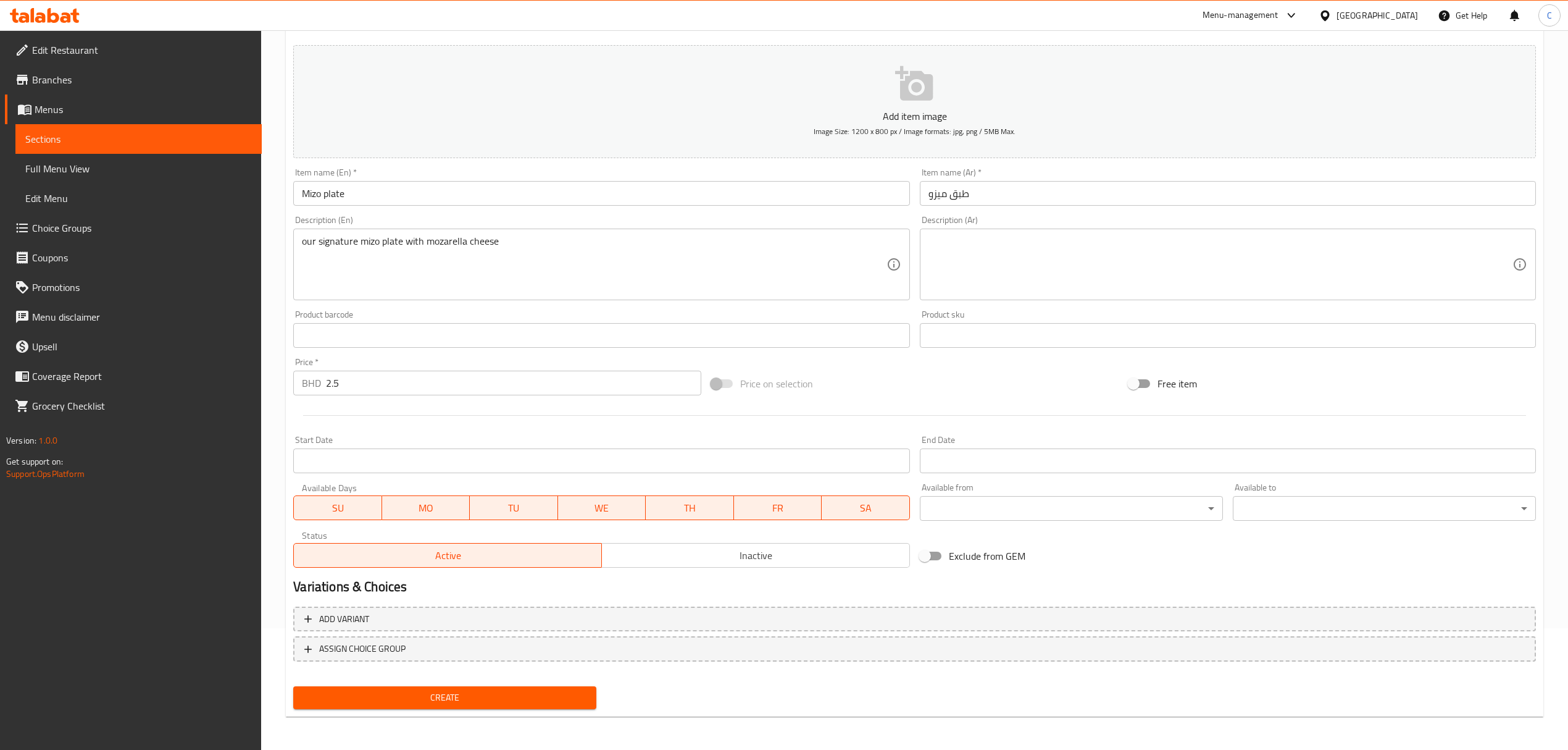
click at [492, 688] on button "Create" at bounding box center [444, 697] width 303 height 23
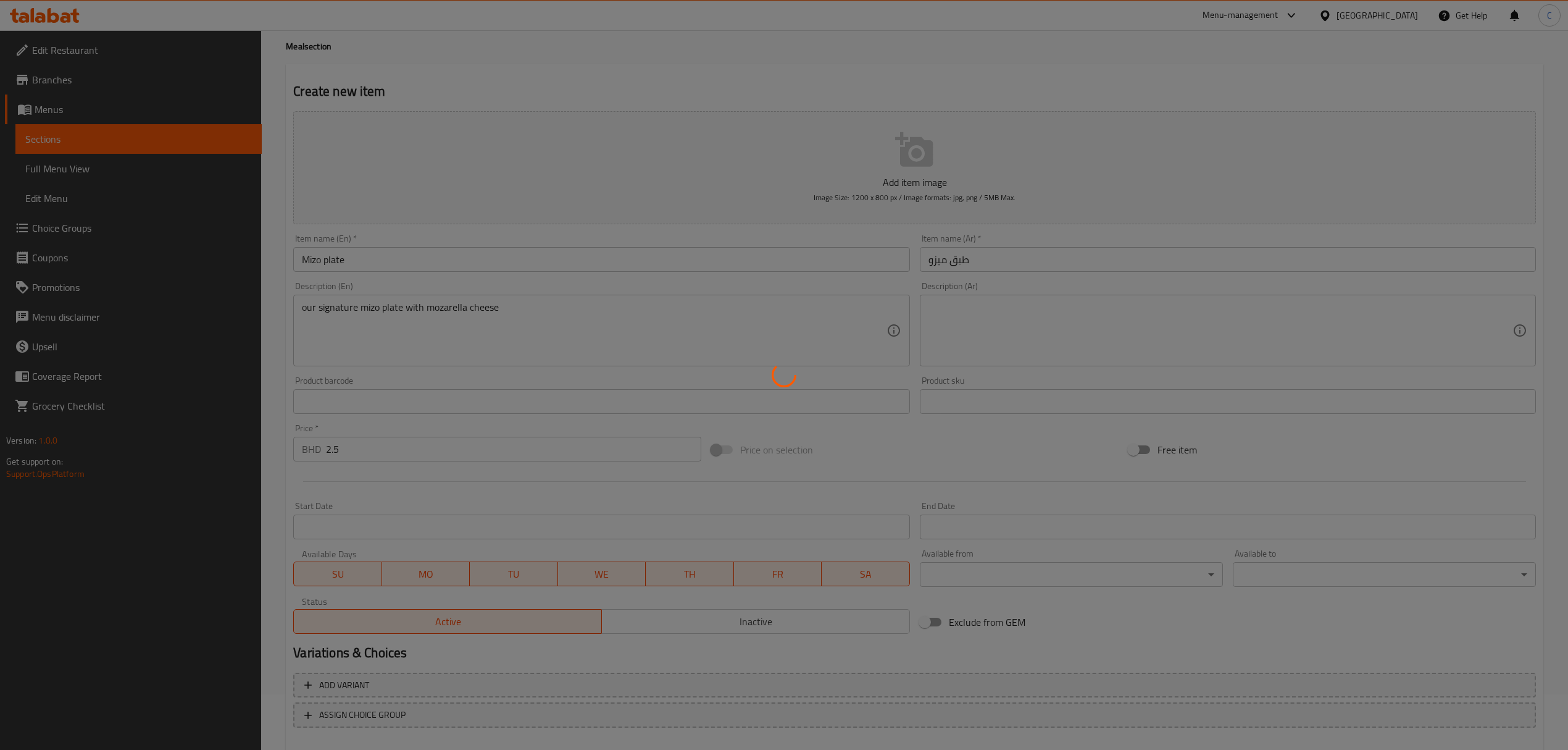
scroll to position [0, 0]
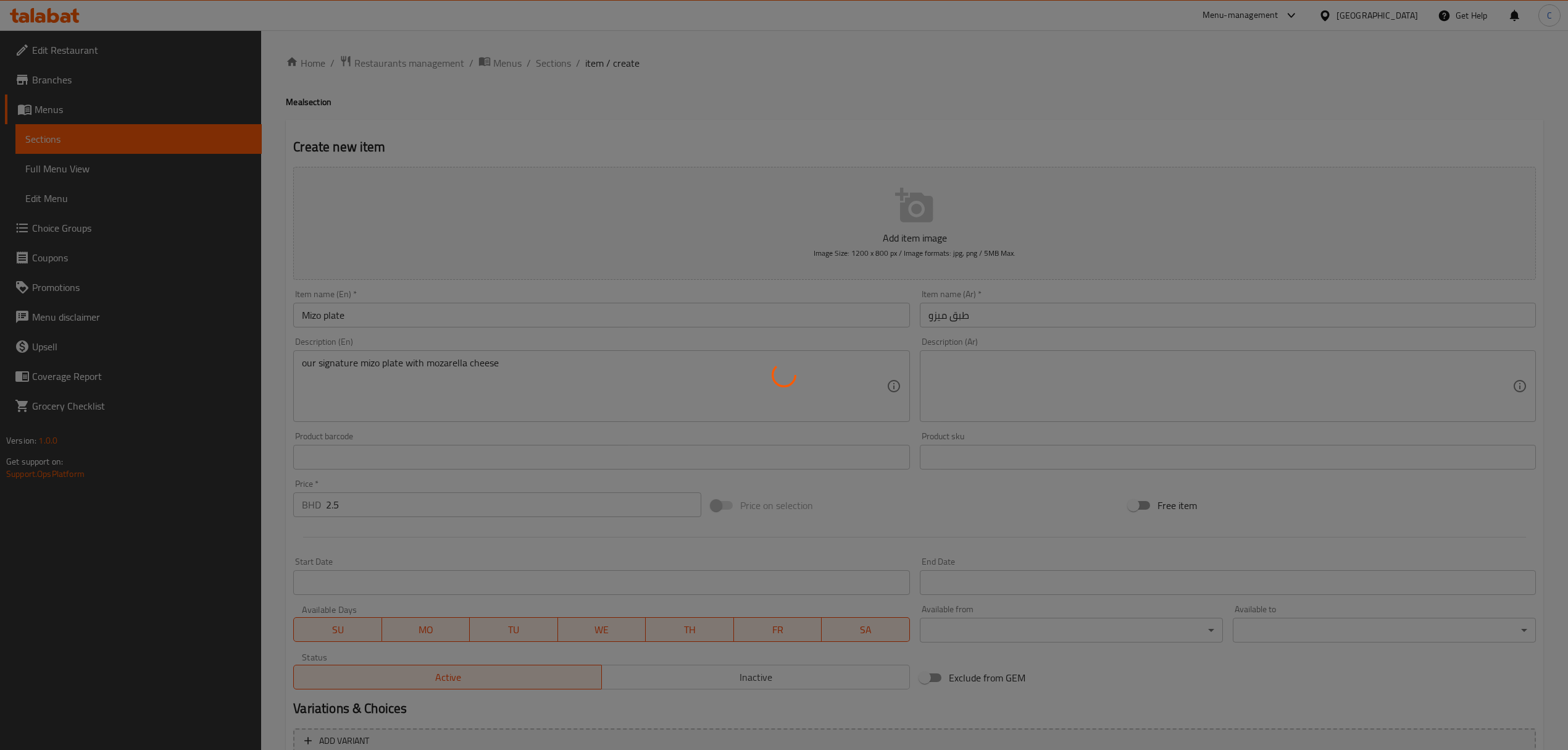
type input "0"
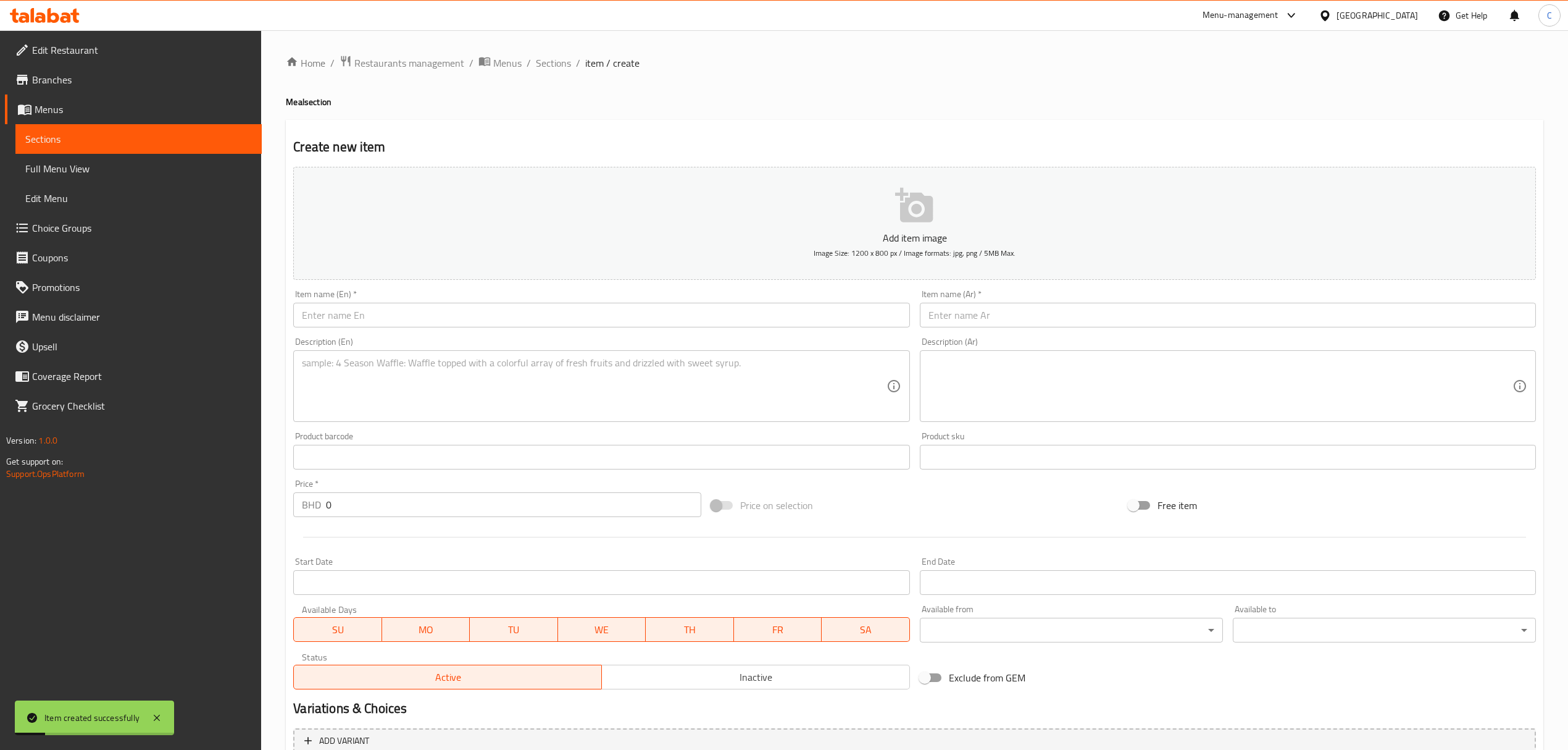
drag, startPoint x: 563, startPoint y: 70, endPoint x: 564, endPoint y: 90, distance: 20.0
click at [563, 68] on span "Sections" at bounding box center [553, 63] width 35 height 15
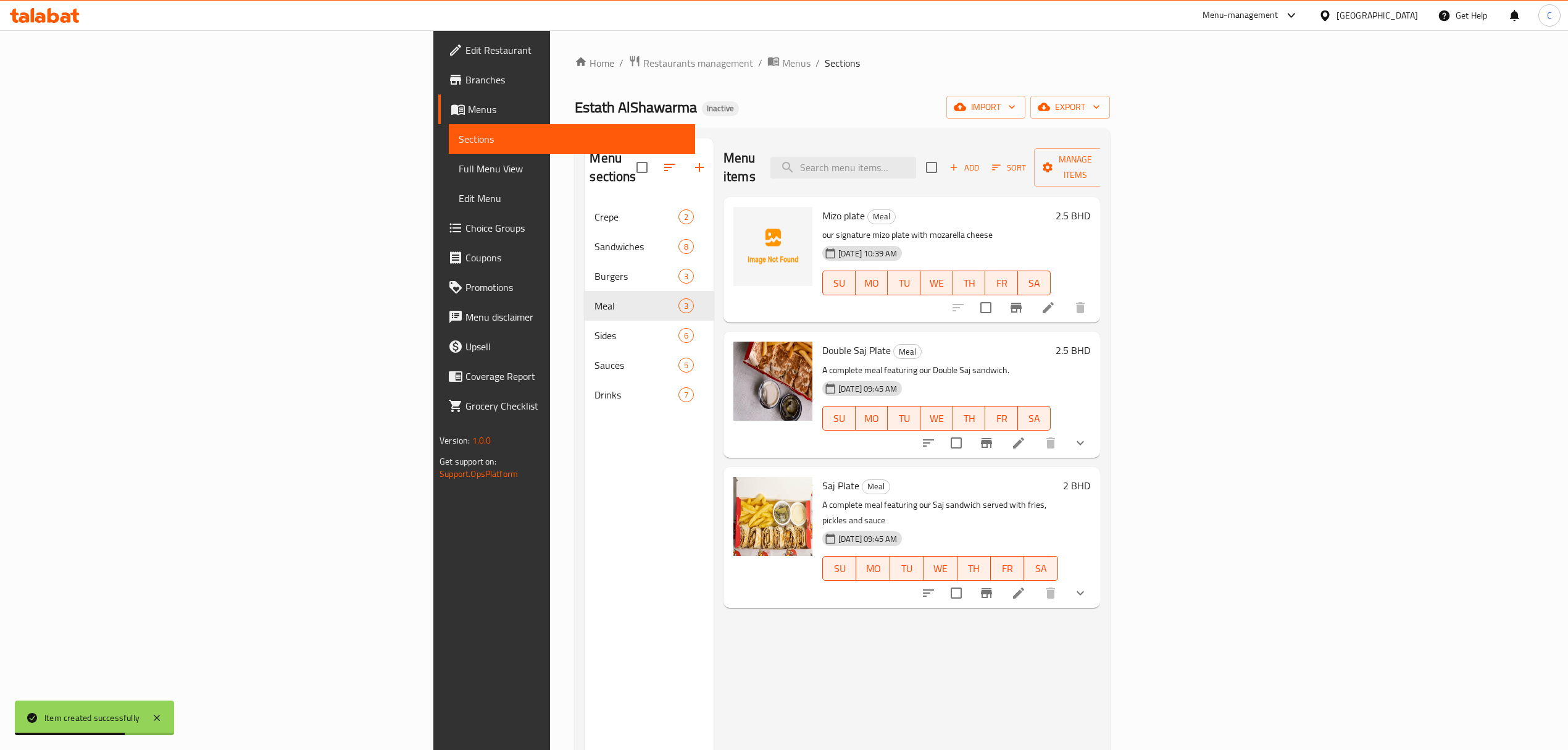
click at [800, 618] on div "Menu items Add Sort Manage items Mizo plate Meal our signature mizo plate with …" at bounding box center [907, 513] width 386 height 750
click at [1109, 127] on div "Home / Restaurants management / Menus / Sections Estath AlShawarma Inactive imp…" at bounding box center [841, 476] width 534 height 843
